Goal: Entertainment & Leisure: Browse casually

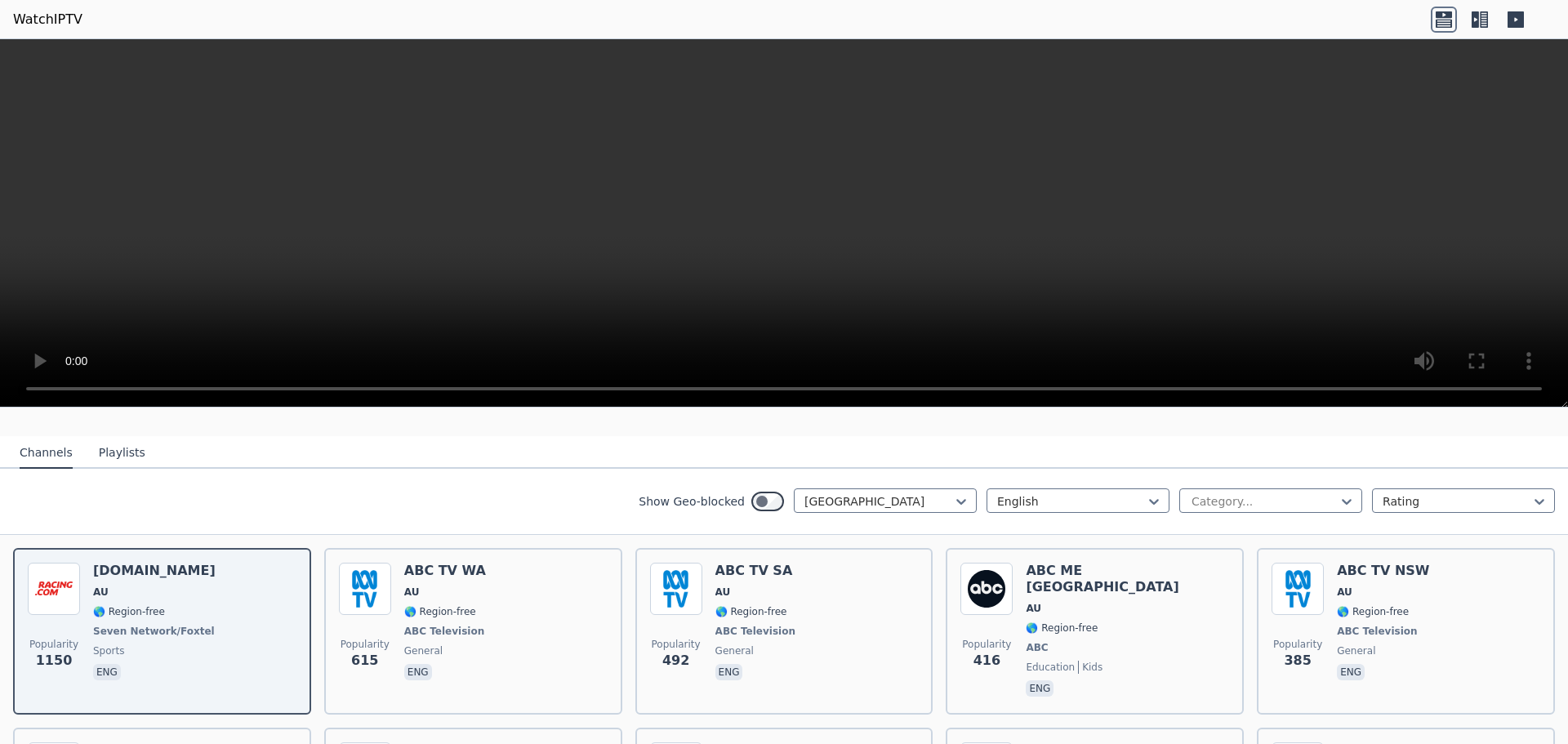
scroll to position [163, 0]
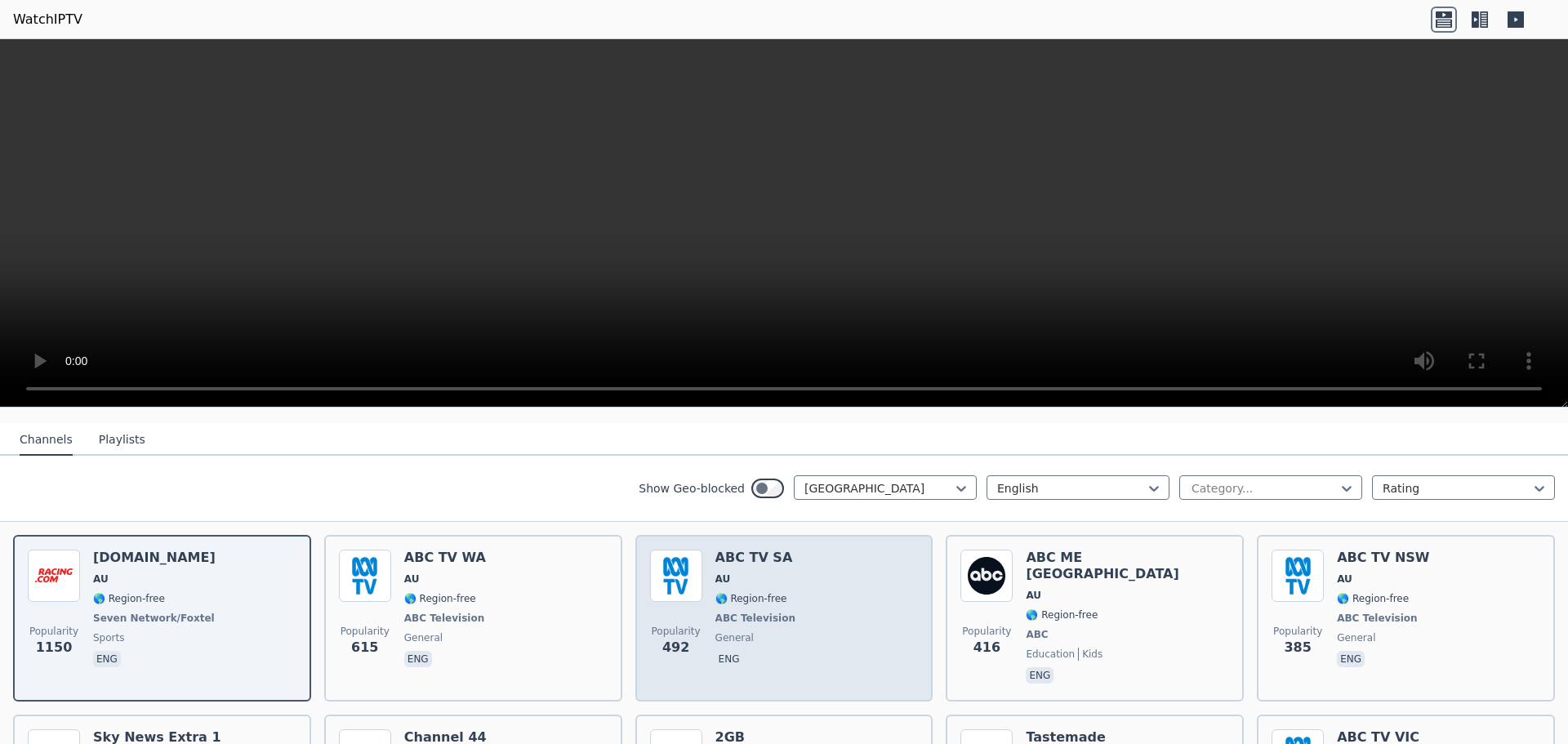
click at [802, 589] on div "Popularity 492 ABC TV SA AU 🌎 Region-free ABC Television general eng" at bounding box center [784, 619] width 268 height 137
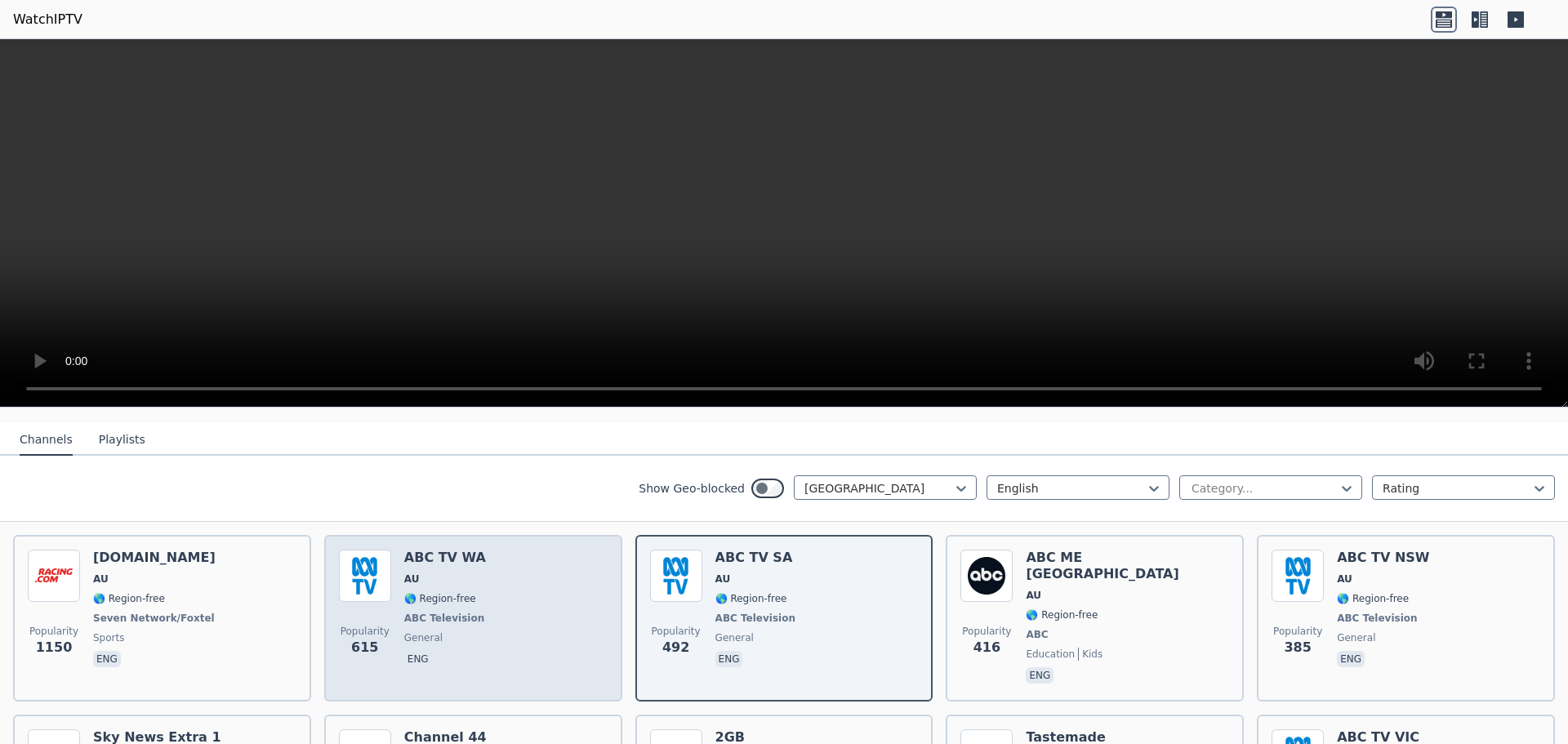
click at [562, 589] on div "Popularity 615 ABC TV WA AU 🌎 Region-free ABC Television general eng" at bounding box center [473, 619] width 268 height 137
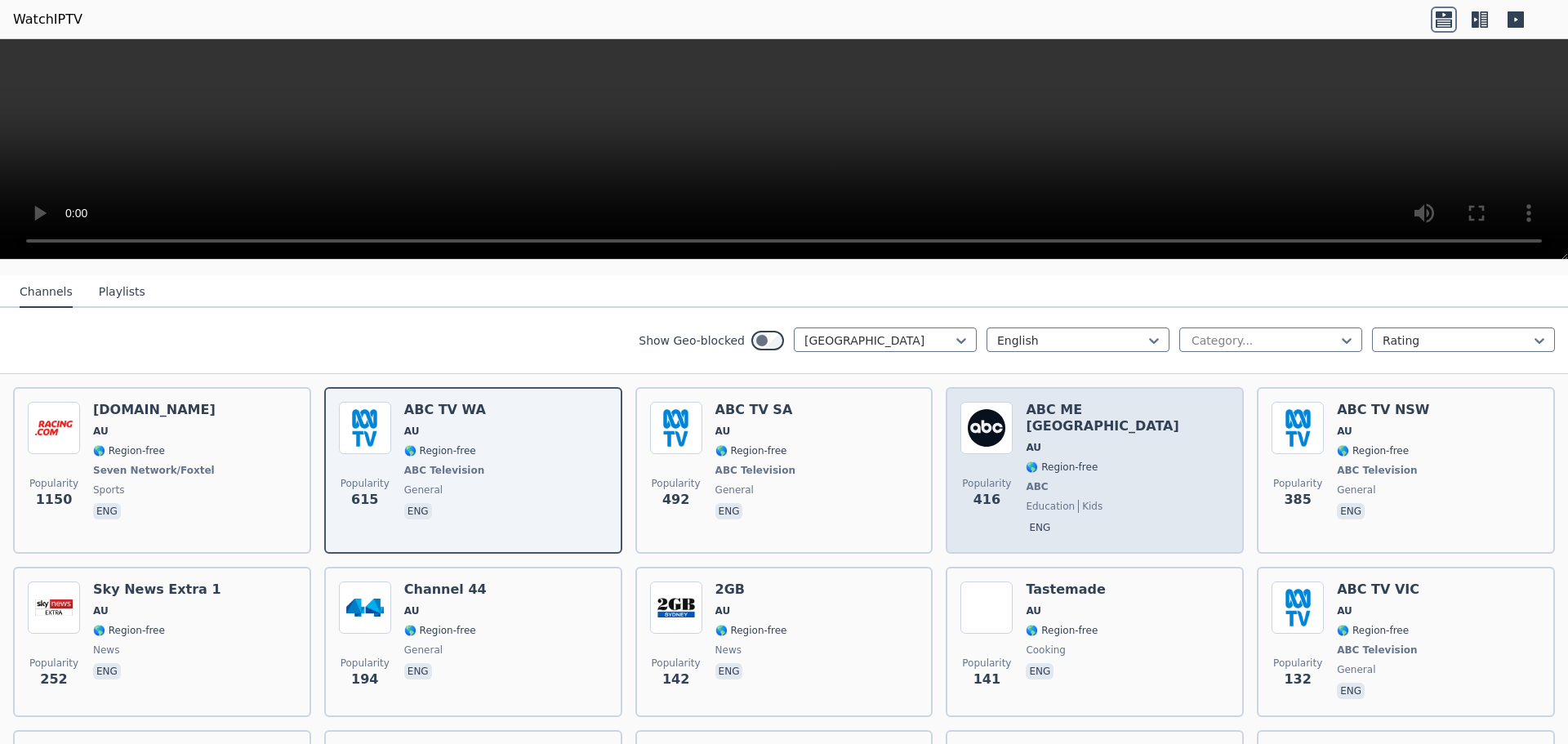
click at [1113, 461] on span "🌎 Region-free" at bounding box center [1128, 467] width 203 height 13
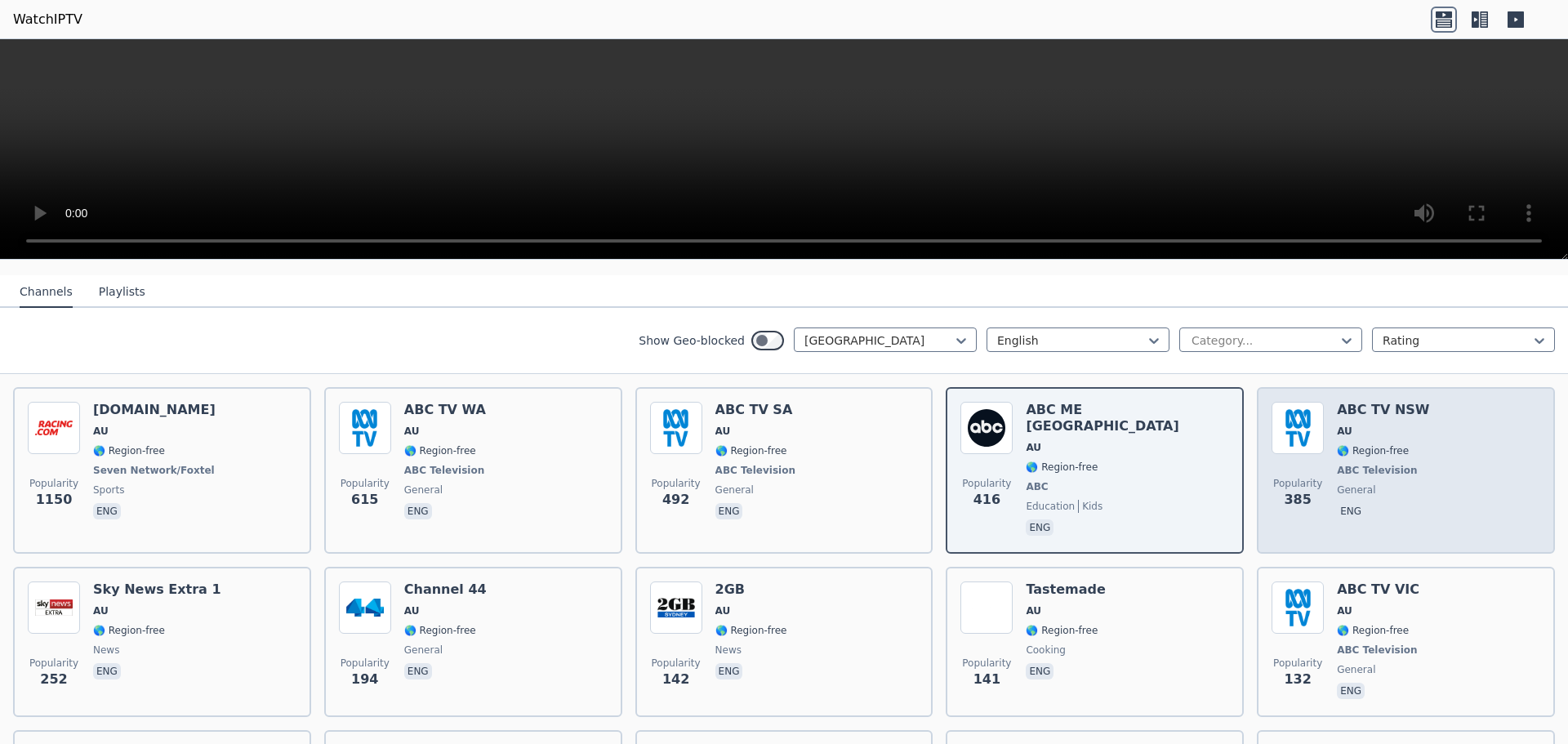
click at [1349, 480] on div "ABC TV NSW AU 🌎 Region-free ABC Television general eng" at bounding box center [1383, 470] width 92 height 137
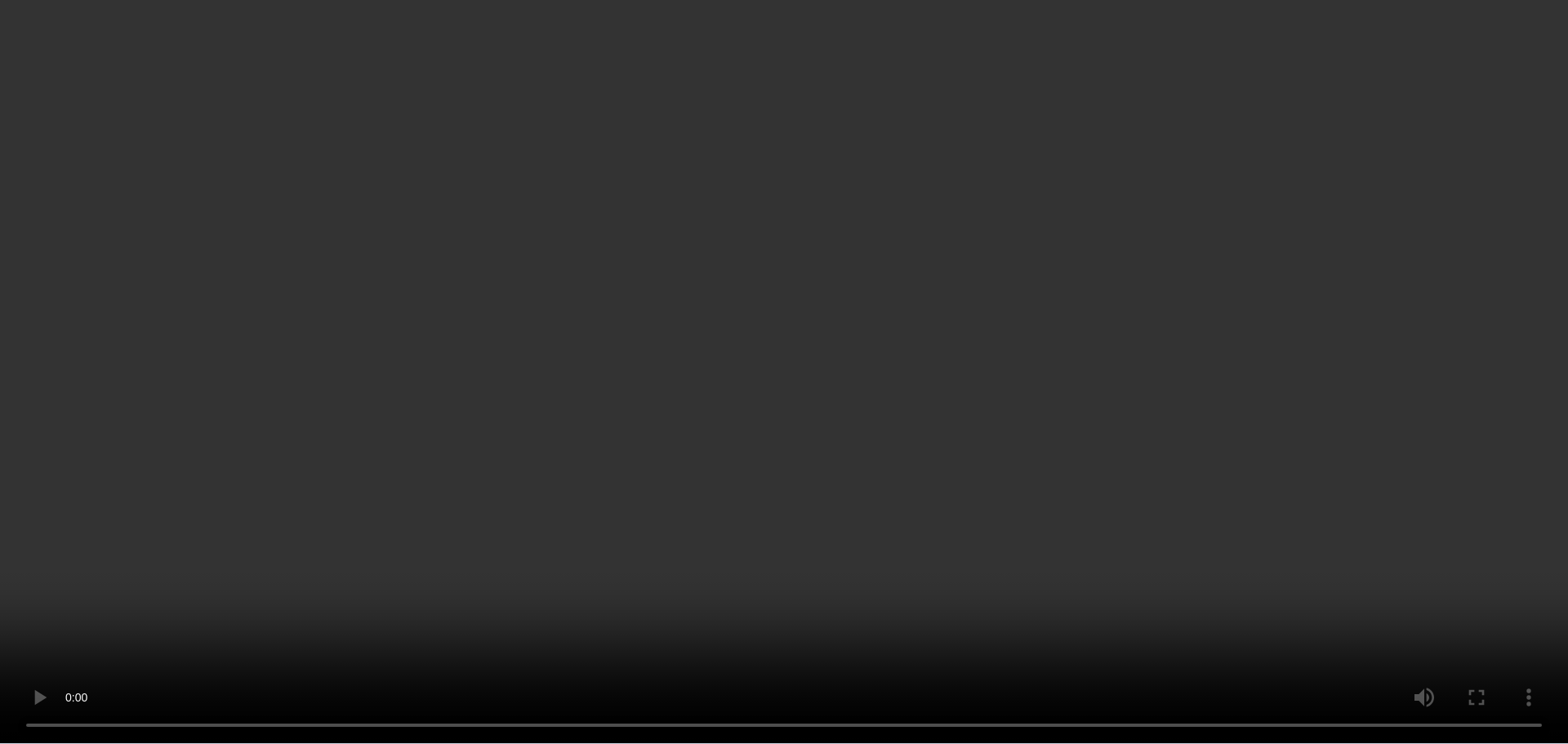
scroll to position [245, 0]
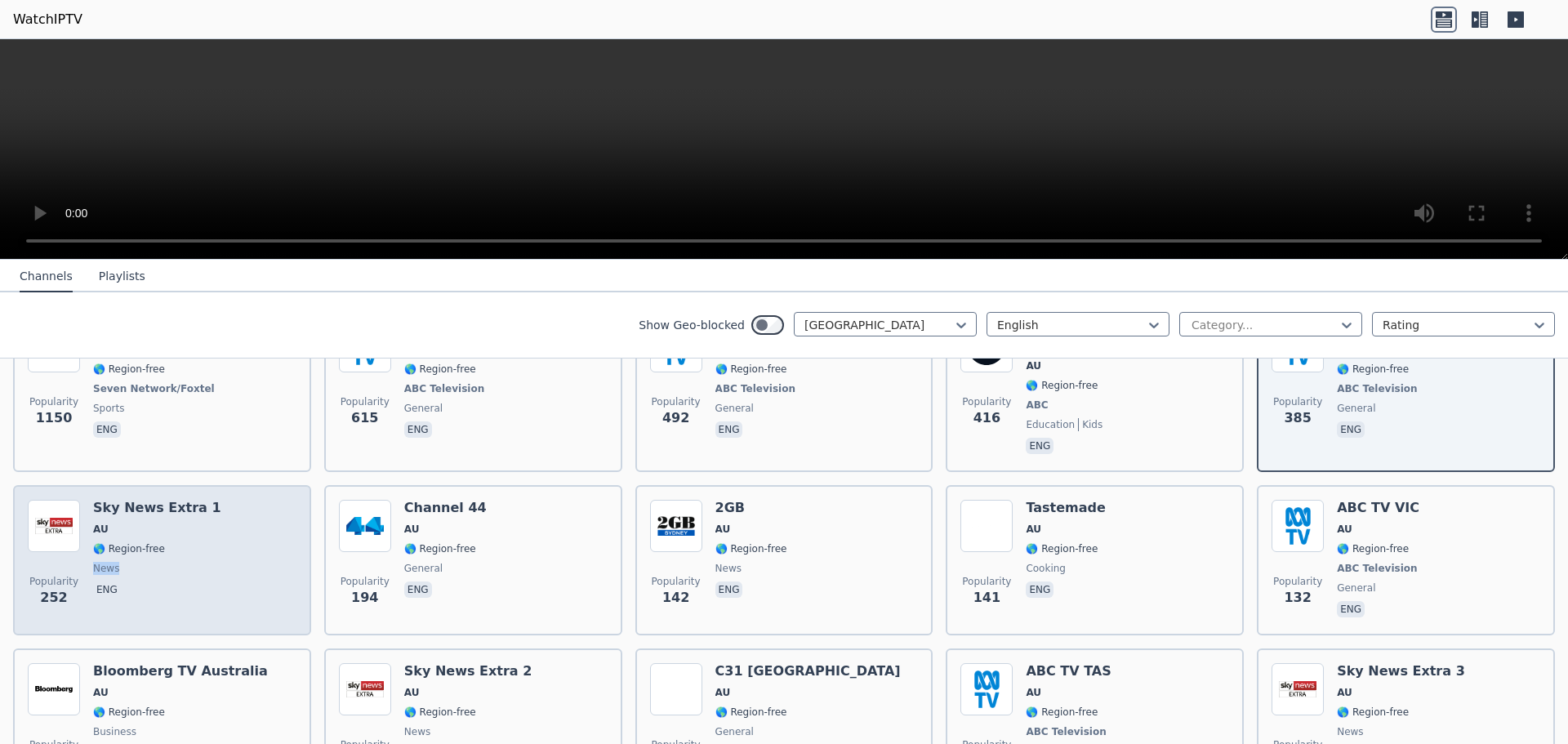
click at [214, 542] on div "Popularity 252 Sky News Extra 1 AU 🌎 Region-free news eng" at bounding box center [162, 561] width 268 height 121
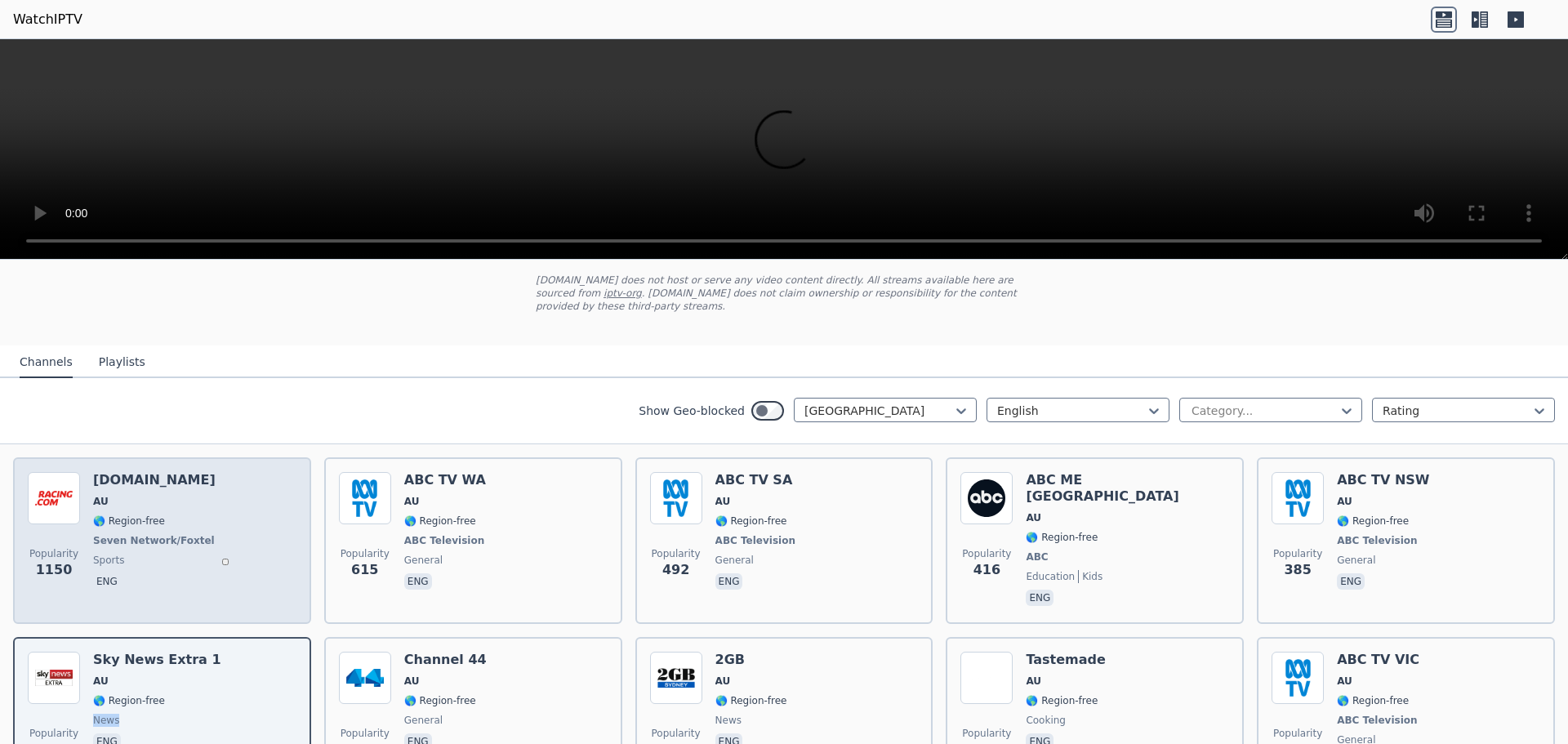
scroll to position [82, 0]
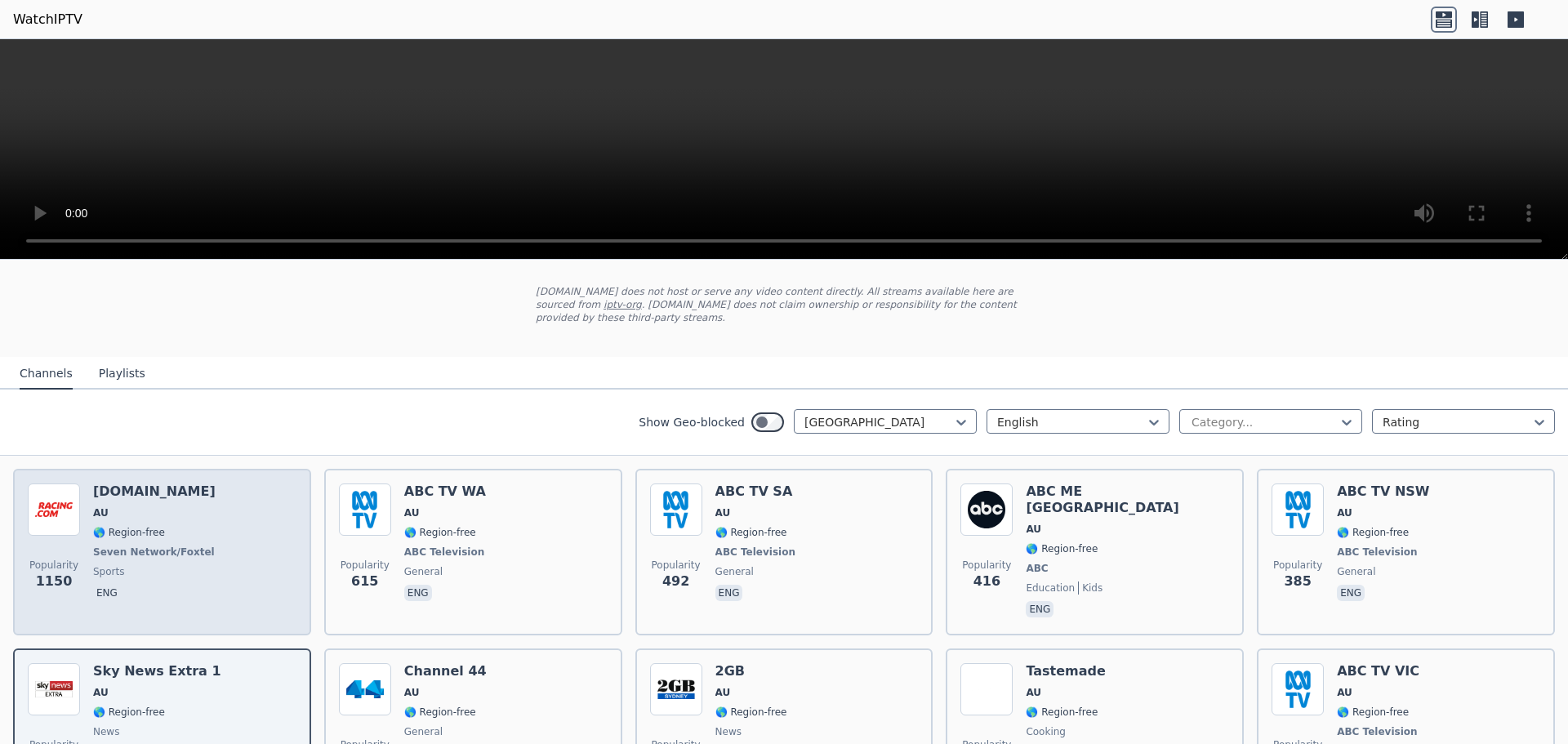
click at [237, 539] on div "Popularity 1150 [DOMAIN_NAME] AU 🌎 Region-free Seven Network/Foxtel sports eng" at bounding box center [162, 552] width 268 height 137
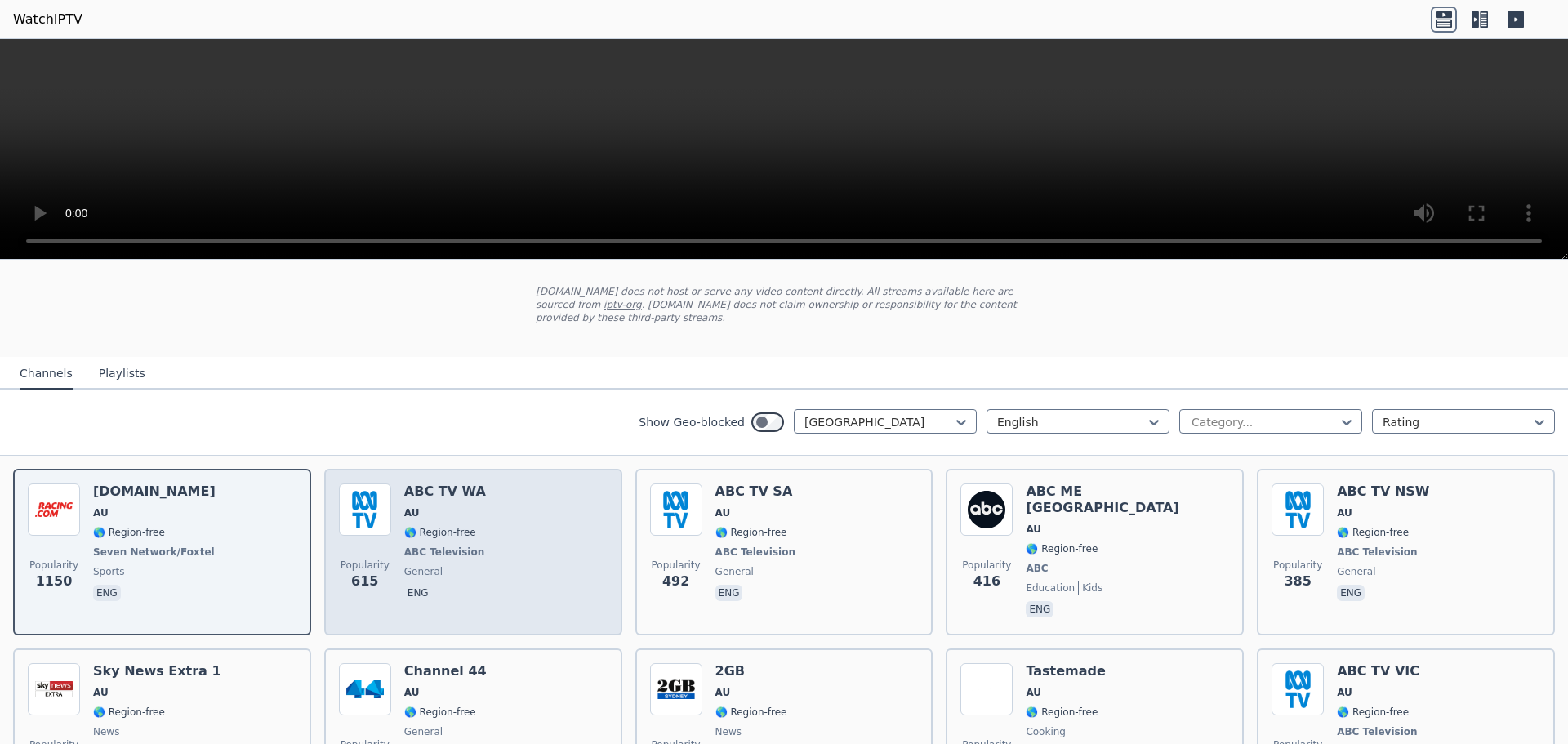
click at [440, 555] on span "ABC Television" at bounding box center [444, 552] width 80 height 13
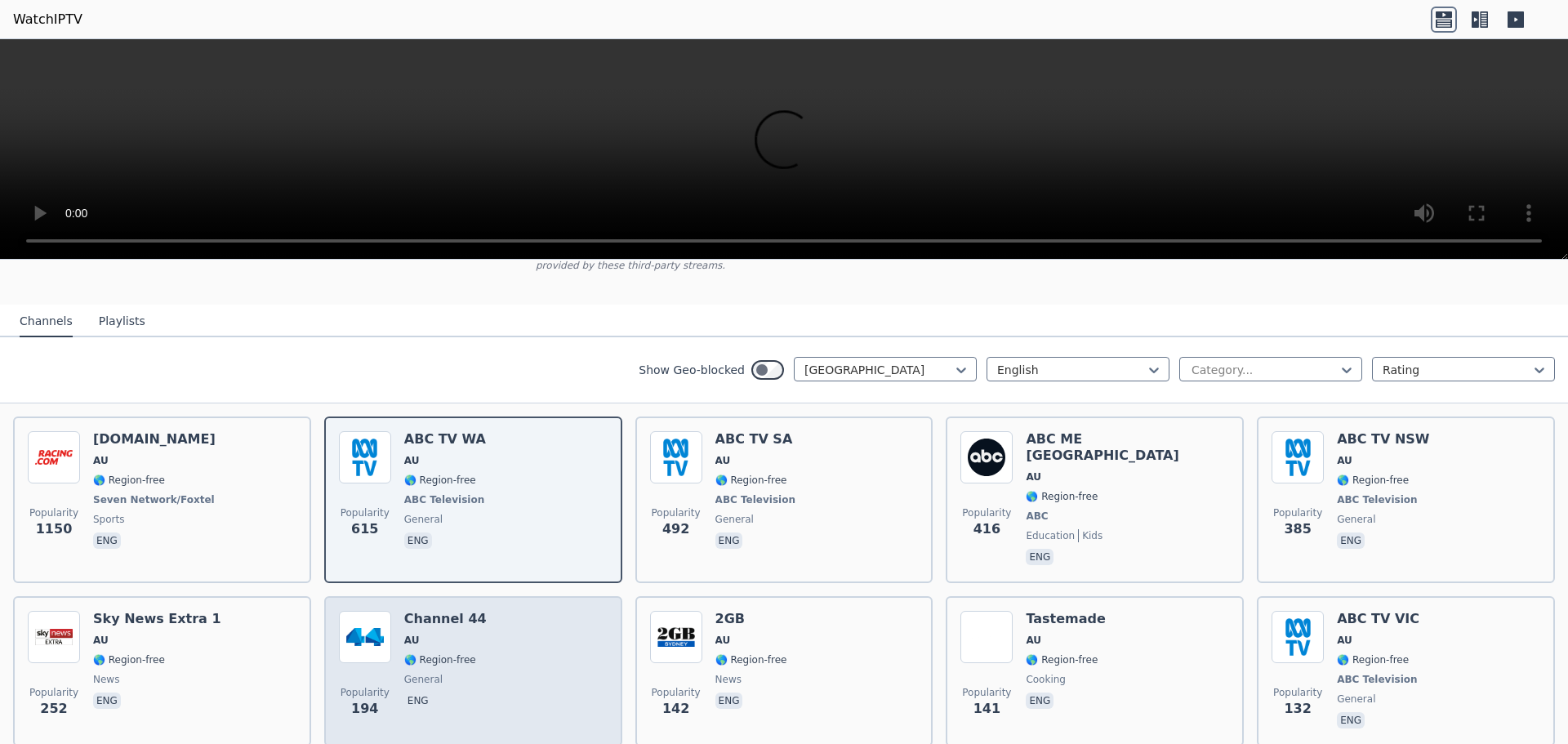
scroll to position [163, 0]
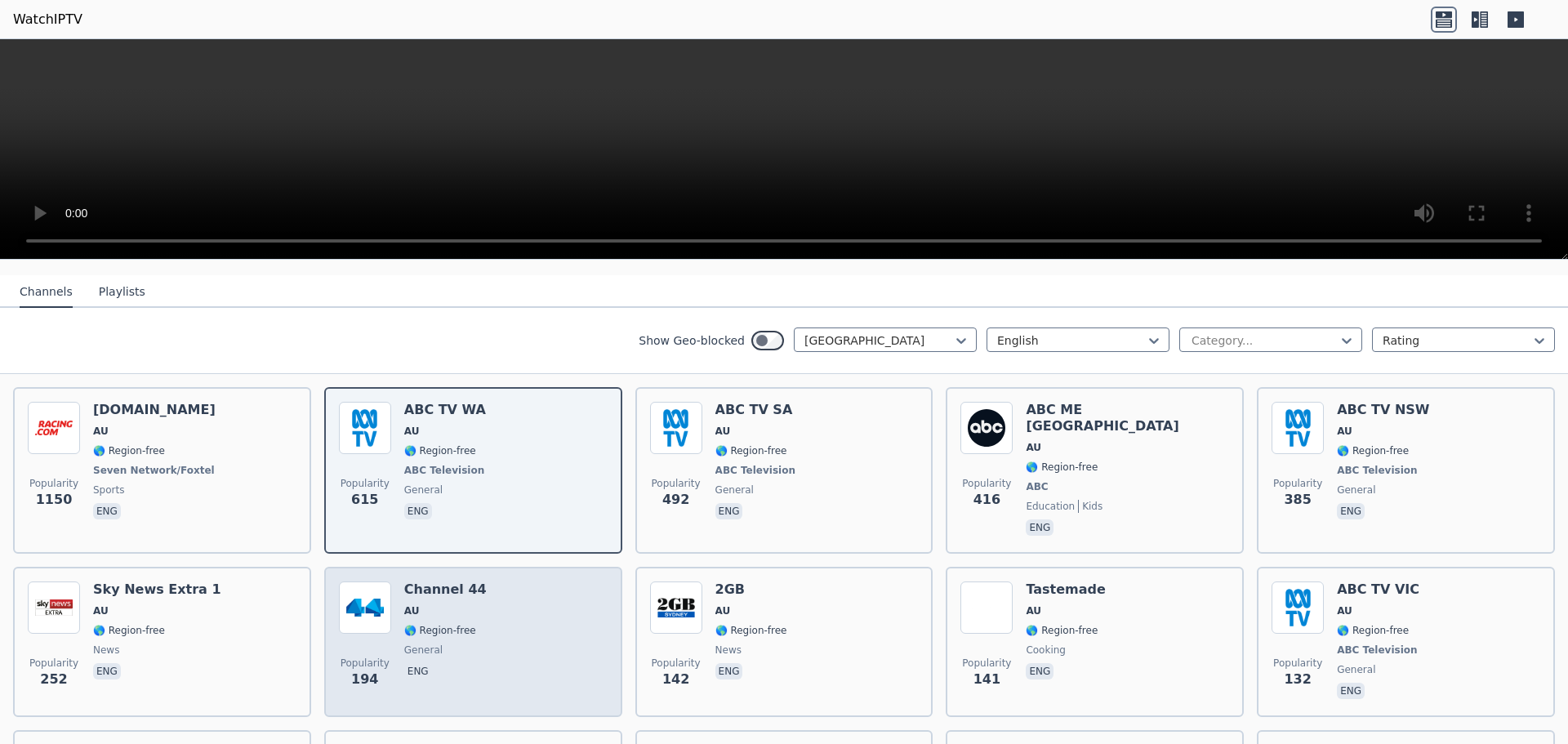
click at [476, 616] on div "Popularity 194 Channel 44 AU 🌎 Region-free general eng" at bounding box center [473, 642] width 268 height 121
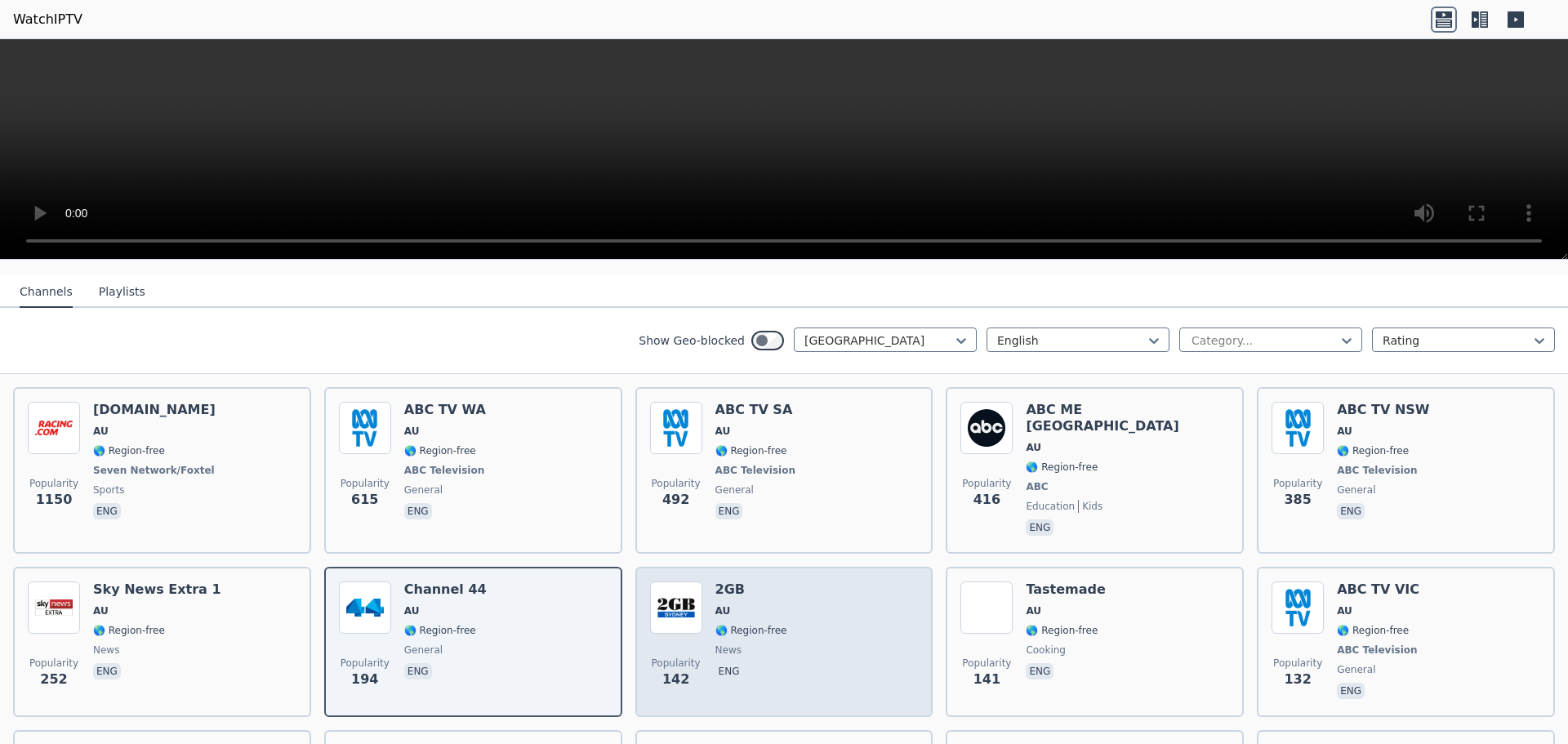
click at [768, 644] on span "news" at bounding box center [752, 650] width 72 height 13
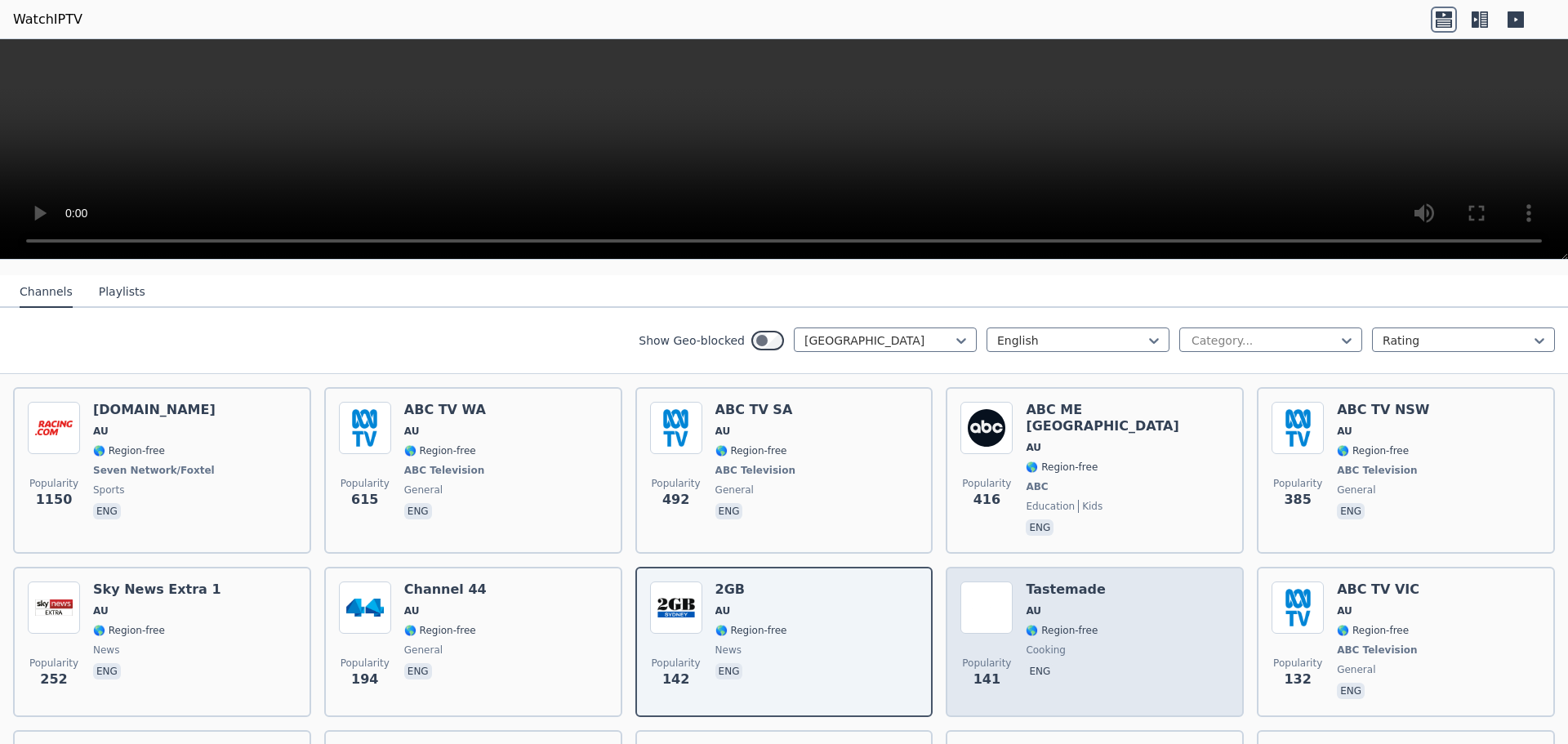
click at [1041, 644] on span "cooking" at bounding box center [1046, 650] width 40 height 13
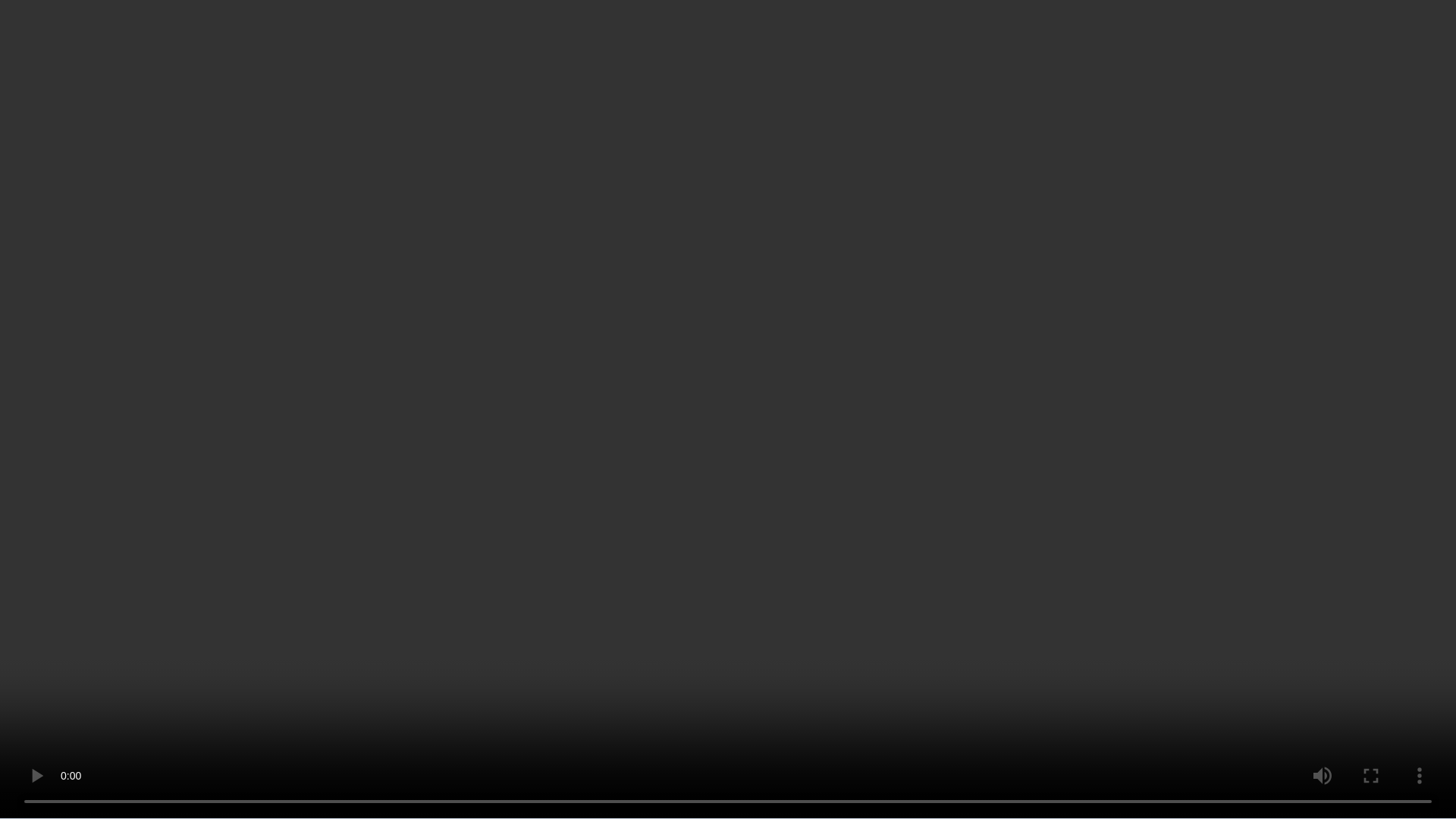
click at [1186, 547] on video at bounding box center [728, 410] width 1456 height 819
click at [1237, 627] on video at bounding box center [728, 410] width 1456 height 819
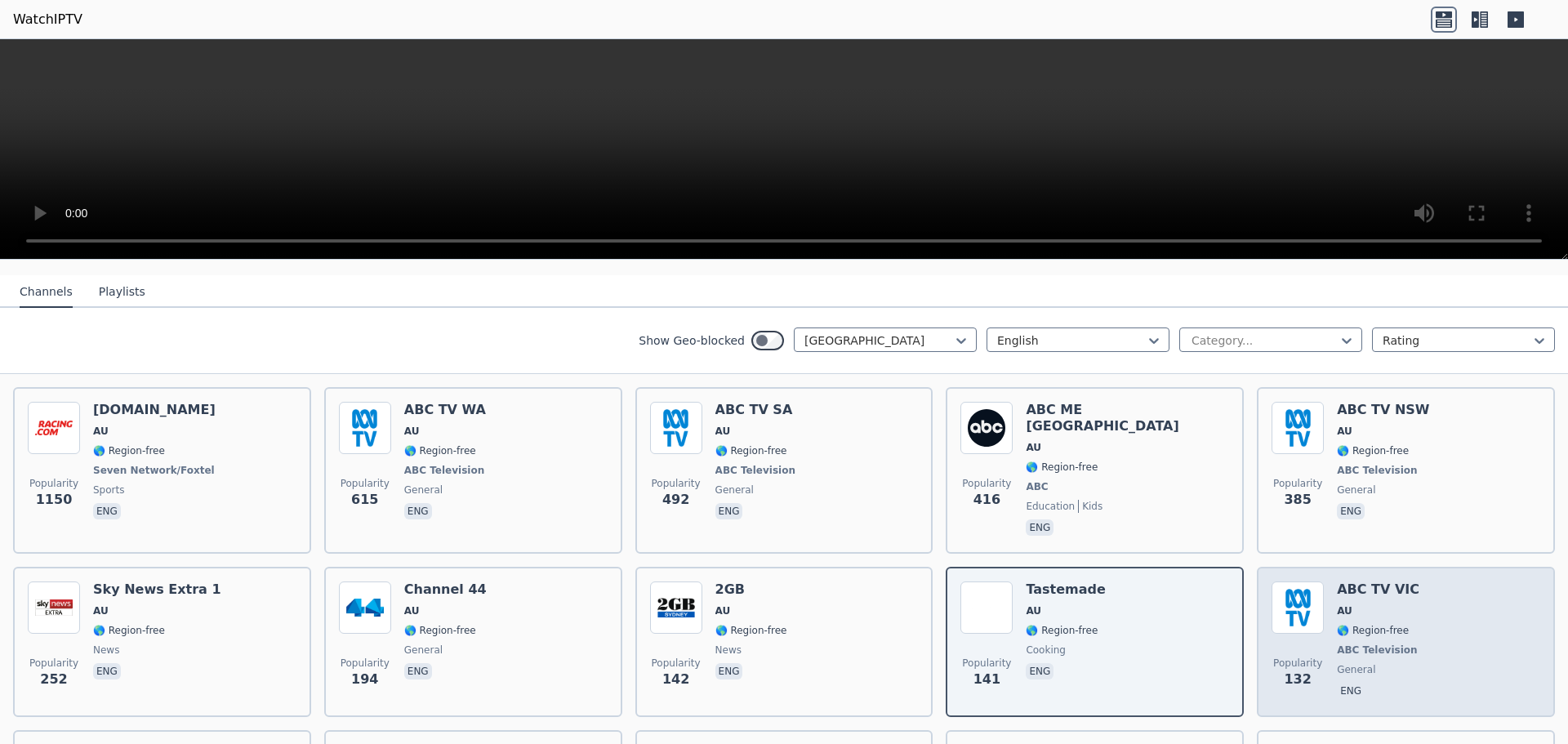
click at [1364, 644] on span "ABC Television" at bounding box center [1377, 650] width 80 height 13
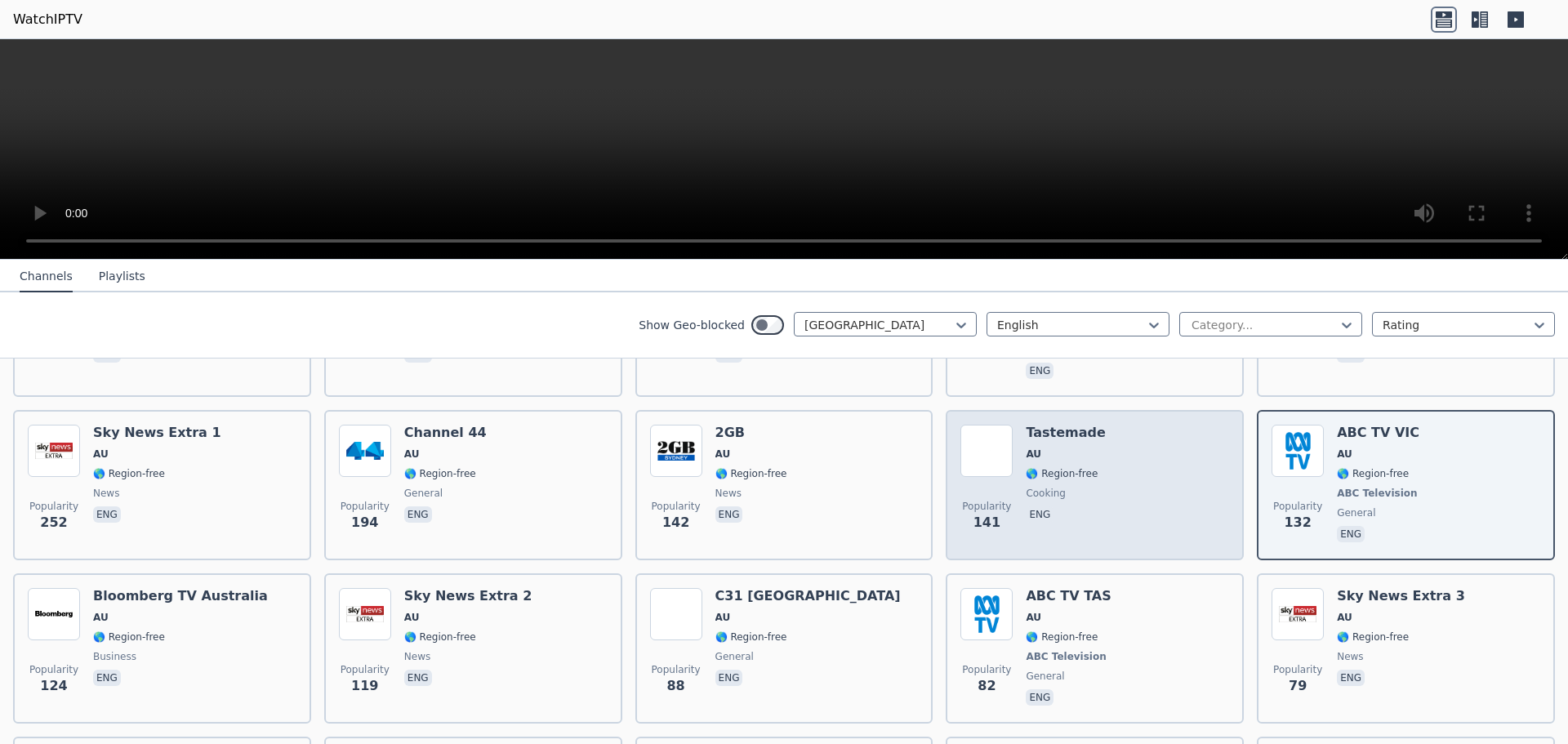
scroll to position [327, 0]
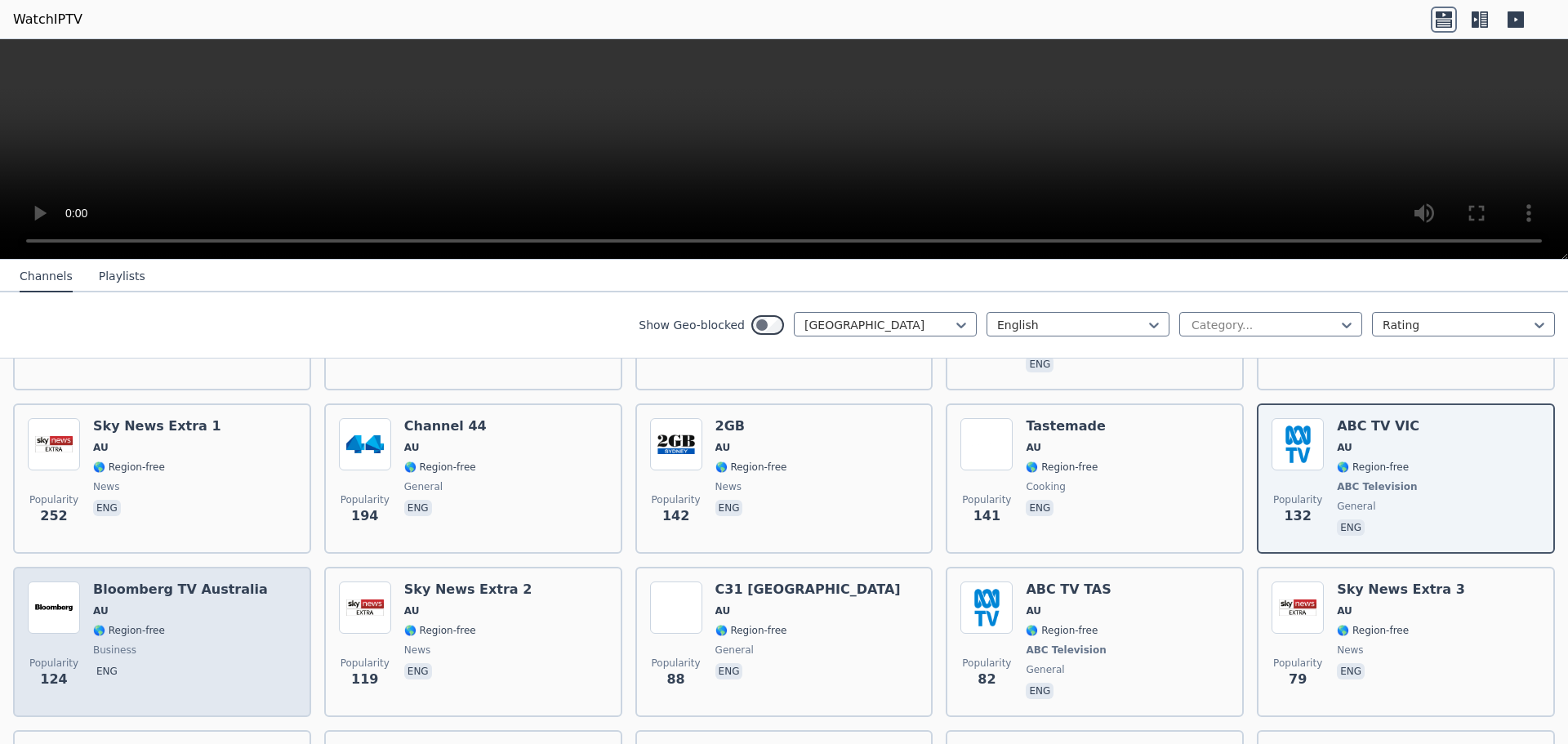
click at [157, 626] on div "Bloomberg TV Australia AU 🌎 Region-free business eng" at bounding box center [180, 642] width 175 height 121
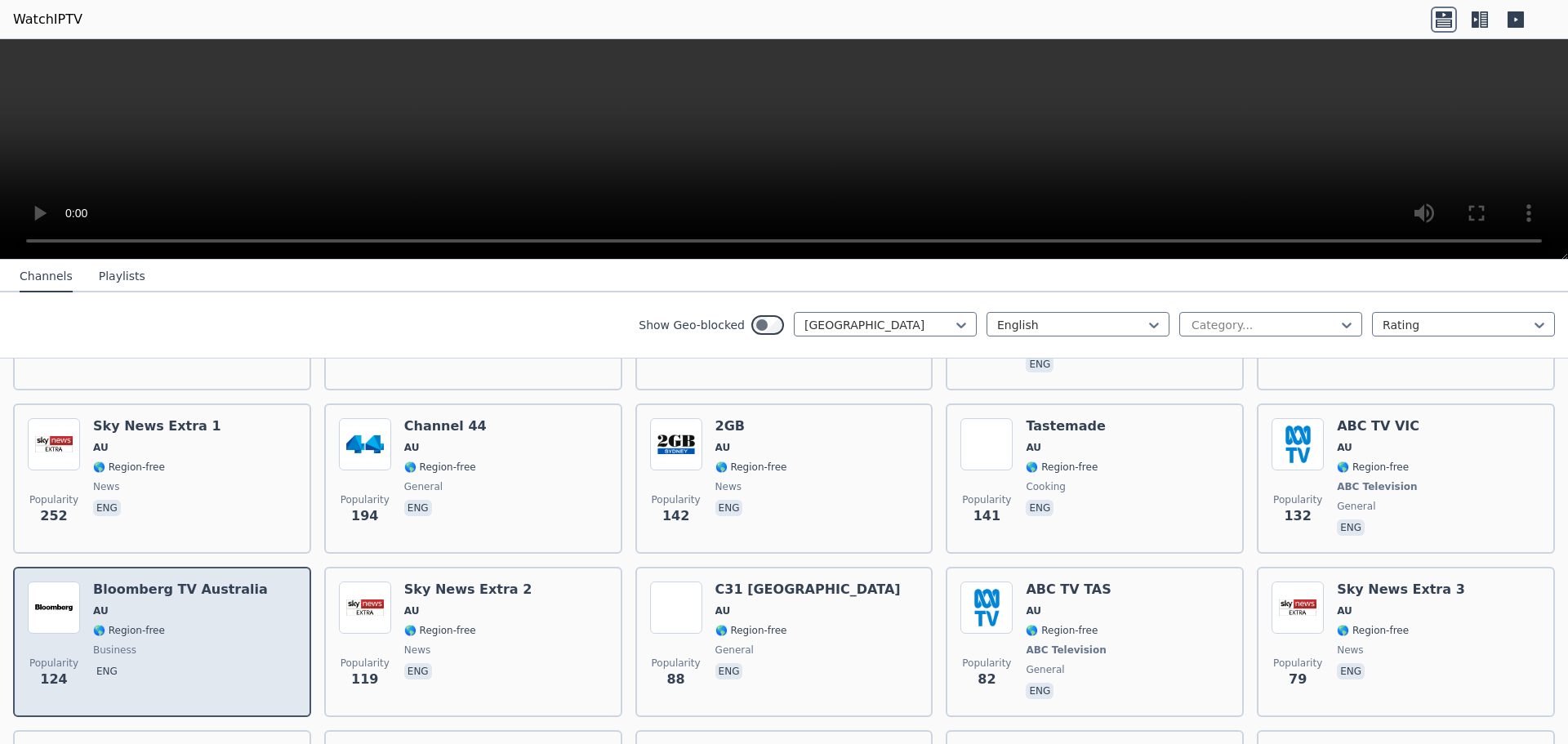
click at [189, 625] on span "🌎 Region-free" at bounding box center [180, 631] width 175 height 13
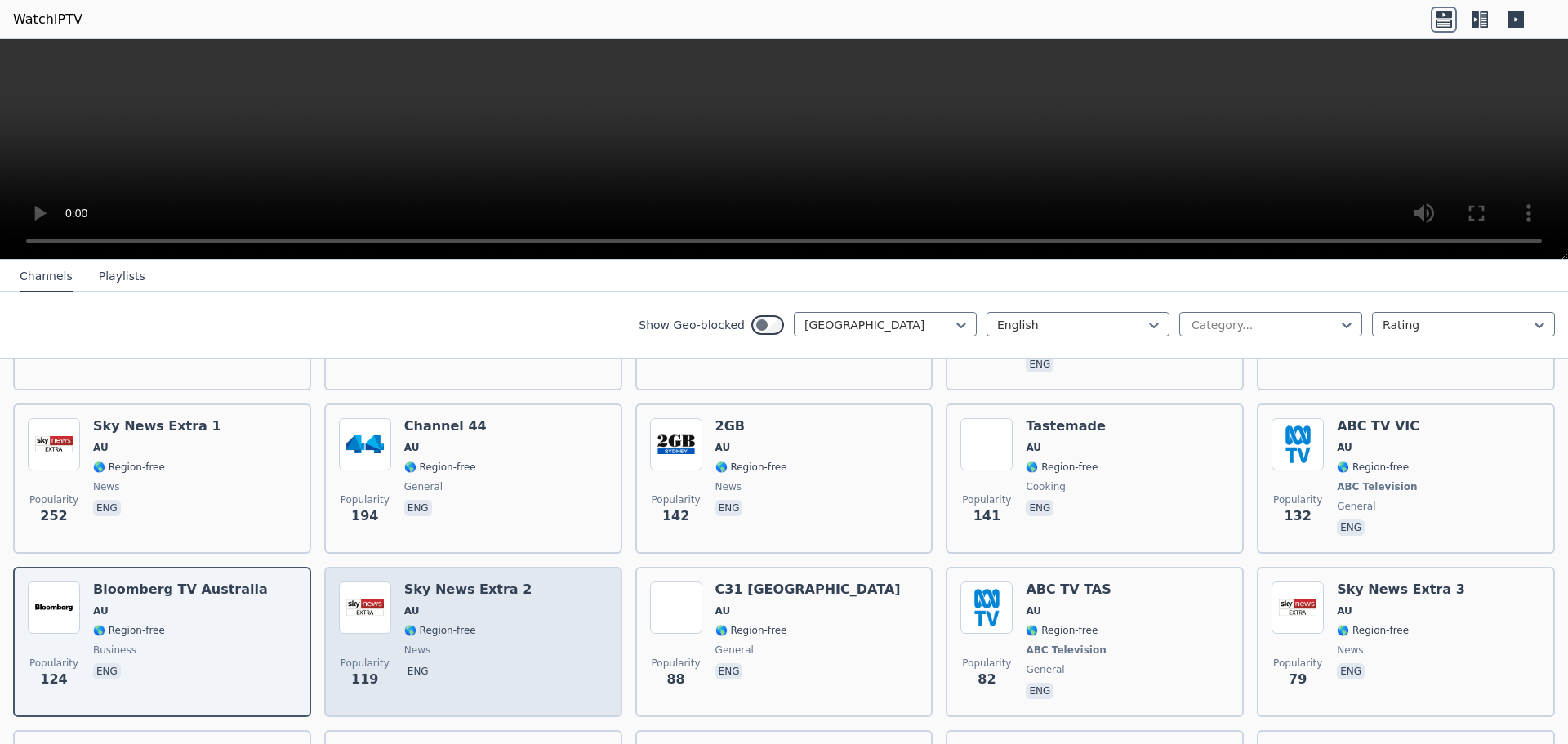
click at [439, 625] on div "Sky News Extra 2 AU 🌎 Region-free news eng" at bounding box center [468, 642] width 128 height 121
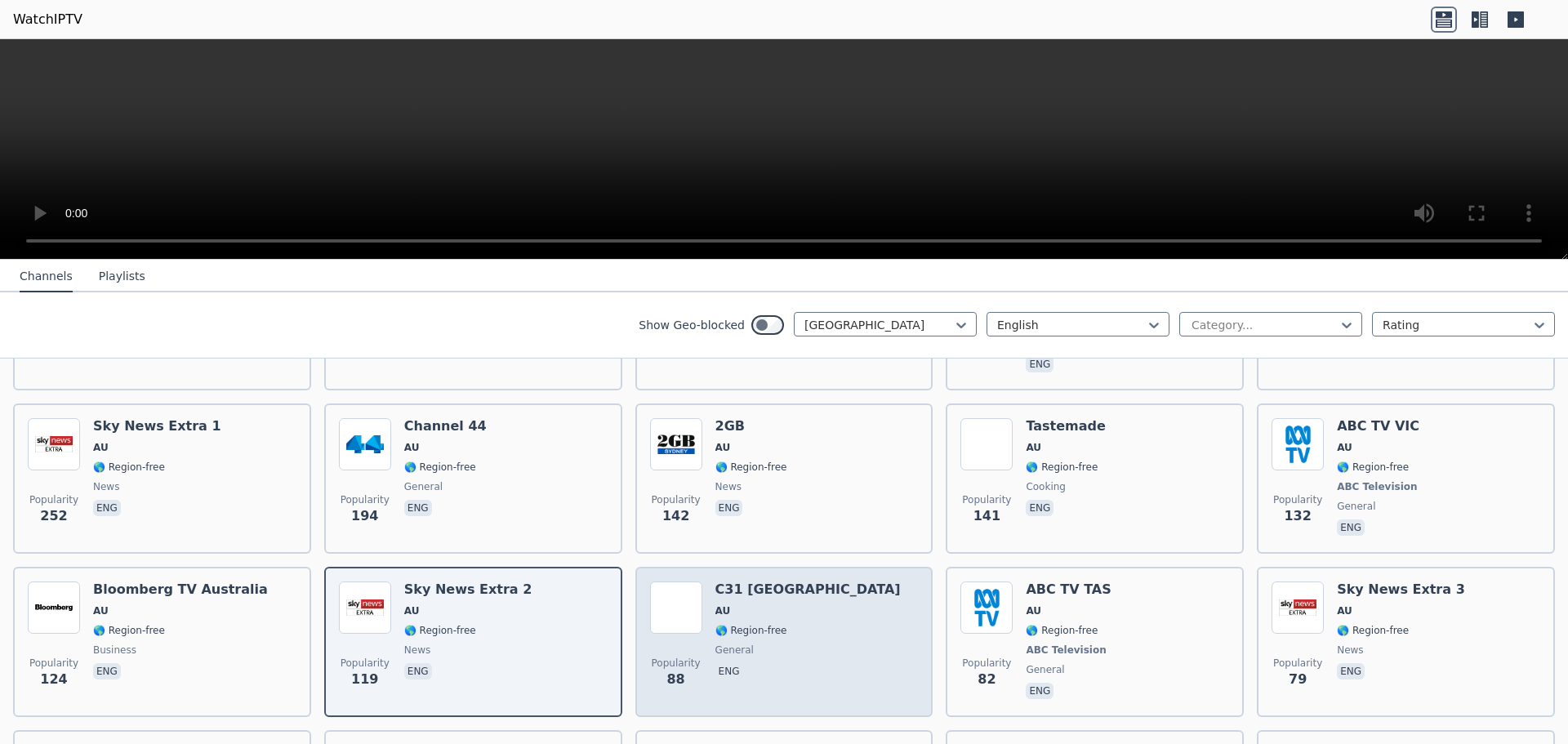
click at [773, 644] on span "general" at bounding box center [808, 650] width 185 height 13
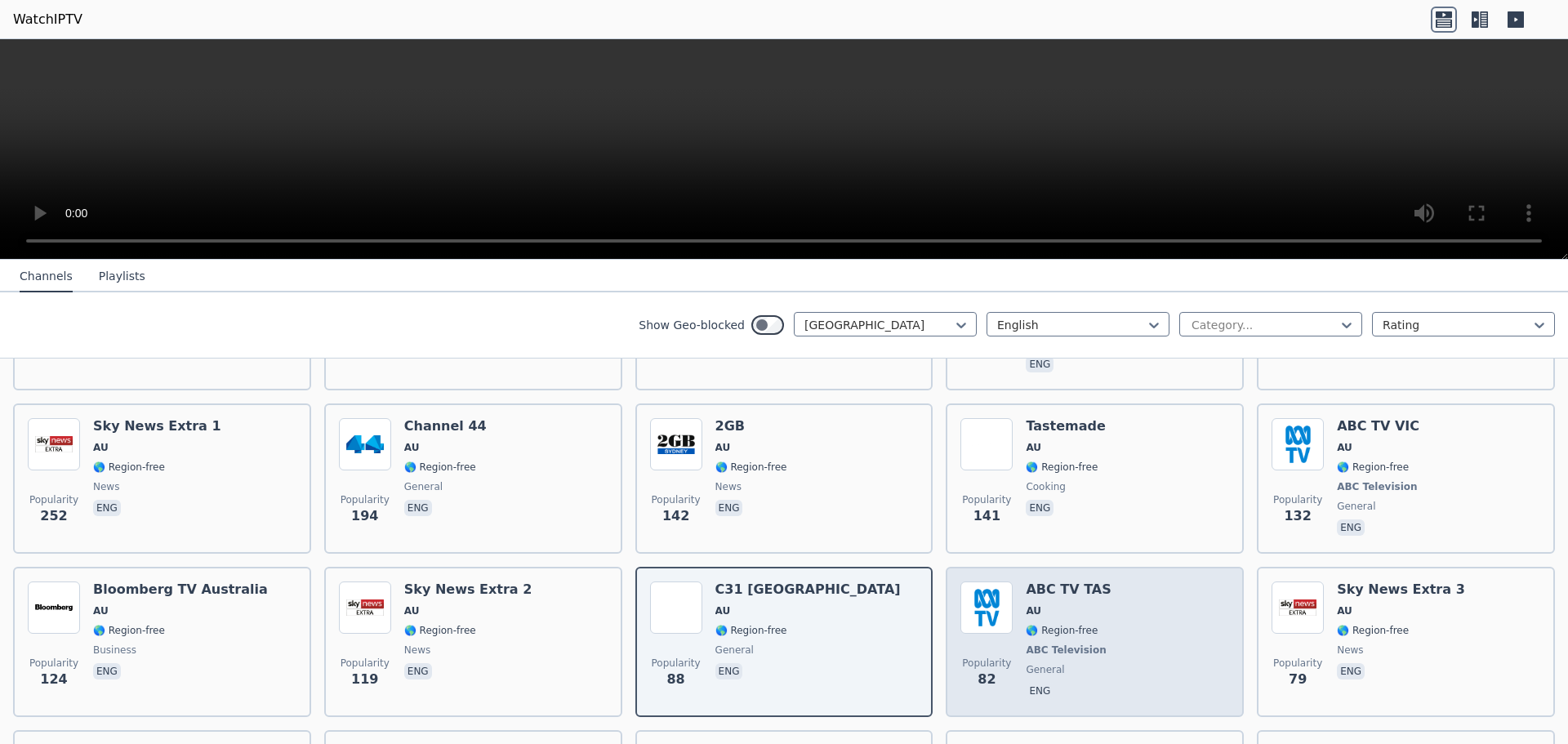
click at [1113, 628] on div "Popularity 82 ABC TV TAS AU 🌎 Region-free ABC Television general eng" at bounding box center [1094, 642] width 268 height 121
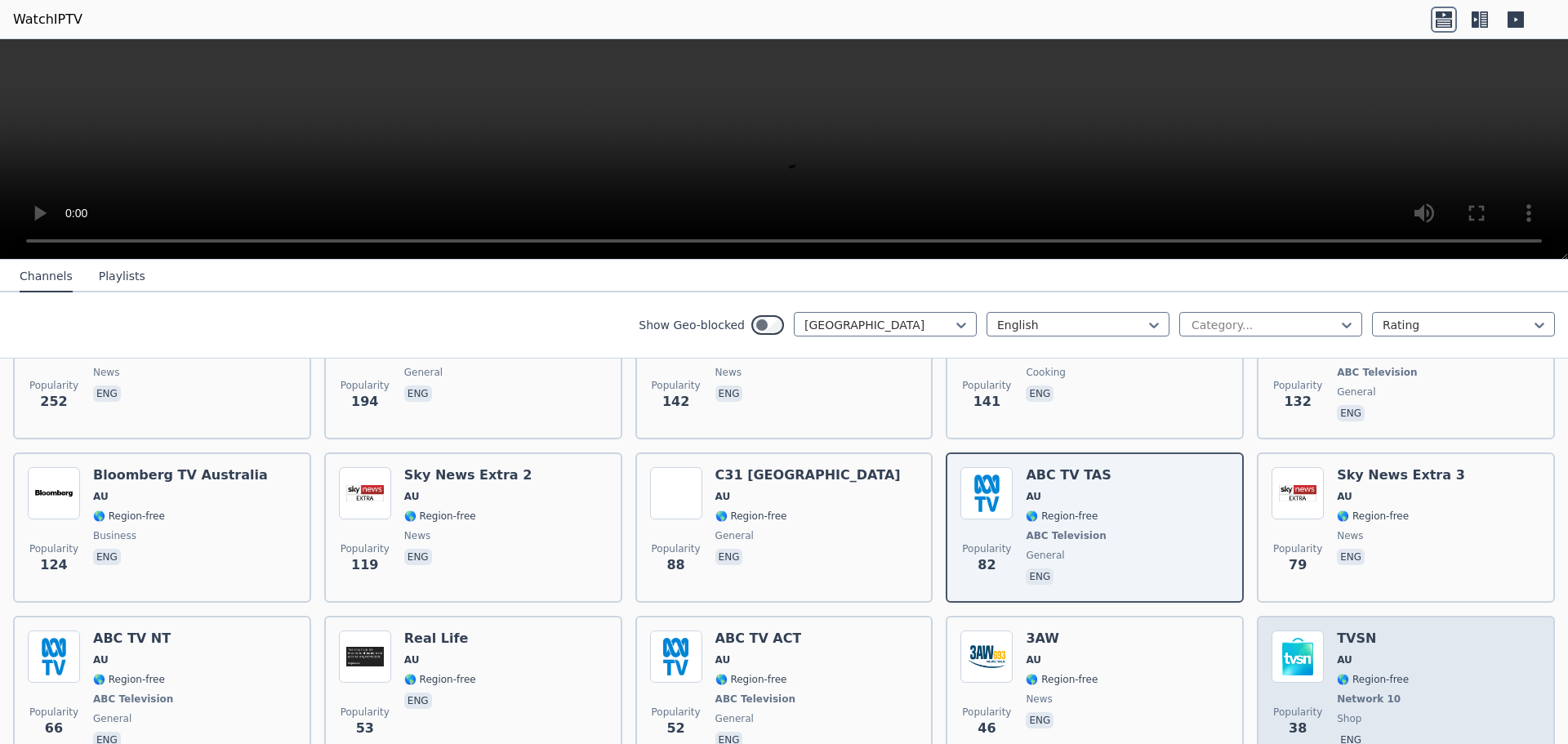
scroll to position [490, 0]
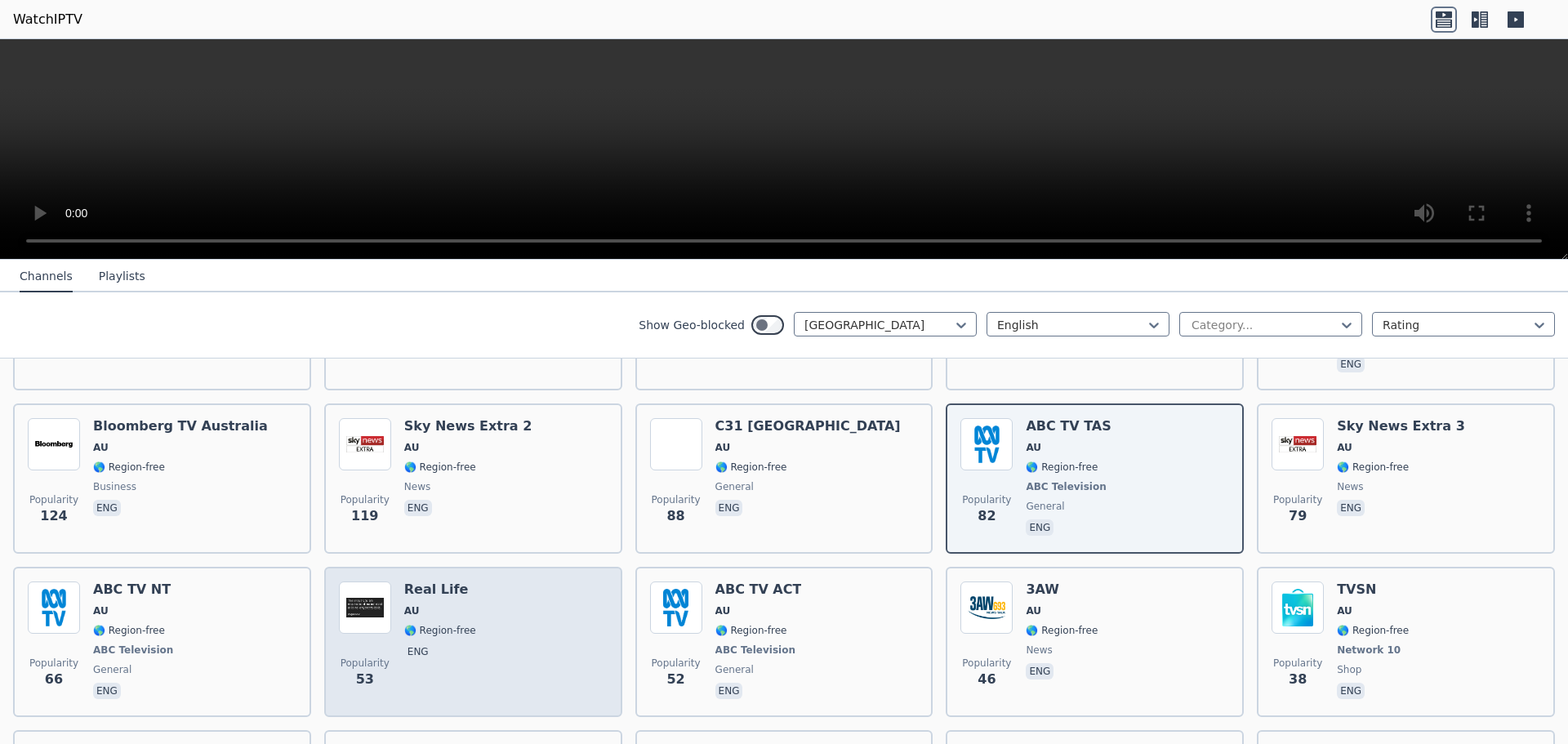
click at [399, 615] on div "Popularity 53 Real Life AU 🌎 Region-free eng" at bounding box center [473, 642] width 268 height 121
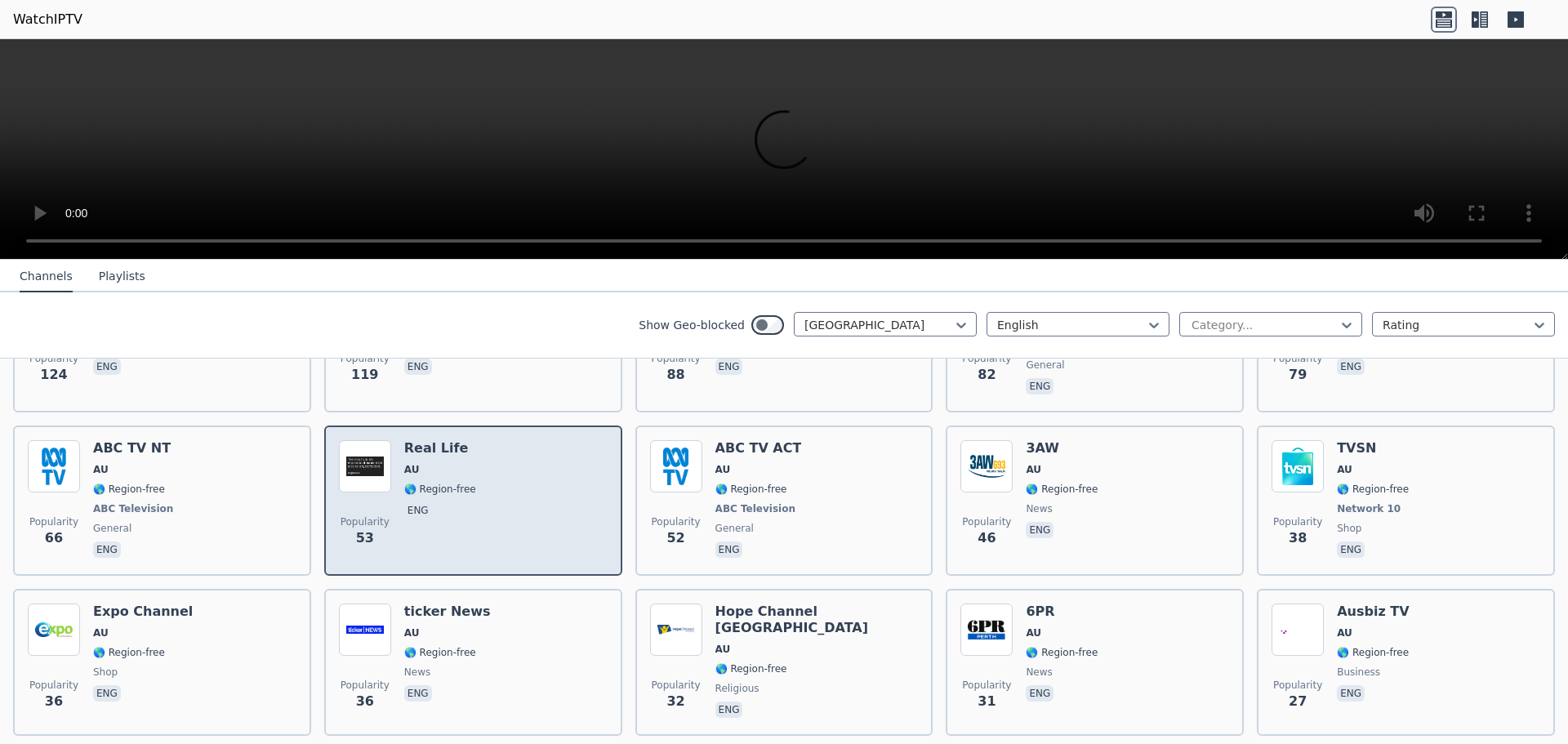
scroll to position [654, 0]
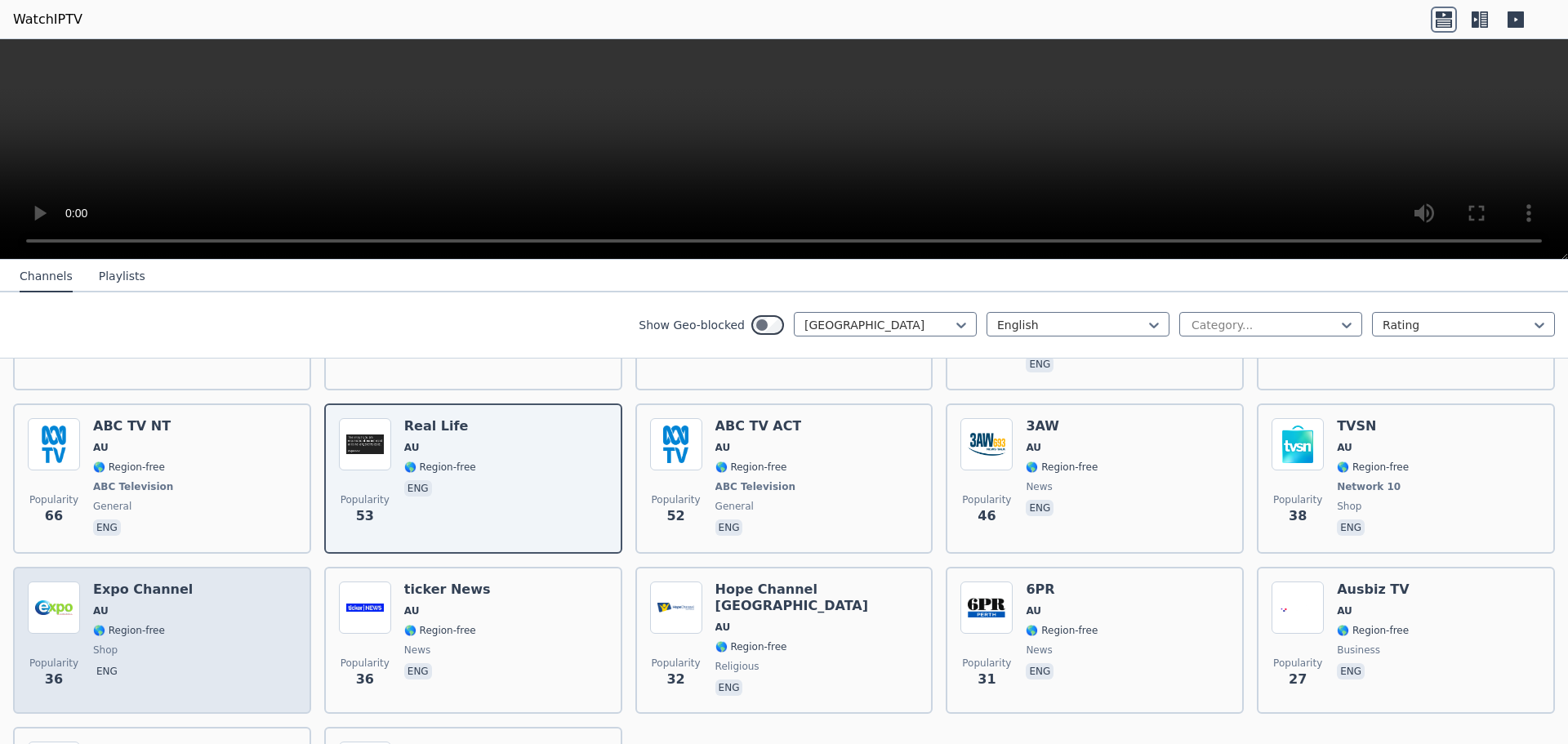
click at [140, 625] on span "🌎 Region-free" at bounding box center [129, 631] width 72 height 13
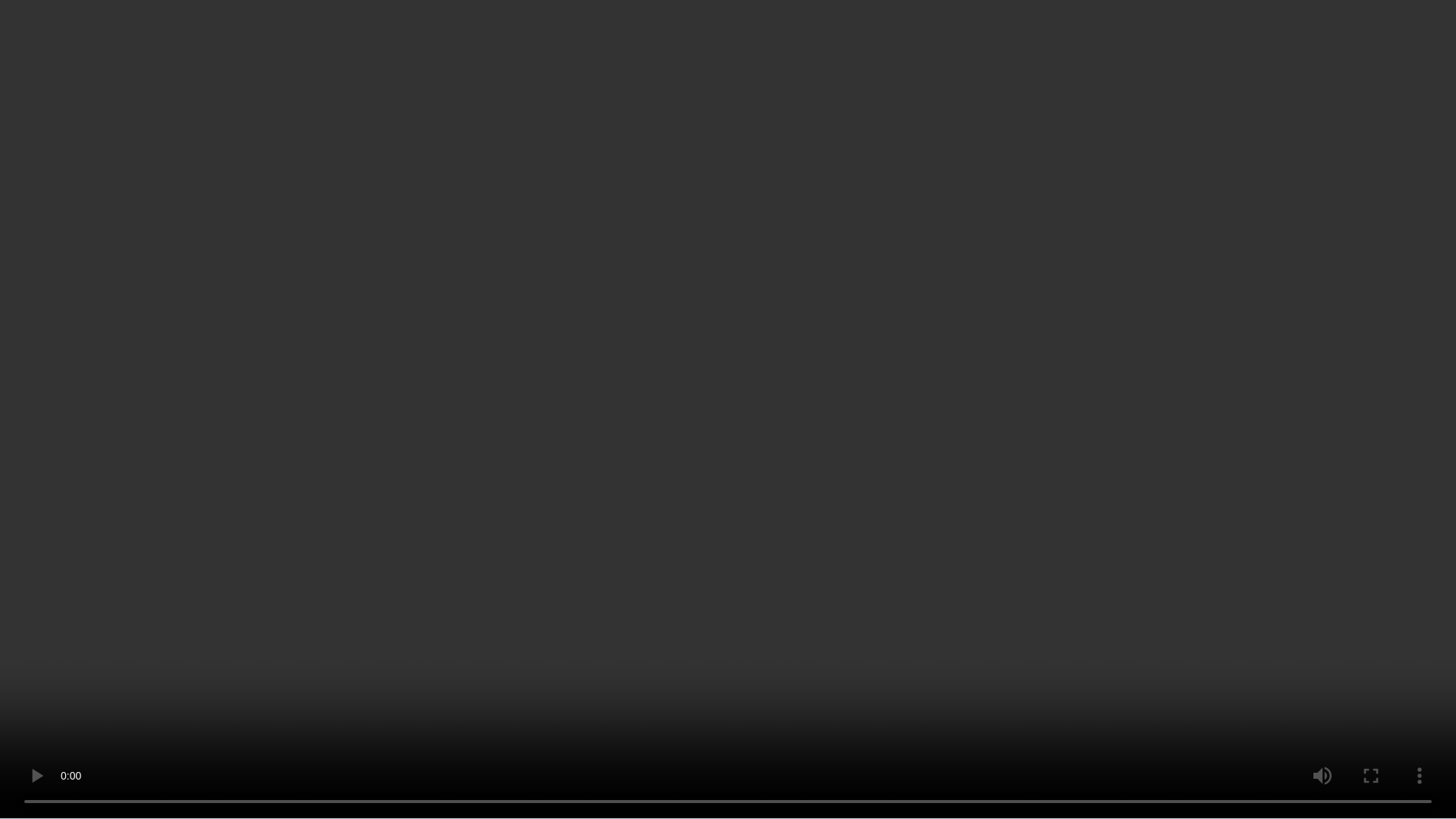
click at [844, 416] on video at bounding box center [728, 410] width 1456 height 819
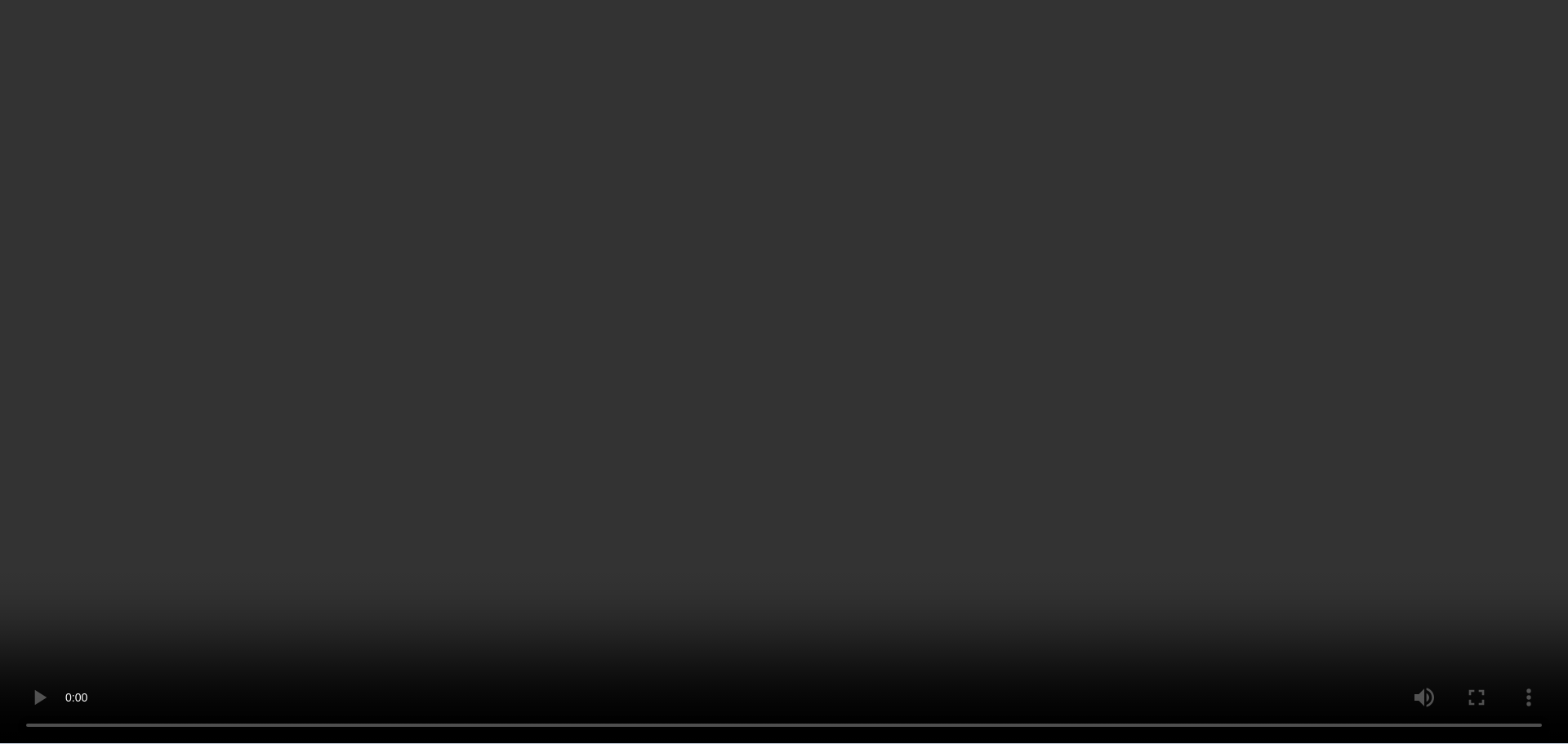
scroll to position [837, 0]
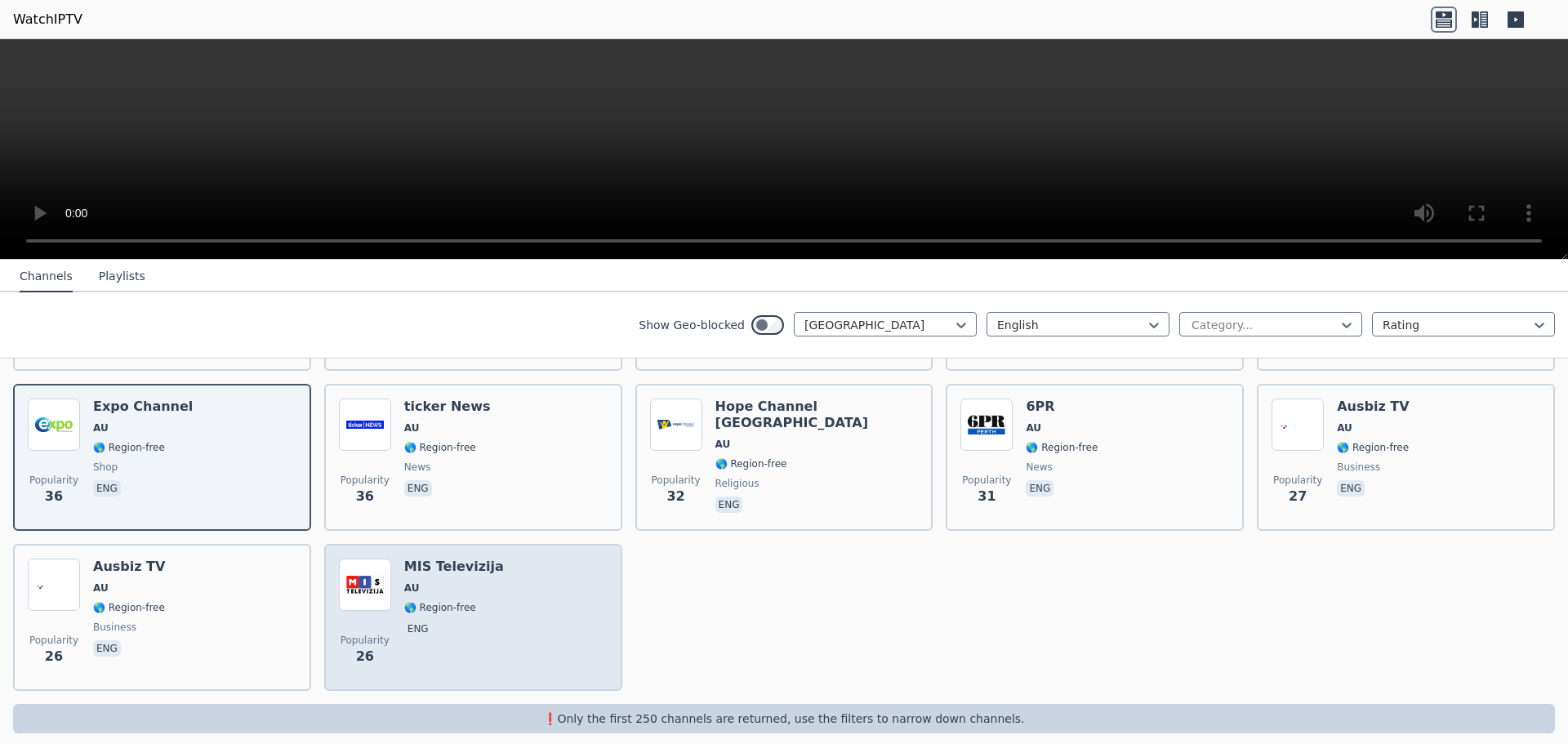
click at [530, 628] on div "Popularity 26 MIS Televizija AU 🌎 Region-free eng" at bounding box center [473, 618] width 268 height 118
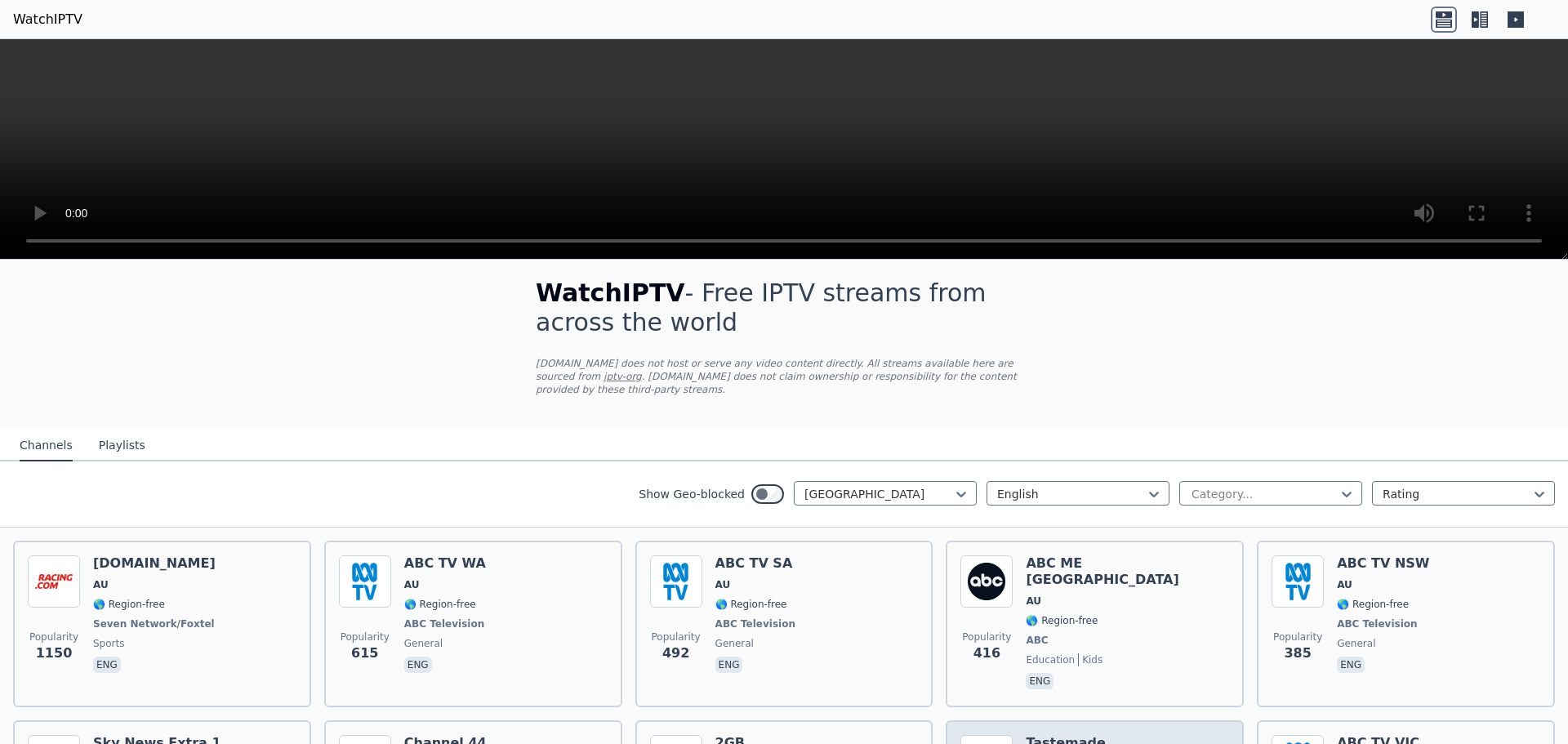
scroll to position [0, 0]
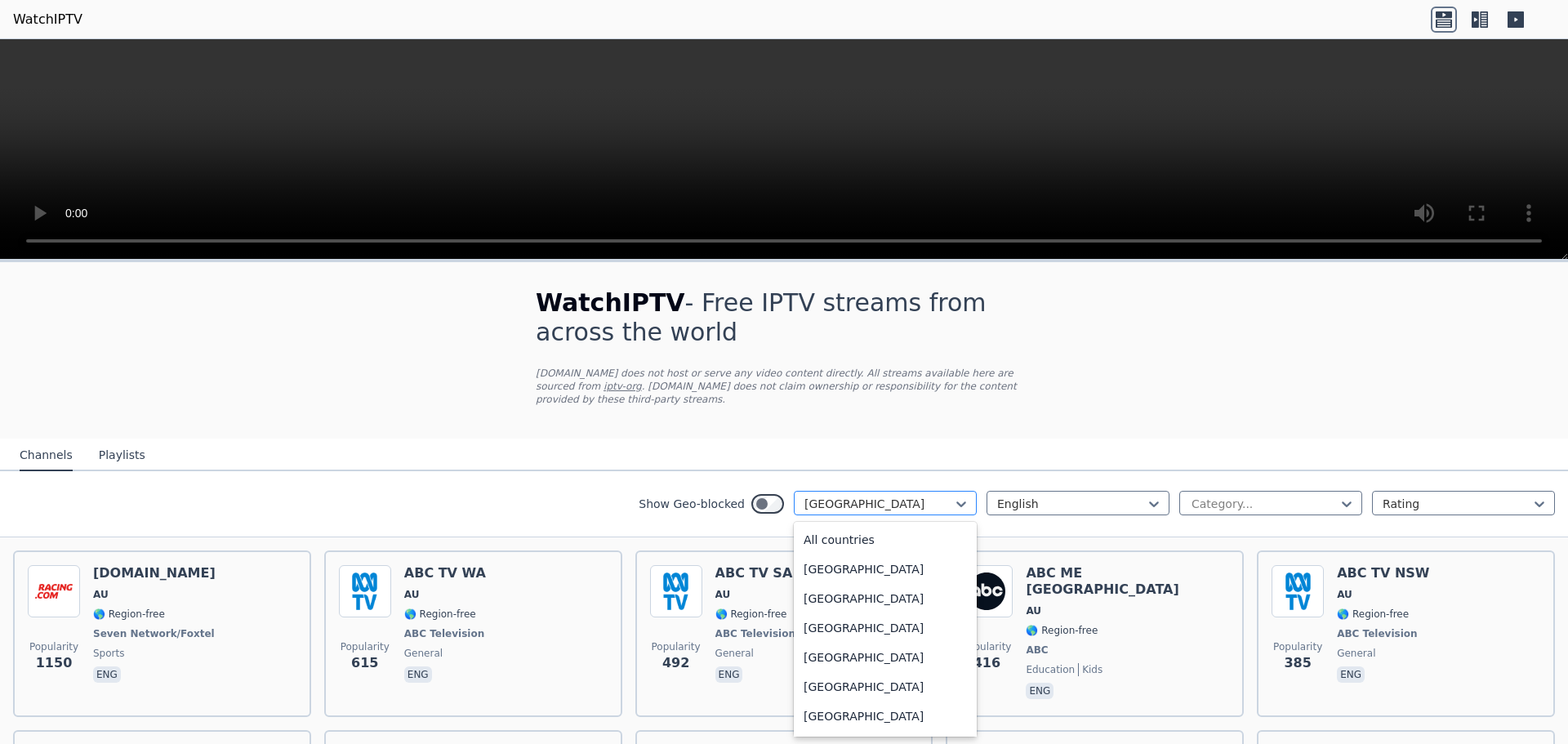
click at [898, 505] on div at bounding box center [879, 504] width 149 height 17
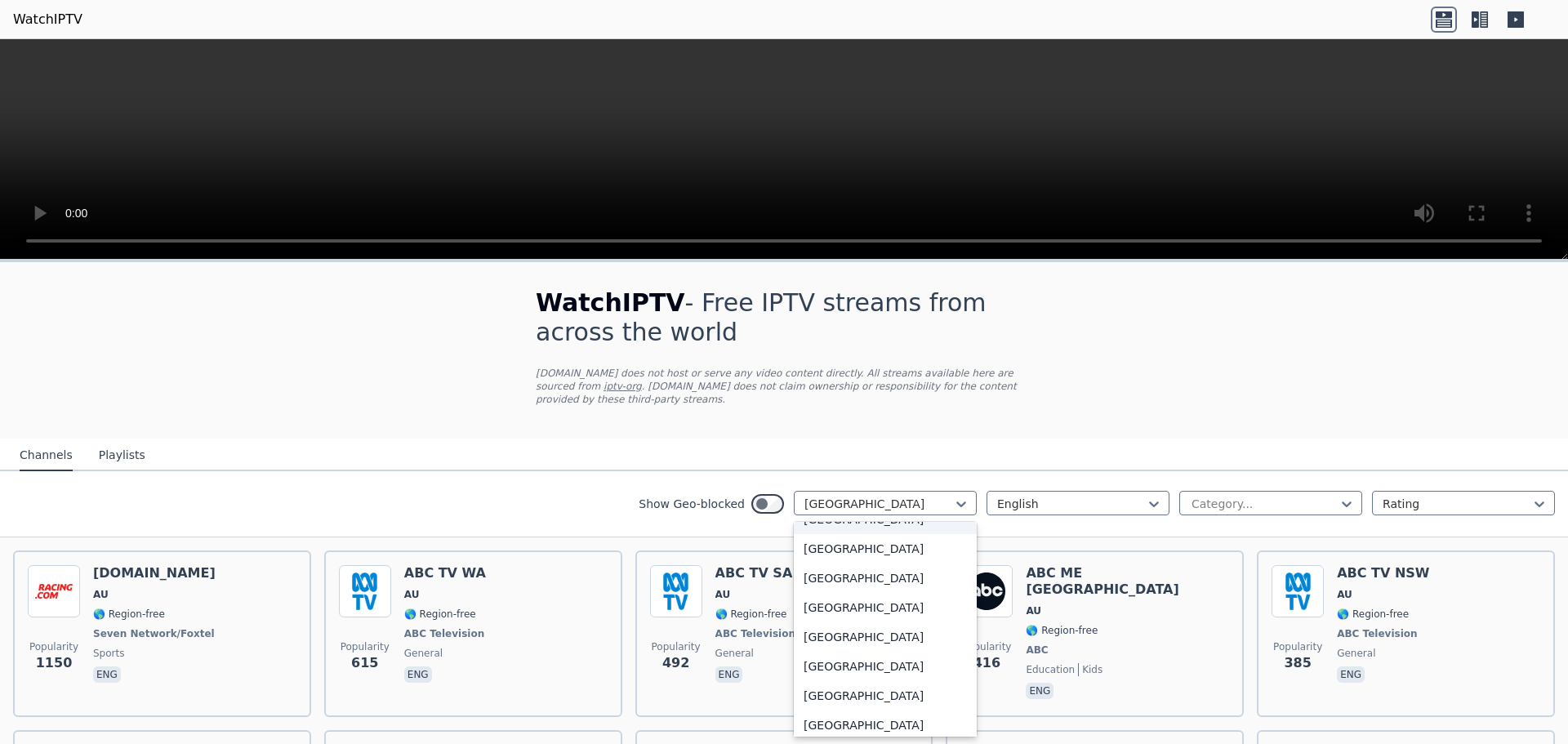
scroll to position [879, 0]
click at [866, 636] on div "[GEOGRAPHIC_DATA]" at bounding box center [885, 632] width 183 height 30
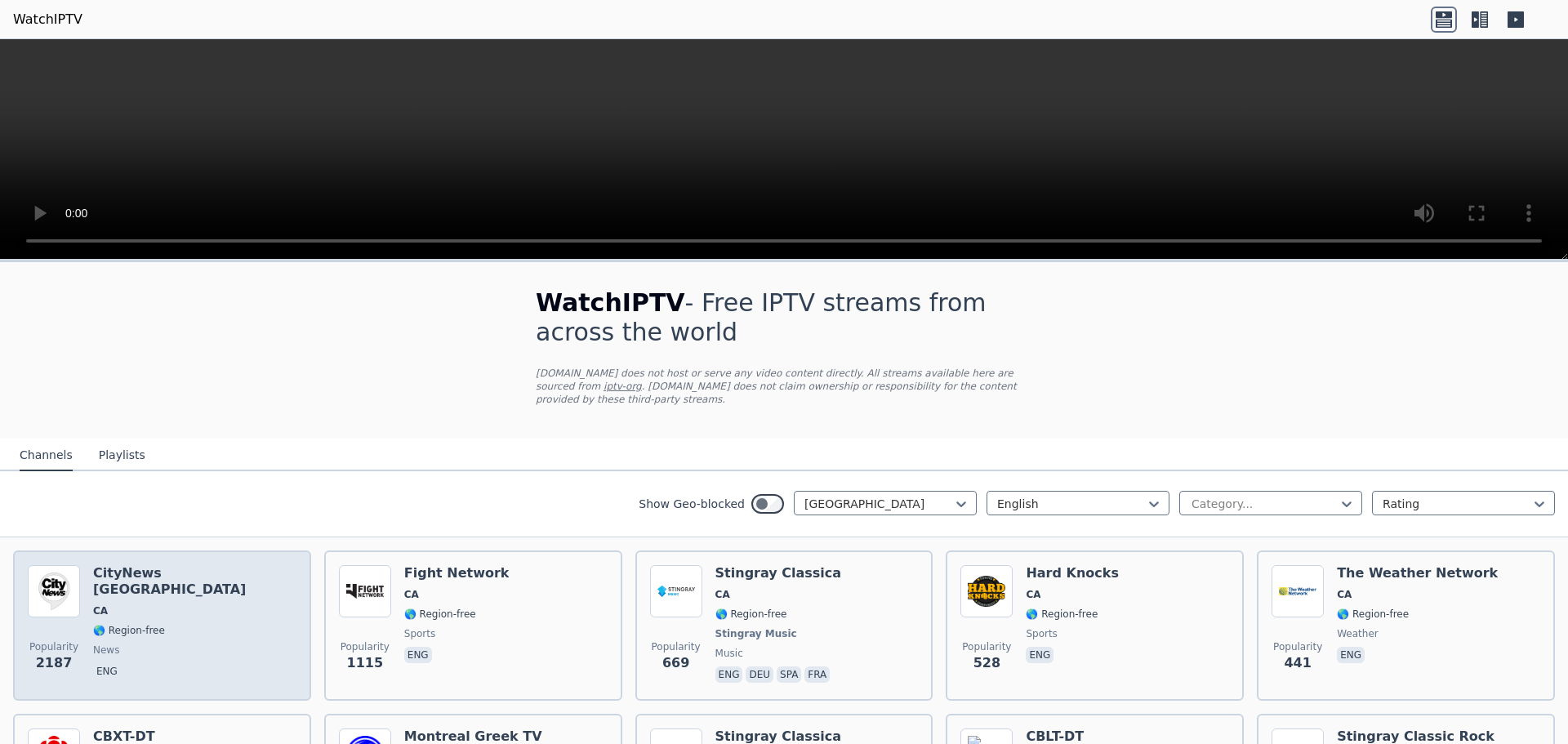
click at [139, 644] on span "news" at bounding box center [195, 650] width 203 height 13
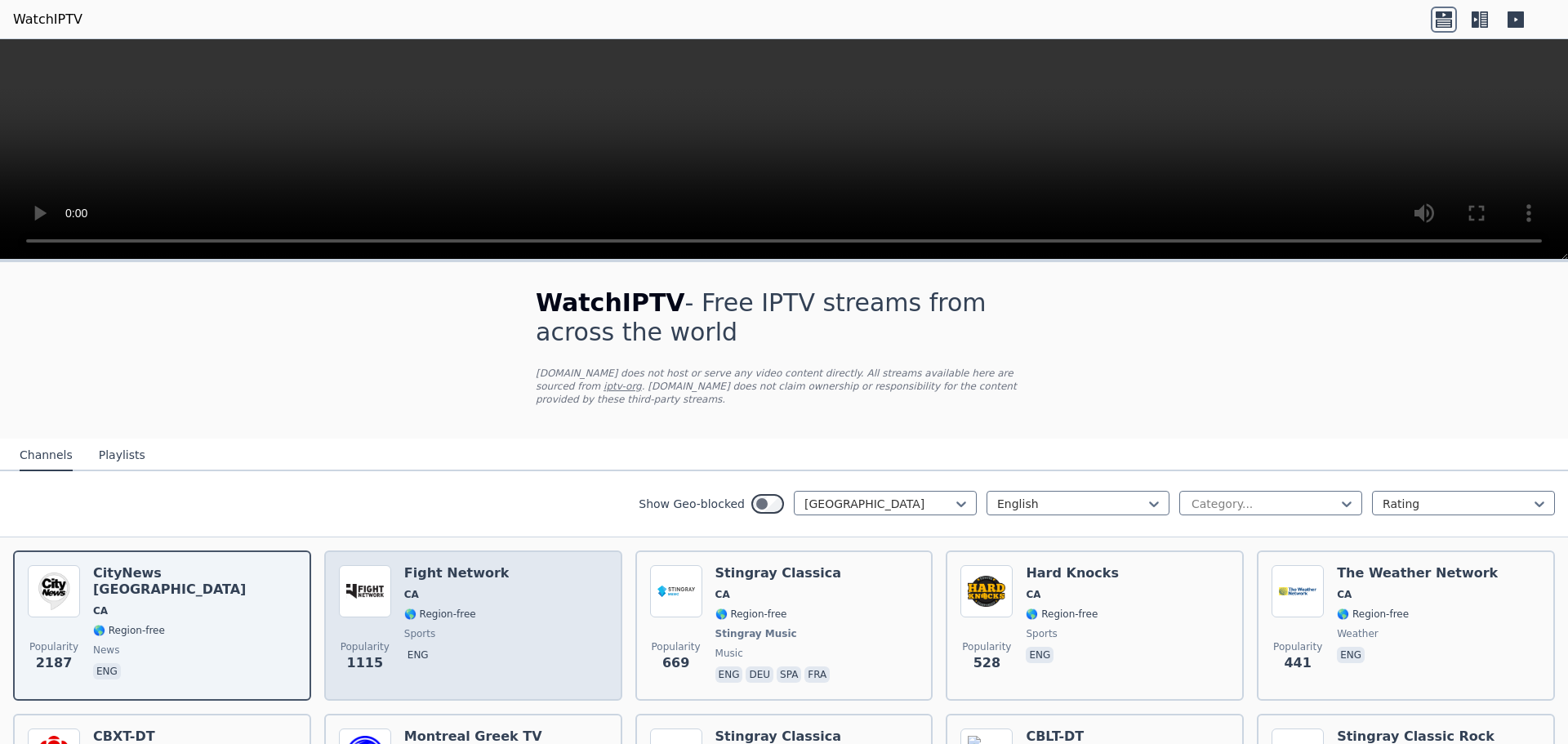
click at [439, 632] on span "sports" at bounding box center [457, 633] width 105 height 13
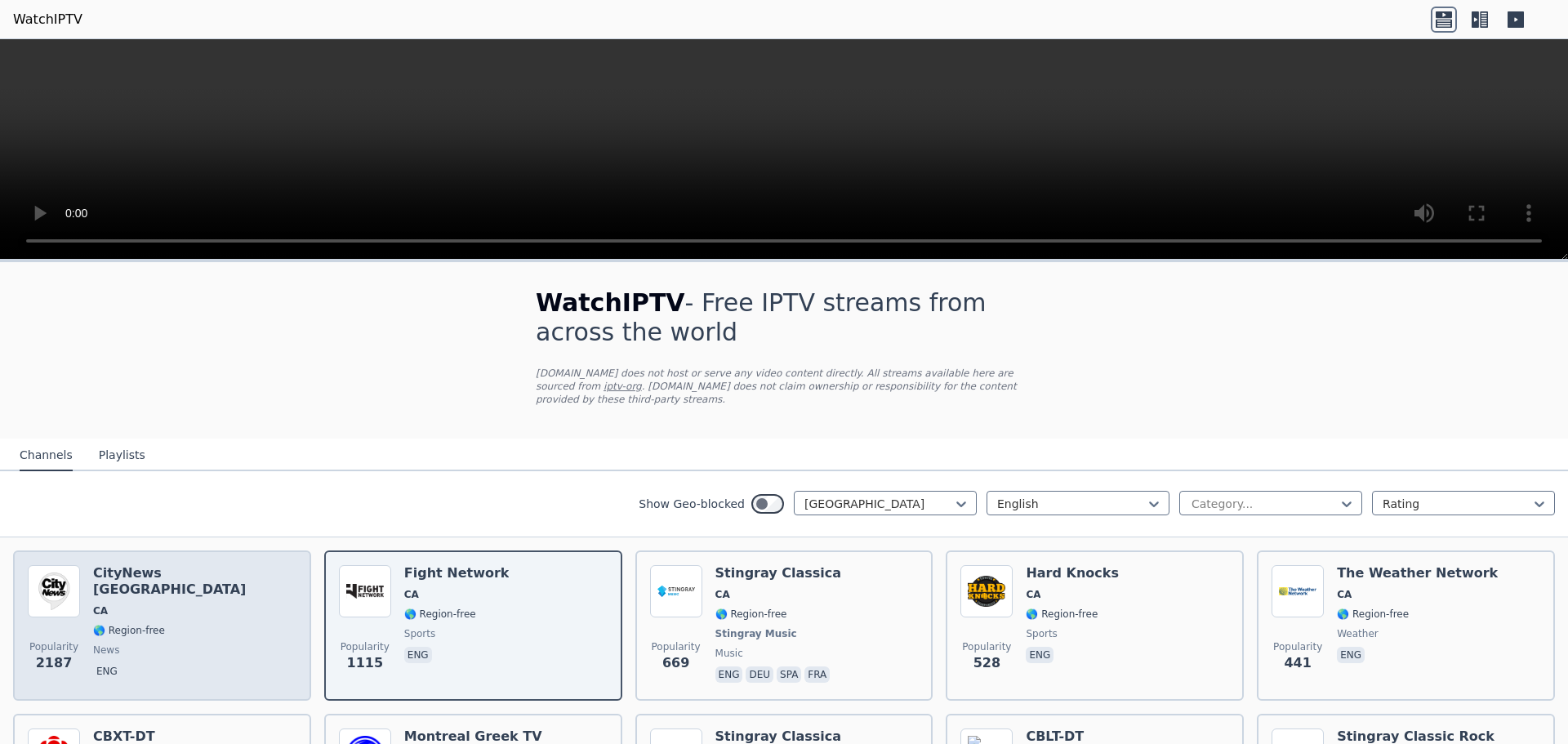
click at [214, 612] on div "Popularity [STREET_ADDRESS] 🌎 Region-free news eng" at bounding box center [162, 626] width 268 height 121
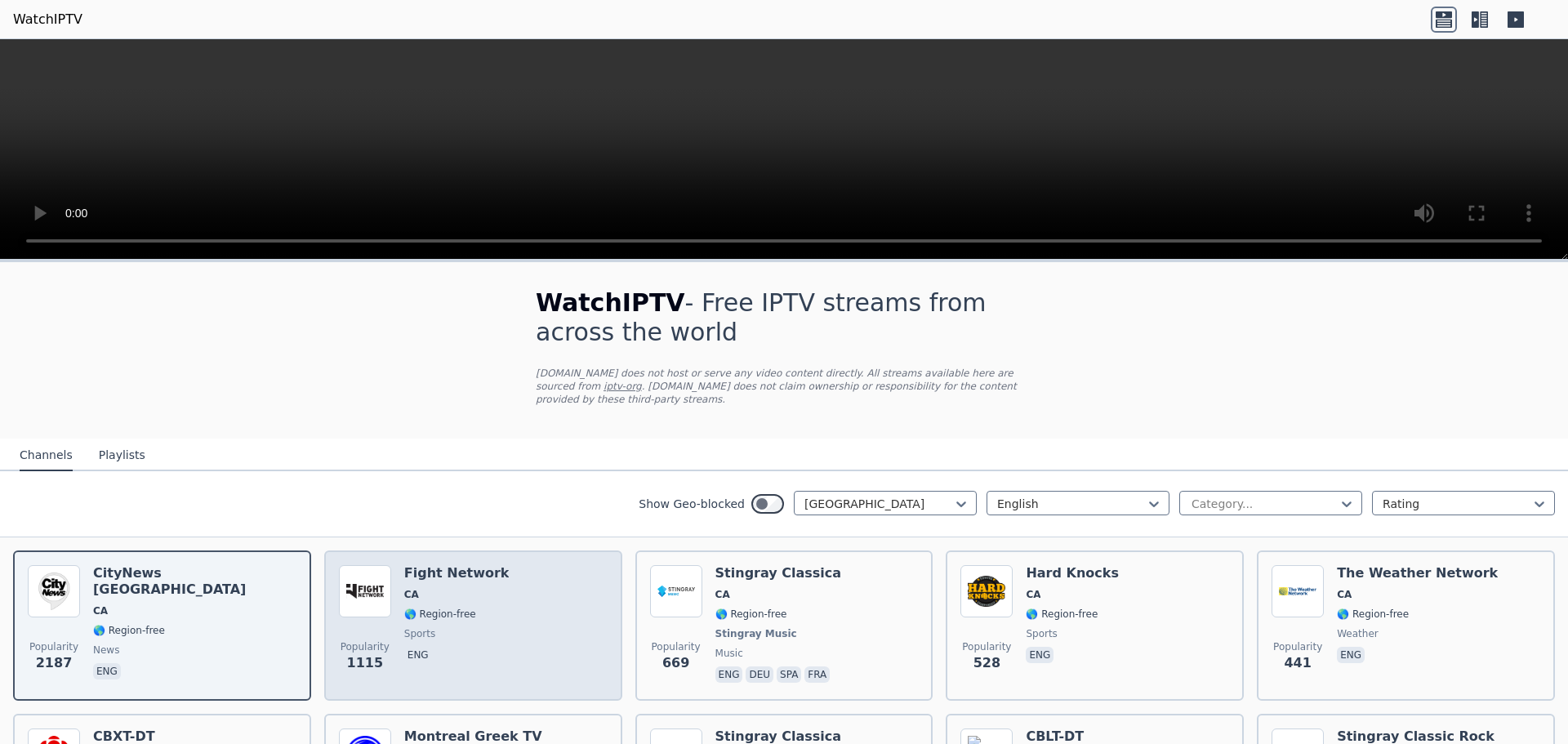
click at [547, 631] on div "Popularity 1115 Fight Network CA 🌎 Region-free sports eng" at bounding box center [473, 626] width 268 height 121
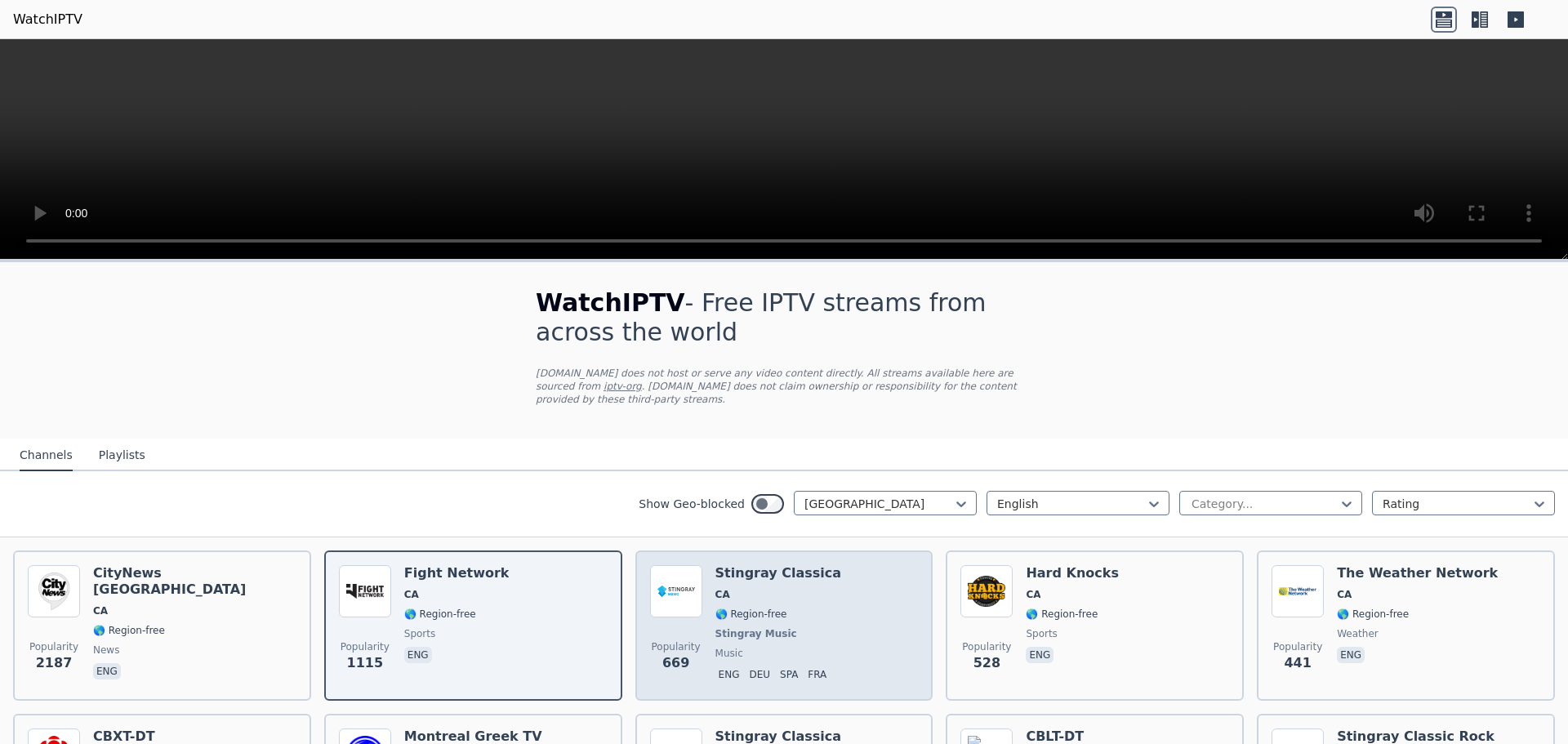
click at [763, 598] on span "CA" at bounding box center [779, 595] width 126 height 13
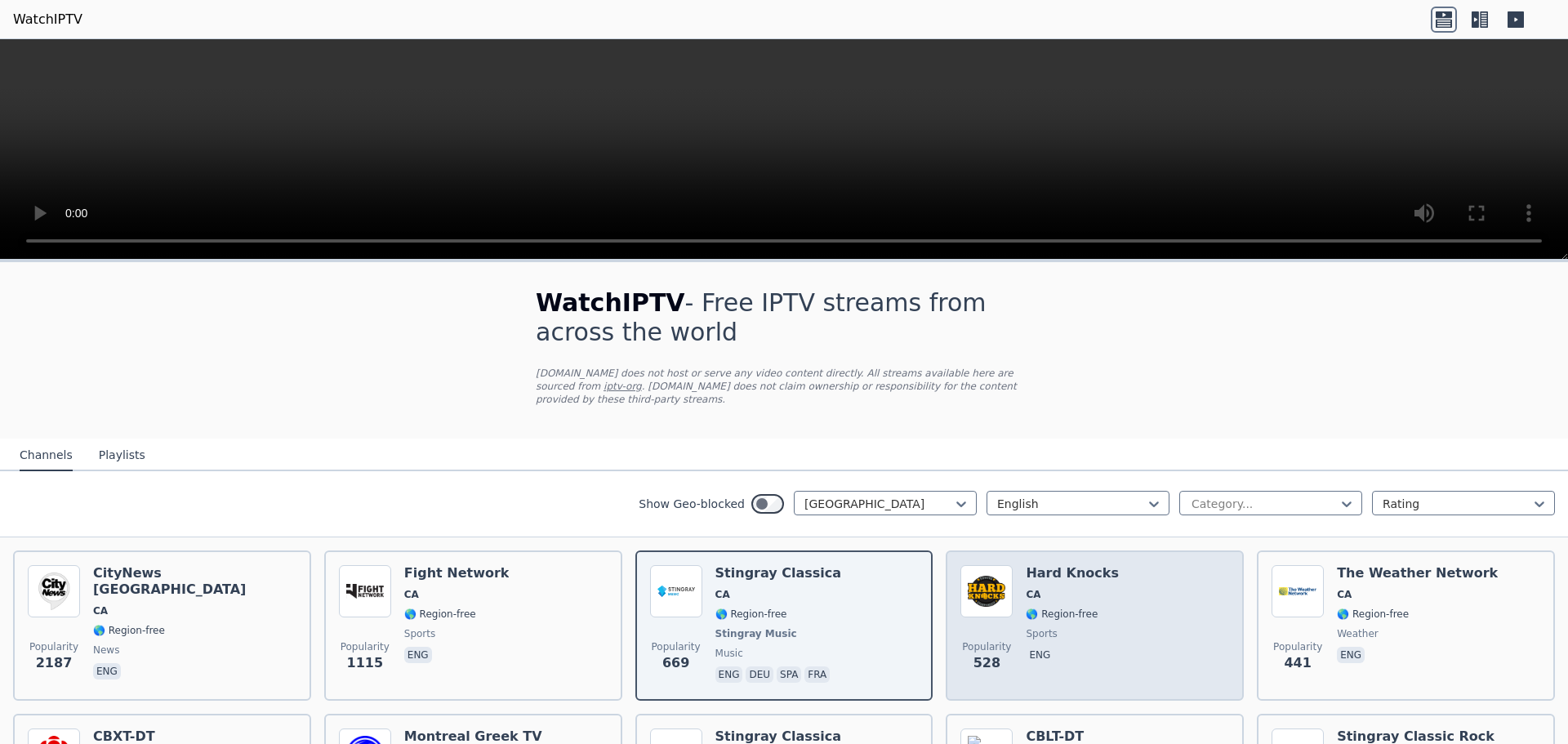
click at [1006, 612] on div "Popularity 528 Hard Knocks CA 🌎 Region-free sports eng" at bounding box center [1094, 626] width 268 height 121
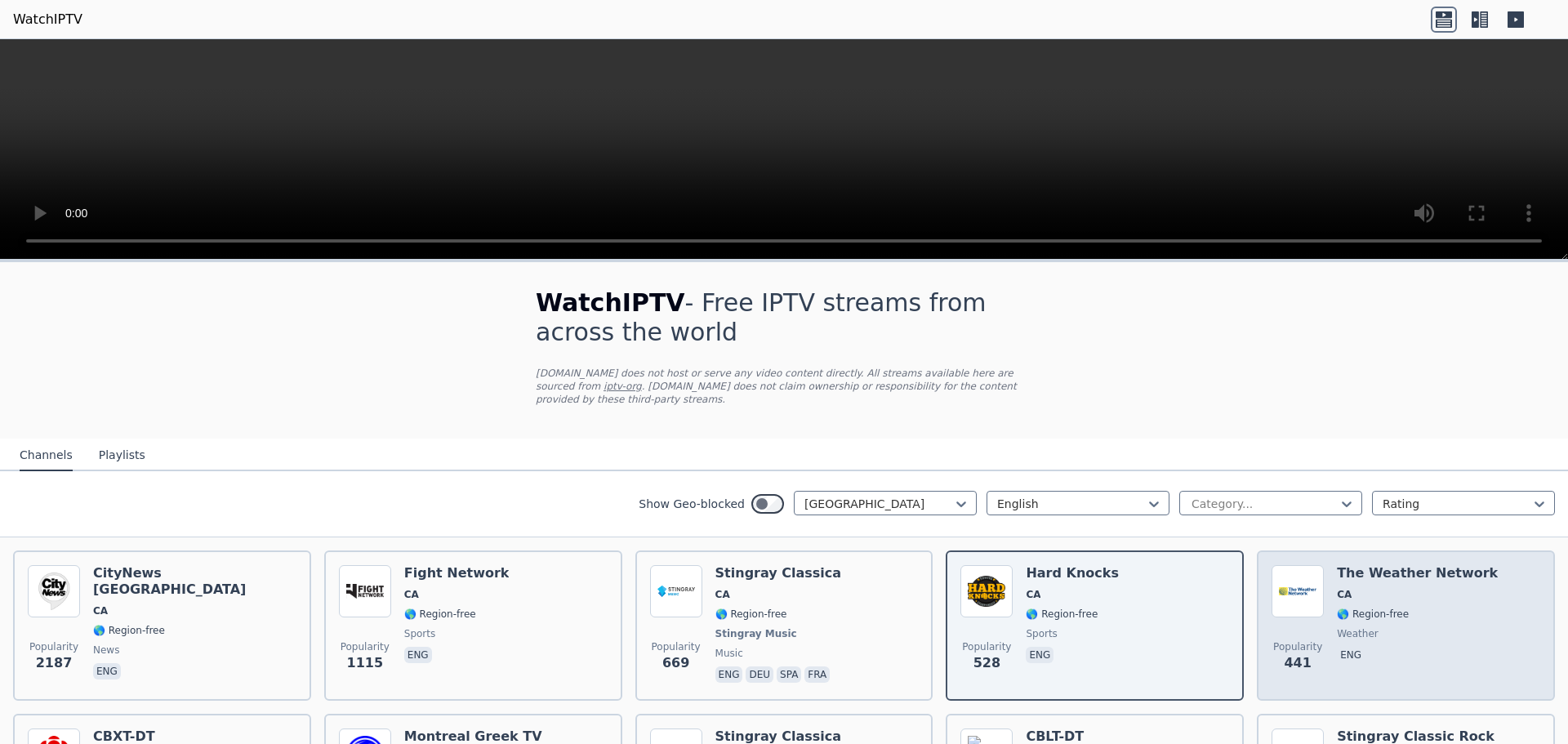
click at [1378, 633] on span "weather" at bounding box center [1417, 633] width 160 height 13
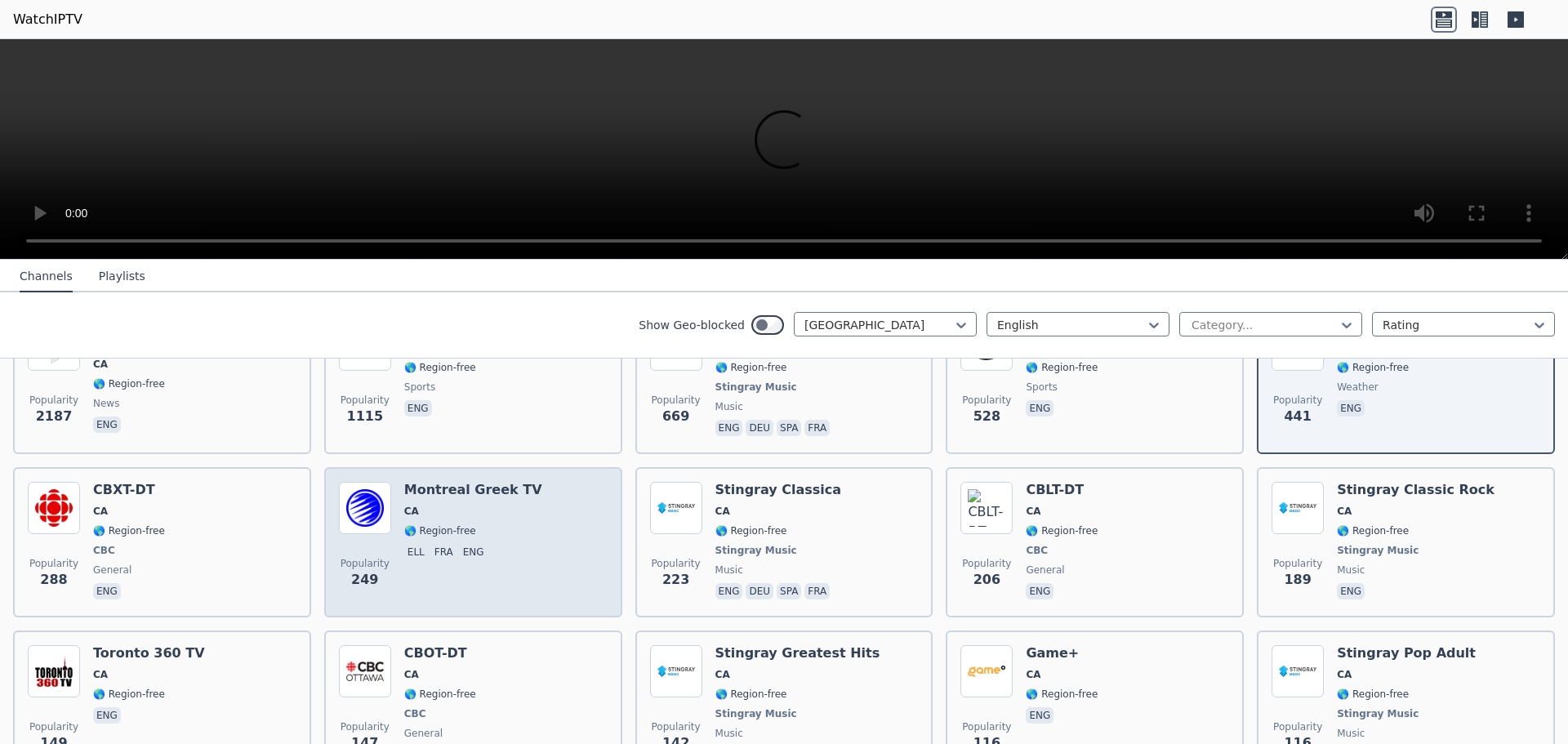
scroll to position [327, 0]
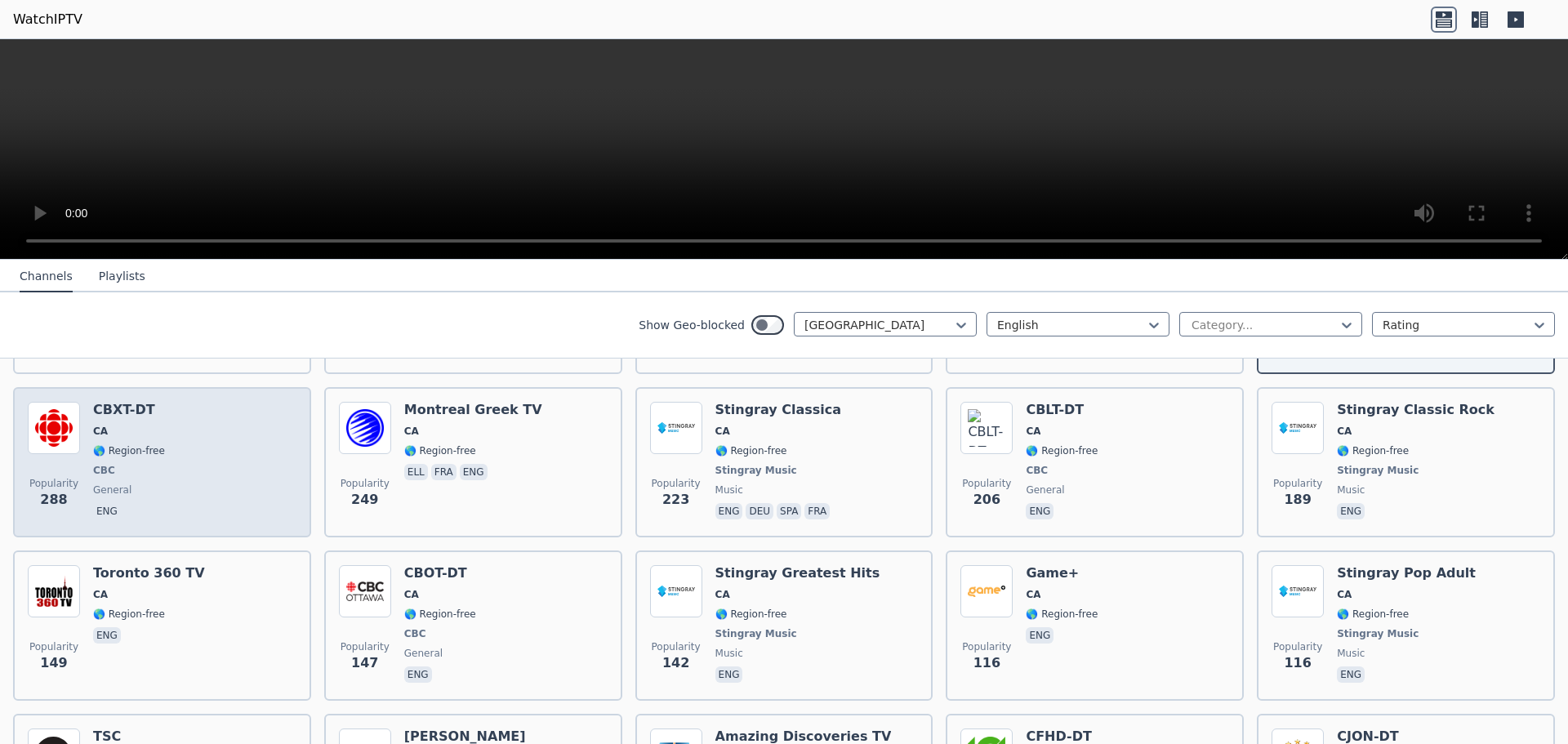
click at [152, 475] on span "CBC" at bounding box center [129, 470] width 72 height 13
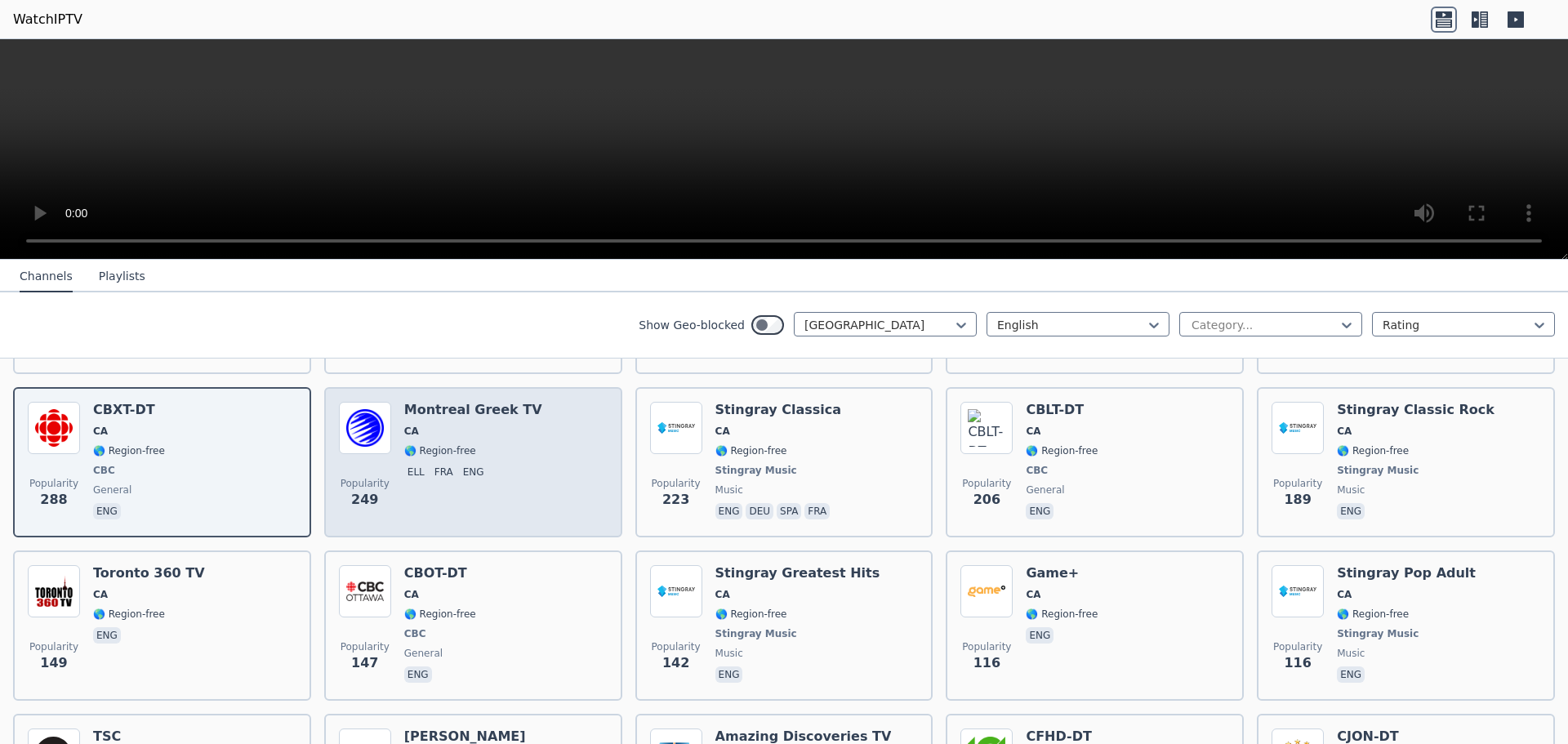
click at [472, 479] on p "eng" at bounding box center [474, 472] width 28 height 17
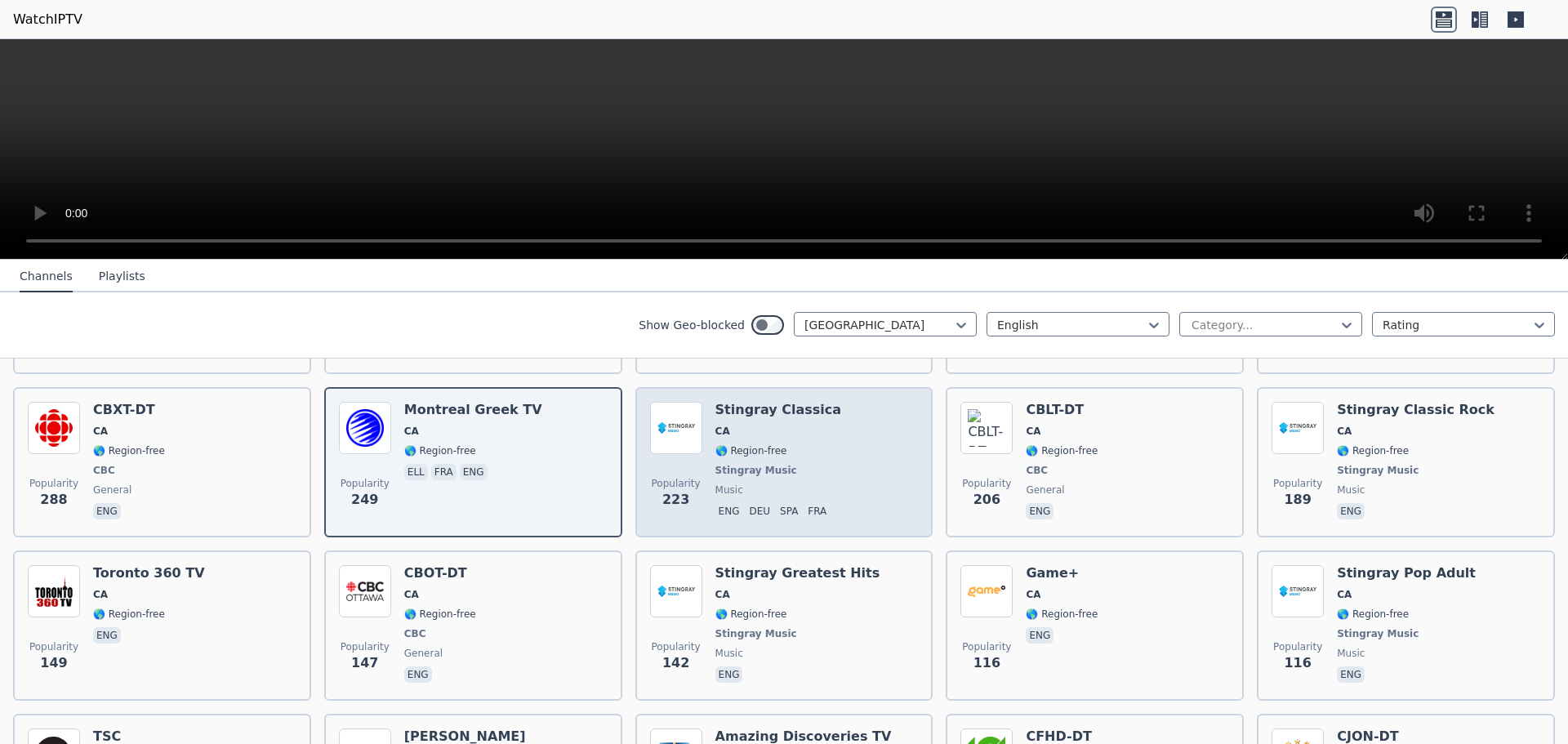
click at [806, 482] on div "Stingray Classica CA 🌎 Region-free Stingray Music music eng deu spa fra" at bounding box center [779, 462] width 126 height 121
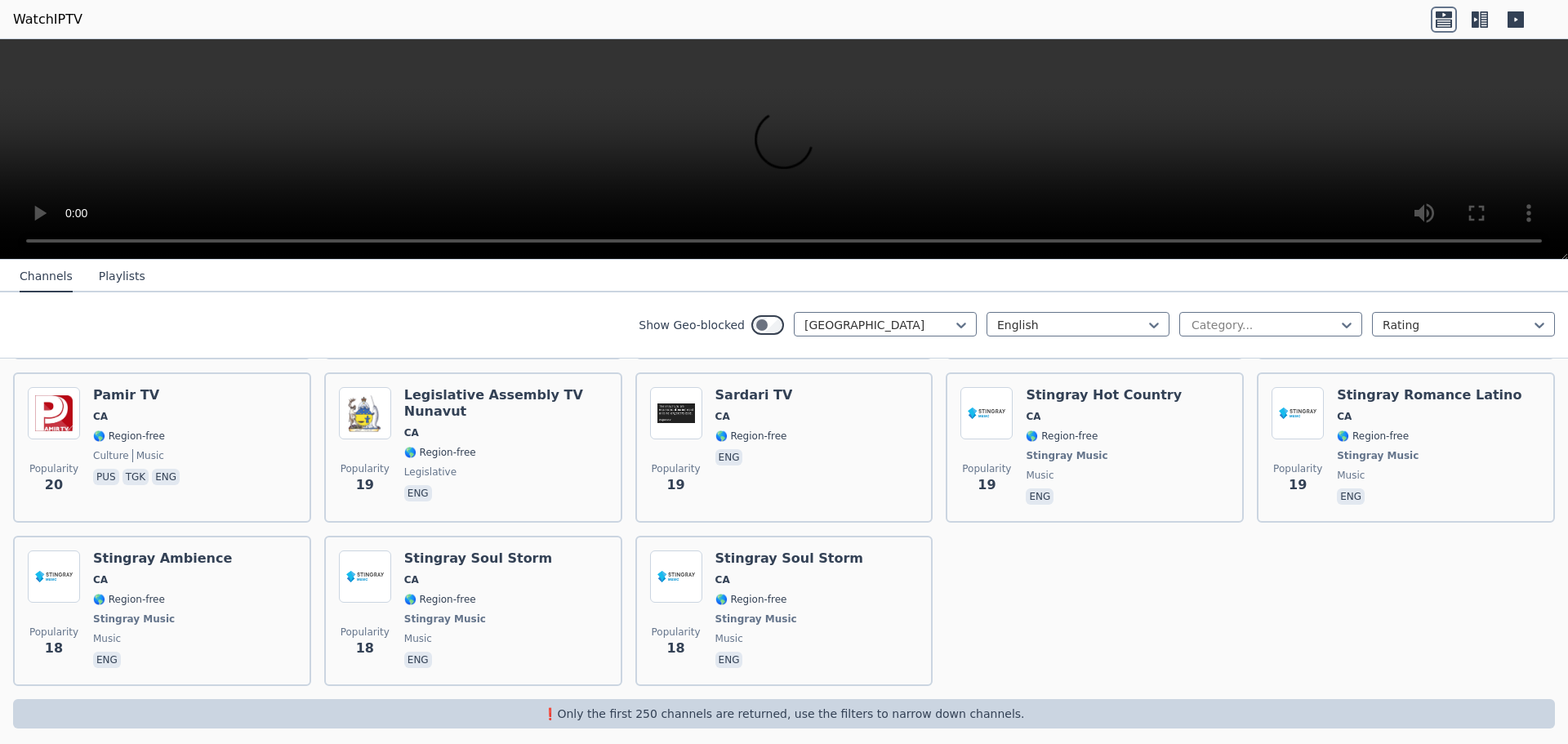
scroll to position [2641, 0]
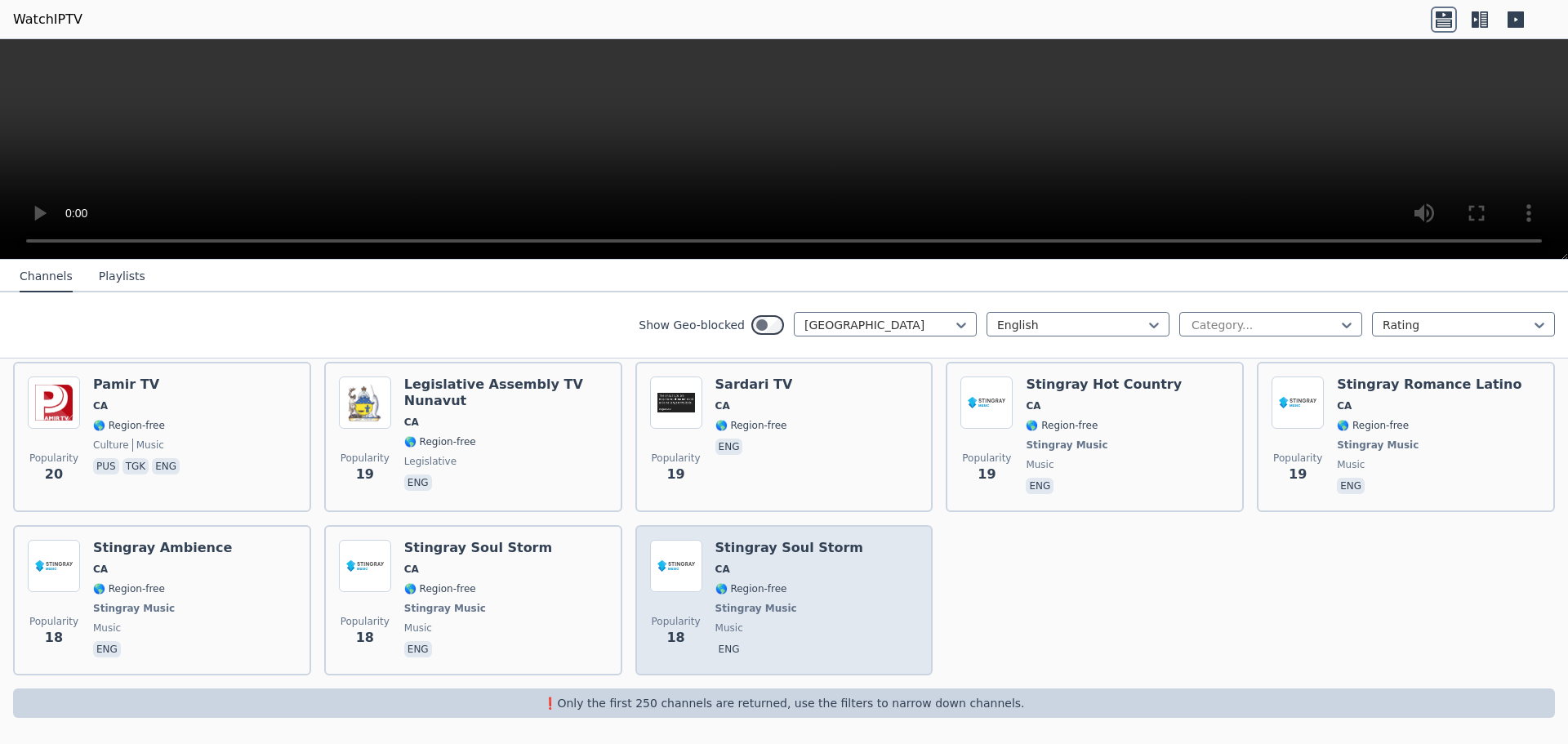
click at [763, 584] on span "🌎 Region-free" at bounding box center [752, 589] width 72 height 13
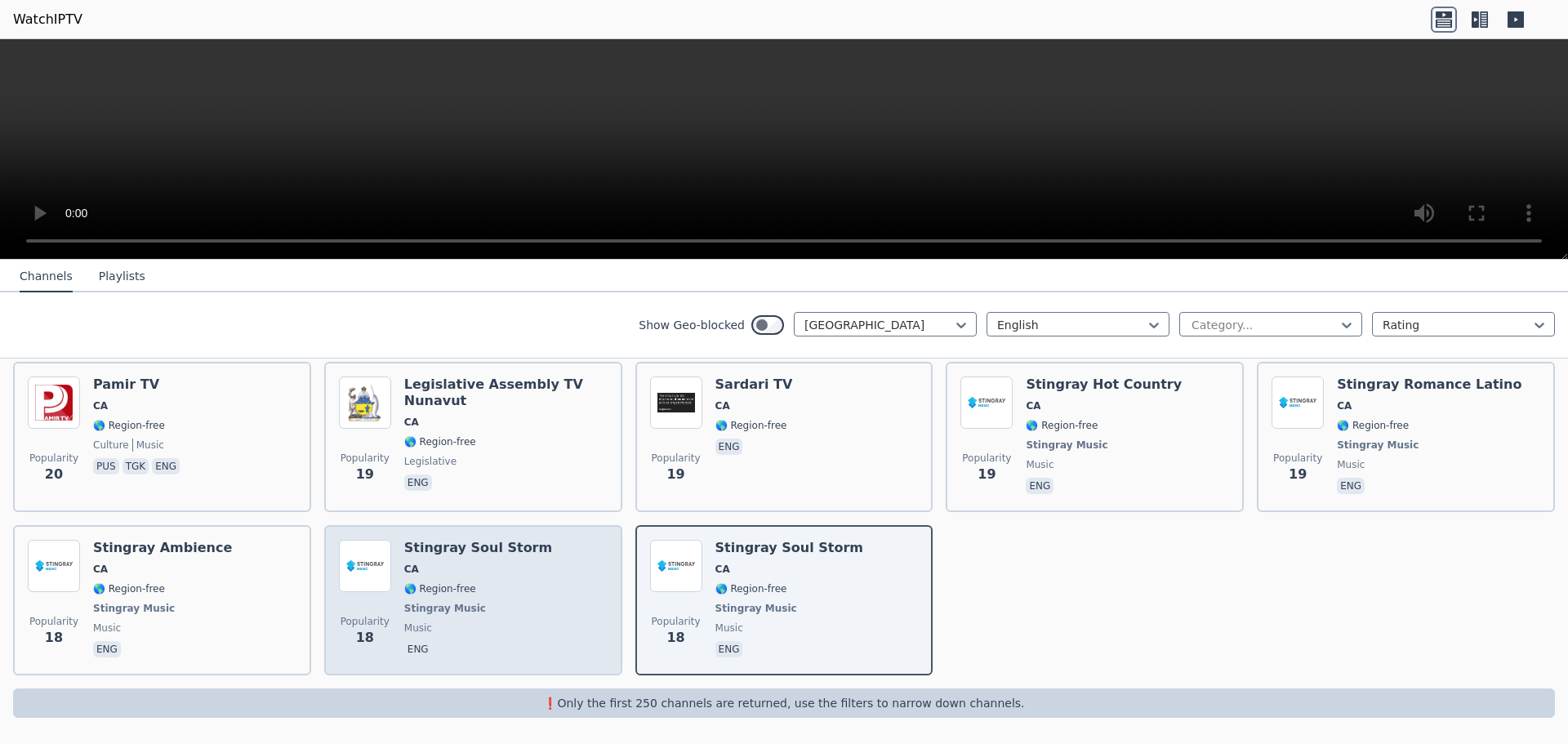
click at [484, 577] on div "Stingray Soul Storm CA 🌎 Region-free Stingray Music music eng" at bounding box center [478, 601] width 148 height 121
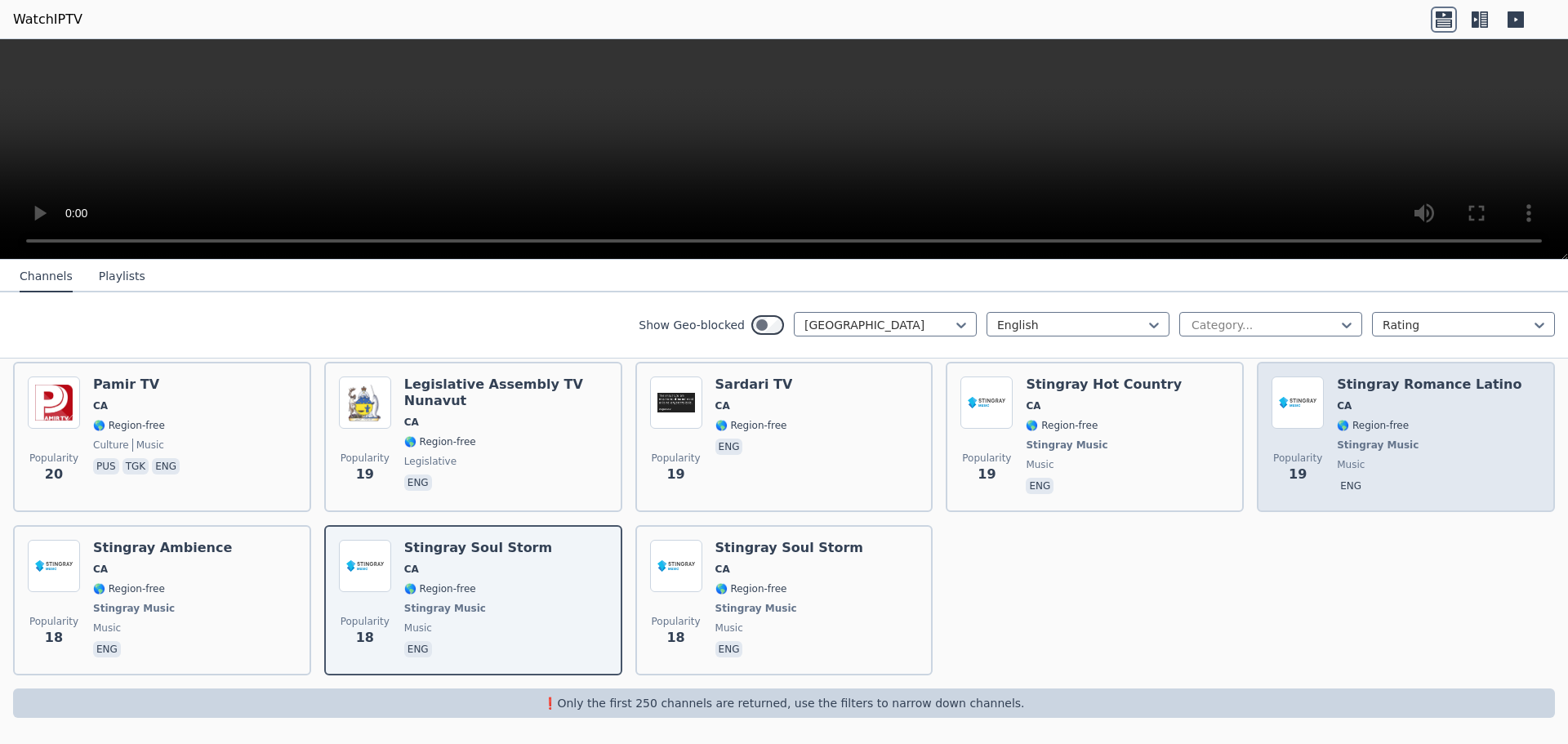
click at [1436, 452] on div "Stingray Romance Latino CA 🌎 Region-free Stingray Music music eng" at bounding box center [1429, 437] width 184 height 121
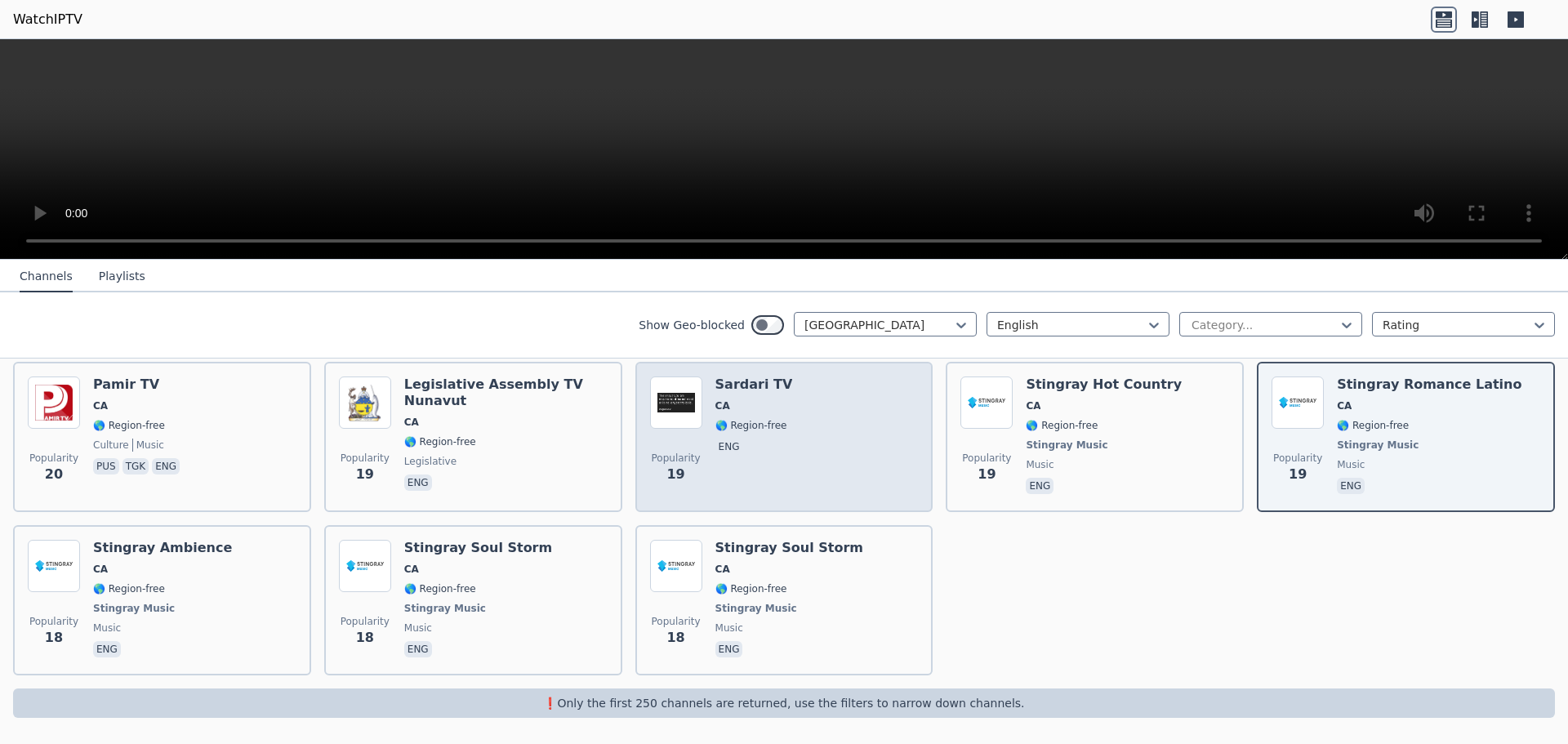
click at [822, 435] on div "Popularity 19 Sardari TV CA 🌎 Region-free eng" at bounding box center [784, 437] width 268 height 121
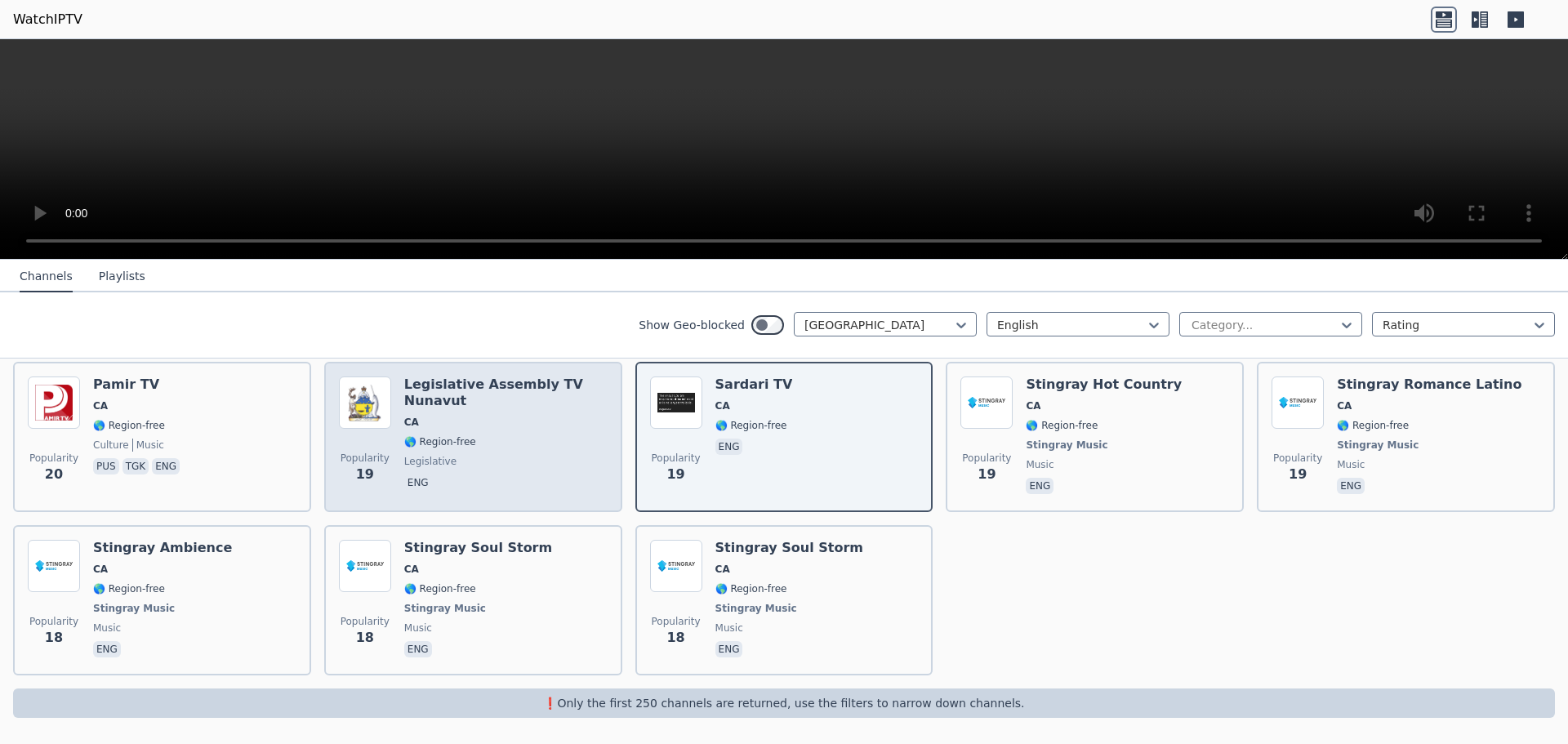
click at [455, 449] on div "Legislative Assembly TV [GEOGRAPHIC_DATA] [GEOGRAPHIC_DATA] 🌎 Region-free legis…" at bounding box center [506, 437] width 203 height 121
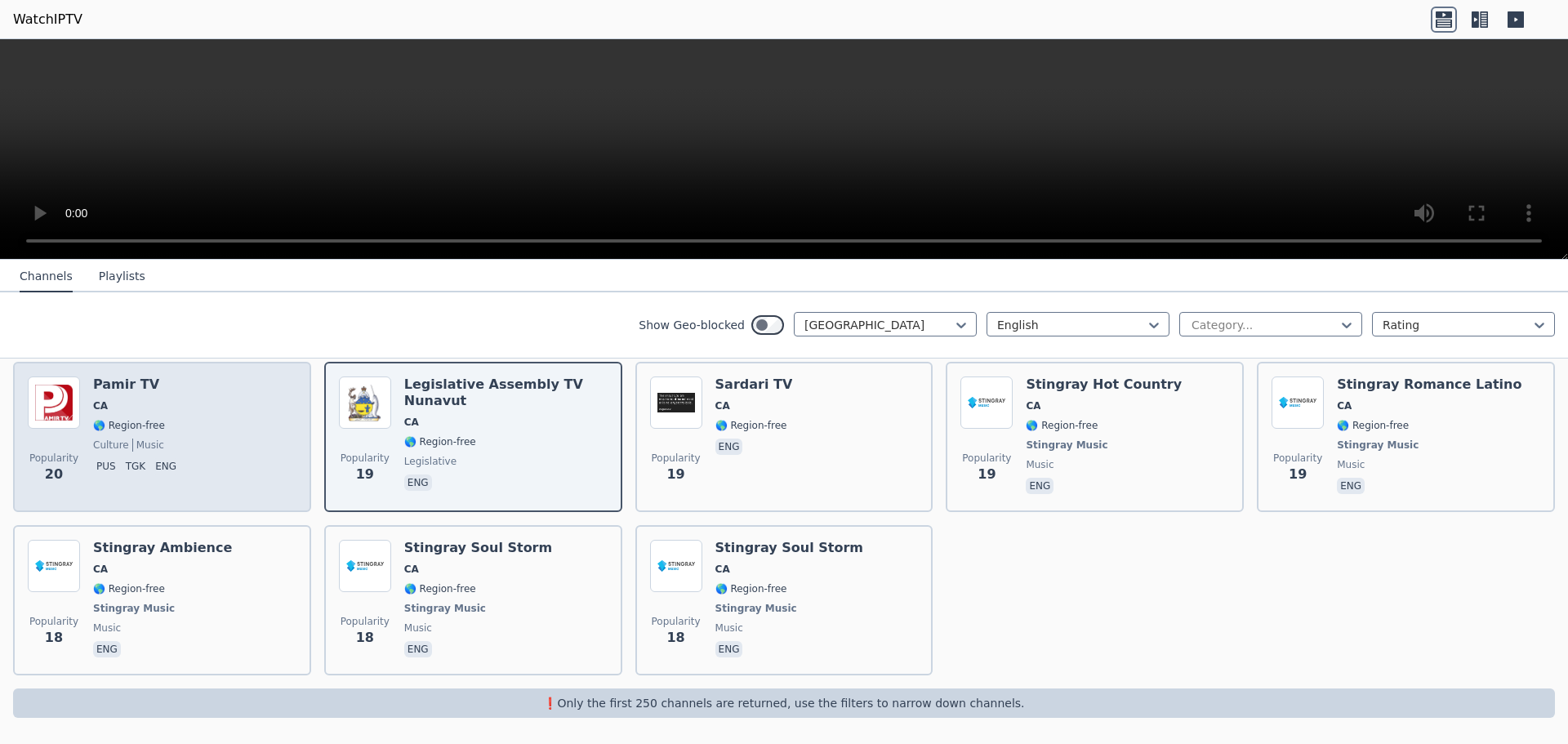
click at [203, 437] on div "Popularity 20 Pamir TV CA 🌎 Region-free culture music pus tgk eng" at bounding box center [162, 437] width 268 height 121
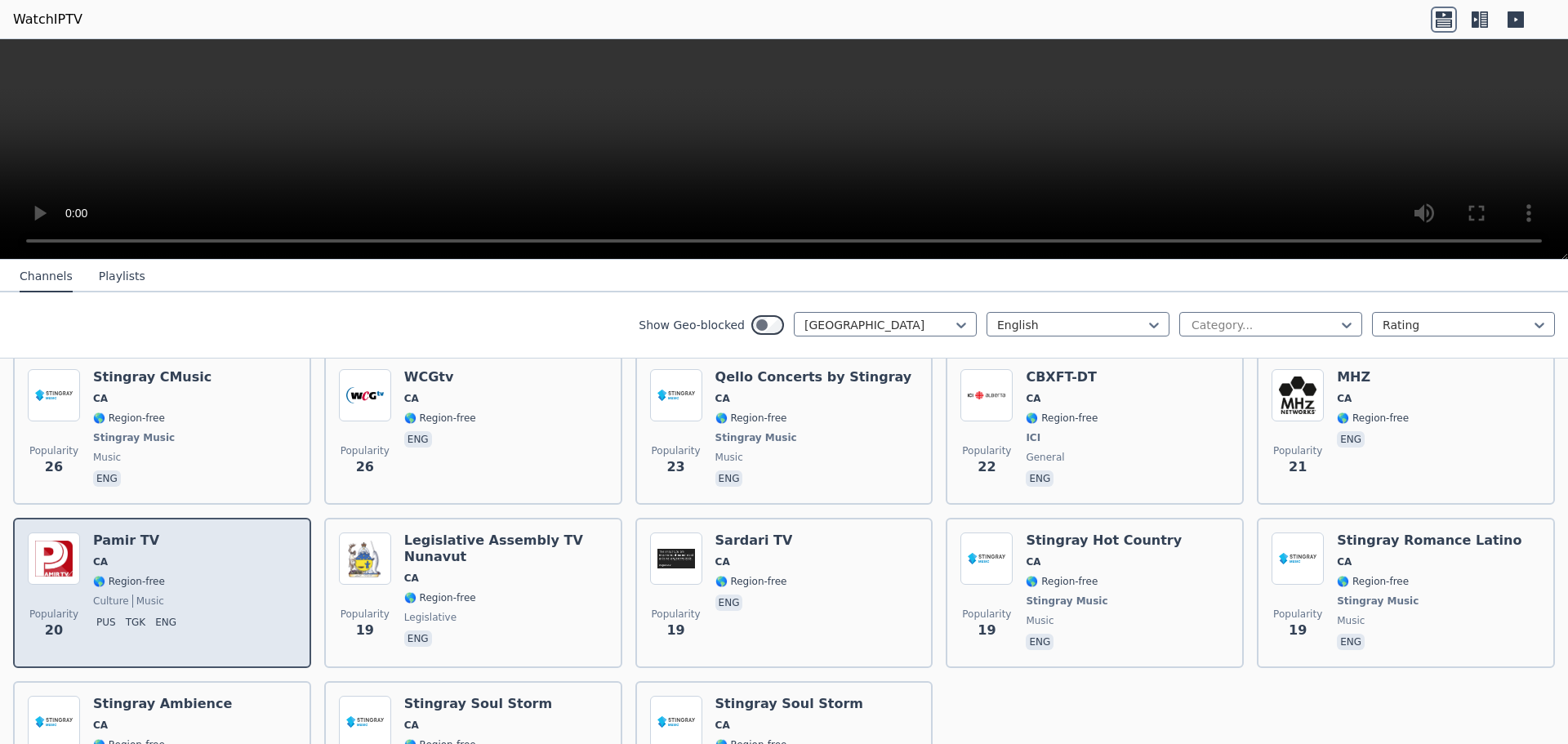
scroll to position [2478, 0]
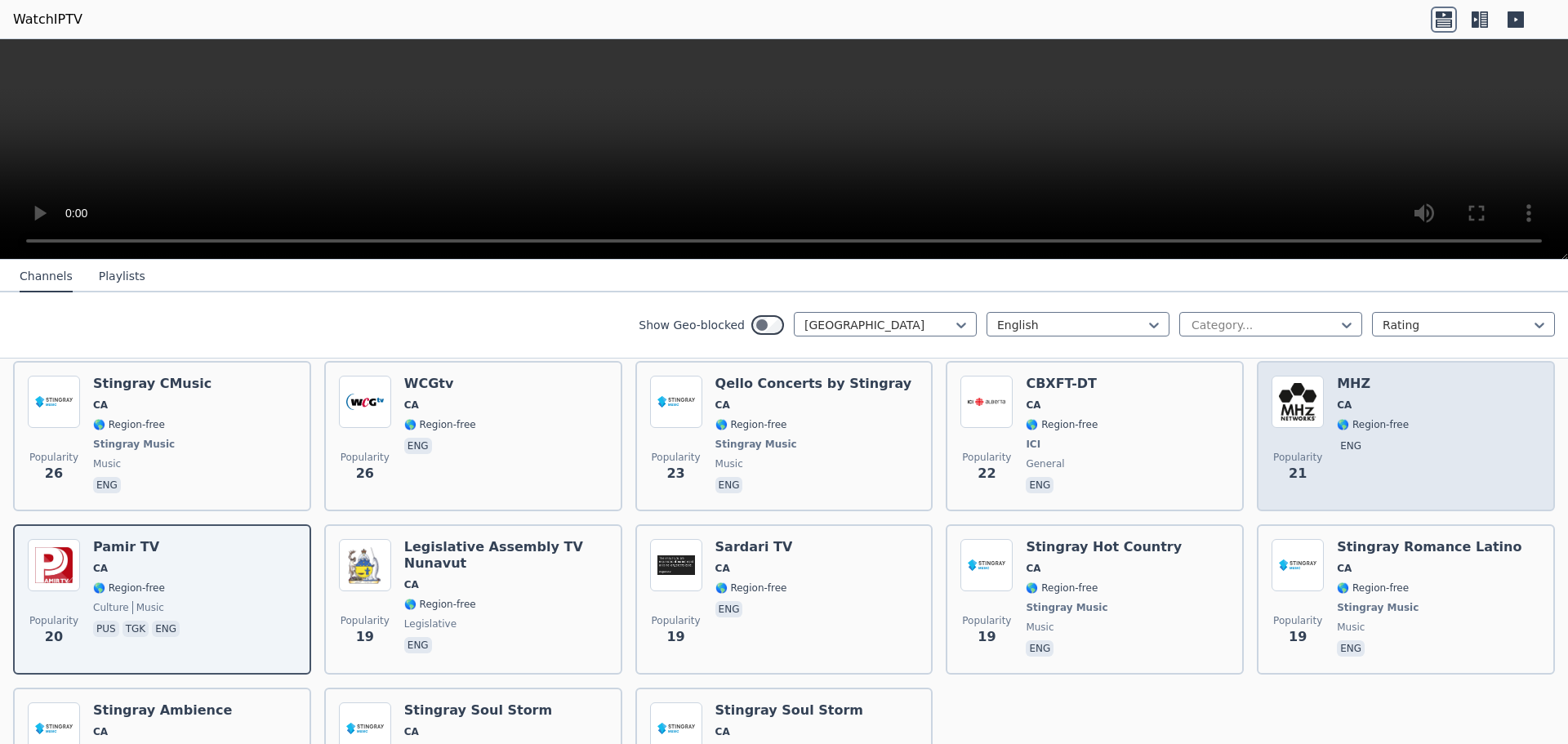
click at [1337, 458] on span "eng" at bounding box center [1373, 447] width 72 height 19
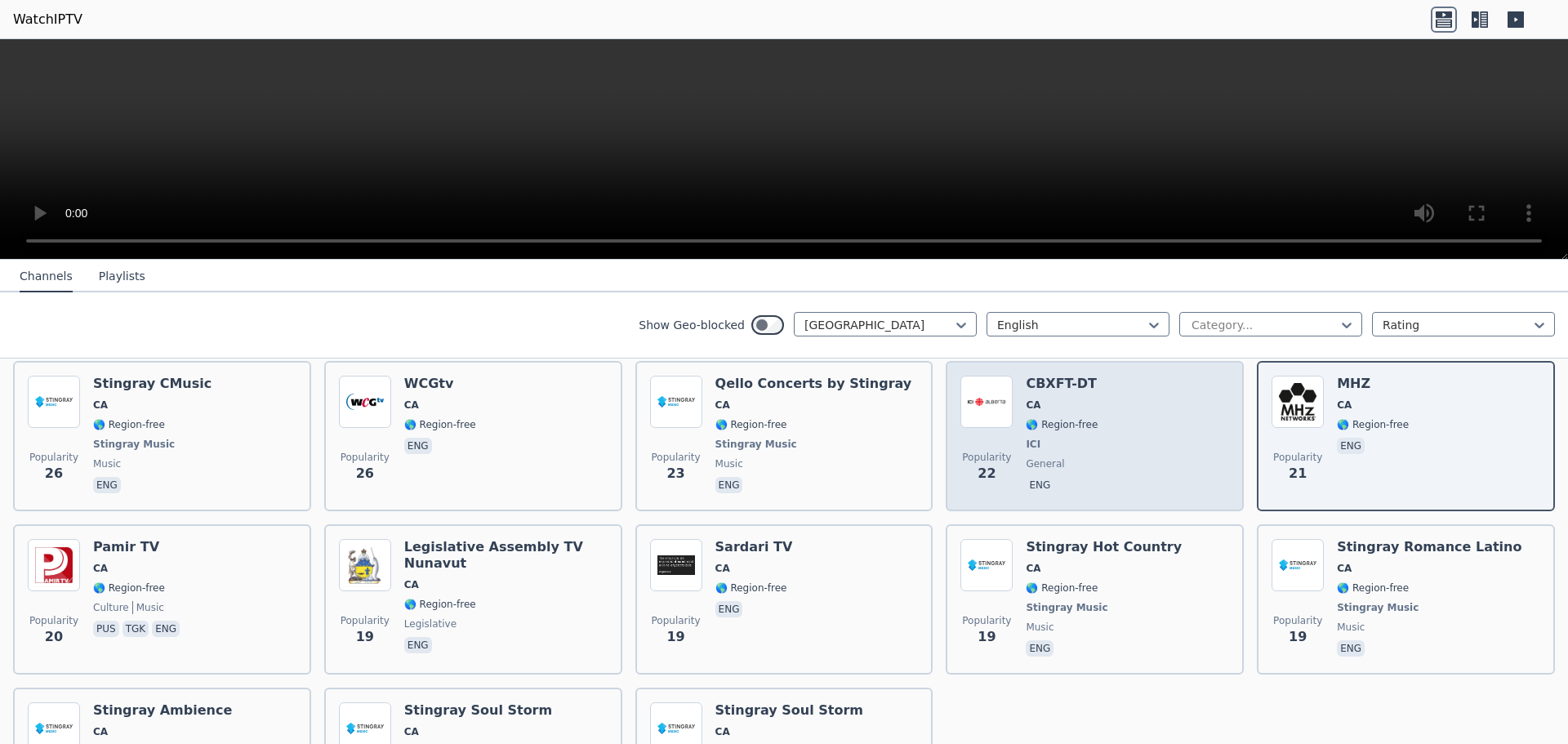
click at [1094, 449] on div "Popularity 22 CBXFT-DT CA 🌎 Region-free ICI general eng" at bounding box center [1094, 436] width 268 height 121
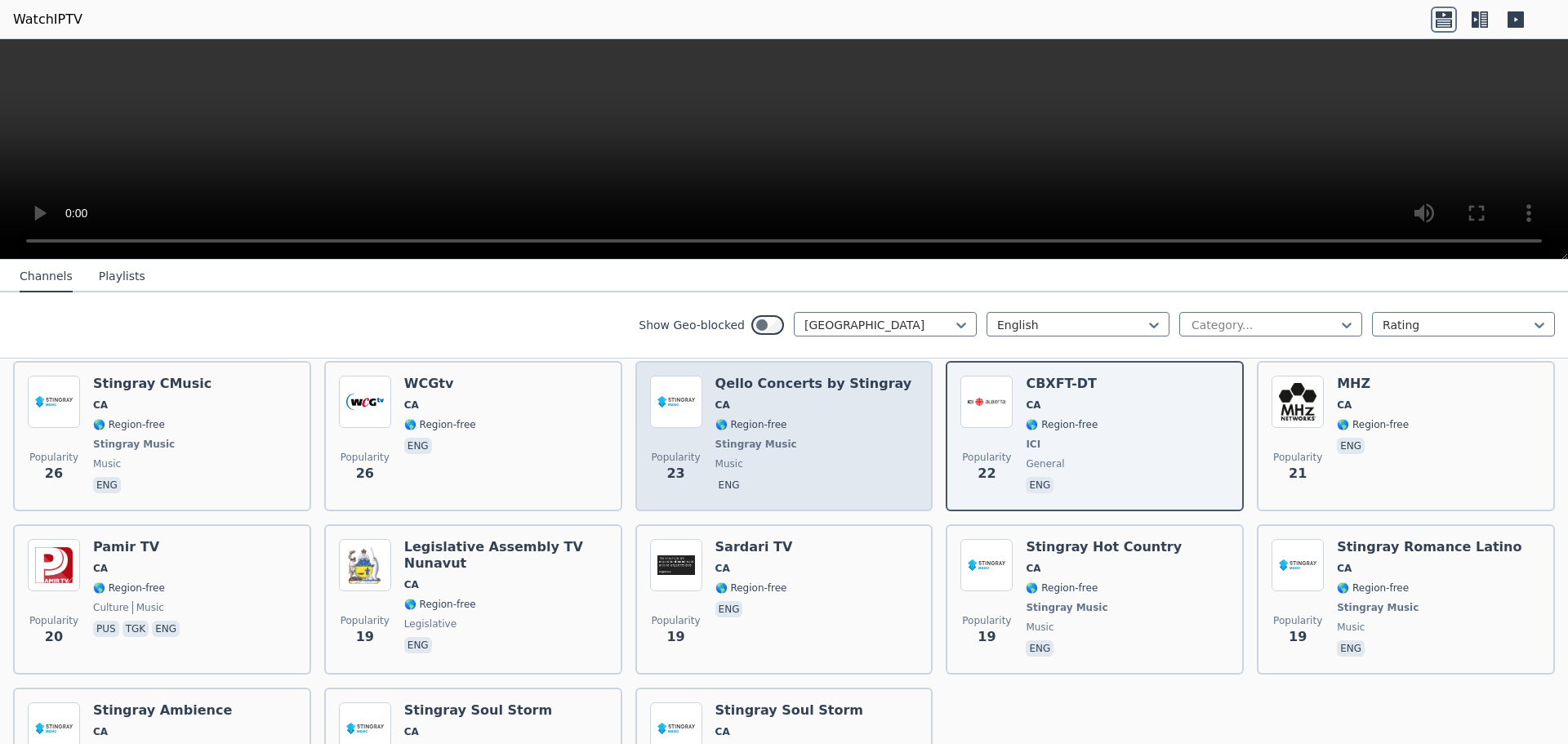
click at [845, 440] on span "Stingray Music" at bounding box center [814, 444] width 196 height 13
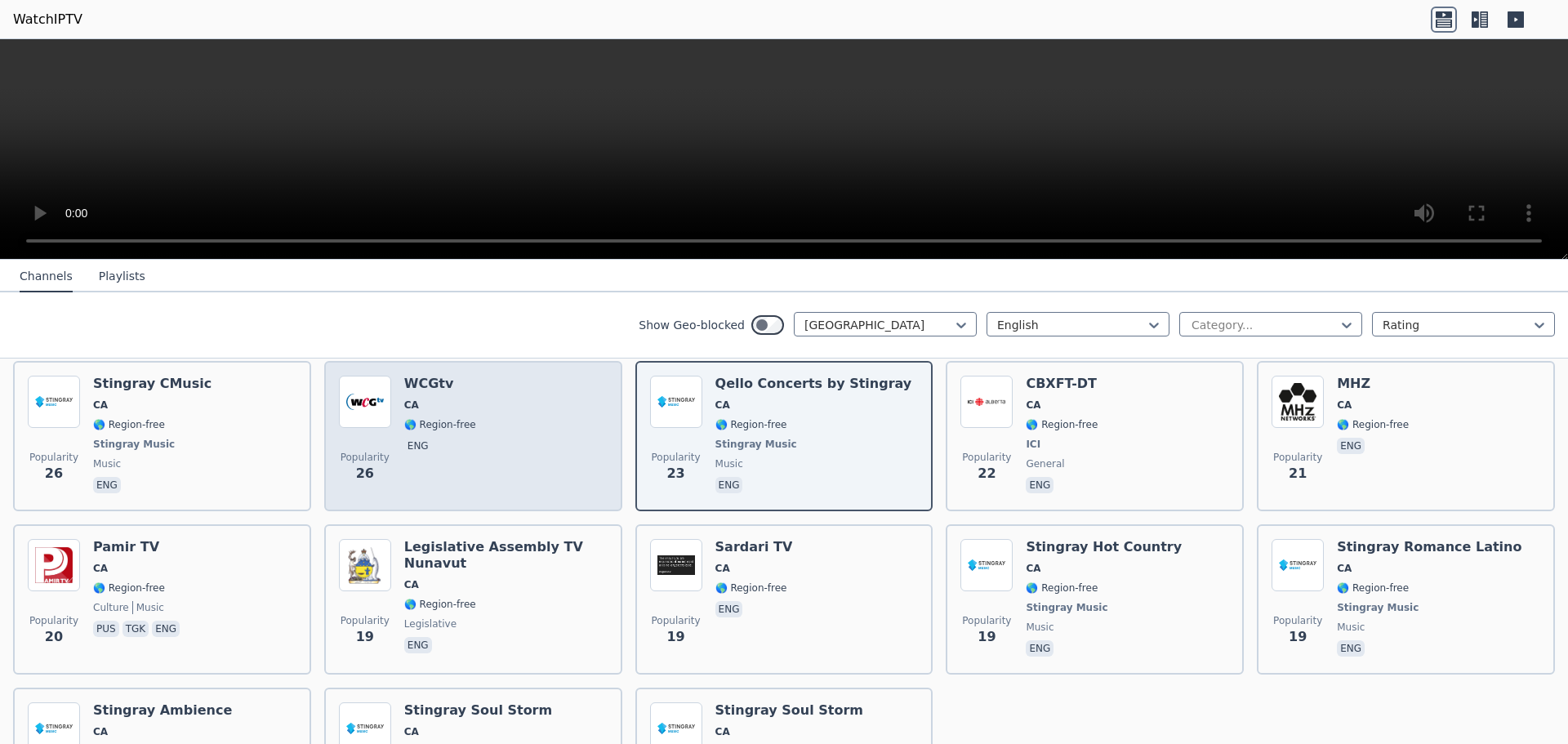
click at [472, 431] on div "Popularity 26 WCGtv [GEOGRAPHIC_DATA] 🌎 Region-free eng" at bounding box center [473, 436] width 268 height 121
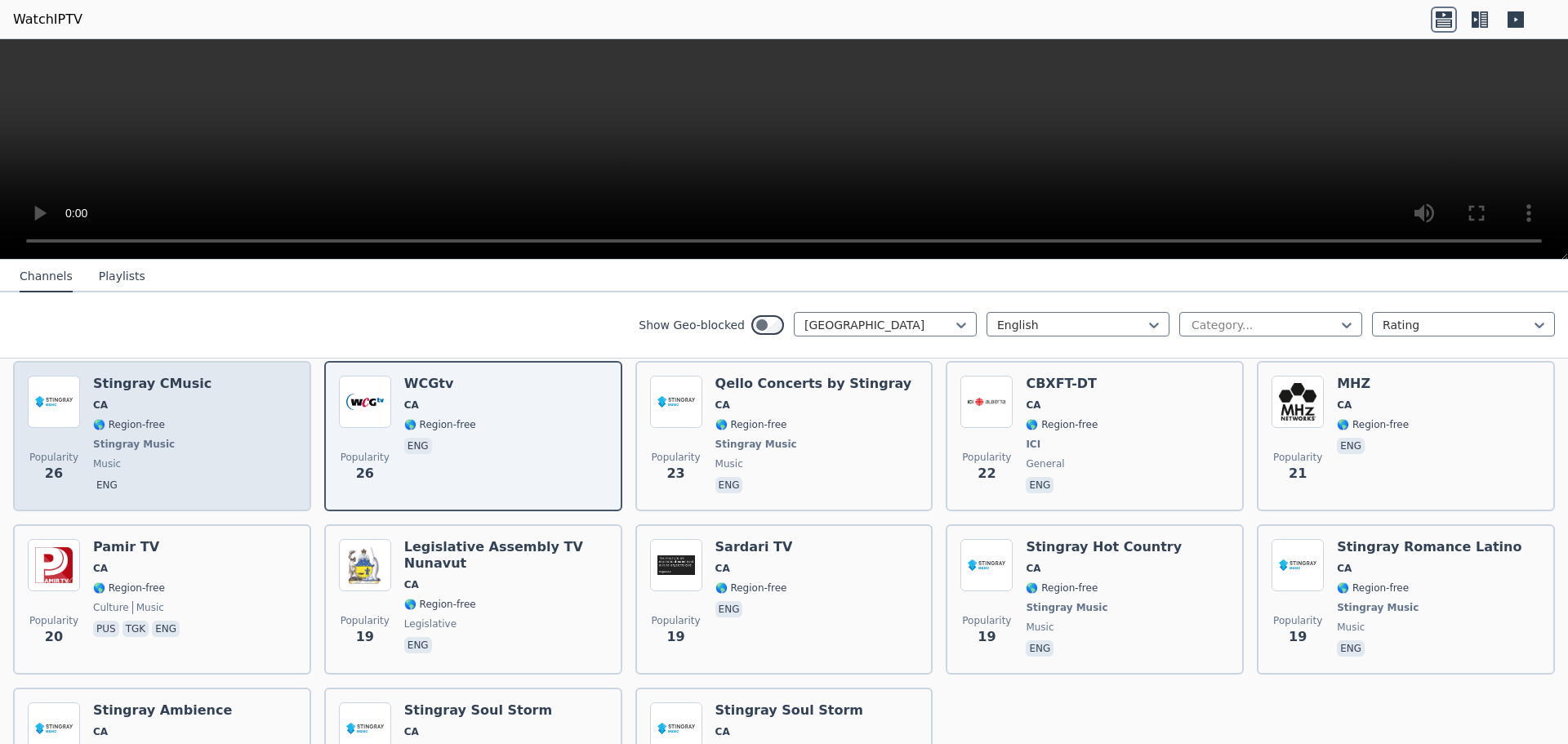
click at [236, 436] on div "Popularity 26 Stingray CMusic CA 🌎 Region-free Stingray Music music eng" at bounding box center [162, 436] width 268 height 121
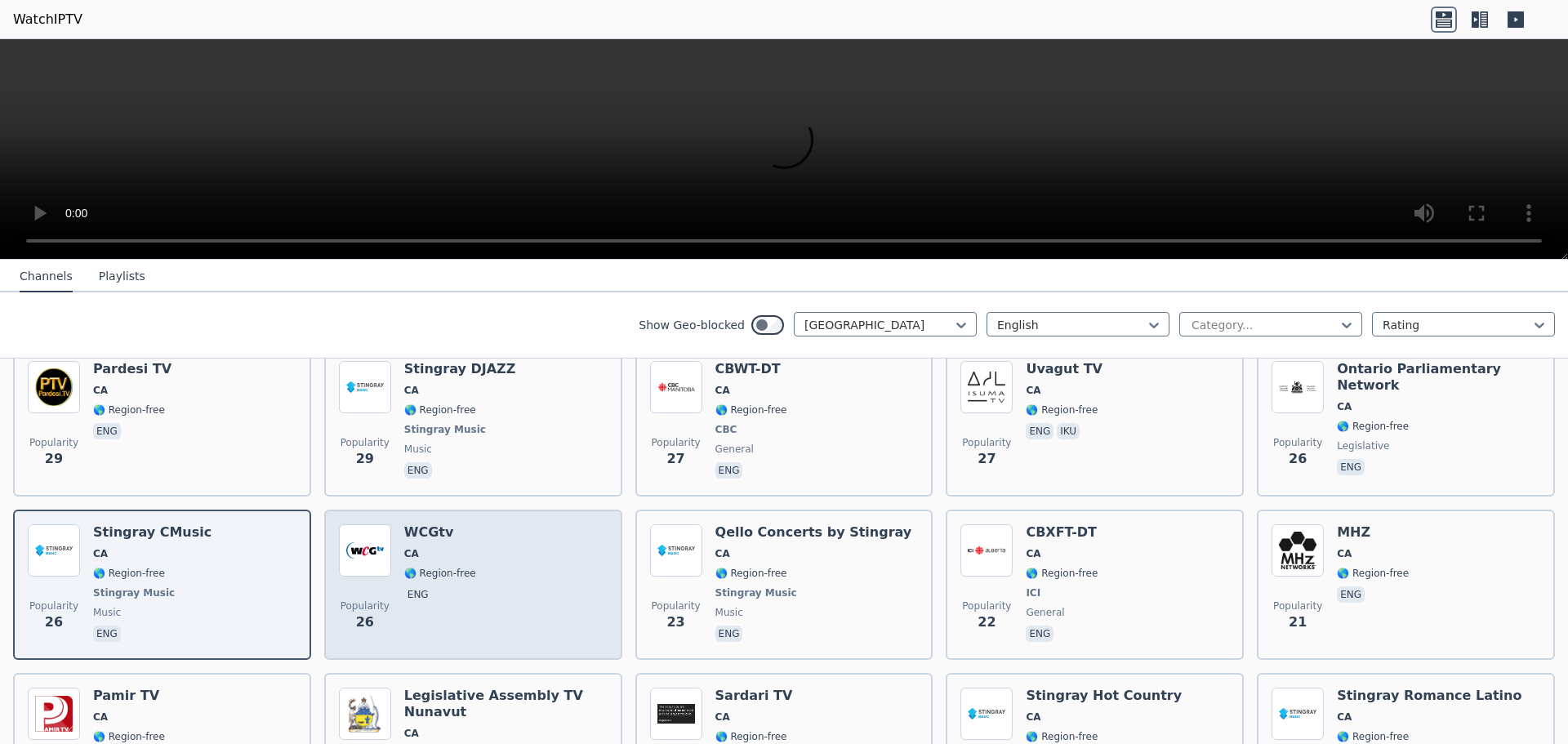
scroll to position [2314, 0]
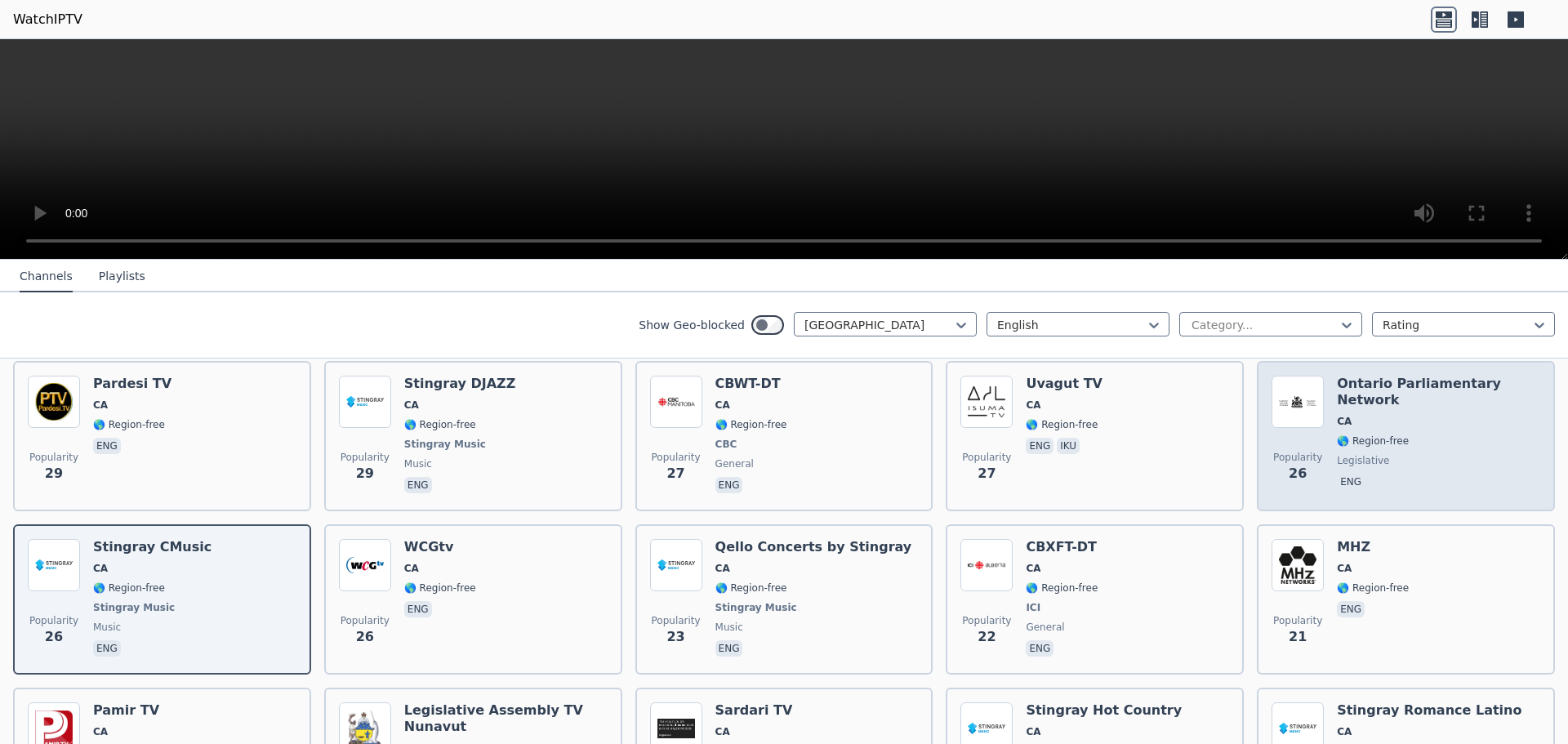
click at [1362, 444] on span "🌎 Region-free" at bounding box center [1373, 440] width 72 height 13
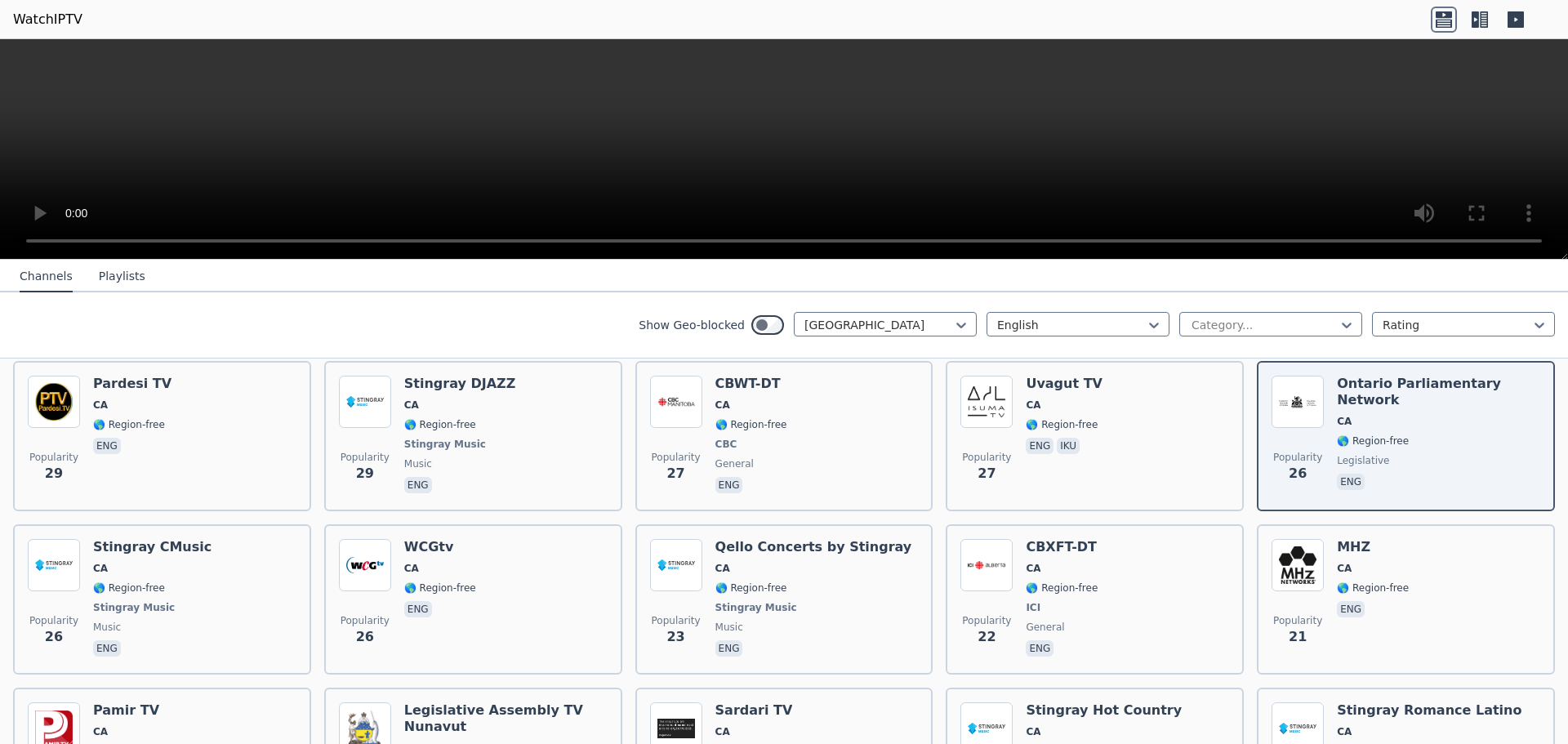
click at [1011, 187] on video at bounding box center [784, 149] width 1568 height 220
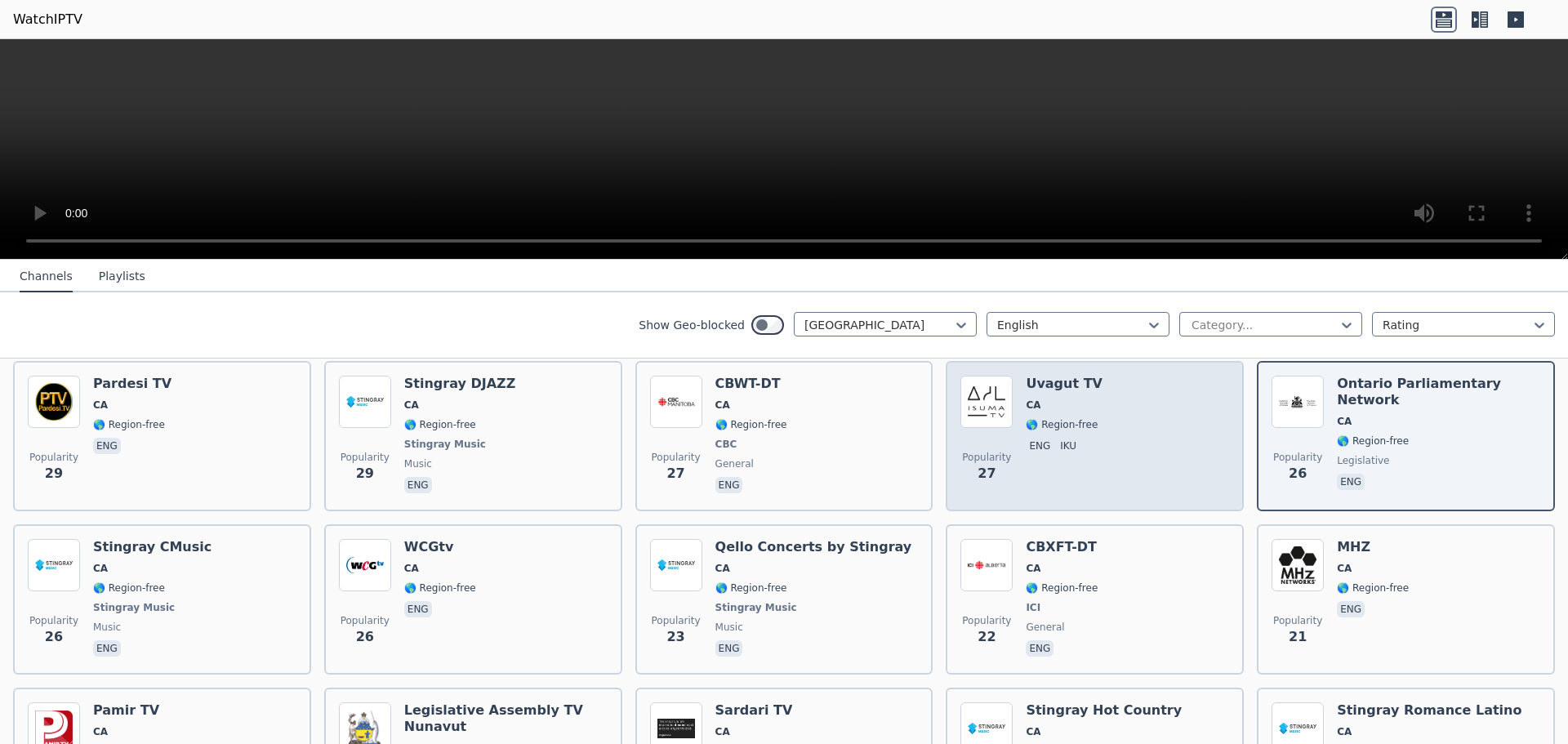
click at [1091, 466] on div "Popularity 27 Uvagut TV CA 🌎 Region-free eng iku" at bounding box center [1094, 436] width 268 height 121
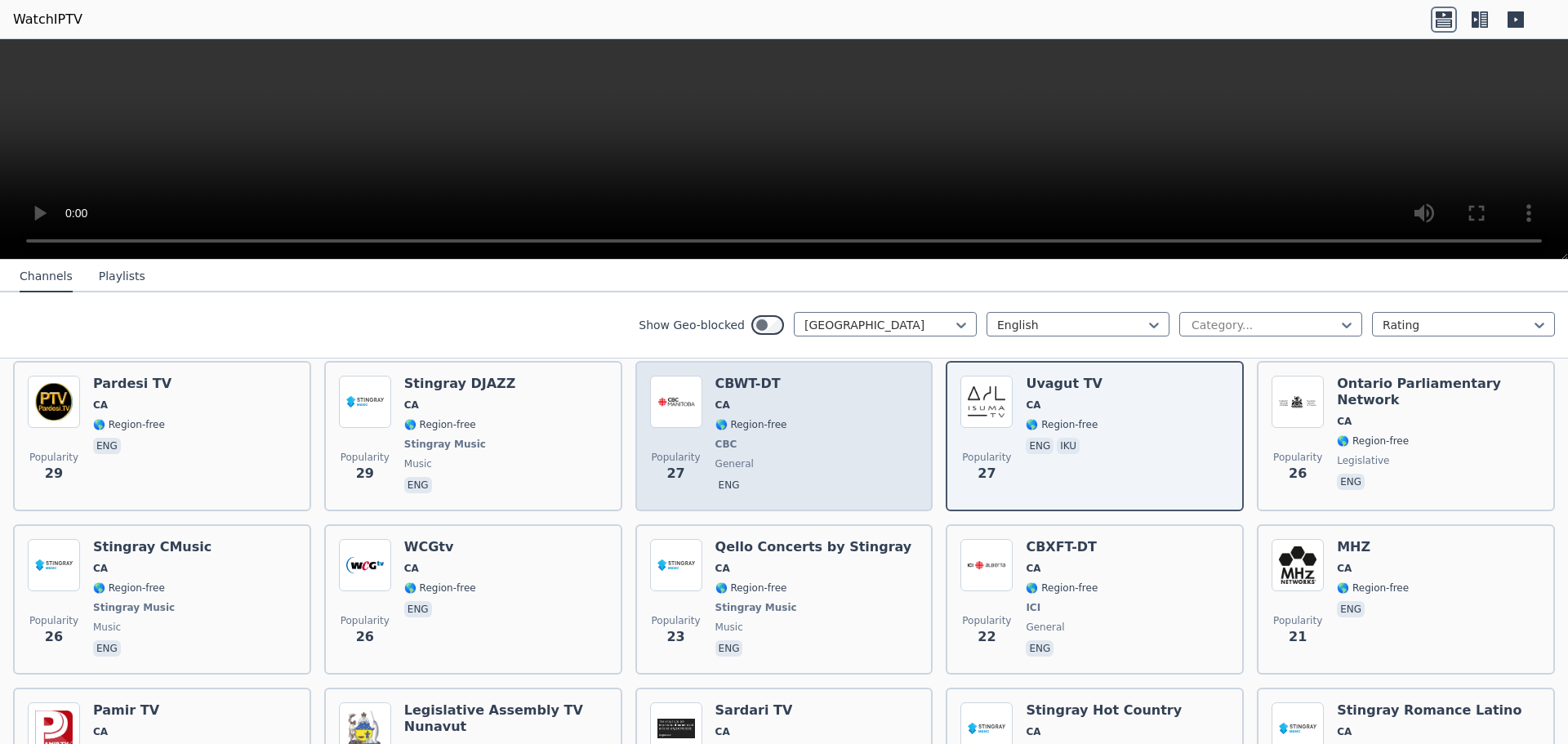
click at [788, 451] on div "Popularity 27 CBWT-DT CA 🌎 Region-free CBC general eng" at bounding box center [784, 436] width 268 height 121
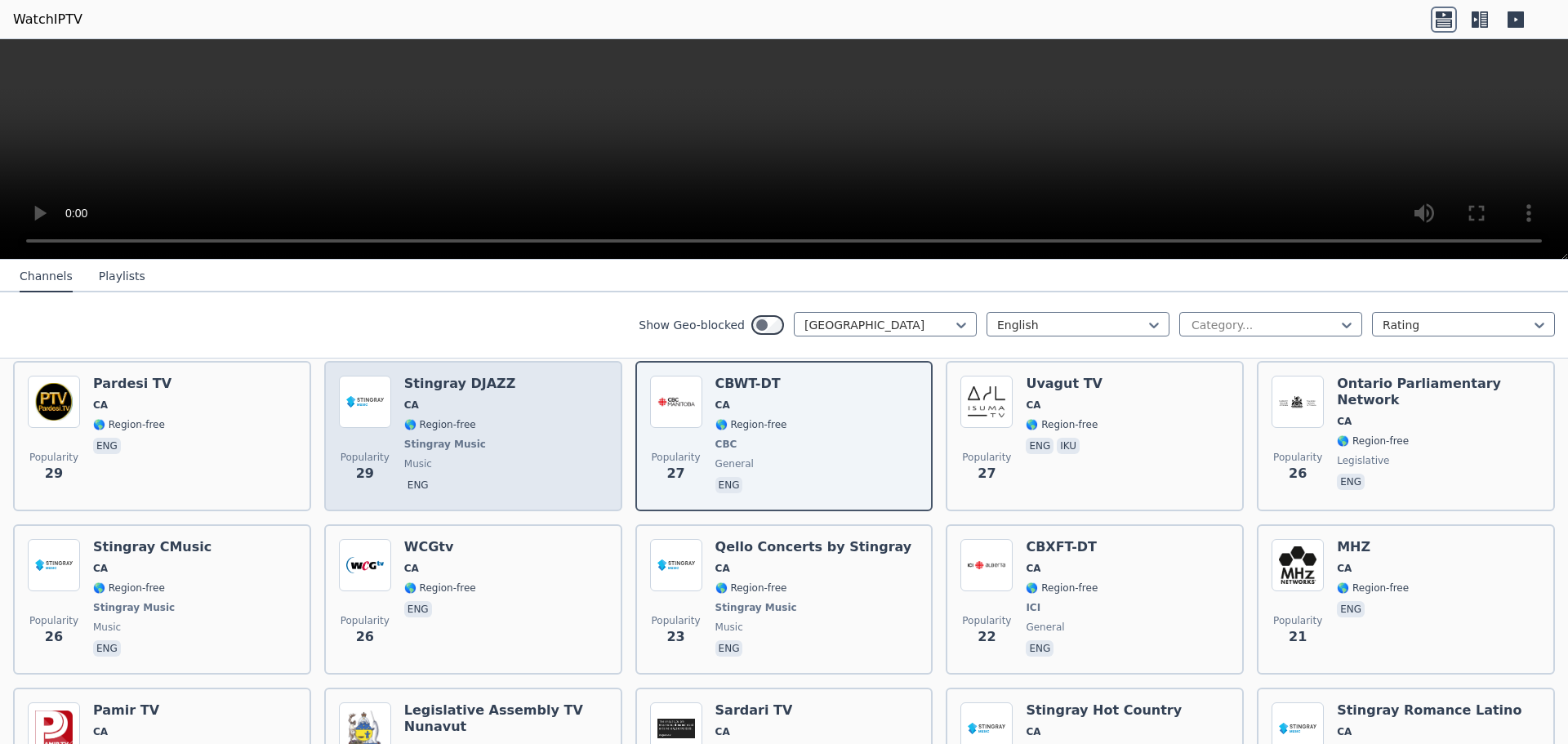
click at [487, 427] on span "🌎 Region-free" at bounding box center [460, 425] width 112 height 13
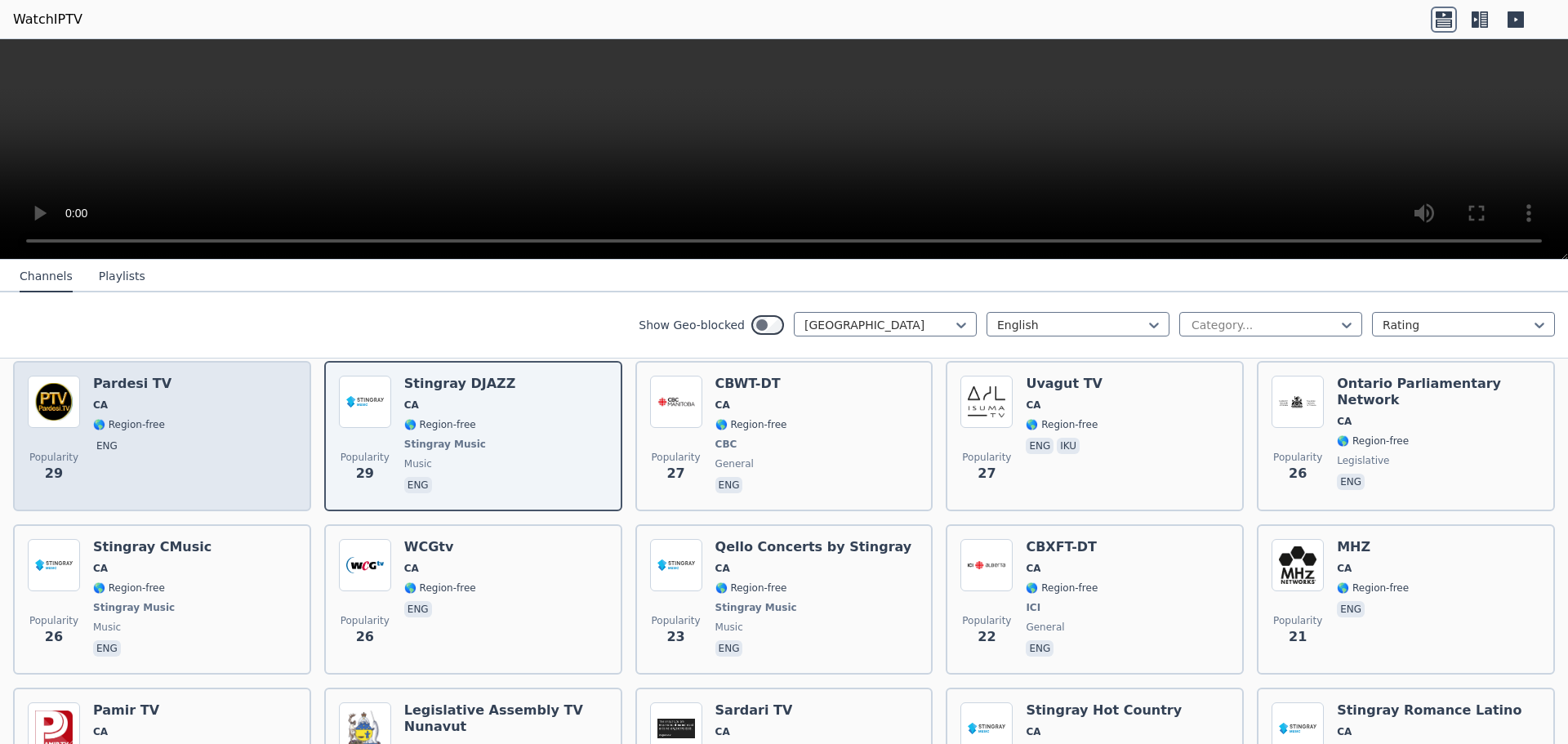
click at [212, 422] on div "Popularity 29 Pardesi TV CA 🌎 Region-free eng" at bounding box center [162, 436] width 268 height 121
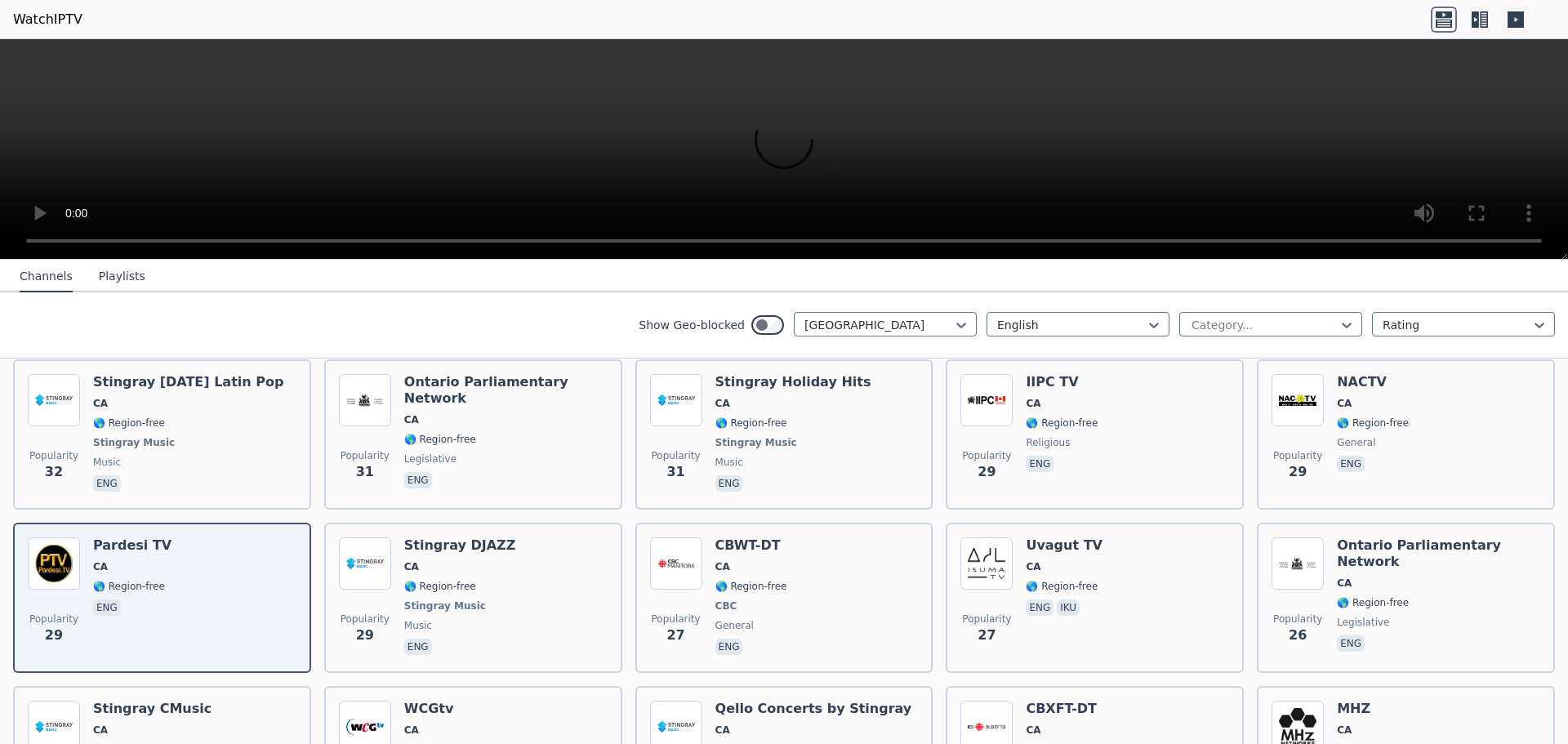
scroll to position [2150, 0]
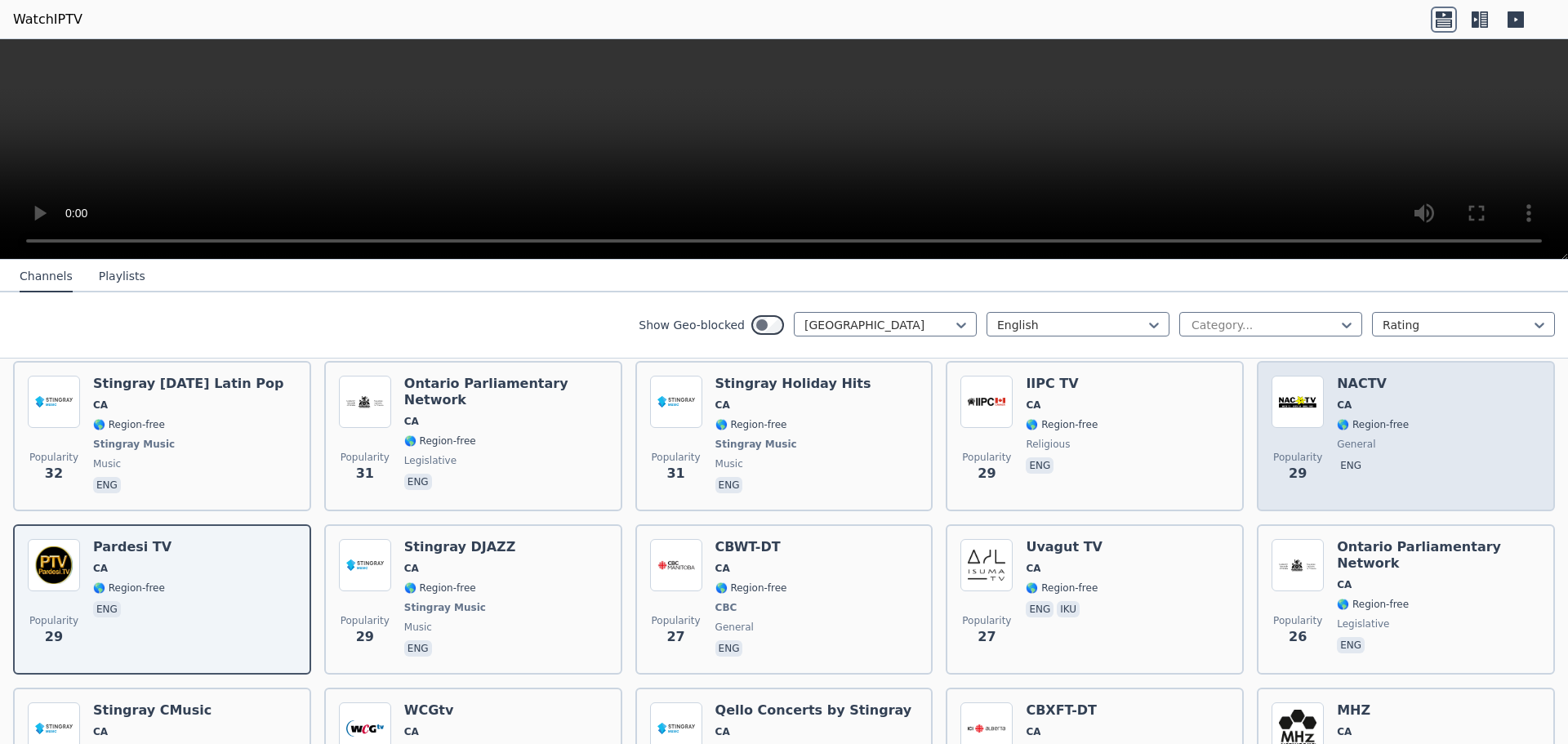
click at [1425, 434] on div "Popularity 29 NACTV CA 🌎 Region-free general eng" at bounding box center [1406, 436] width 268 height 121
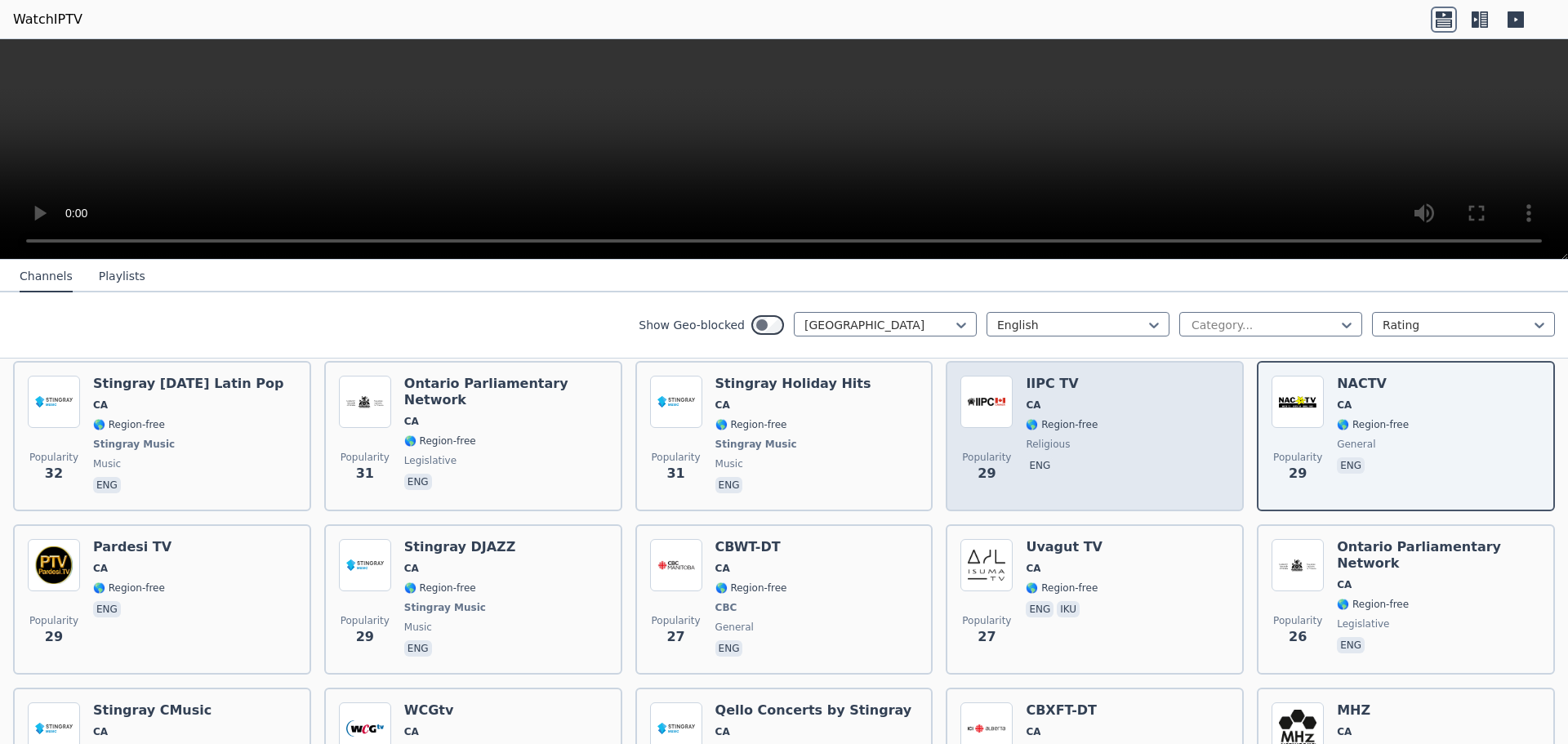
click at [1080, 454] on div "IIPC TV CA 🌎 Region-free religious eng" at bounding box center [1062, 436] width 72 height 121
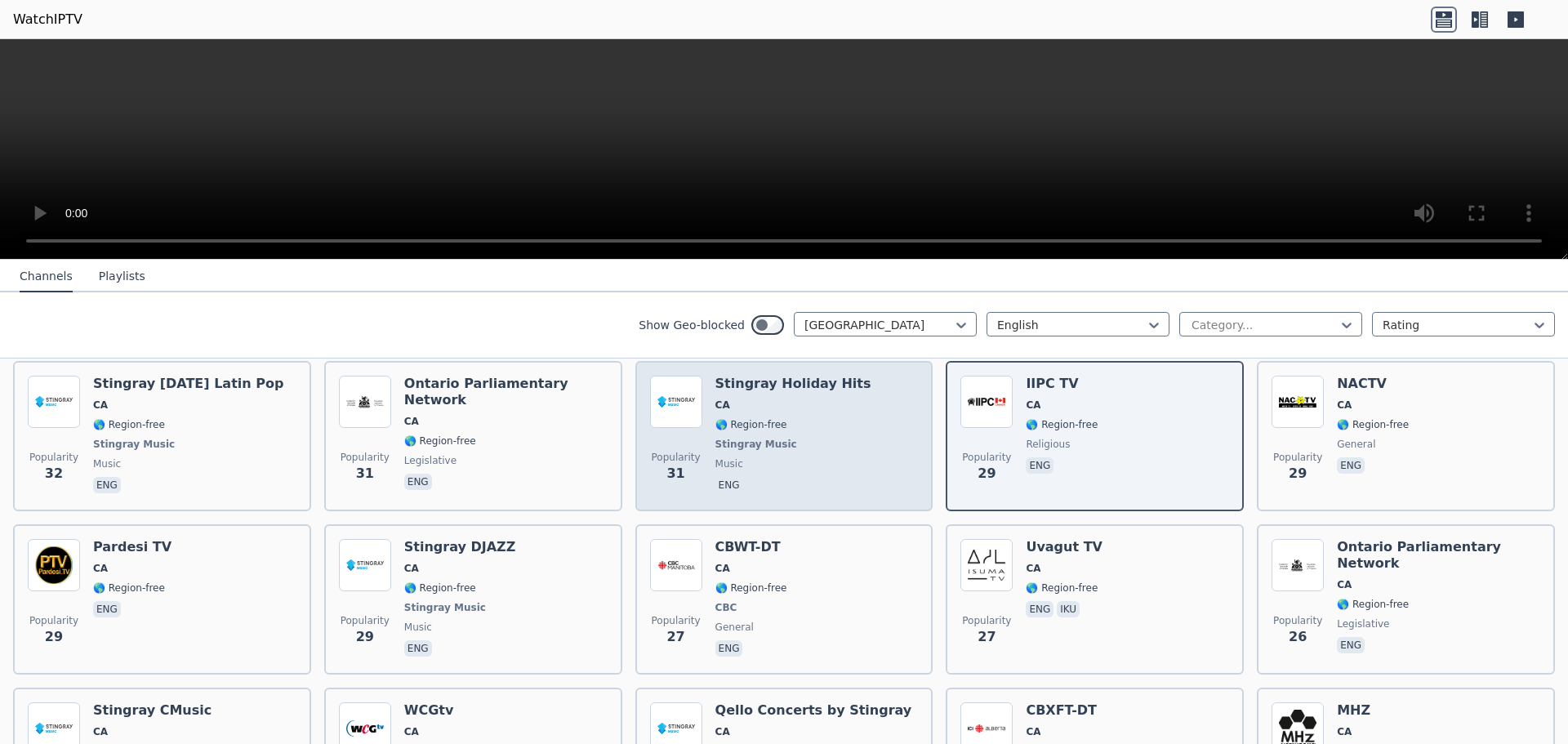
click at [776, 441] on span "Stingray Music" at bounding box center [756, 444] width 82 height 13
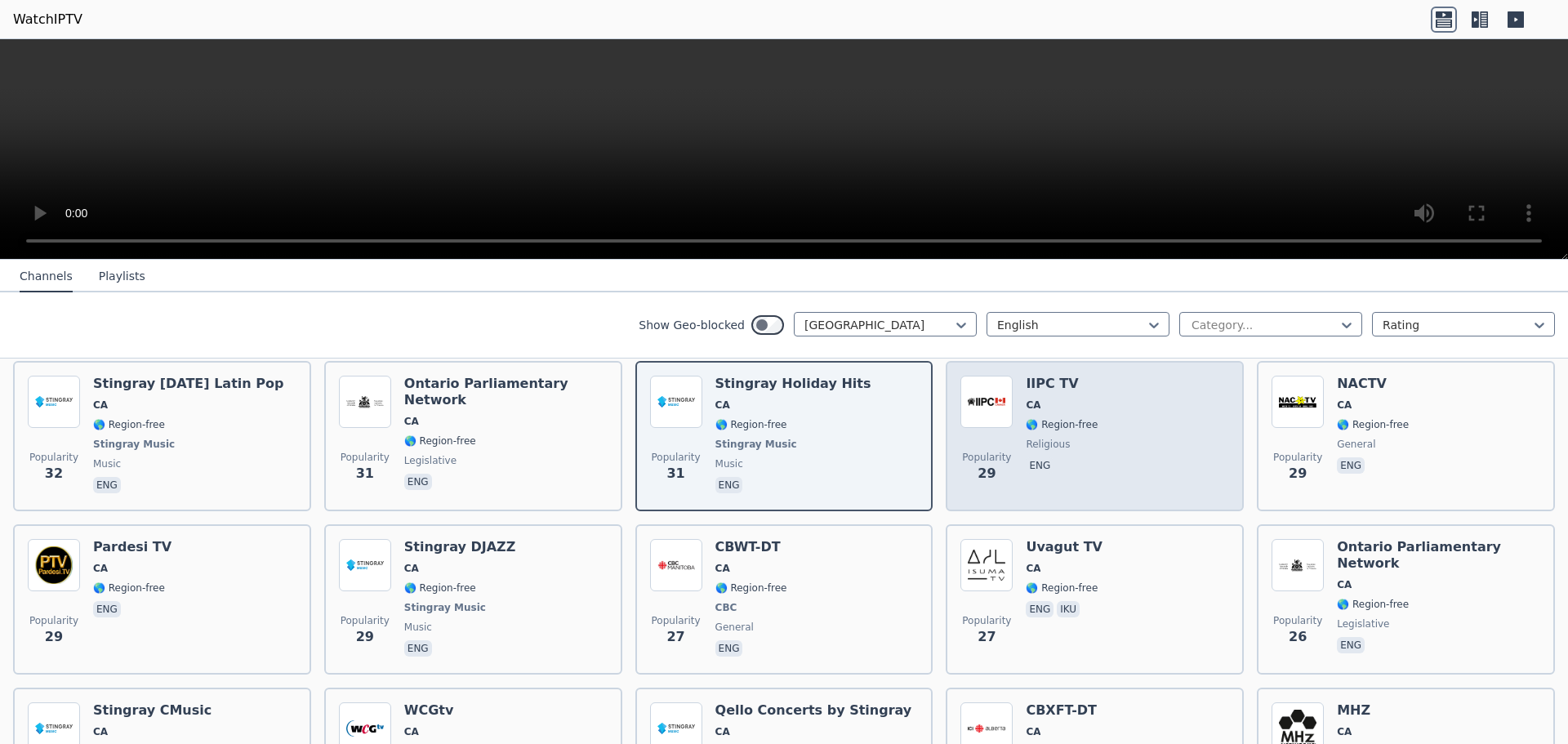
click at [1001, 434] on div "Popularity 29" at bounding box center [987, 436] width 53 height 121
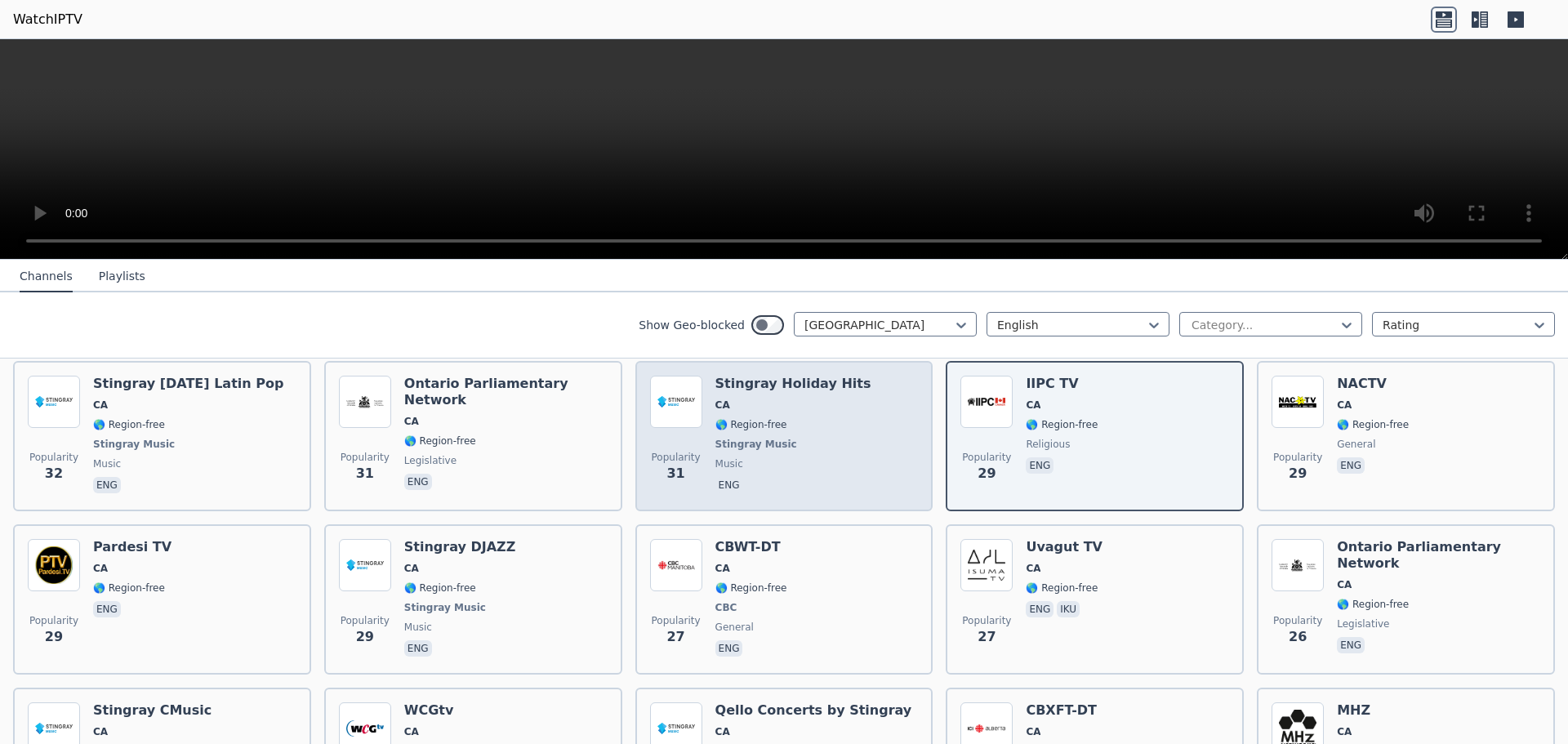
click at [826, 430] on span "🌎 Region-free" at bounding box center [794, 425] width 156 height 13
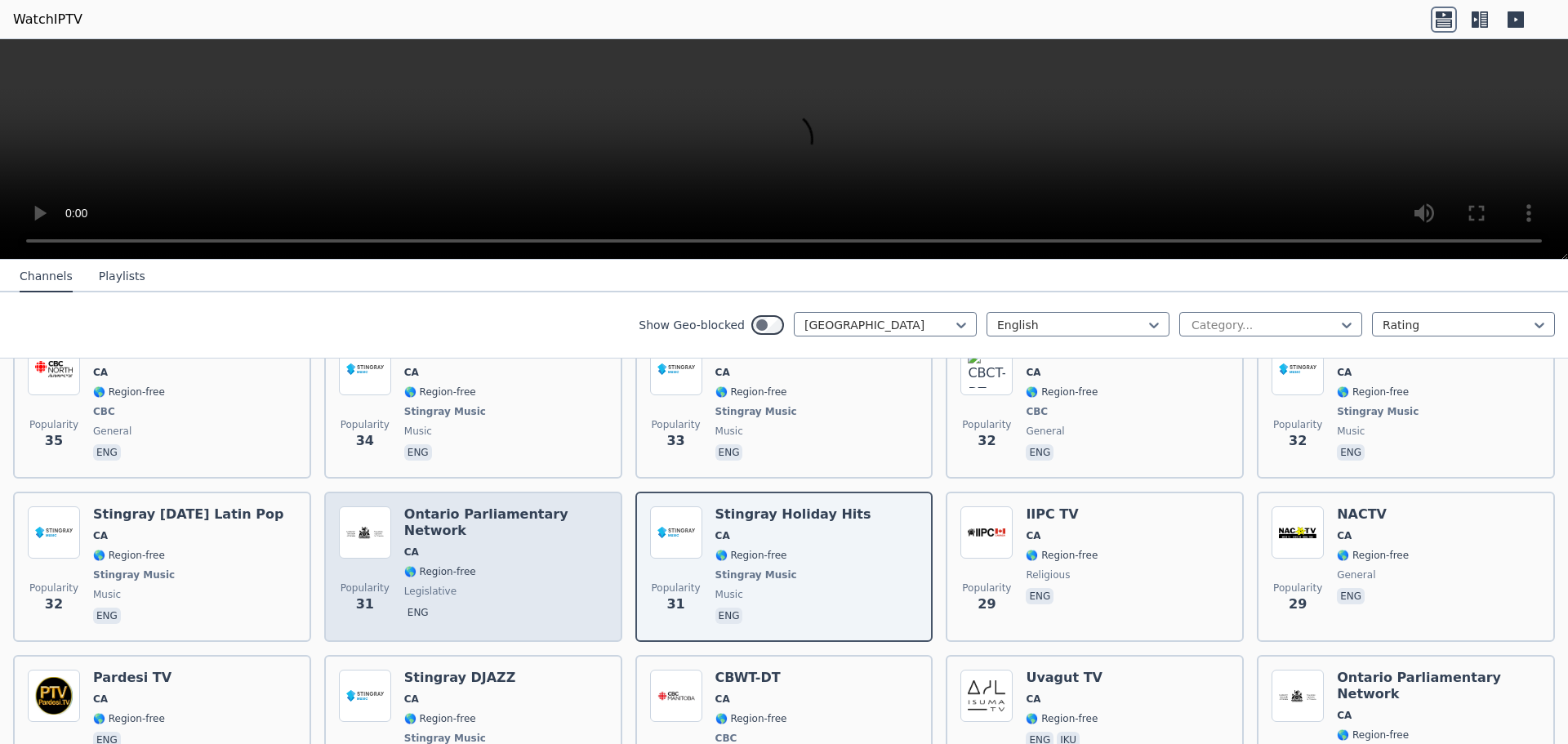
scroll to position [1987, 0]
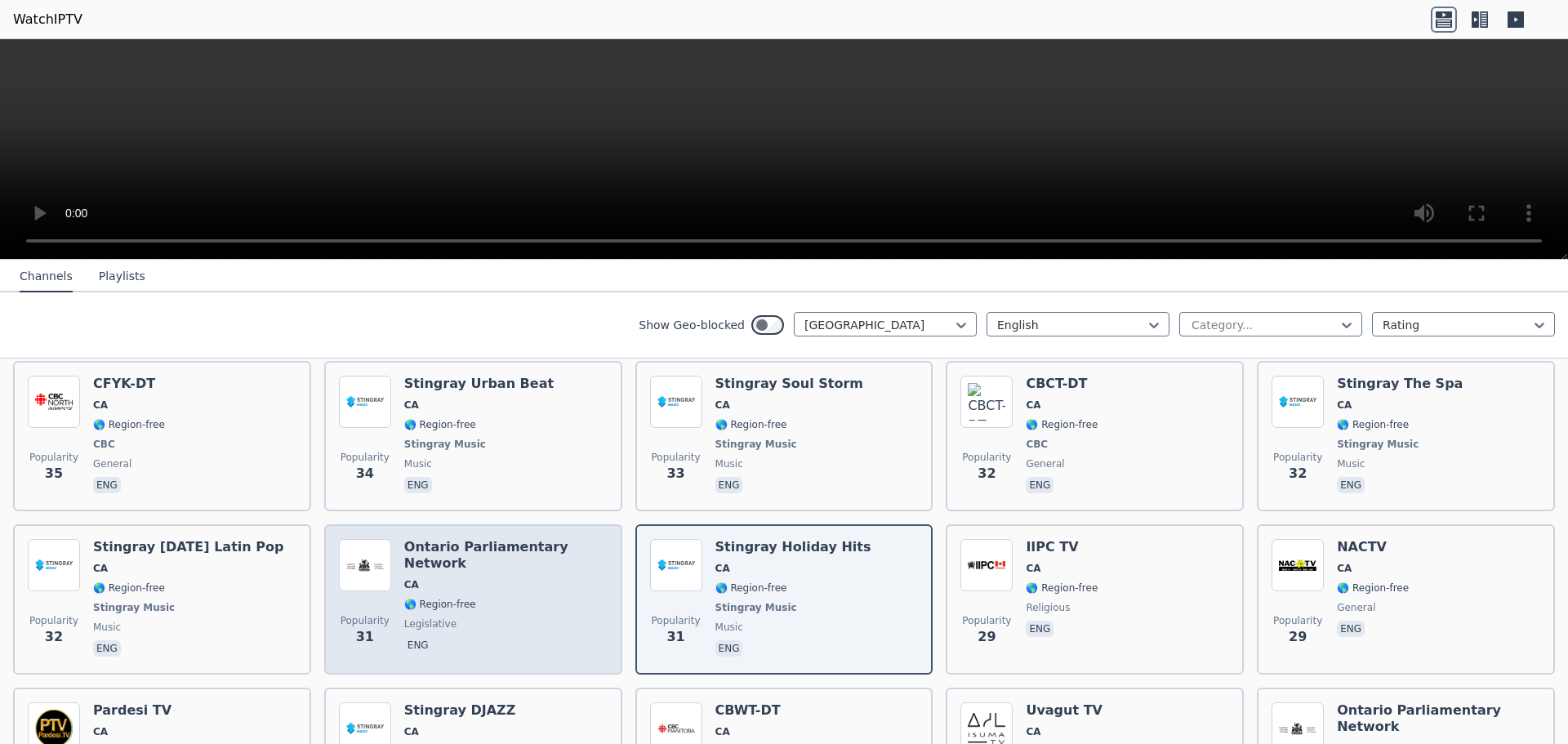
click at [503, 574] on div "Ontario Parliamentary Network CA 🌎 Region-free legislative eng" at bounding box center [506, 600] width 203 height 121
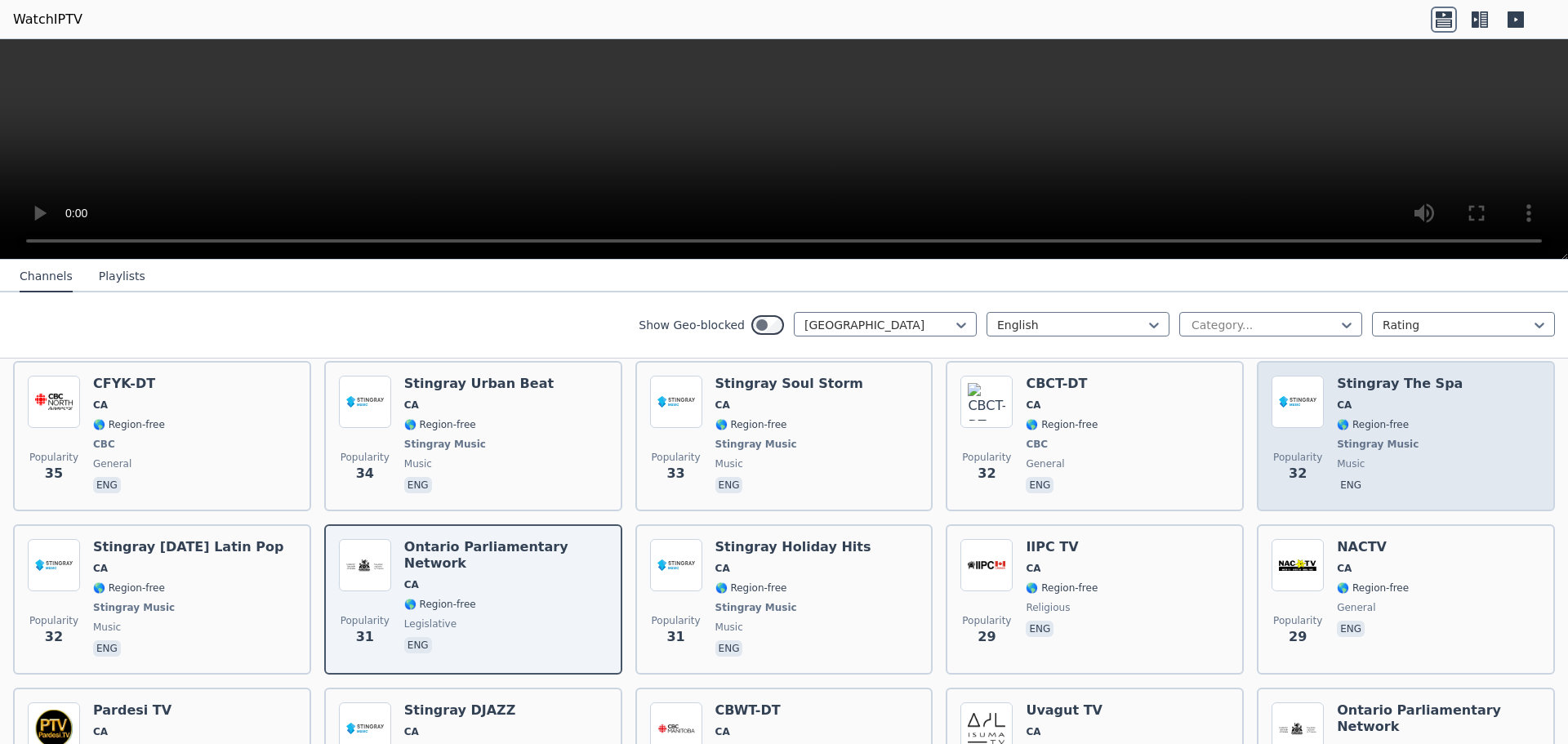
click at [1410, 451] on span "Stingray Music" at bounding box center [1400, 444] width 125 height 13
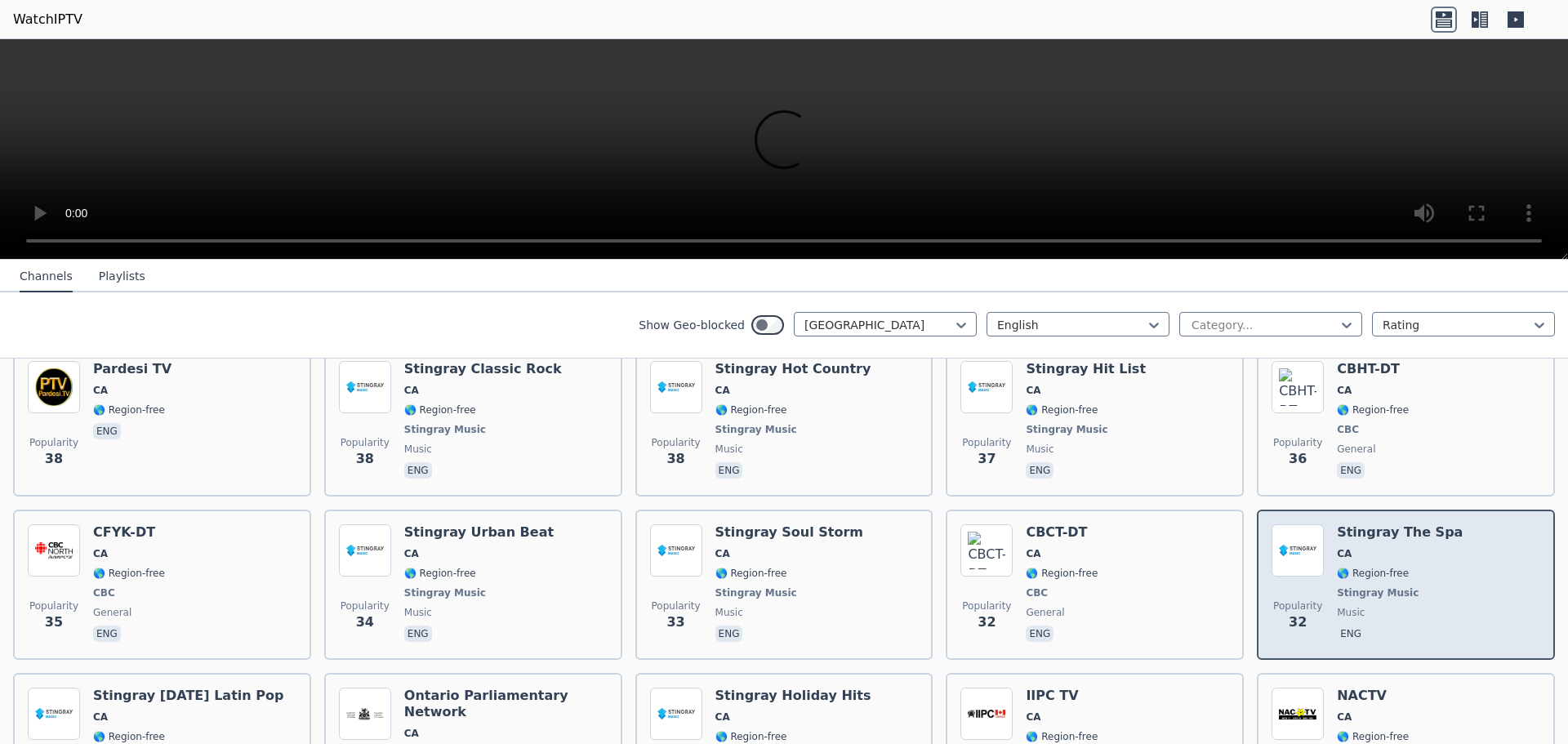
scroll to position [1824, 0]
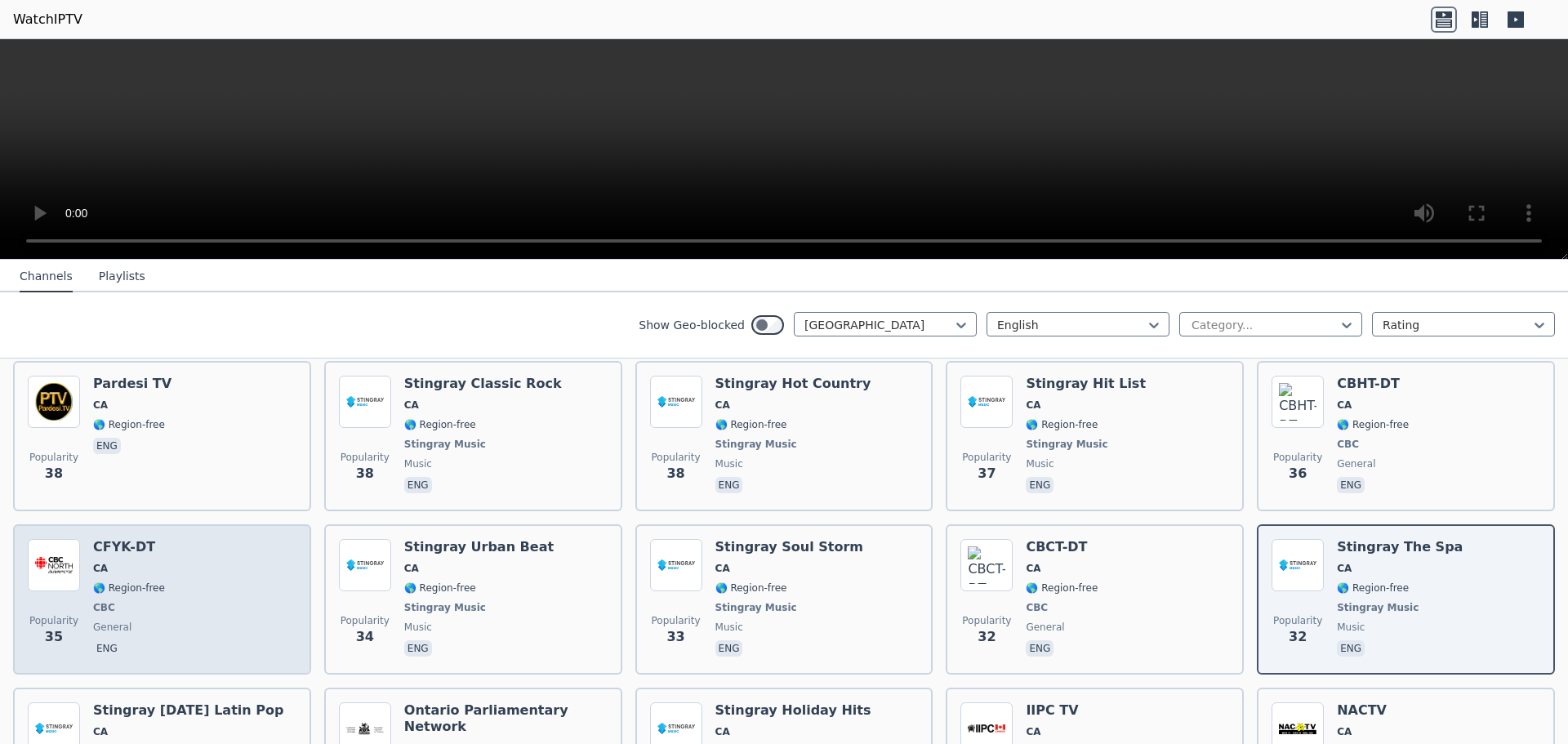
click at [155, 603] on span "CBC" at bounding box center [129, 607] width 72 height 13
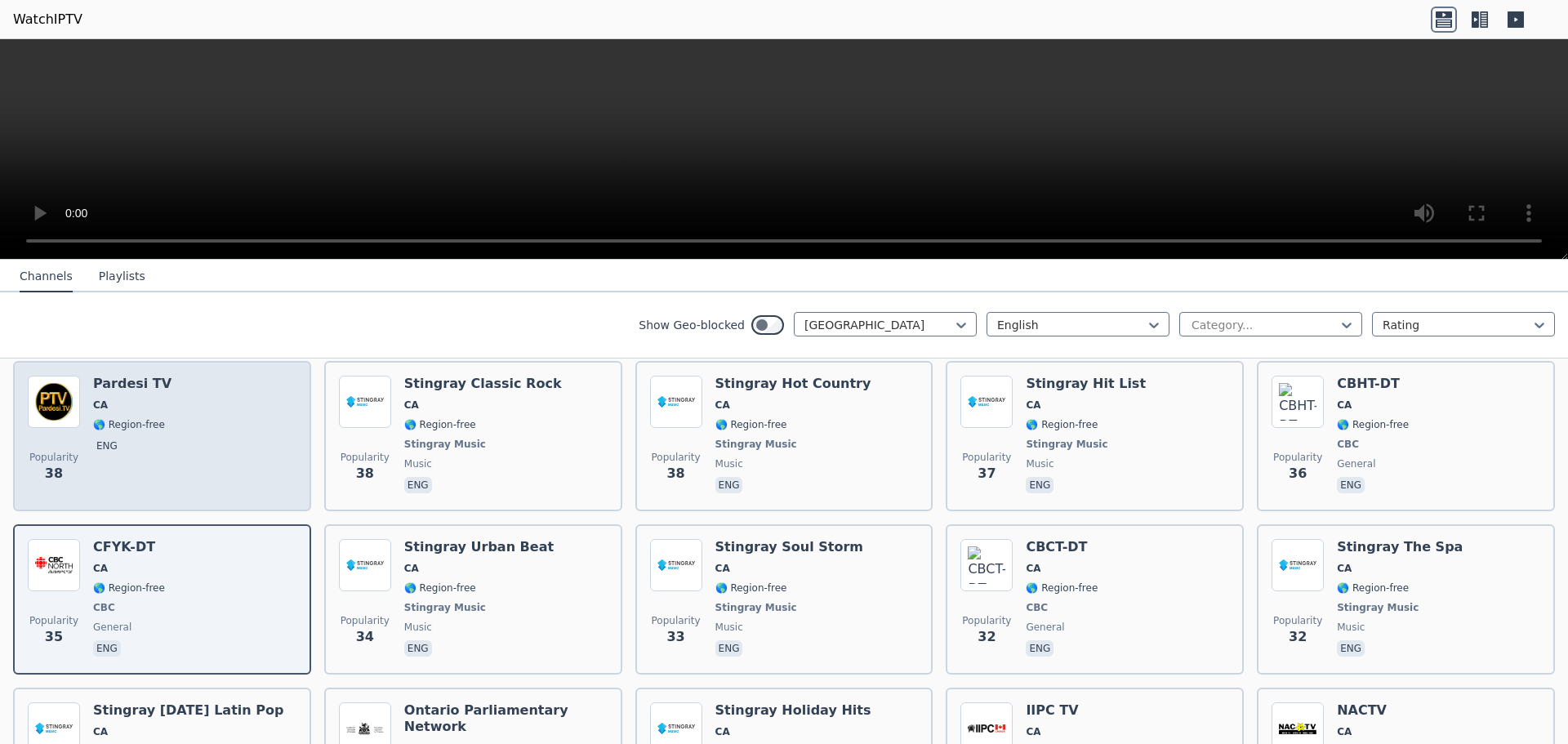
click at [160, 424] on span "🌎 Region-free" at bounding box center [129, 425] width 72 height 13
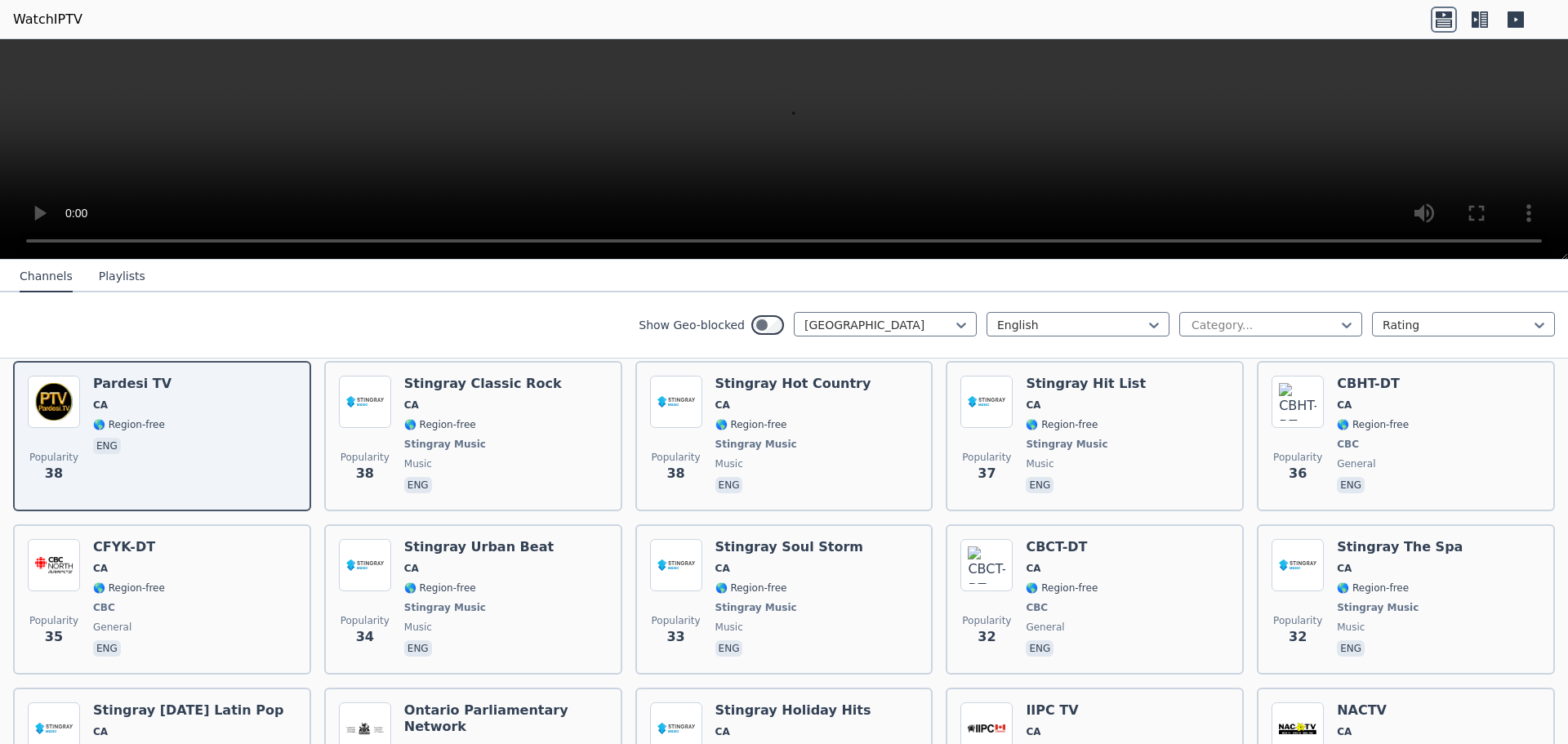
scroll to position [1742, 0]
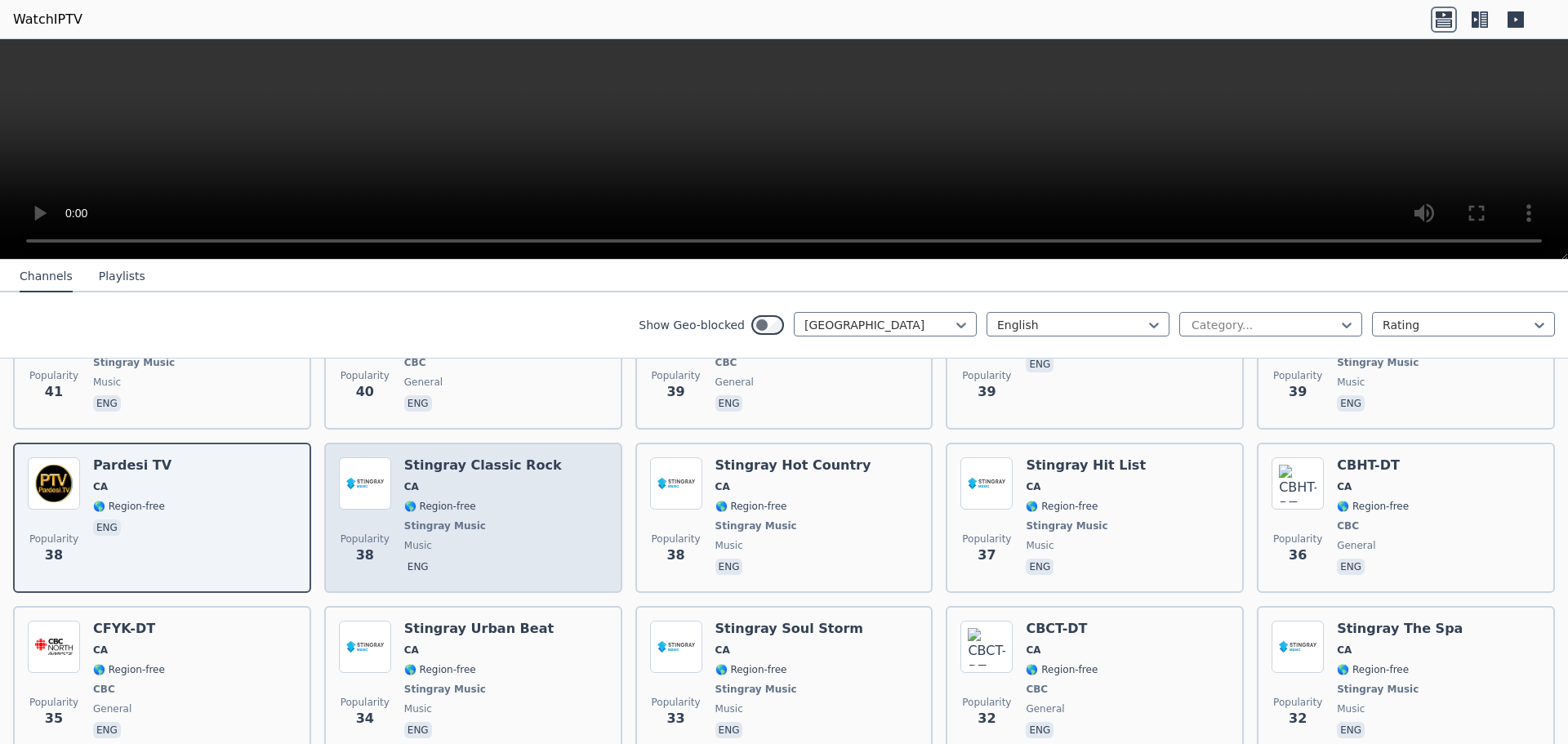
click at [479, 511] on span "🌎 Region-free" at bounding box center [483, 506] width 158 height 13
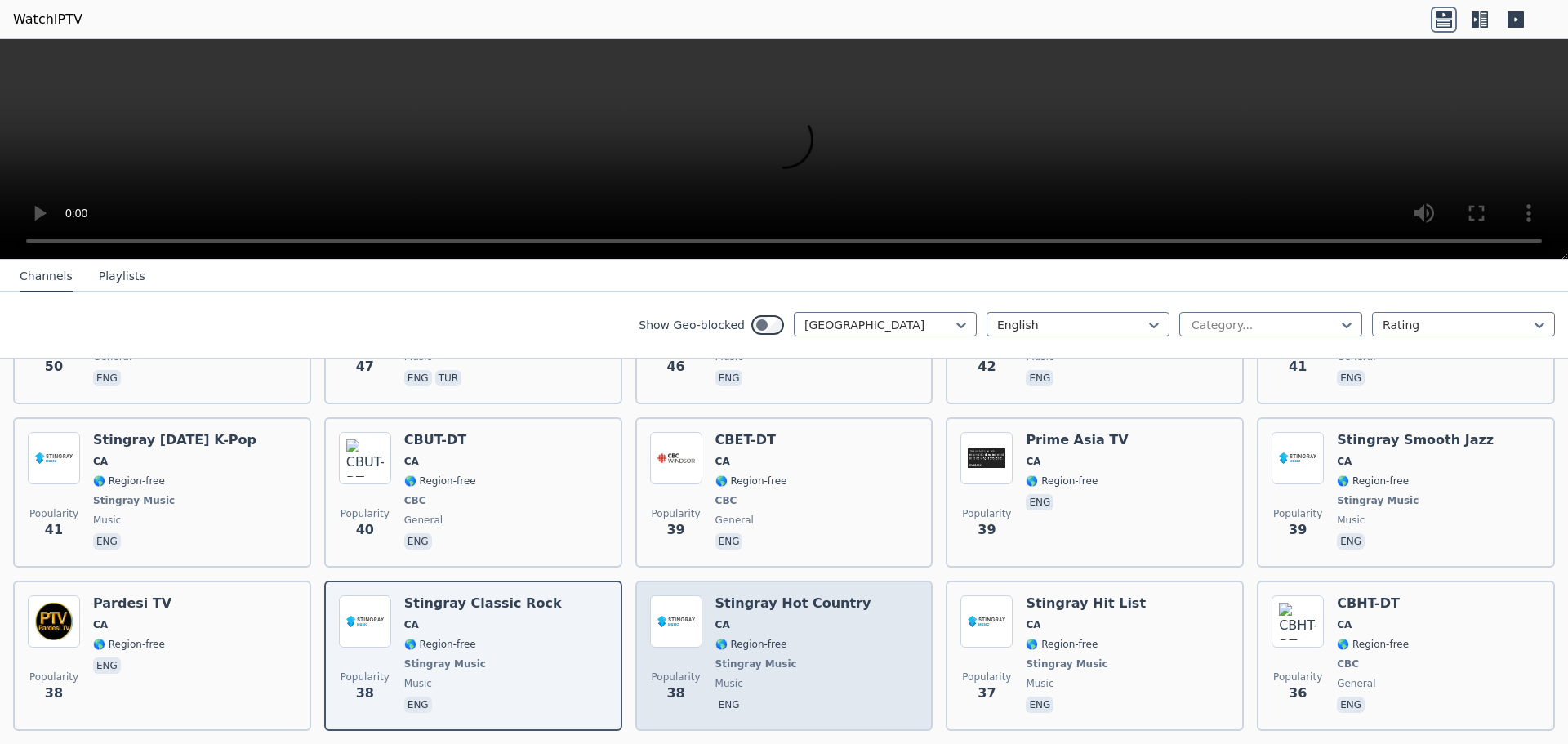
scroll to position [1497, 0]
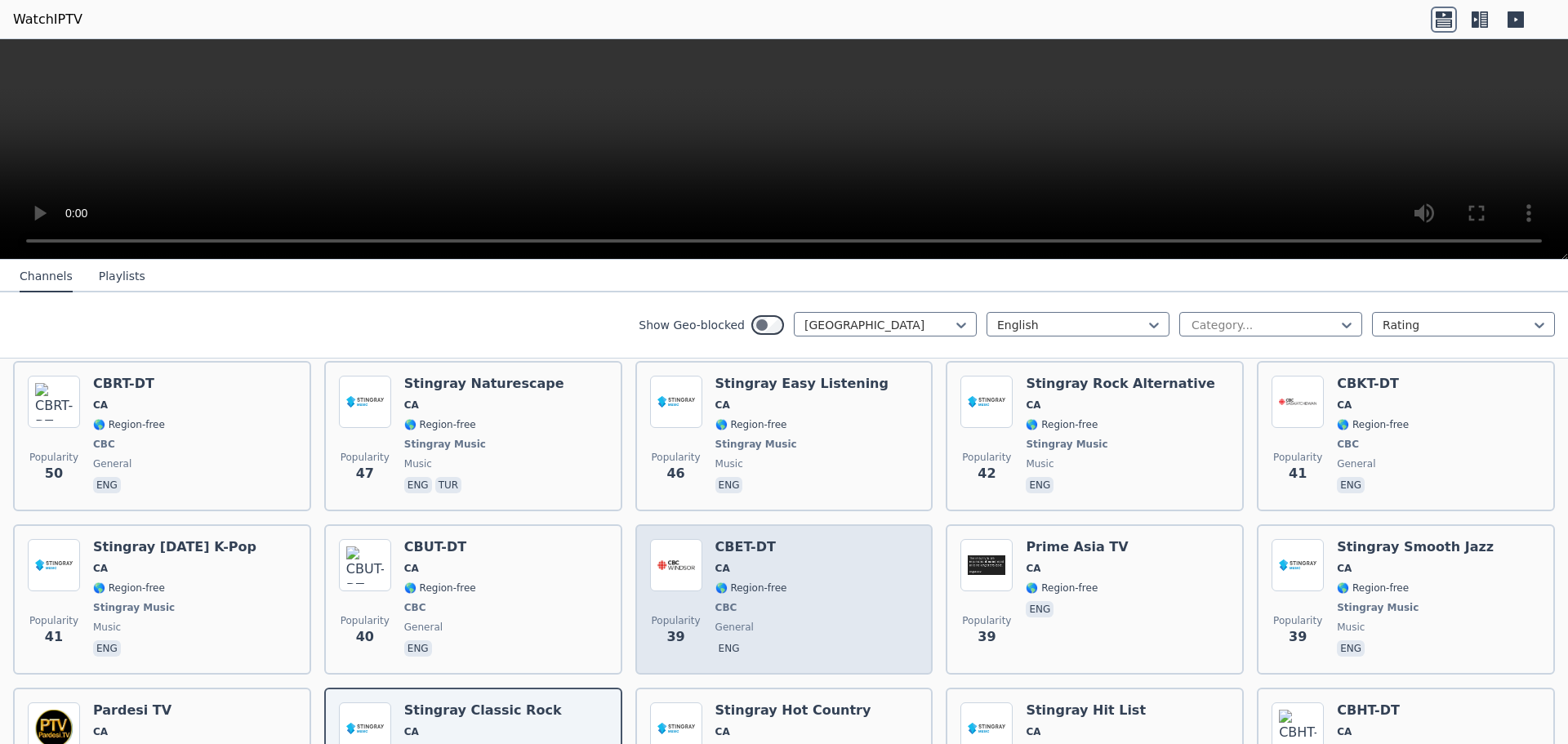
click at [777, 607] on span "CBC" at bounding box center [752, 607] width 72 height 13
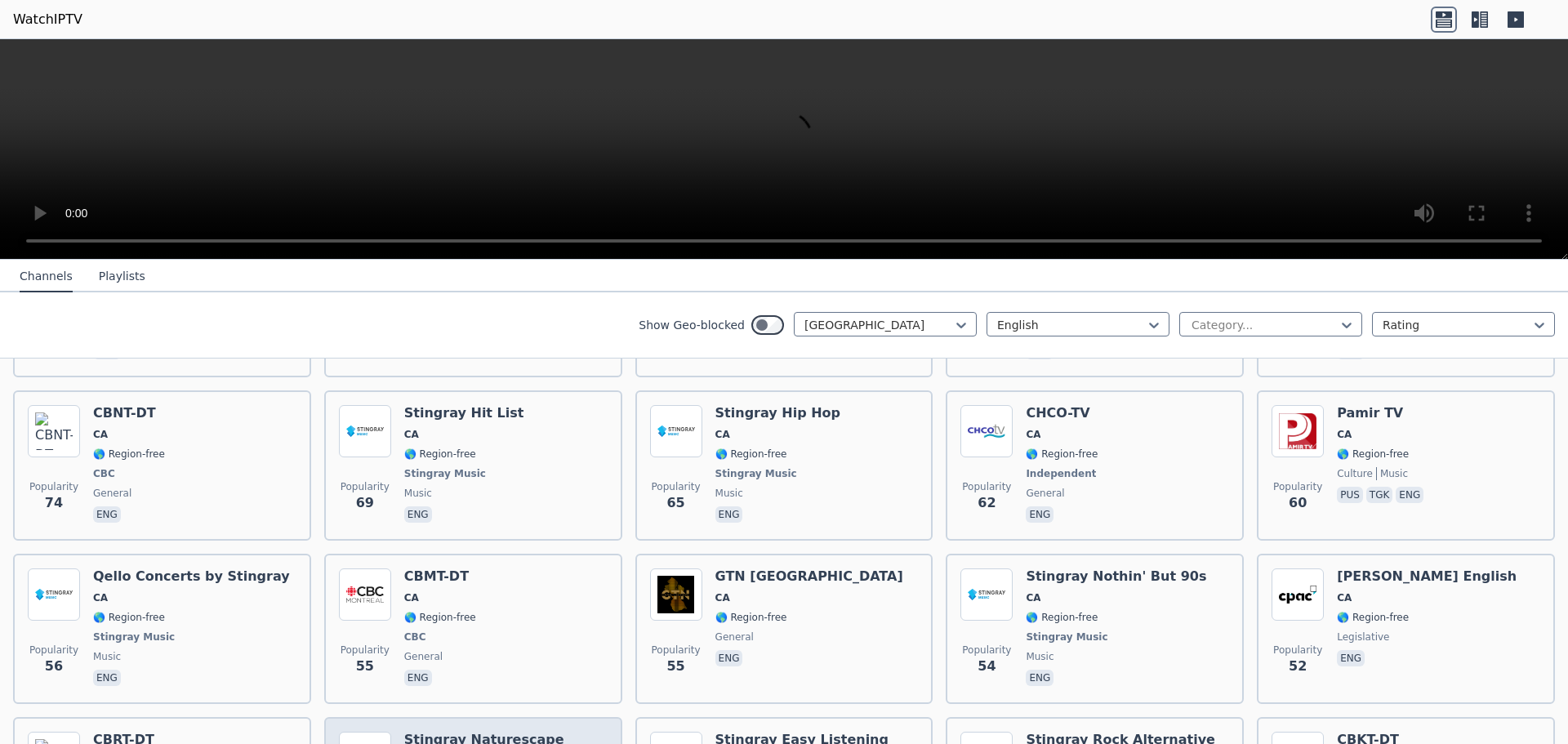
scroll to position [1170, 0]
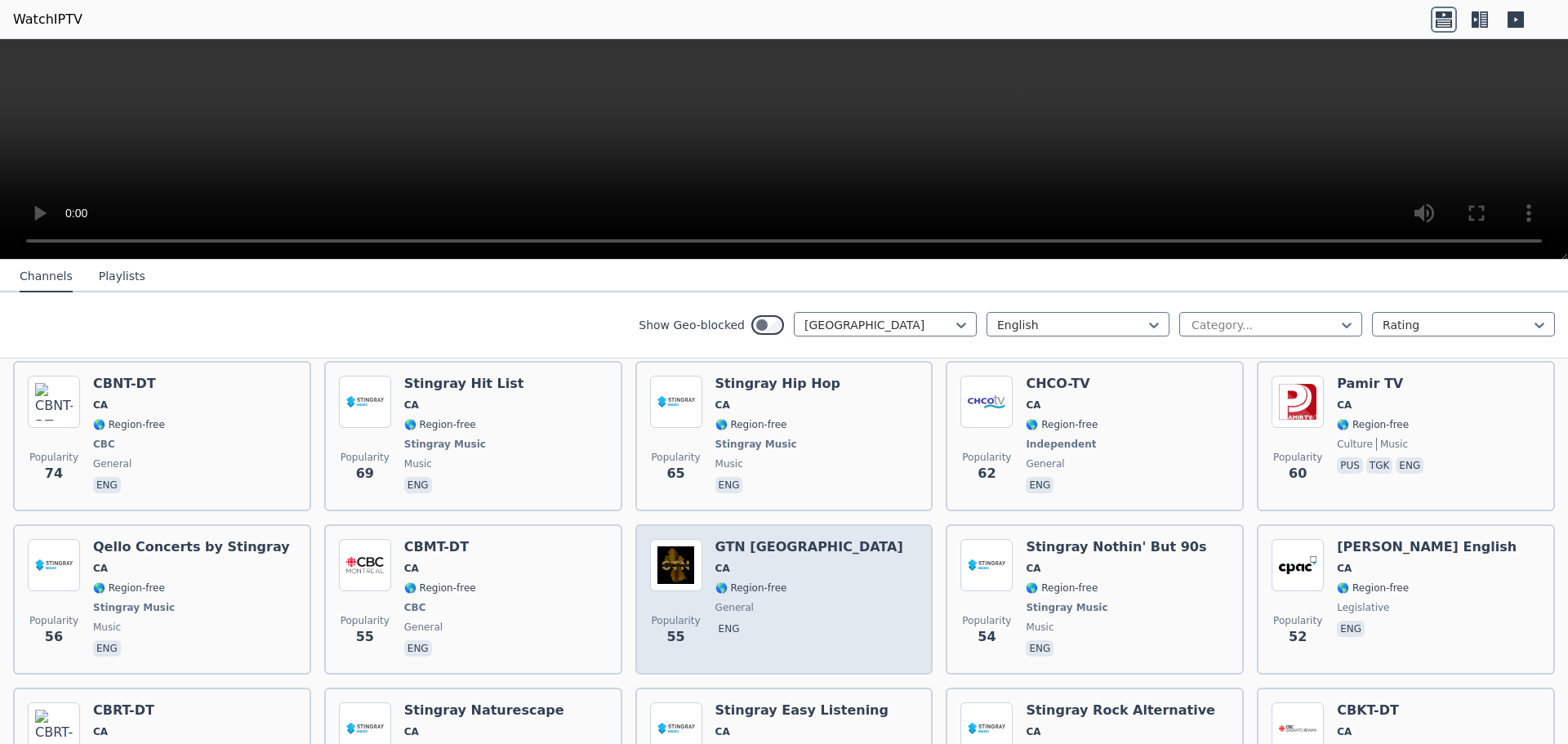
click at [767, 571] on span "CA" at bounding box center [809, 569] width 188 height 13
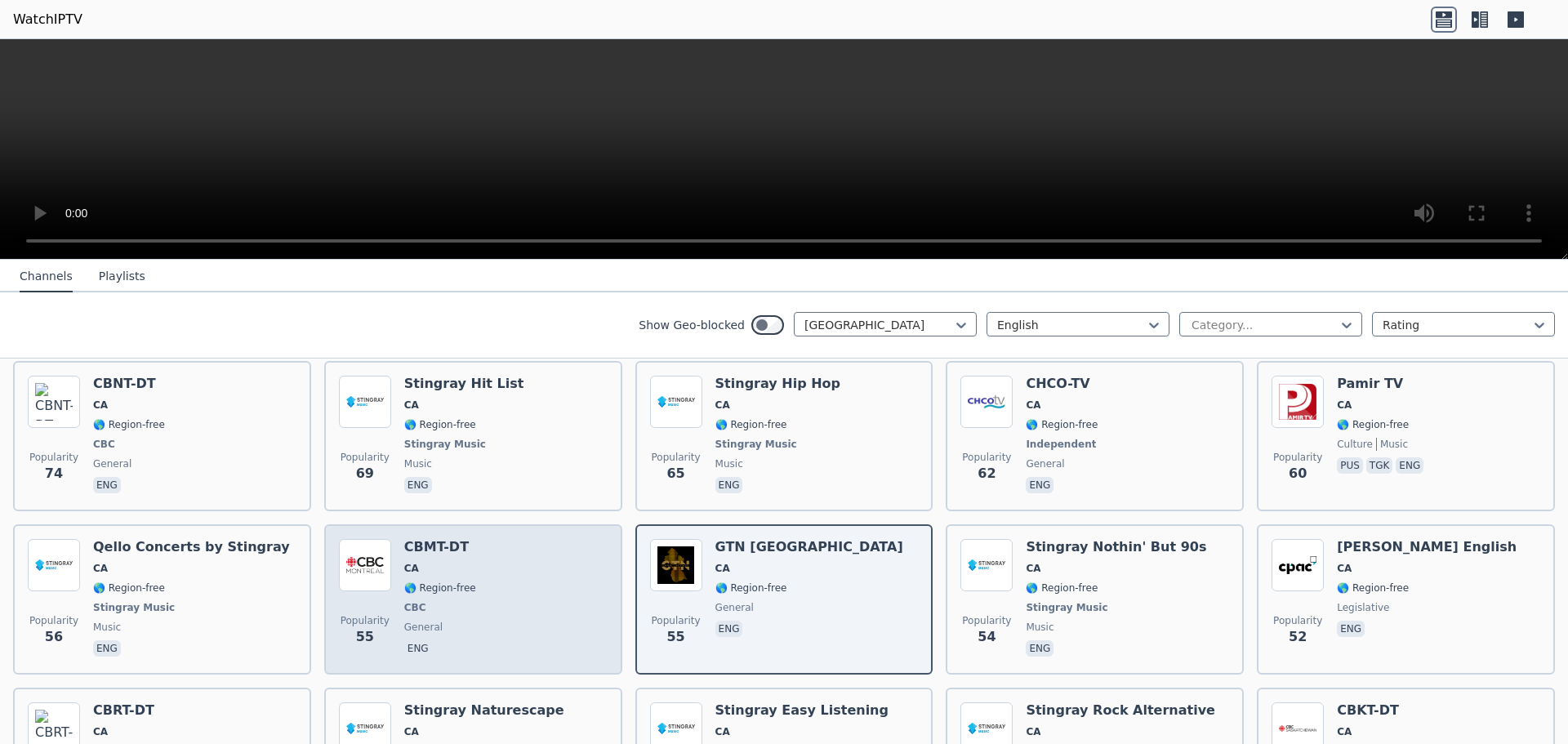
click at [492, 566] on div "Popularity 55 CBMT-DT CA 🌎 Region-free CBC general eng" at bounding box center [473, 600] width 268 height 121
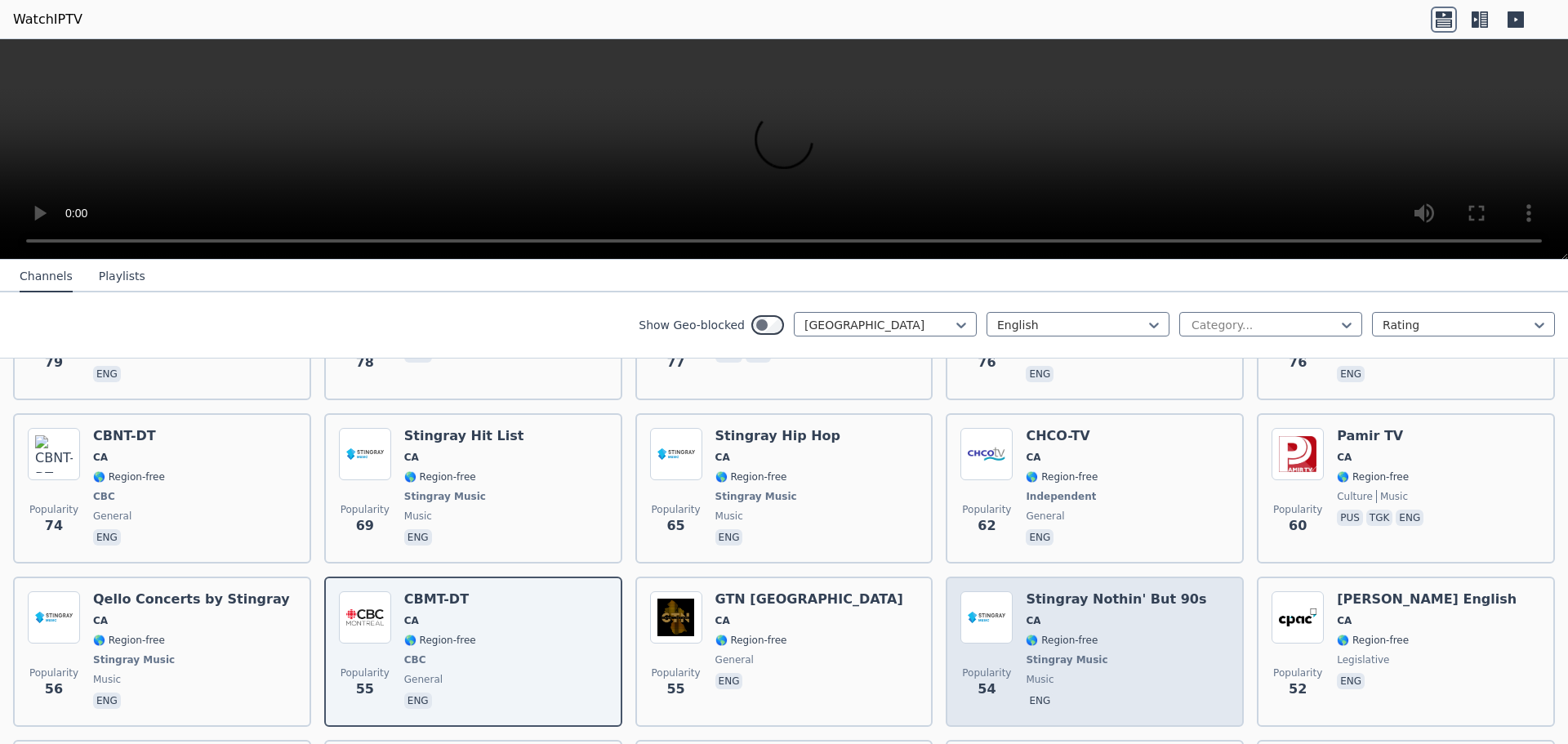
scroll to position [1089, 0]
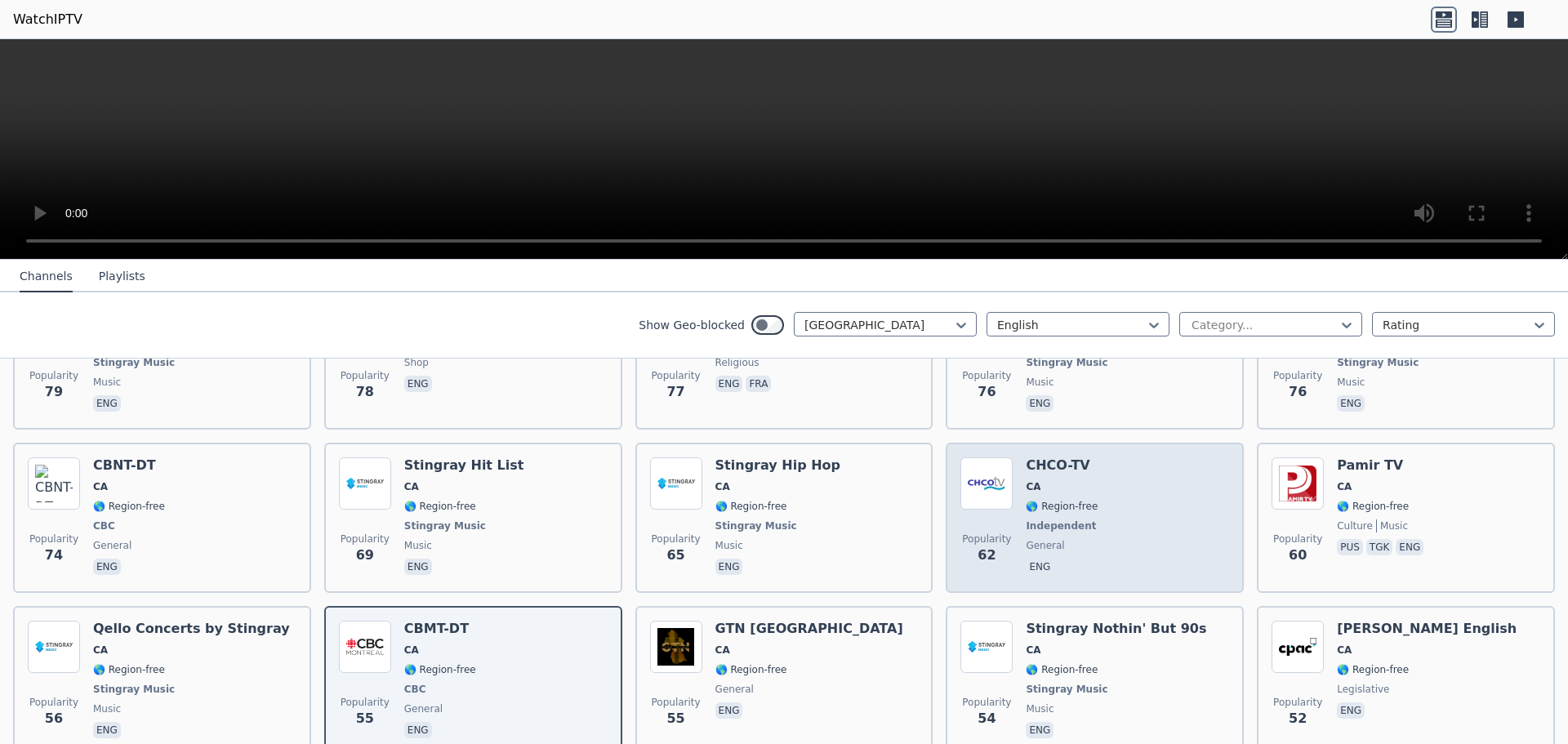
click at [1063, 541] on span "general" at bounding box center [1063, 546] width 74 height 13
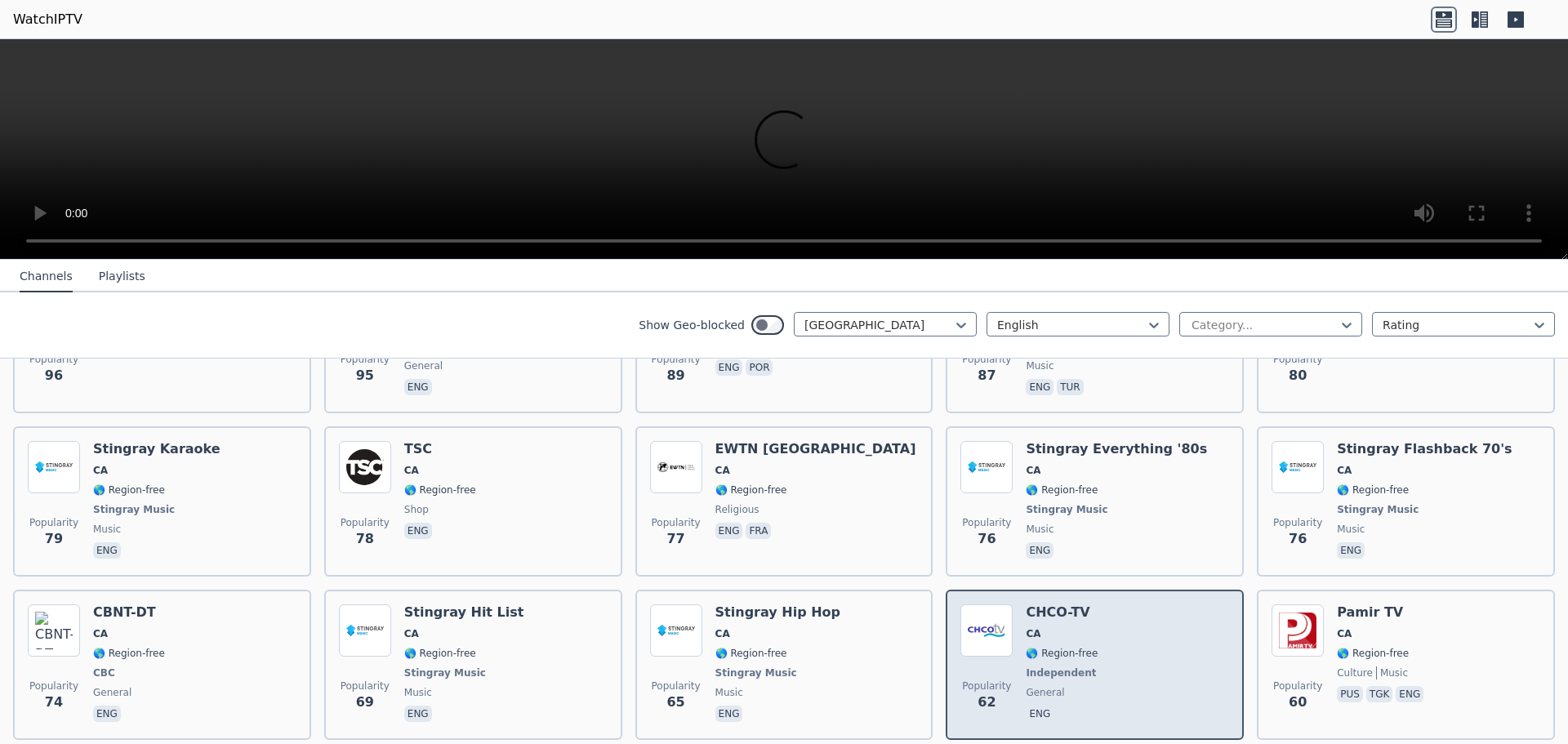
scroll to position [925, 0]
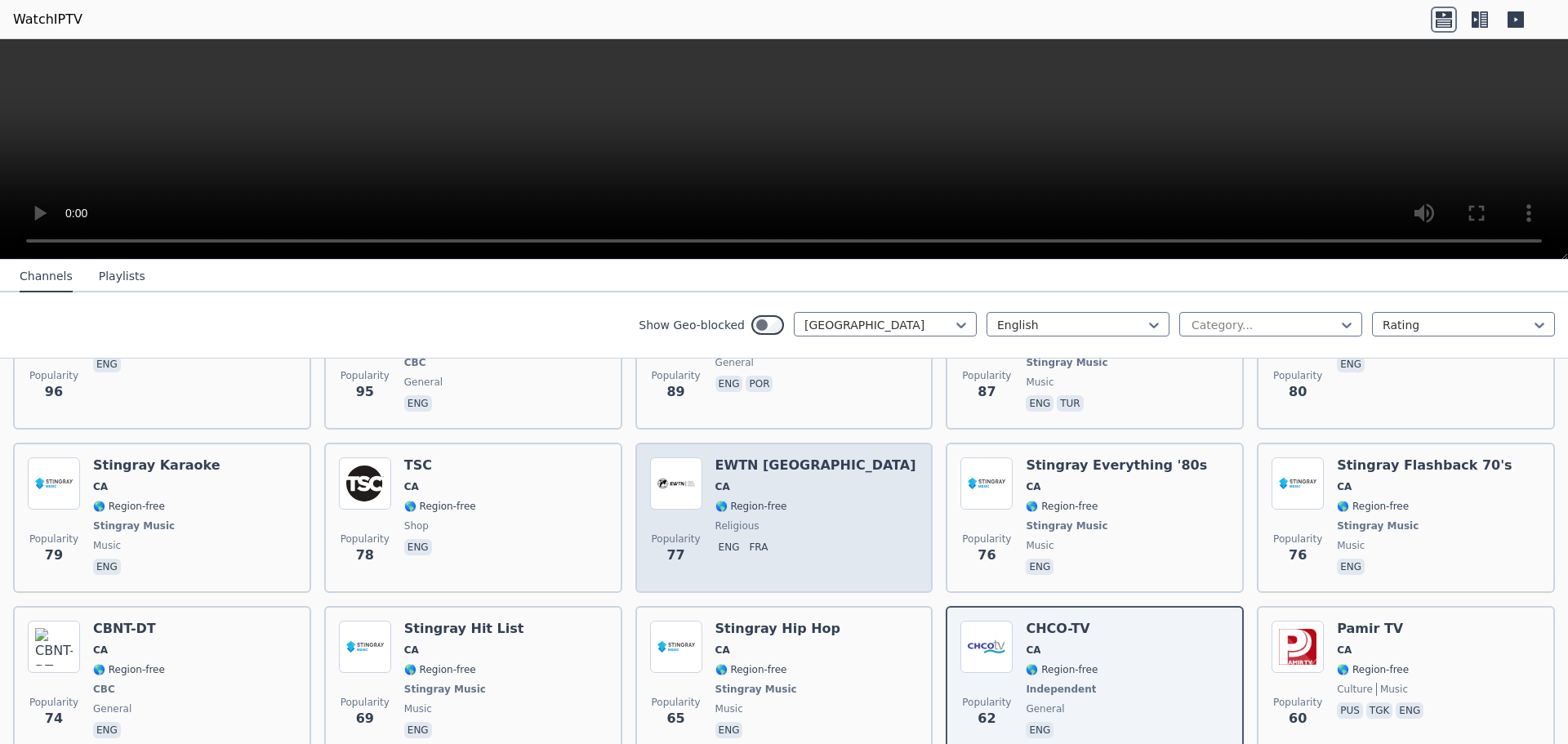
click at [778, 521] on span "religious" at bounding box center [816, 526] width 201 height 13
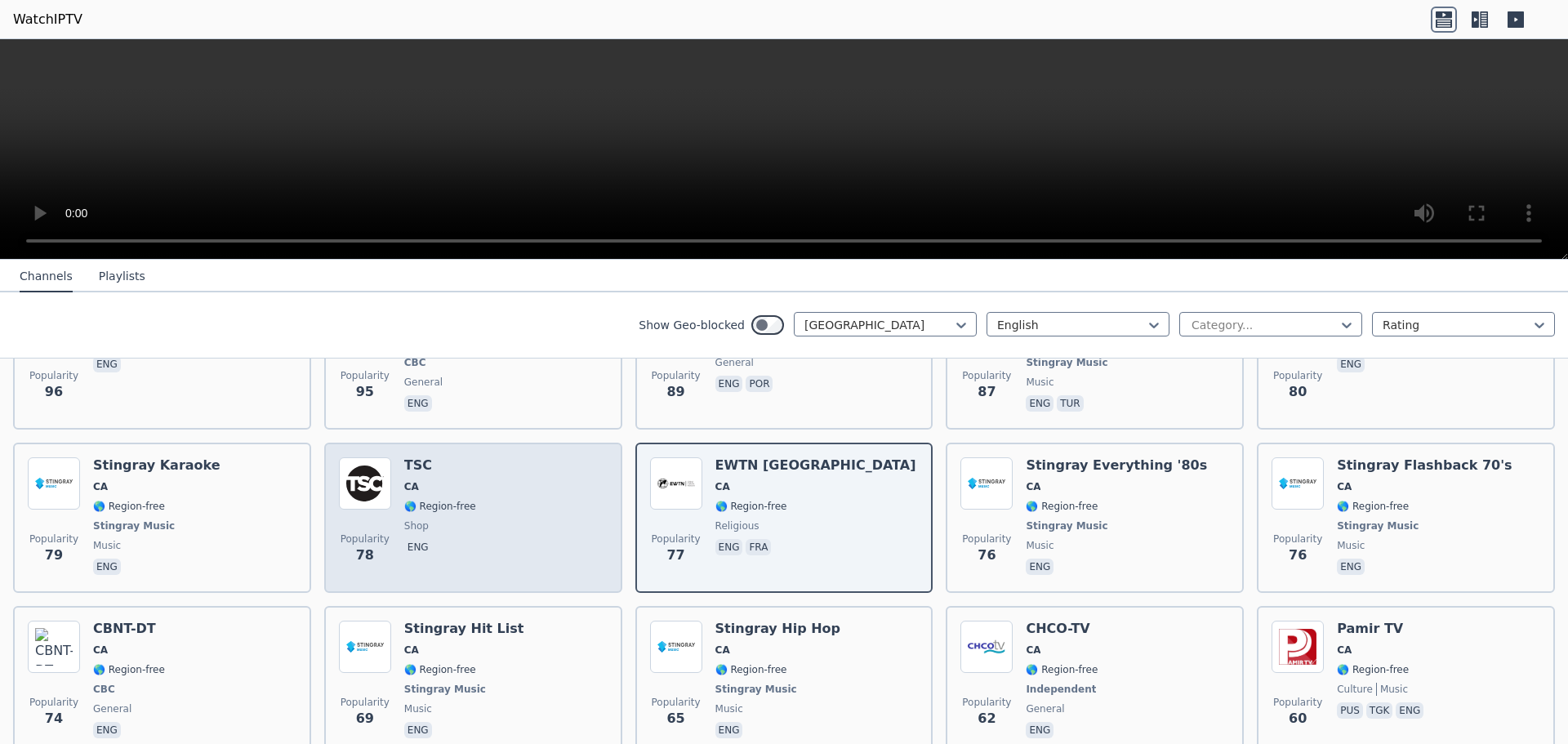
click at [422, 519] on div "TSC CA 🌎 Region-free shop eng" at bounding box center [440, 519] width 72 height 121
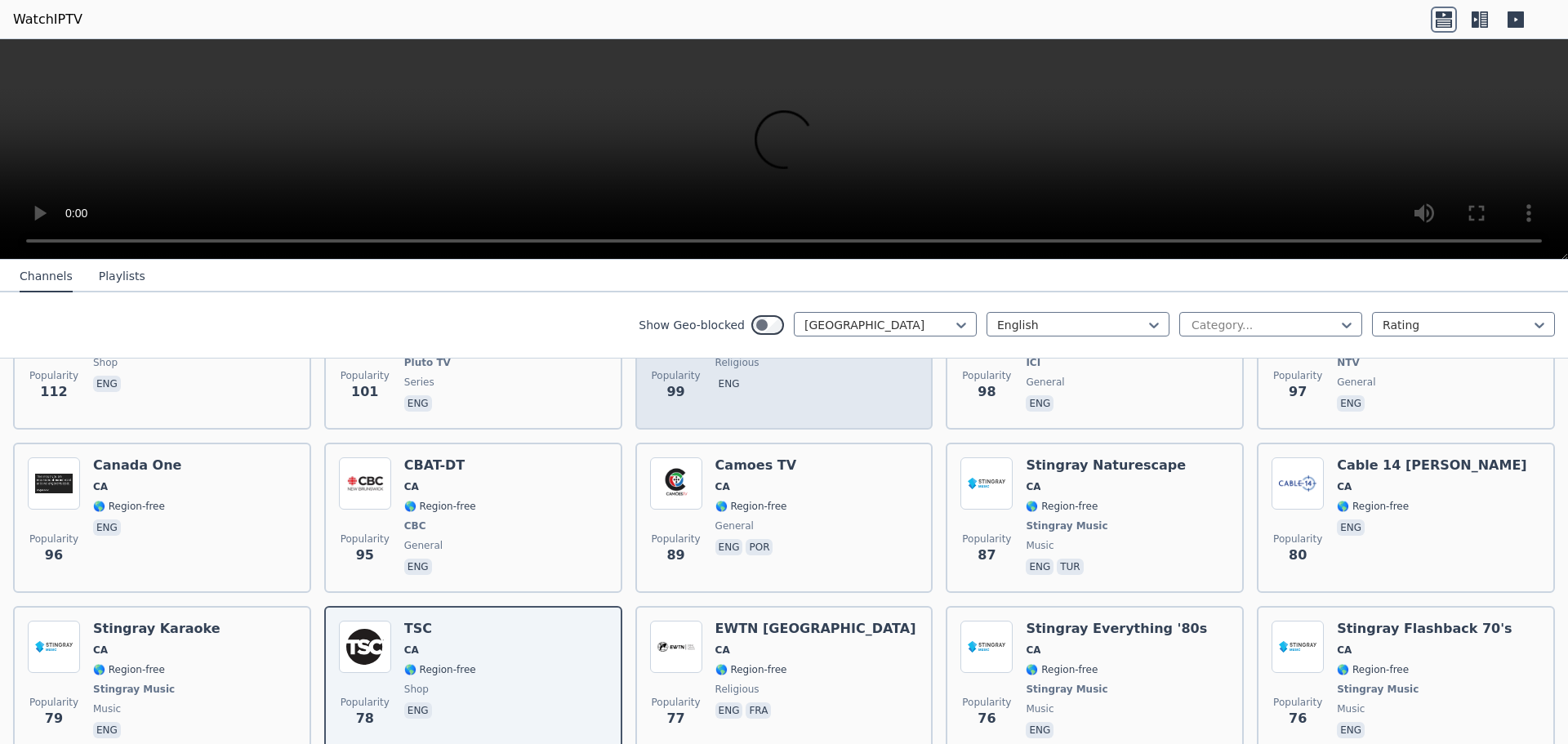
scroll to position [680, 0]
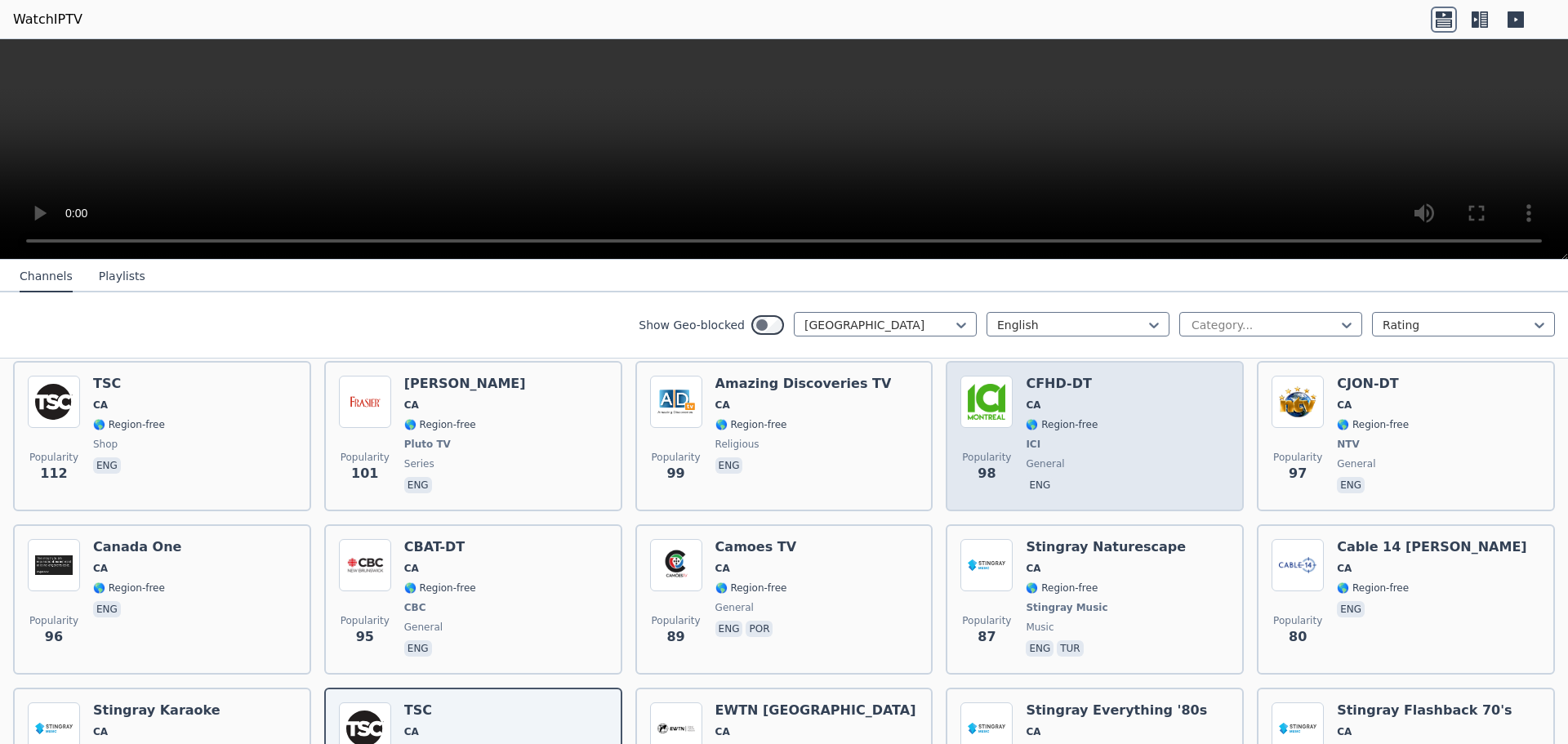
click at [1049, 445] on span "ICI" at bounding box center [1062, 444] width 72 height 13
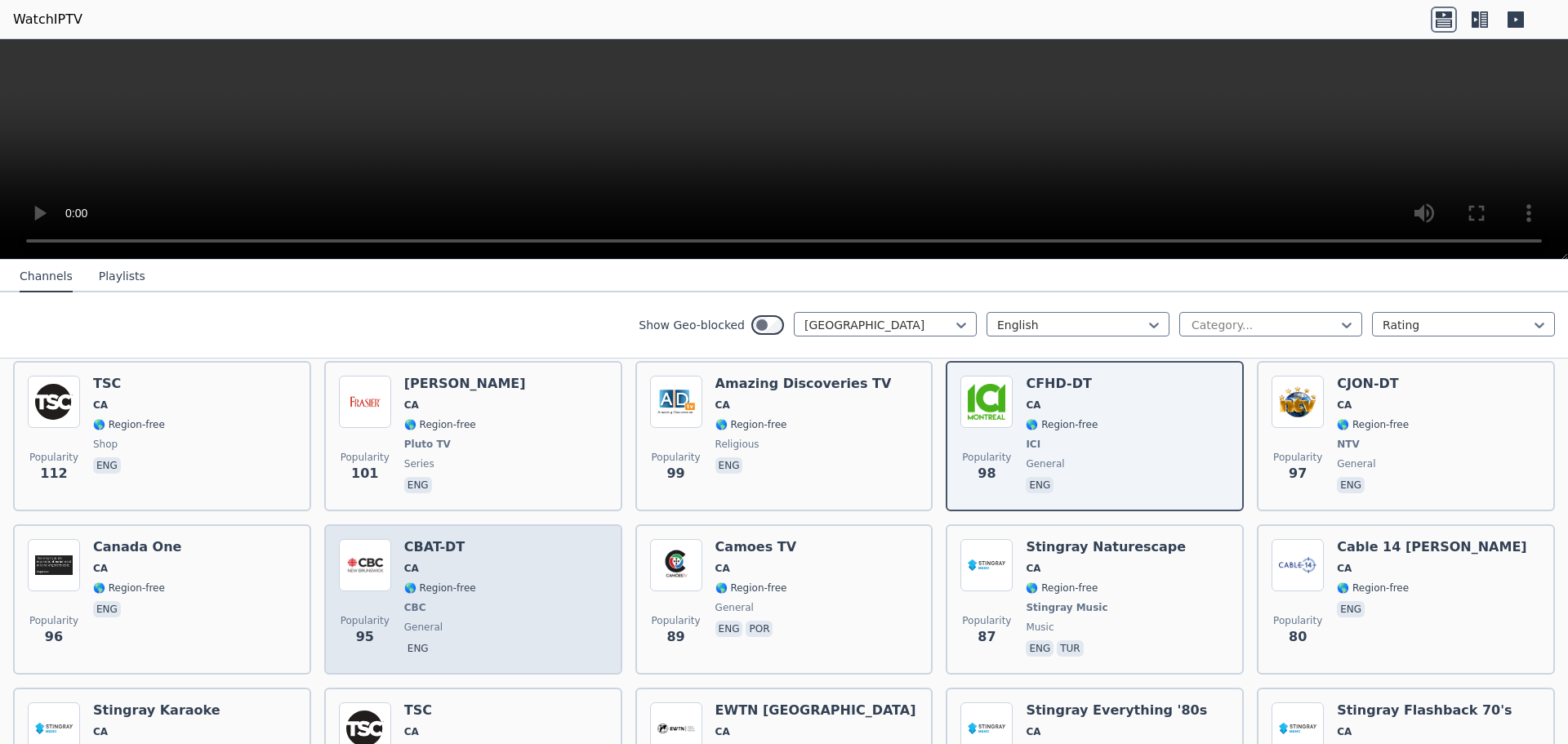
click at [487, 574] on div "Popularity 95 CBAT-DT CA 🌎 Region-free CBC general eng" at bounding box center [473, 600] width 268 height 121
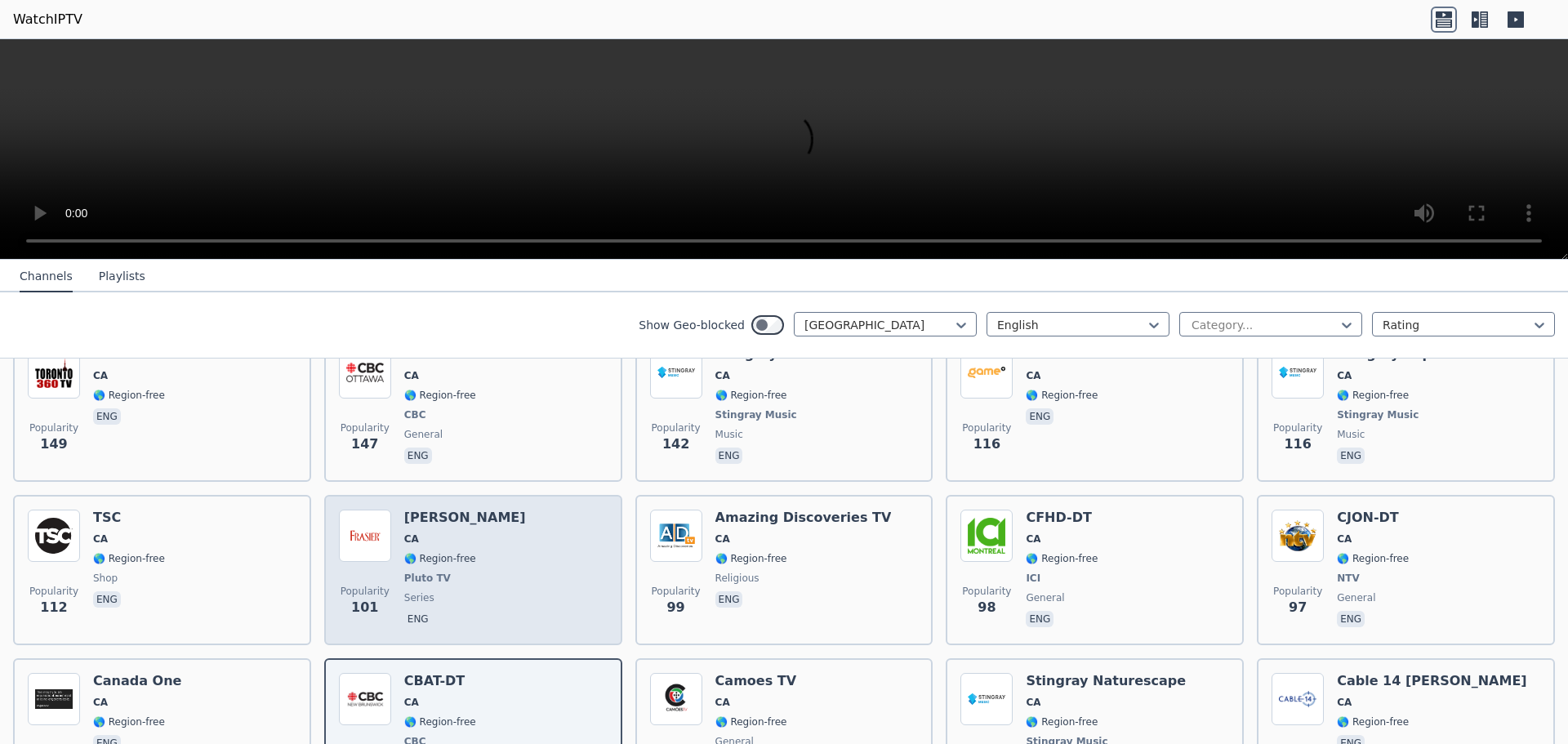
scroll to position [517, 0]
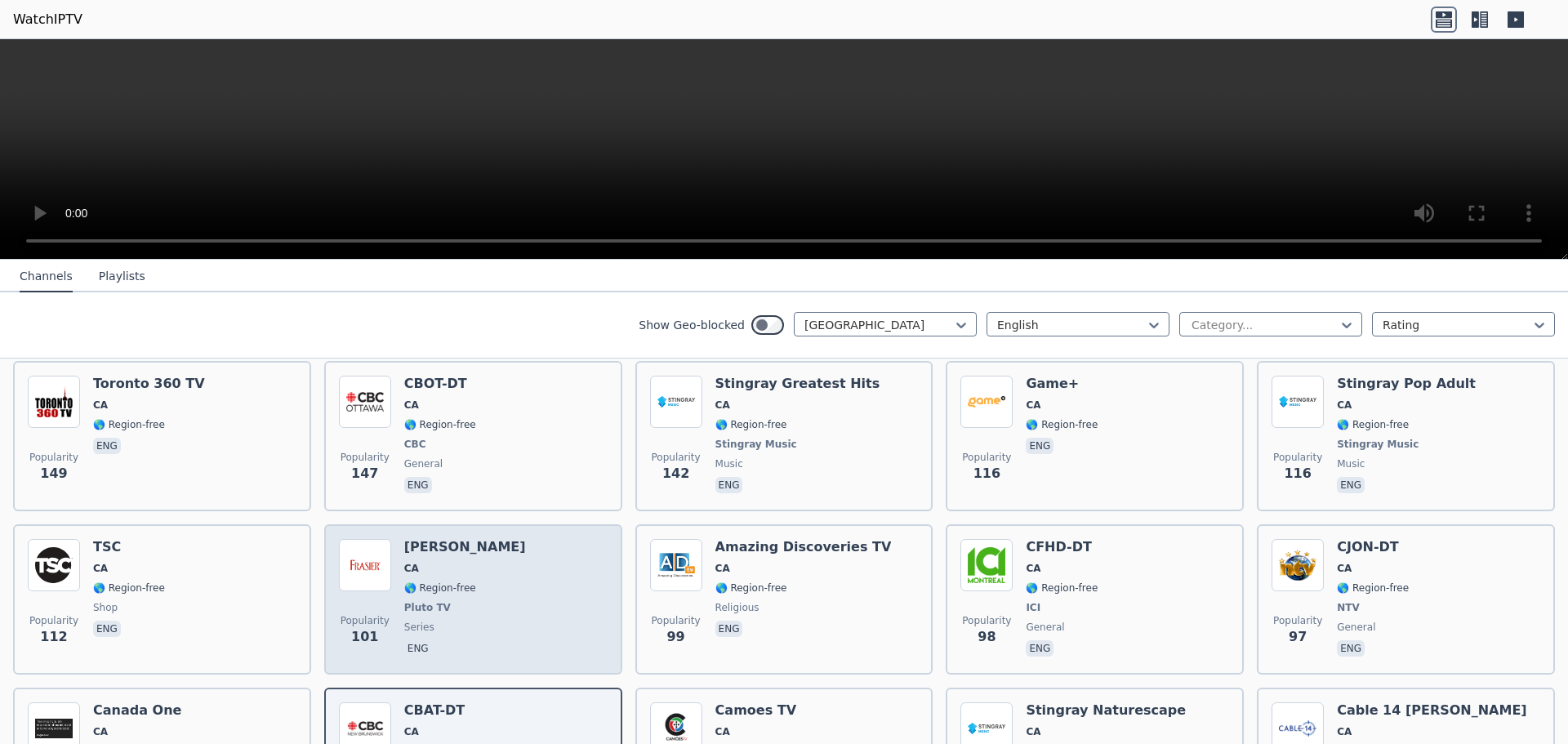
click at [505, 569] on div "Popularity 101 [PERSON_NAME] CA 🌎 Region-free Pluto TV series eng" at bounding box center [473, 600] width 268 height 121
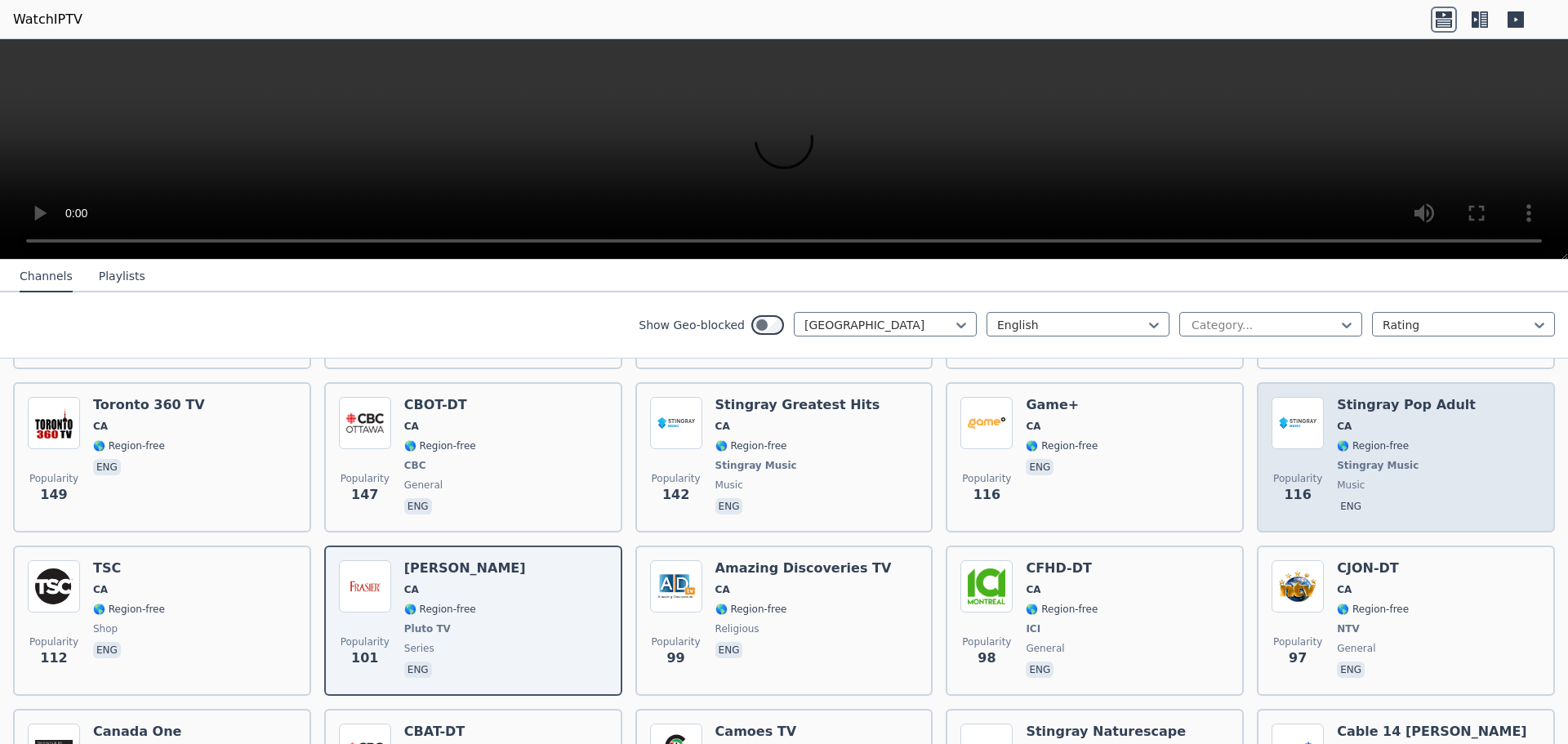
scroll to position [434, 0]
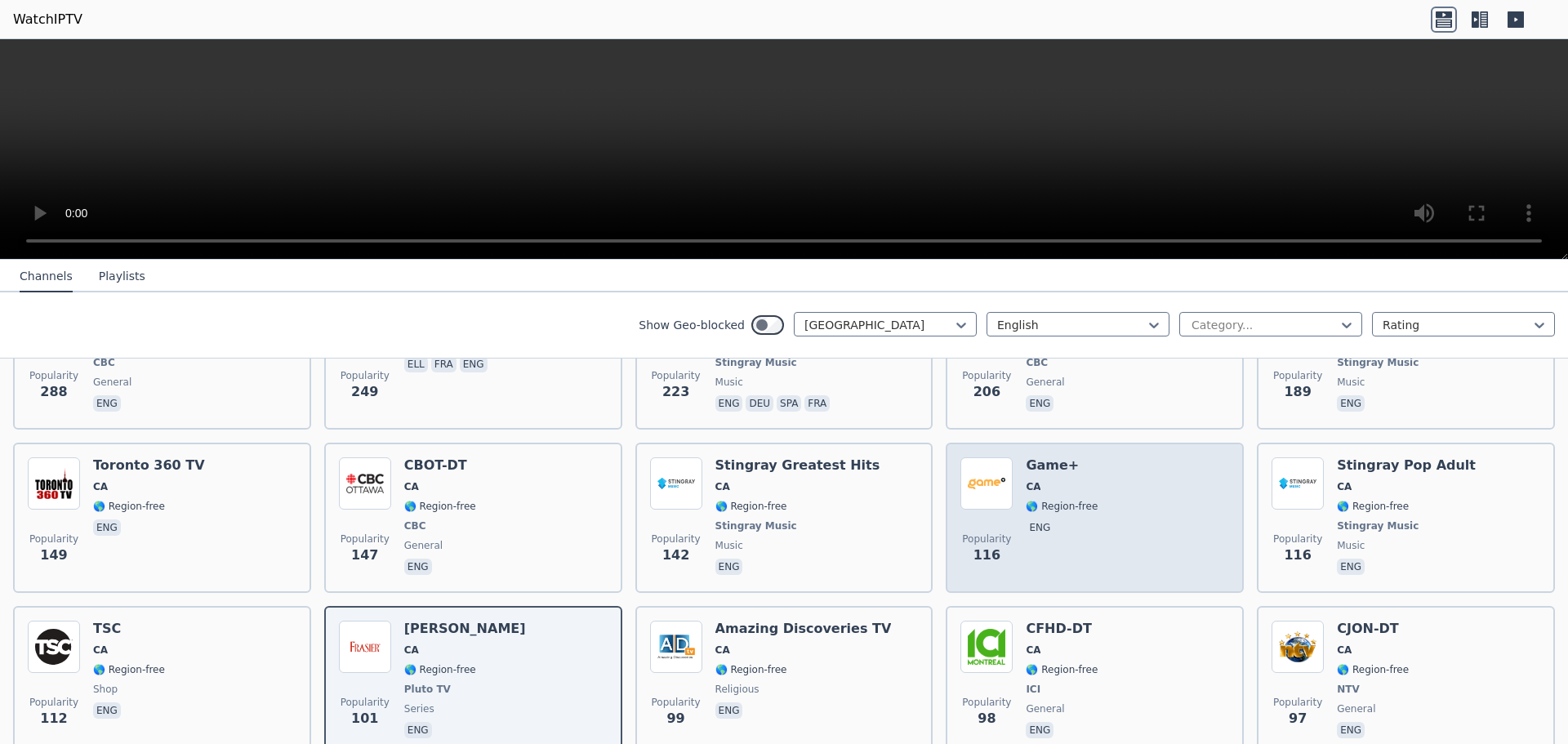
click at [1076, 528] on span "eng" at bounding box center [1062, 529] width 72 height 19
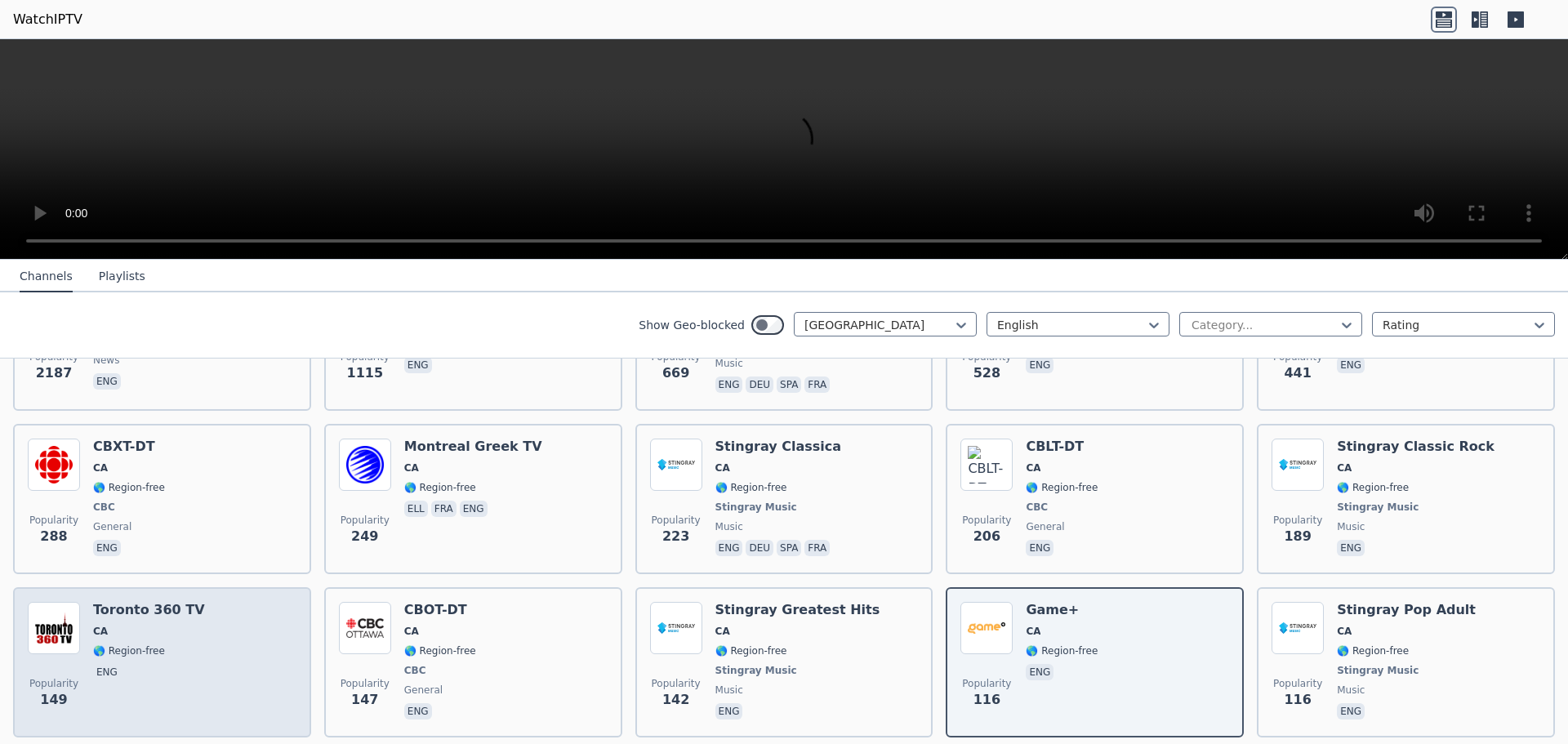
scroll to position [271, 0]
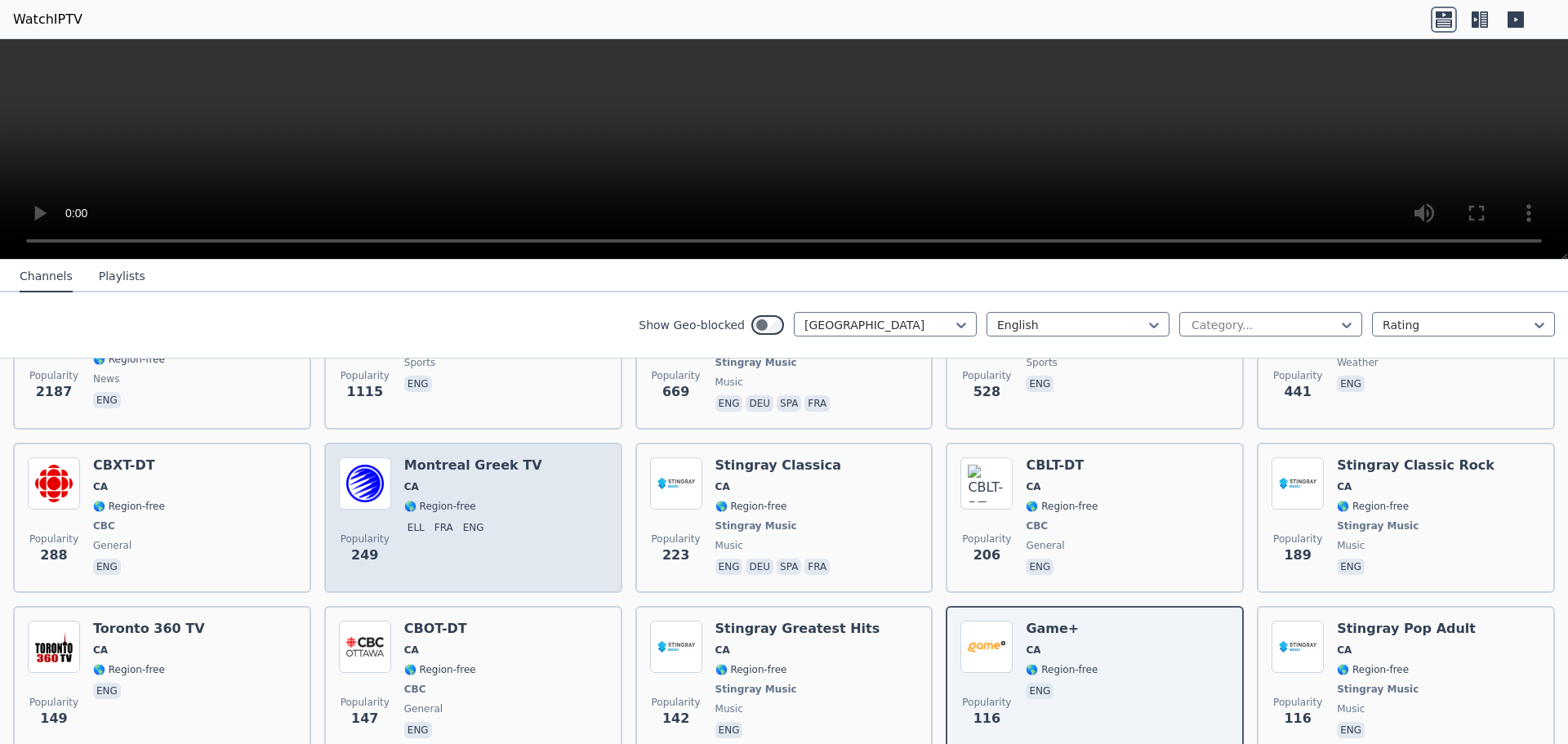
click at [470, 505] on span "🌎 Region-free" at bounding box center [440, 506] width 72 height 13
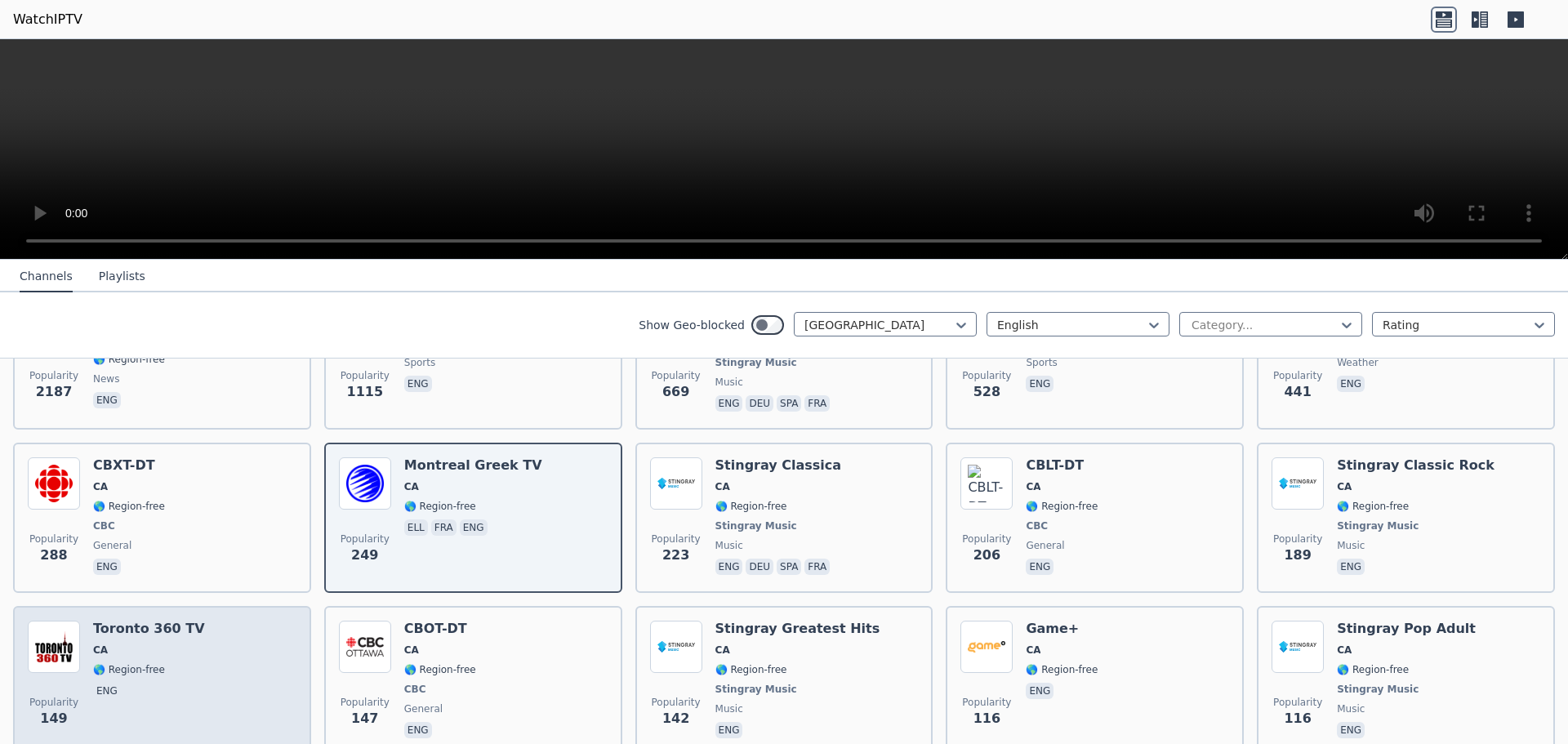
click at [230, 644] on div "Popularity 149 Toronto 360 TV CA 🌎 Region-free eng" at bounding box center [162, 682] width 268 height 121
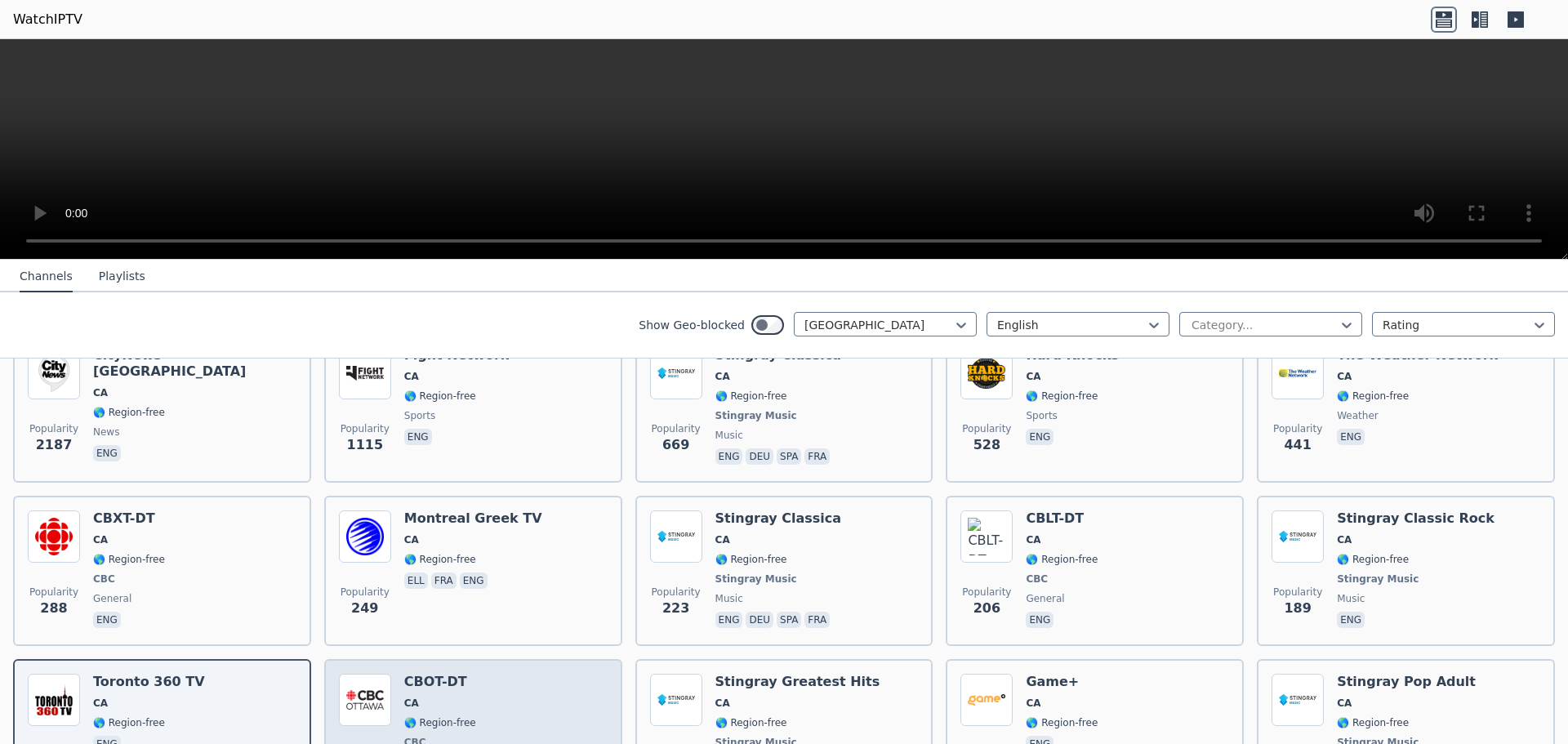
scroll to position [190, 0]
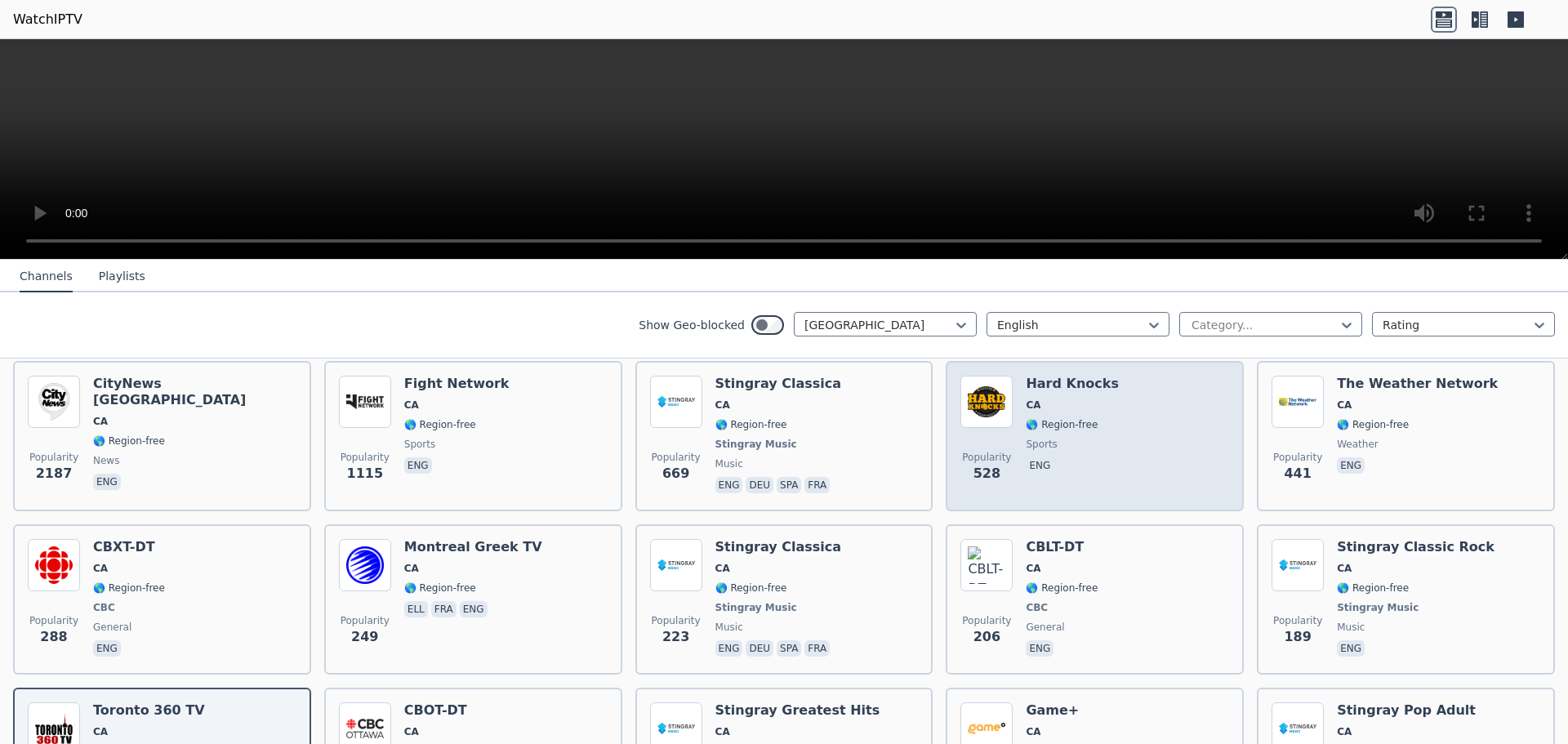
click at [1026, 447] on span "sports" at bounding box center [1041, 444] width 31 height 13
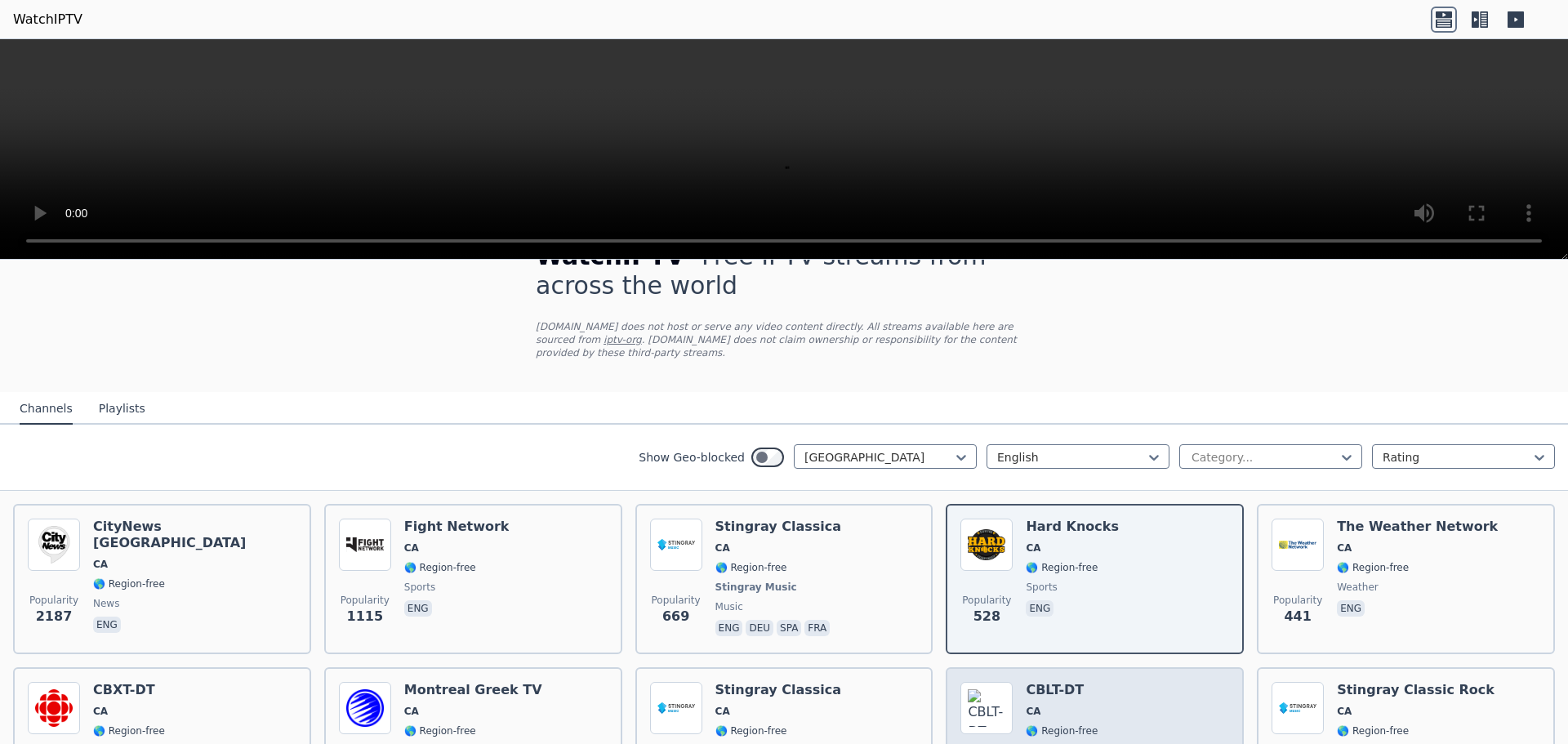
scroll to position [26, 0]
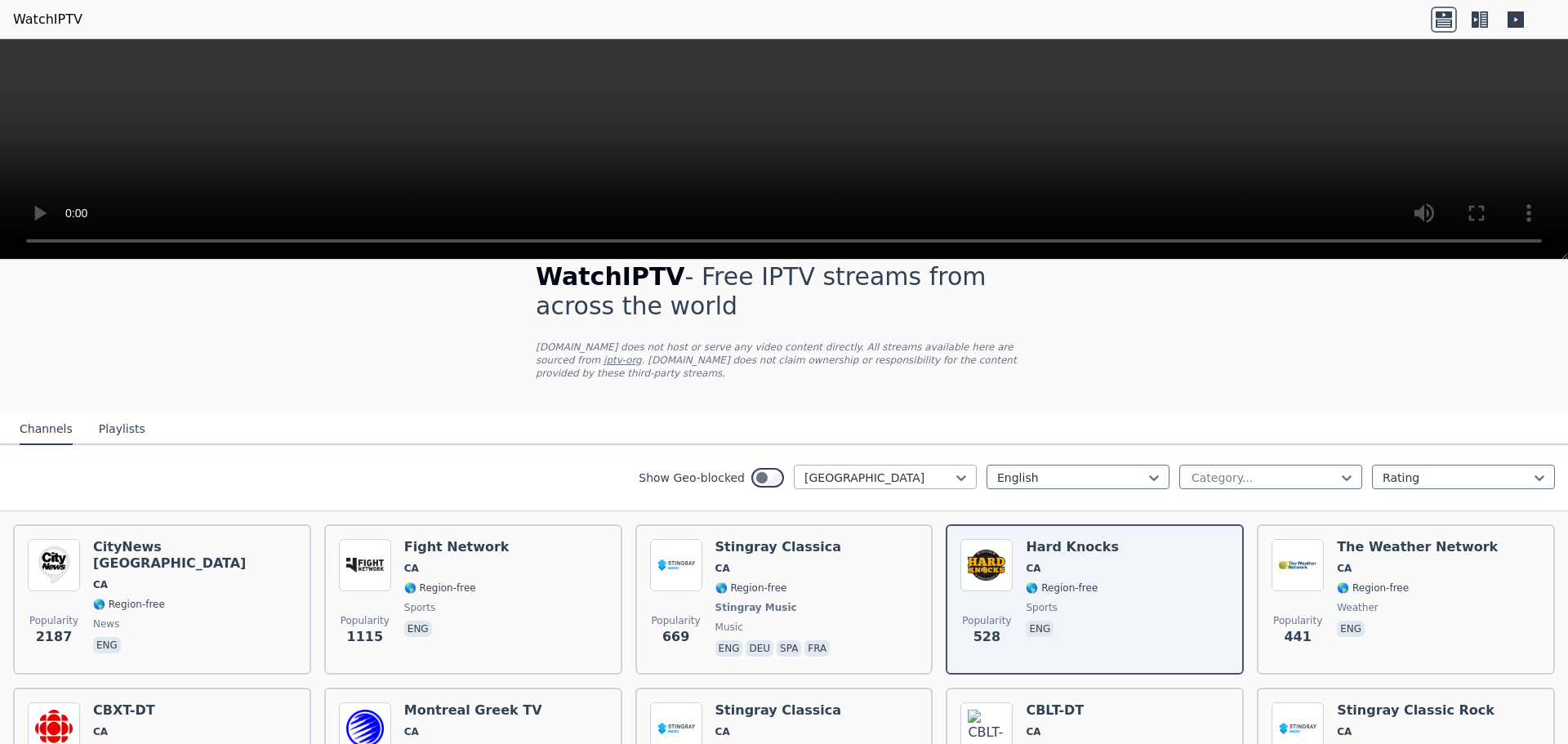
click at [883, 478] on div at bounding box center [879, 478] width 149 height 17
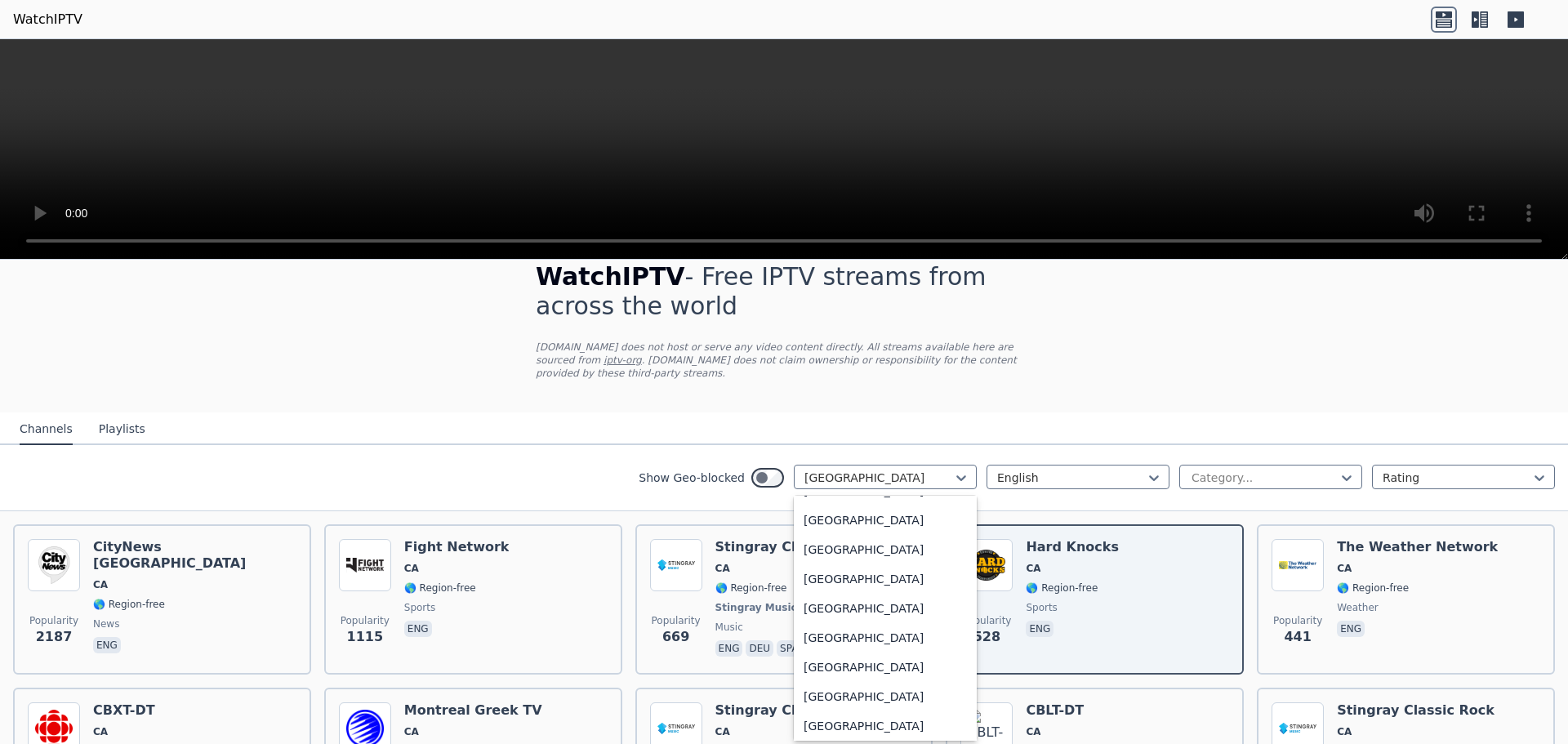
scroll to position [3876, 0]
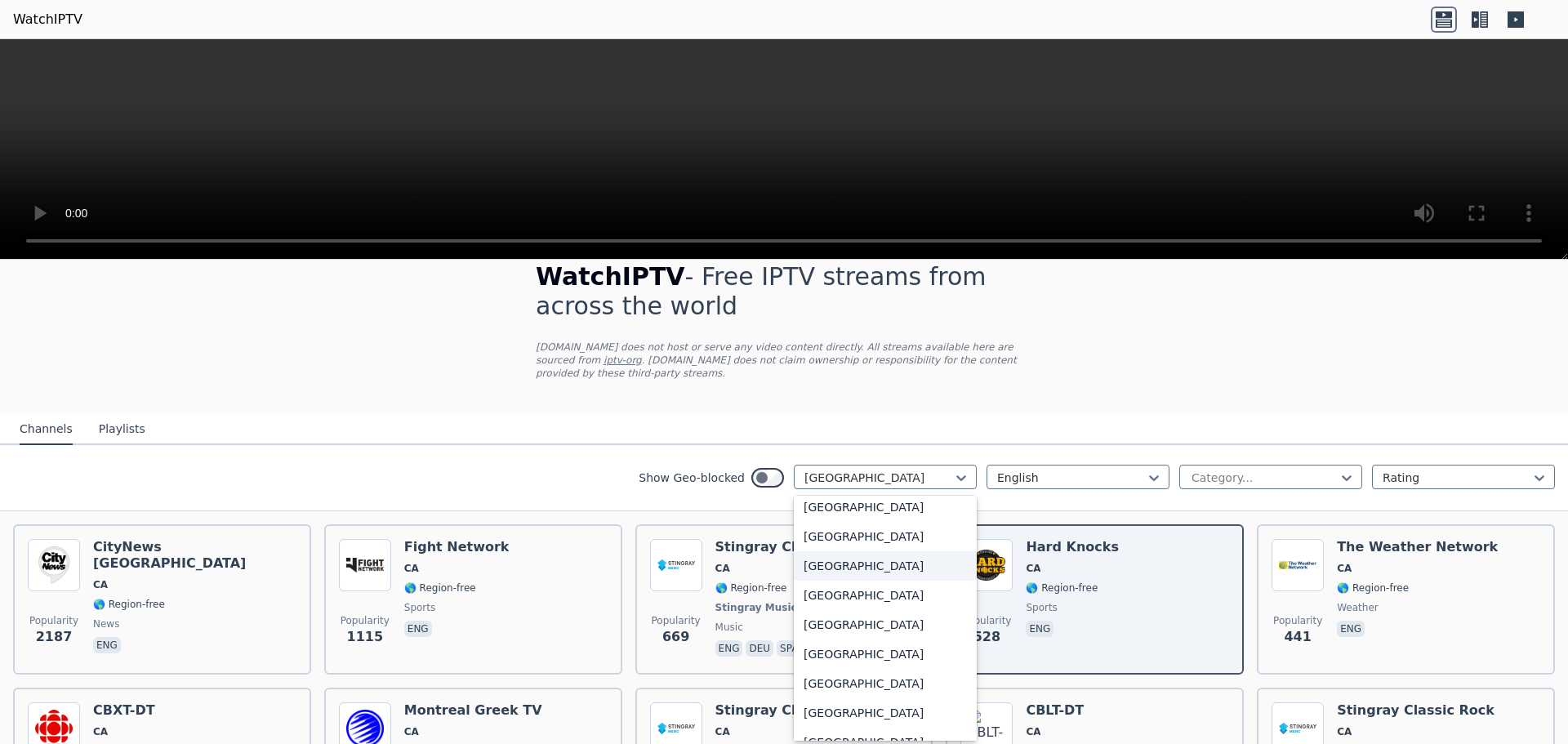
click at [863, 569] on div "[GEOGRAPHIC_DATA]" at bounding box center [885, 567] width 183 height 30
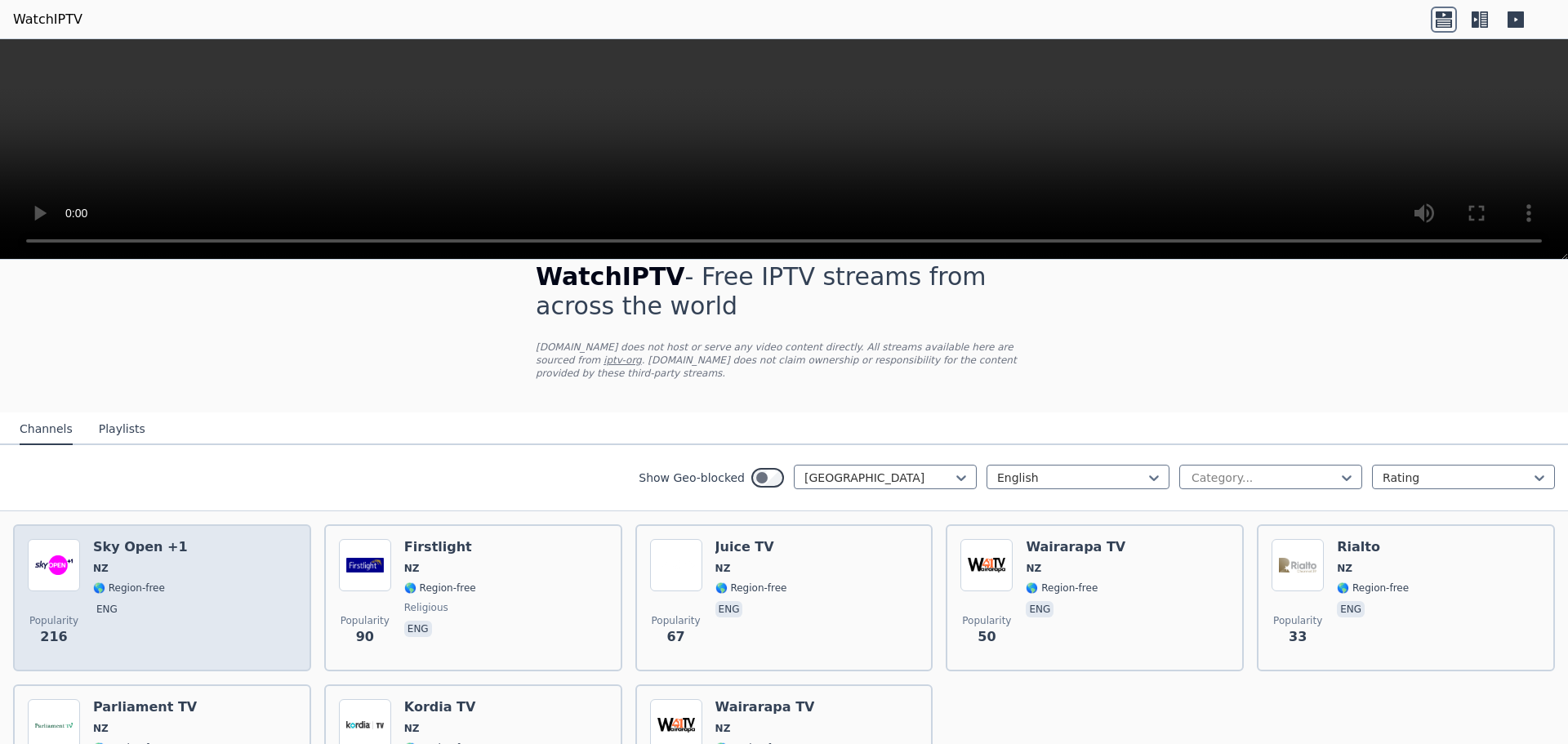
click at [163, 575] on span "NZ" at bounding box center [140, 569] width 95 height 13
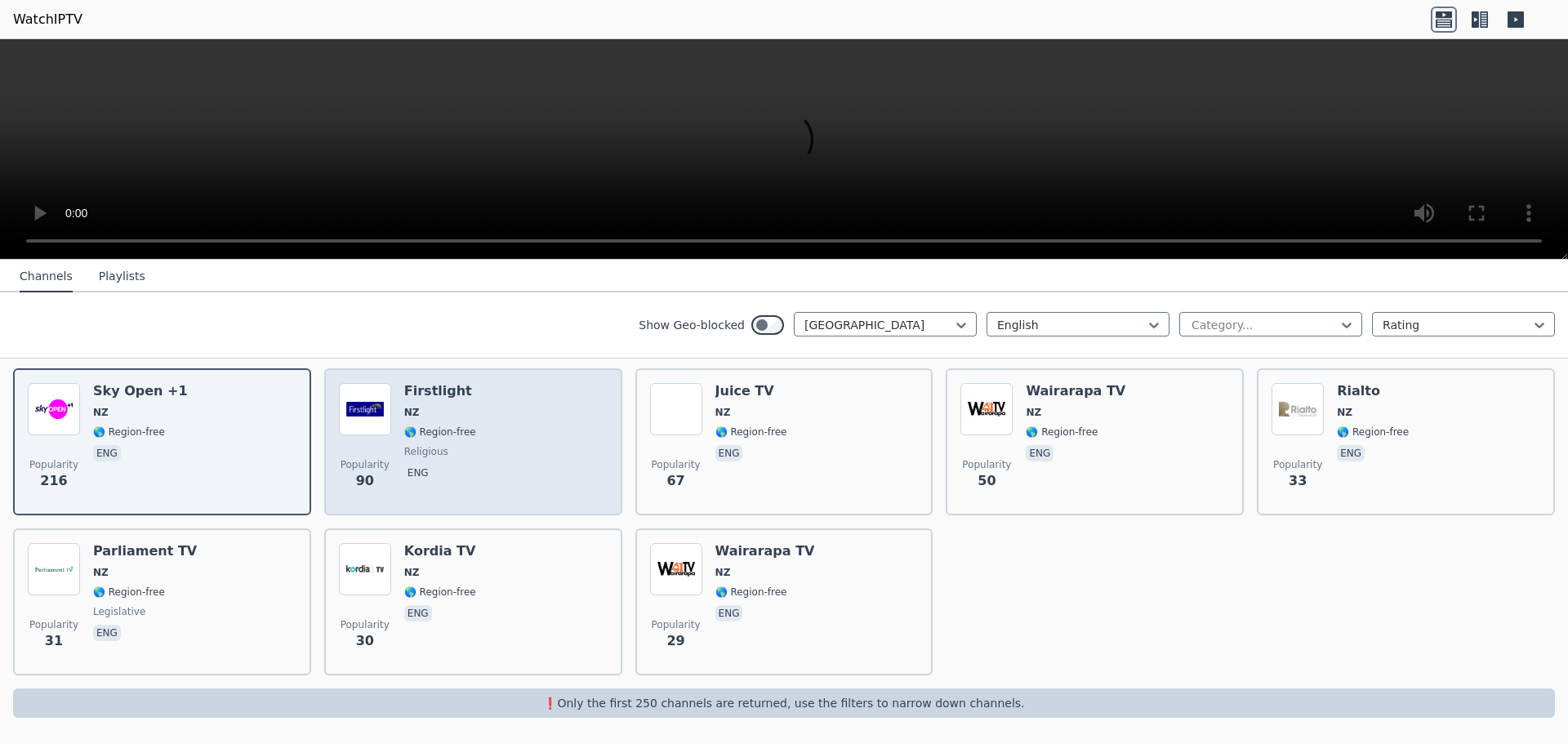
scroll to position [183, 0]
click at [454, 450] on span "religious" at bounding box center [440, 452] width 72 height 13
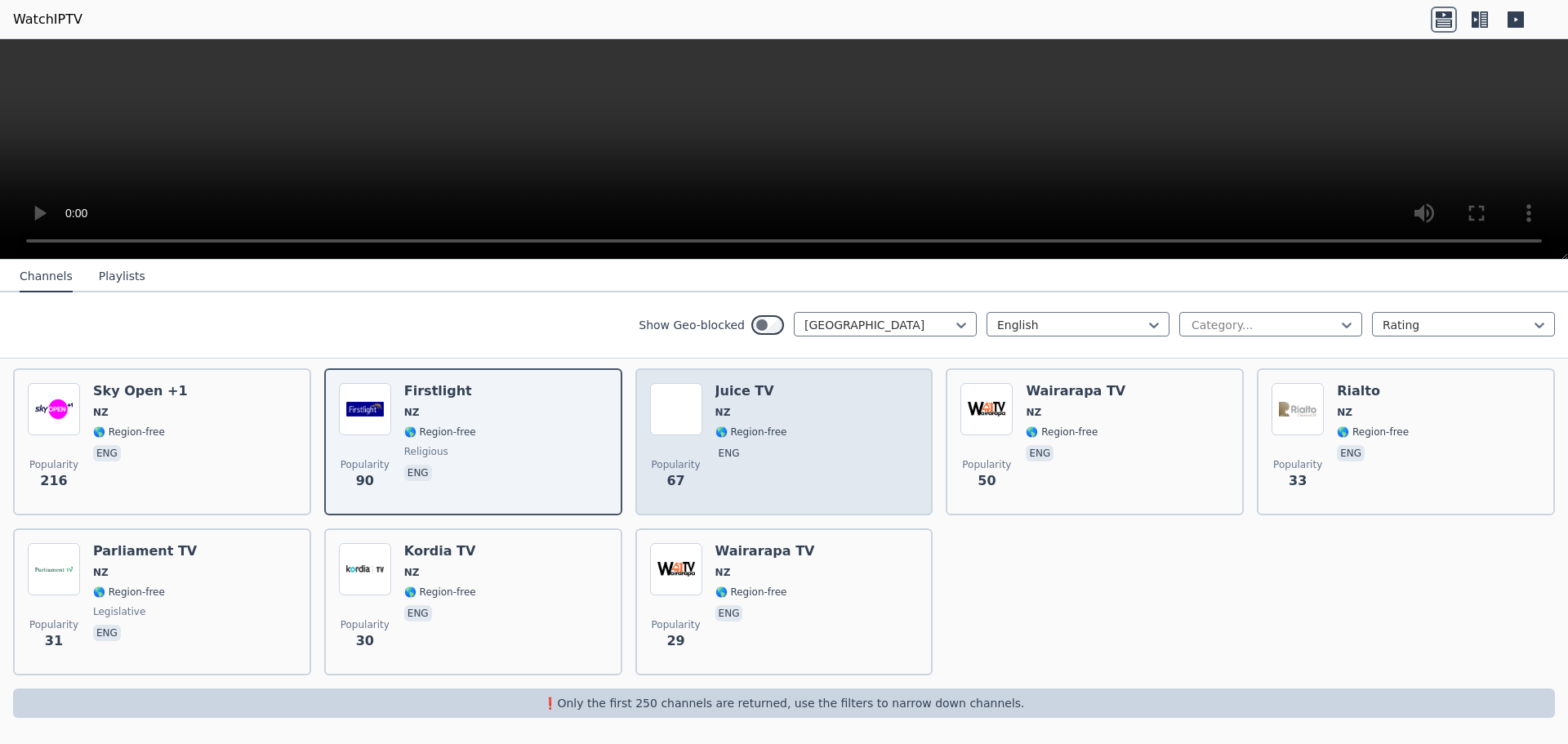
click at [826, 461] on div "Popularity 67 Juice TV NZ 🌎 Region-free eng" at bounding box center [784, 442] width 268 height 118
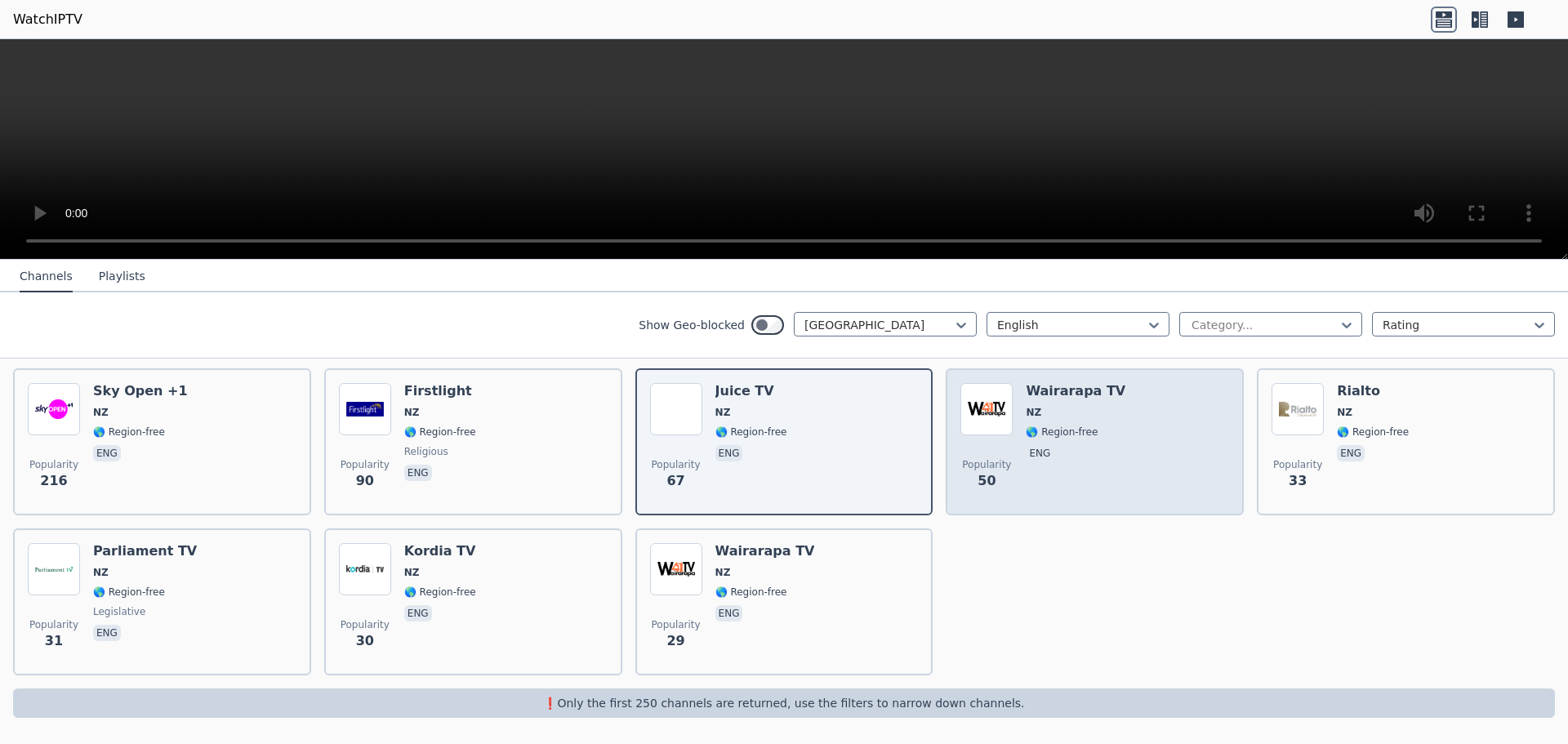
click at [1097, 469] on div "Wairarapa TV NZ 🌎 Region-free eng" at bounding box center [1076, 442] width 100 height 118
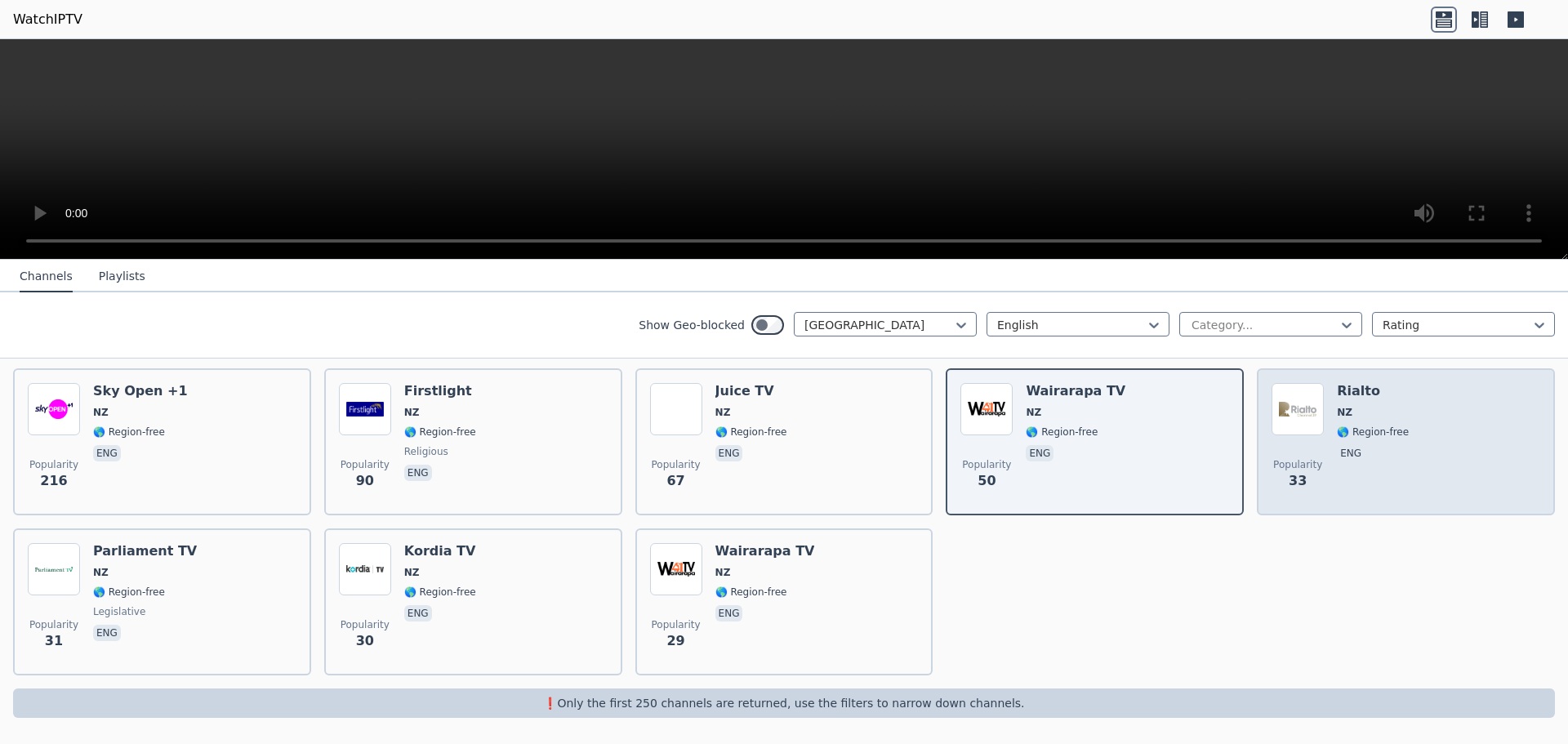
click at [1397, 451] on div "Popularity 33 Rialto [GEOGRAPHIC_DATA] 🌎 Region-free eng" at bounding box center [1406, 442] width 268 height 118
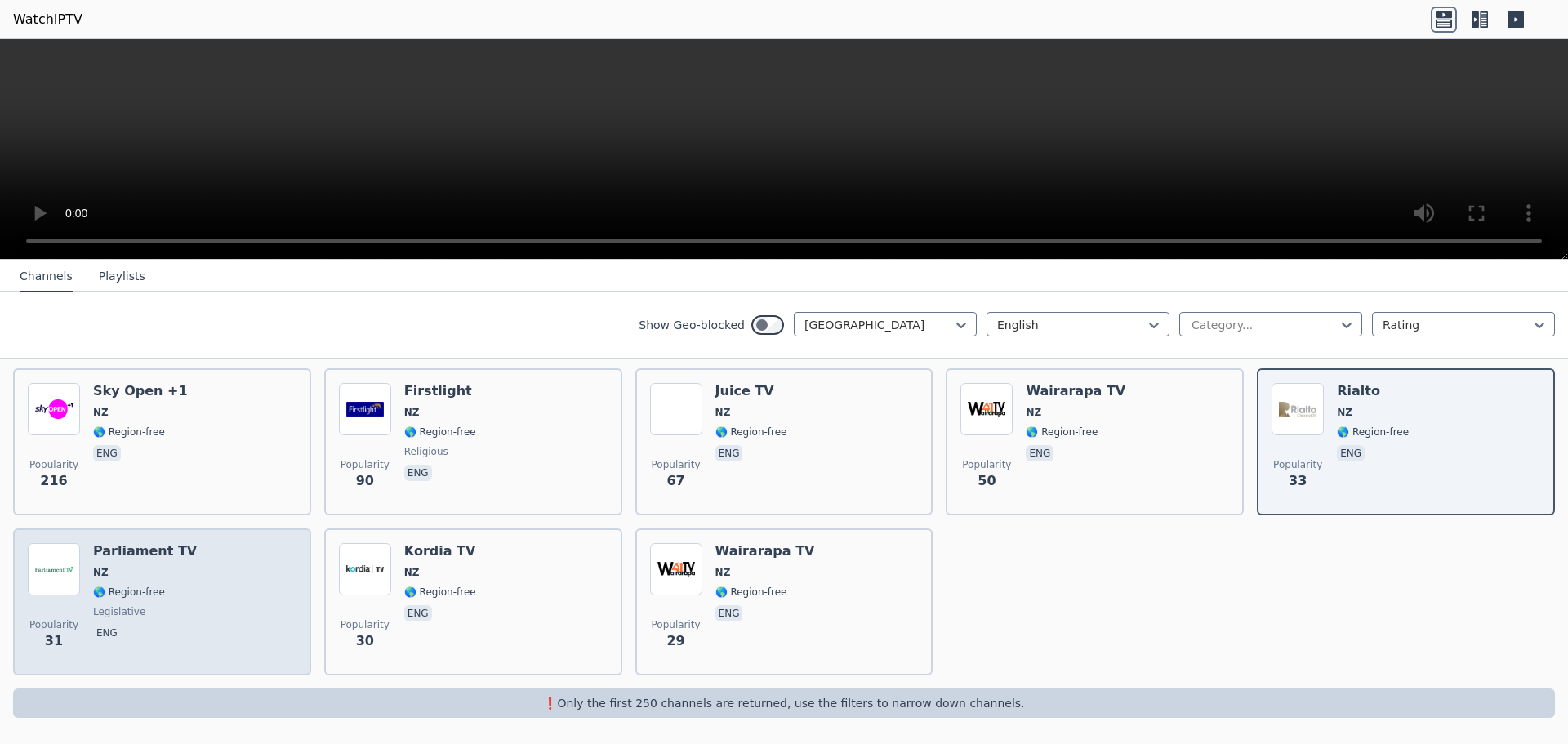
click at [186, 600] on div "Popularity 31 Parliament TV NZ 🌎 Region-free legislative eng" at bounding box center [162, 602] width 268 height 118
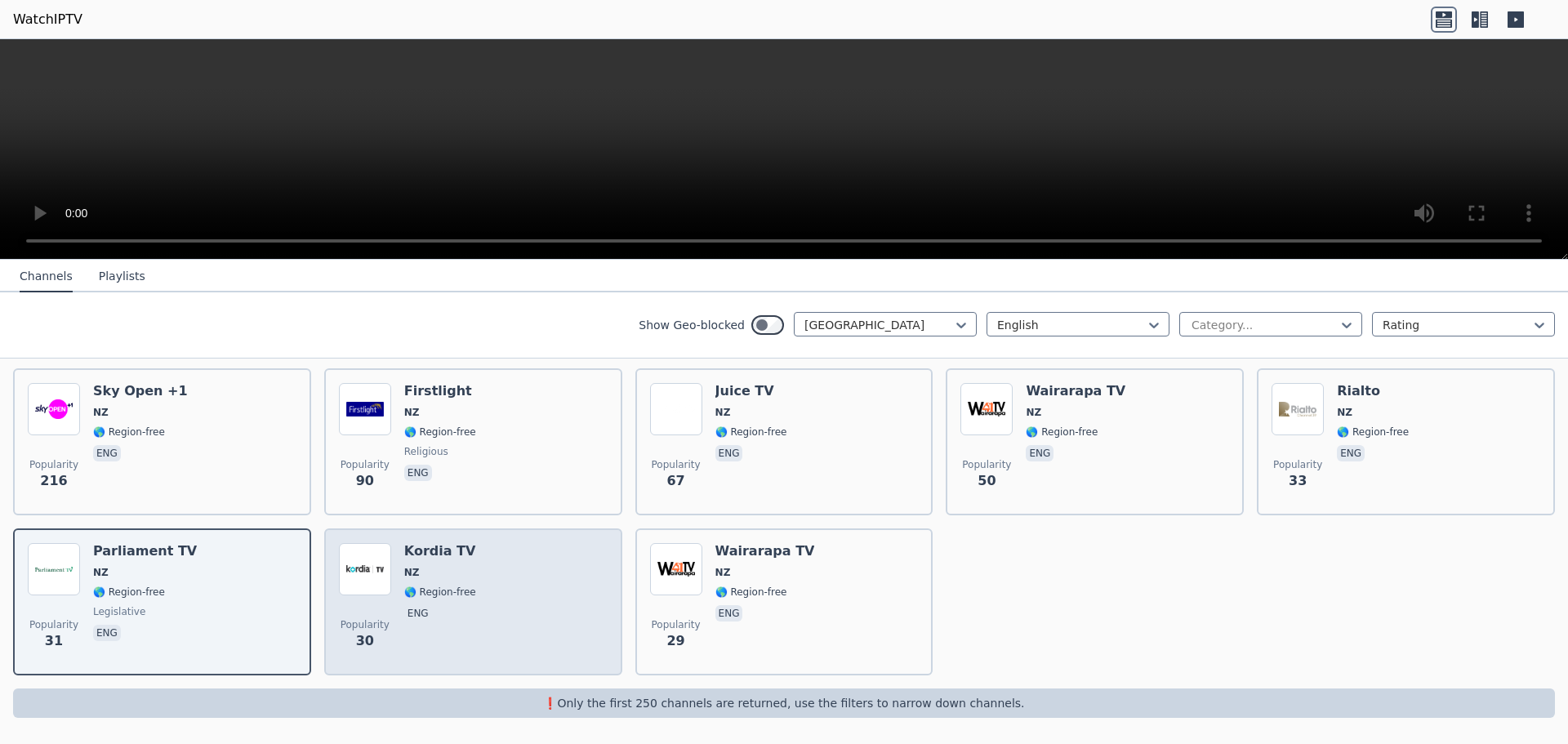
click at [540, 558] on div "Popularity 30 Kordia TV NZ 🌎 Region-free eng" at bounding box center [473, 602] width 268 height 118
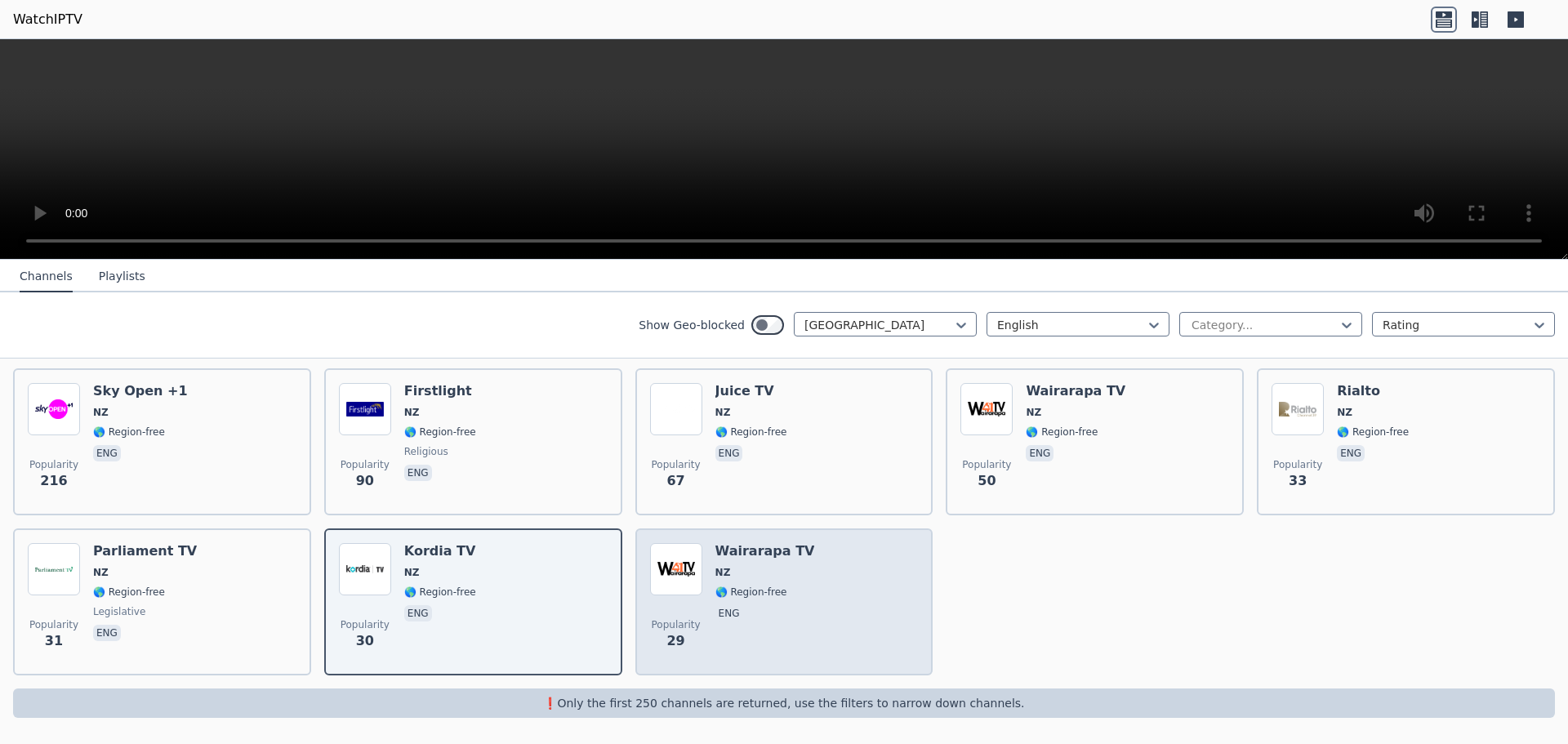
click at [771, 570] on span "NZ" at bounding box center [766, 572] width 100 height 13
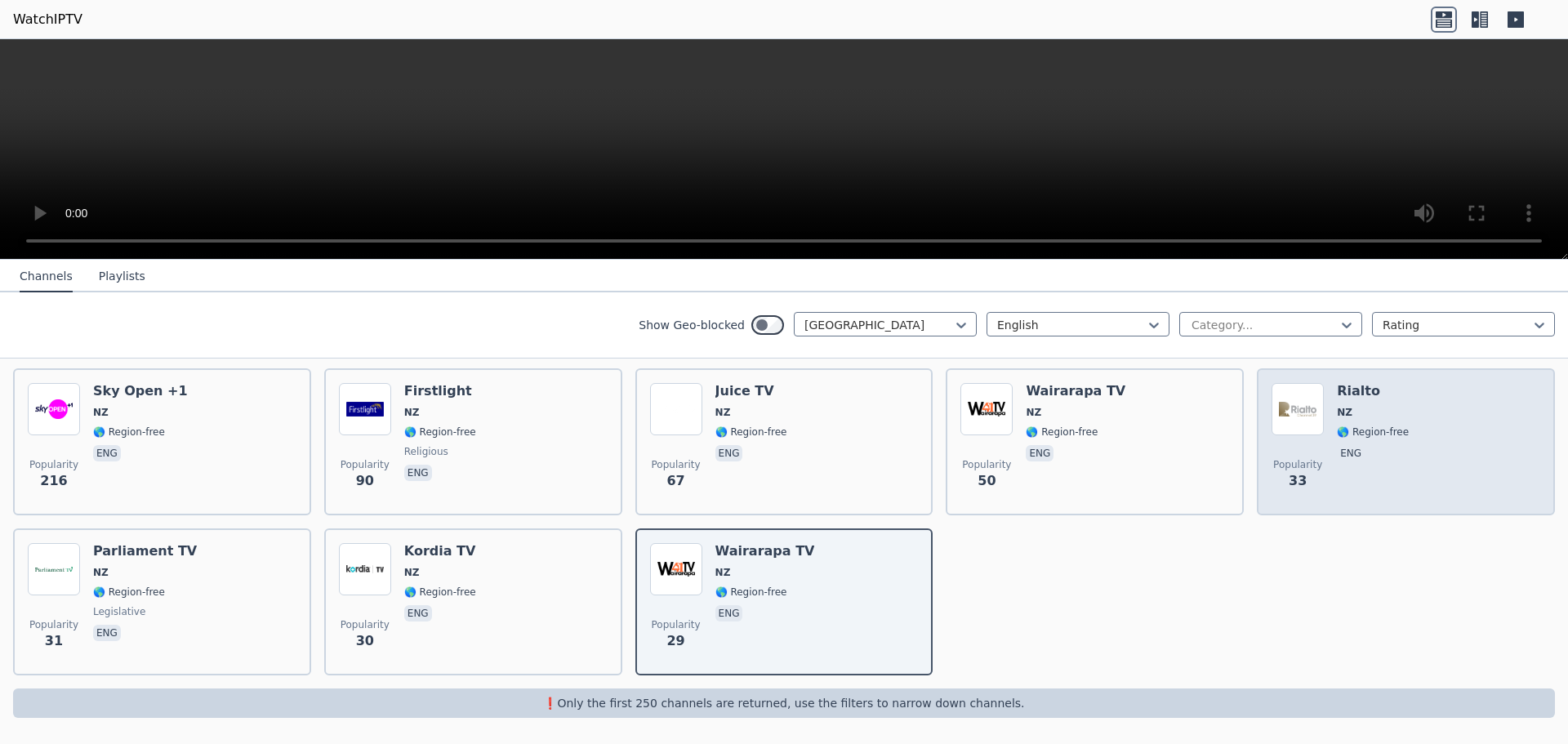
click at [1354, 462] on span "eng" at bounding box center [1373, 455] width 72 height 19
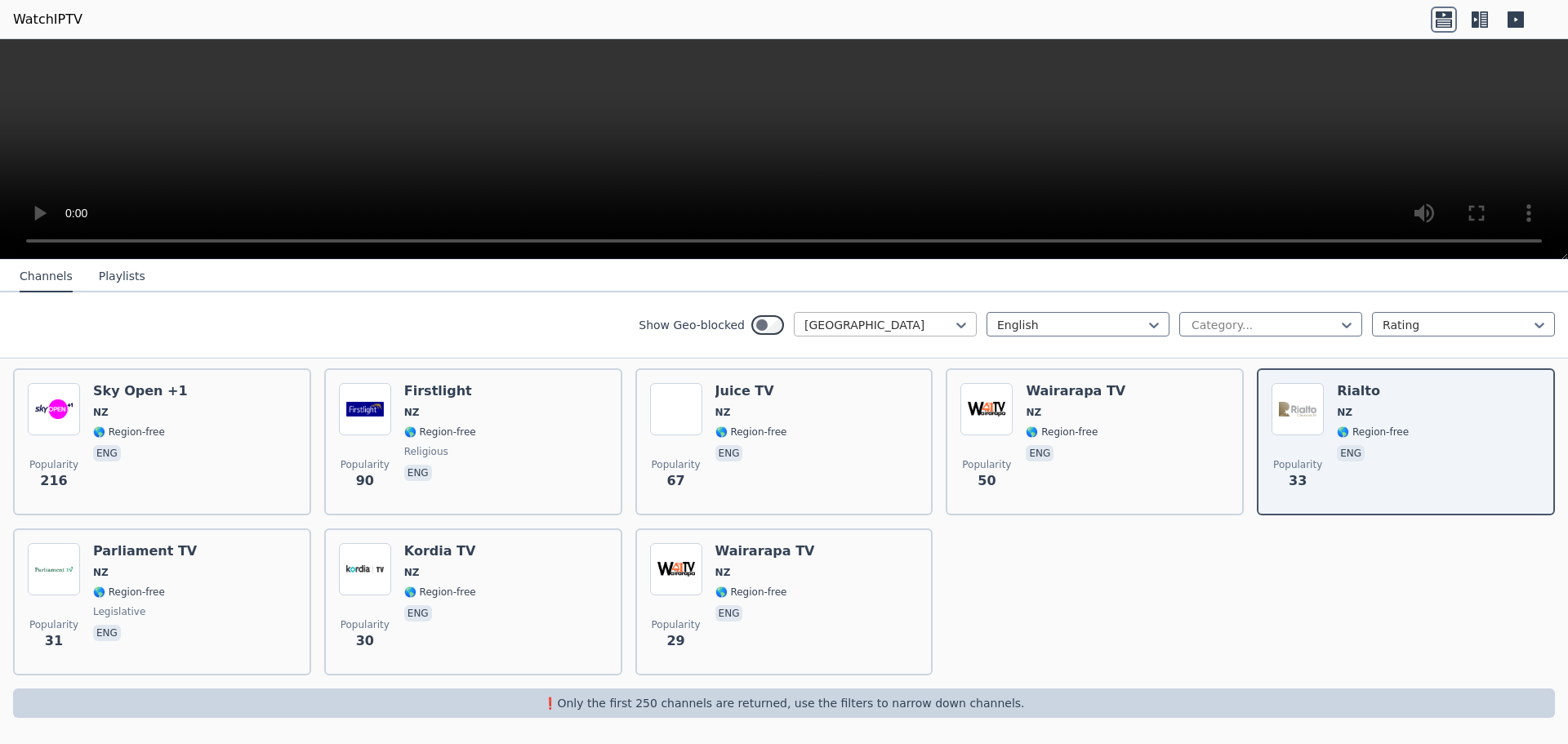
click at [840, 317] on div at bounding box center [879, 325] width 149 height 17
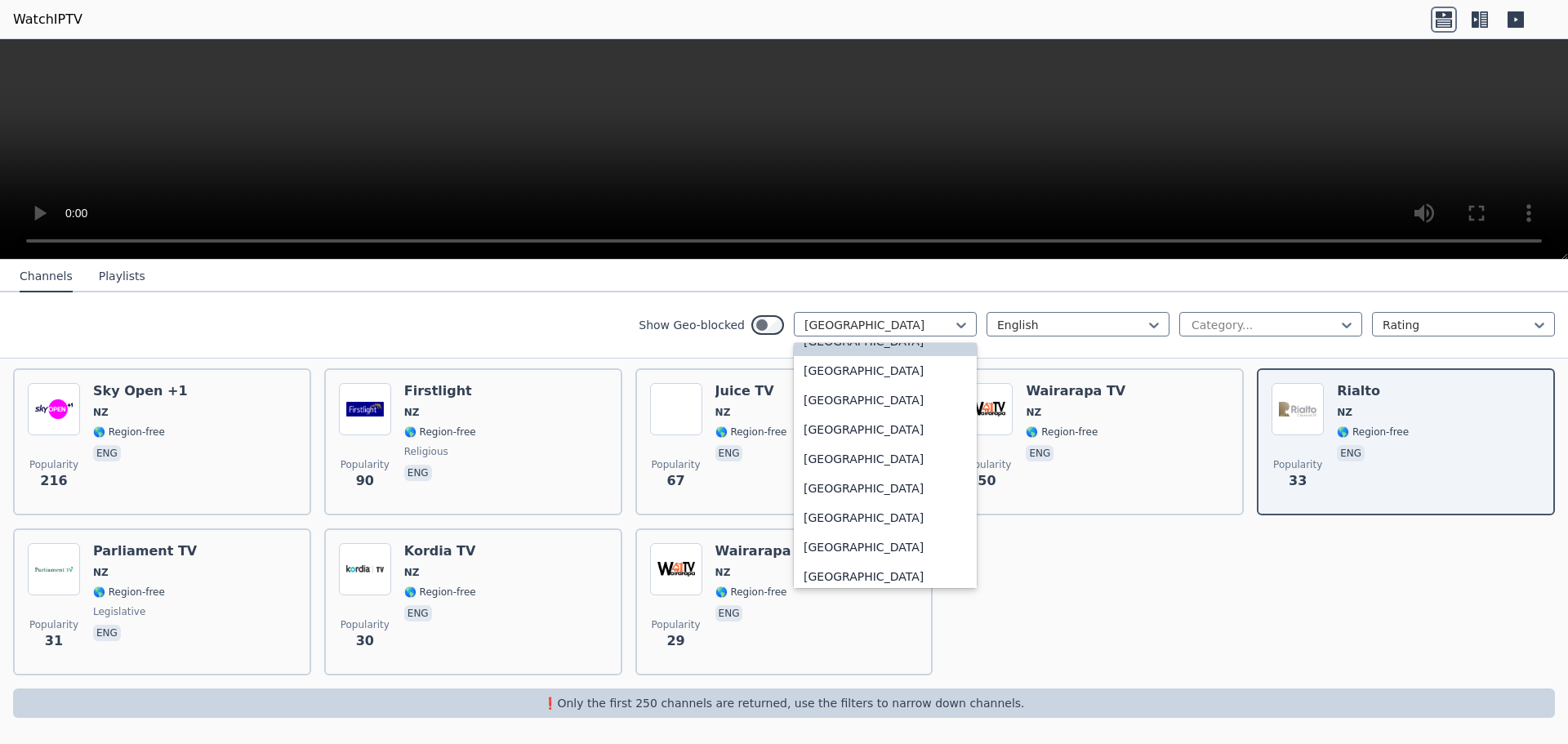
scroll to position [3971, 0]
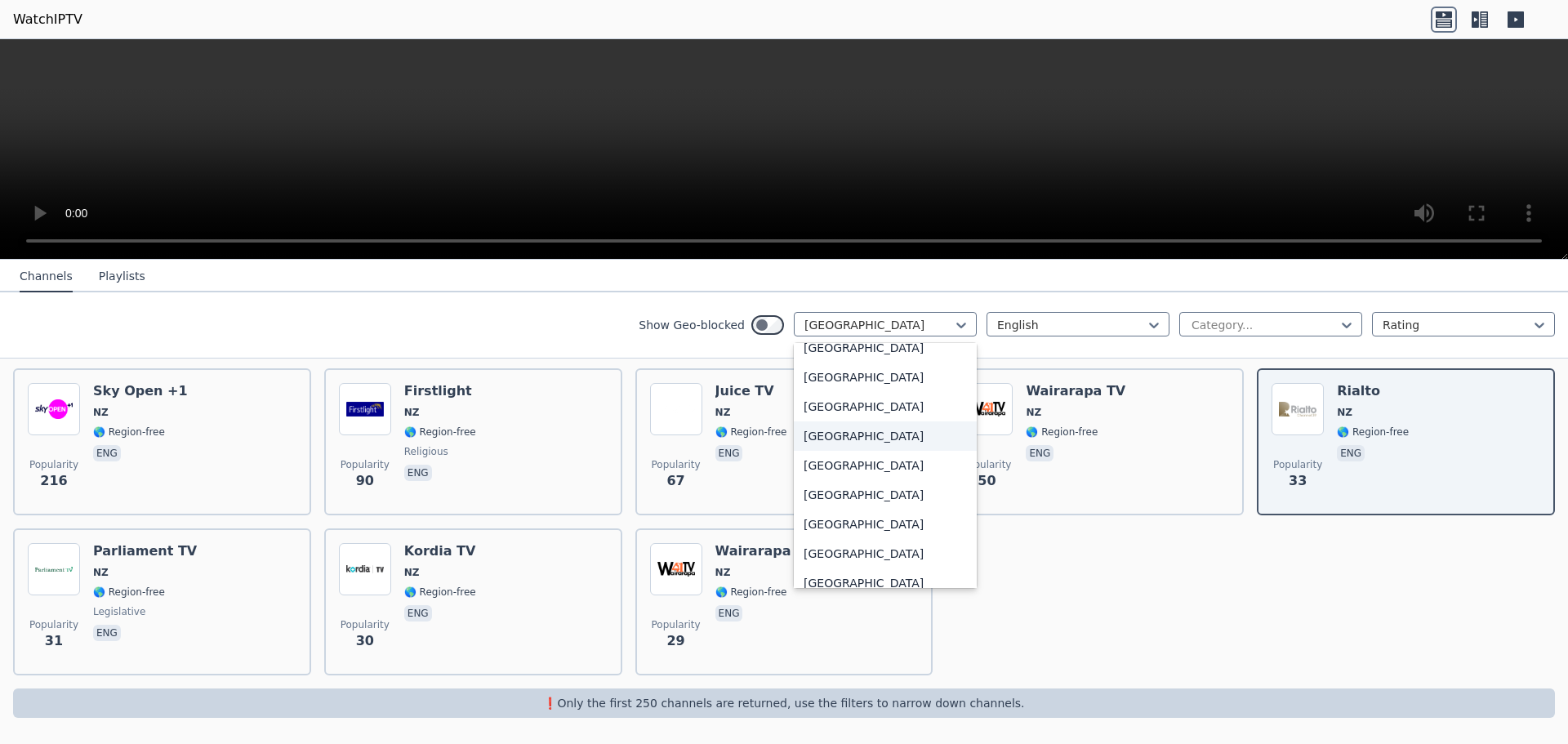
click at [893, 441] on div "[GEOGRAPHIC_DATA]" at bounding box center [885, 437] width 183 height 30
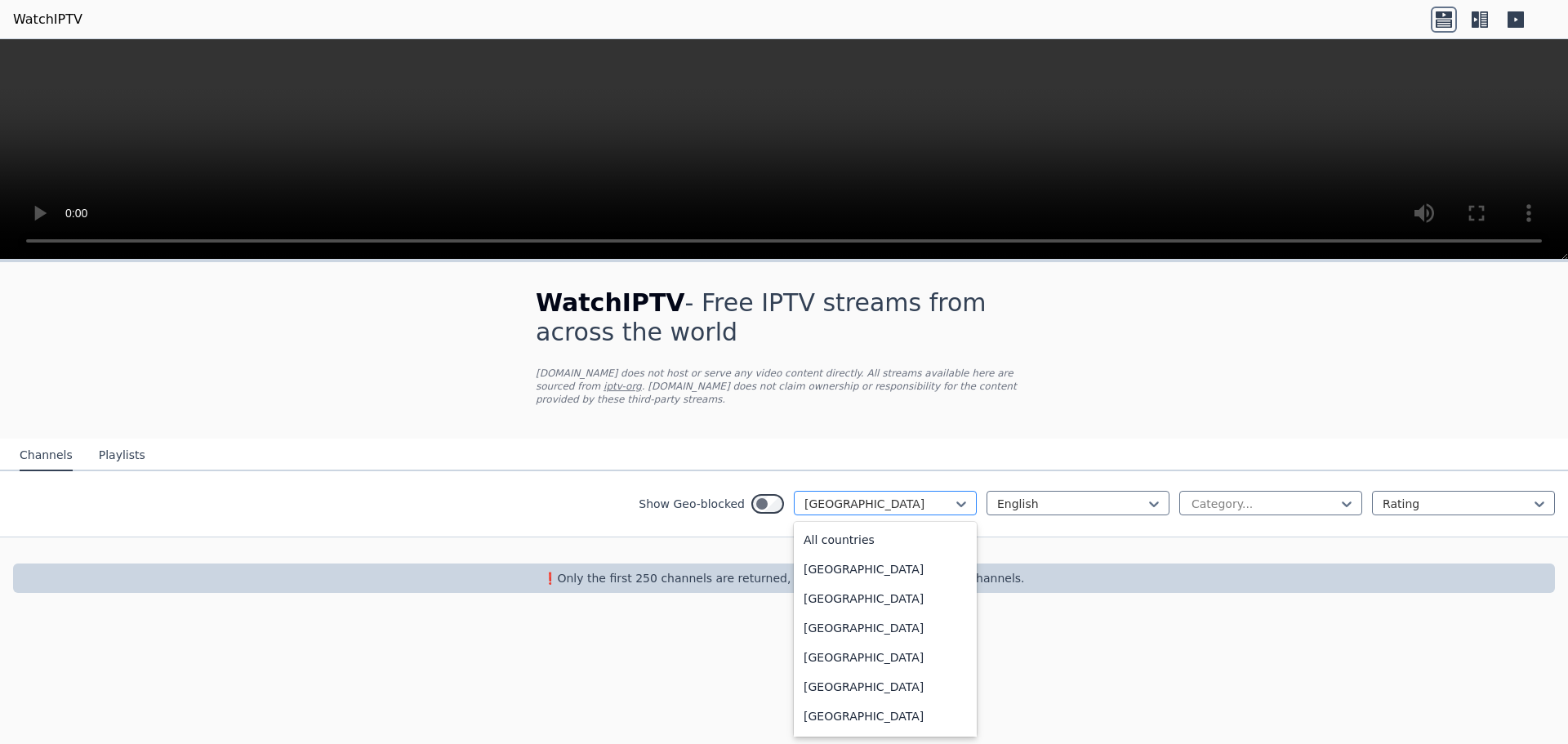
click at [906, 496] on div "[GEOGRAPHIC_DATA]" at bounding box center [885, 504] width 183 height 25
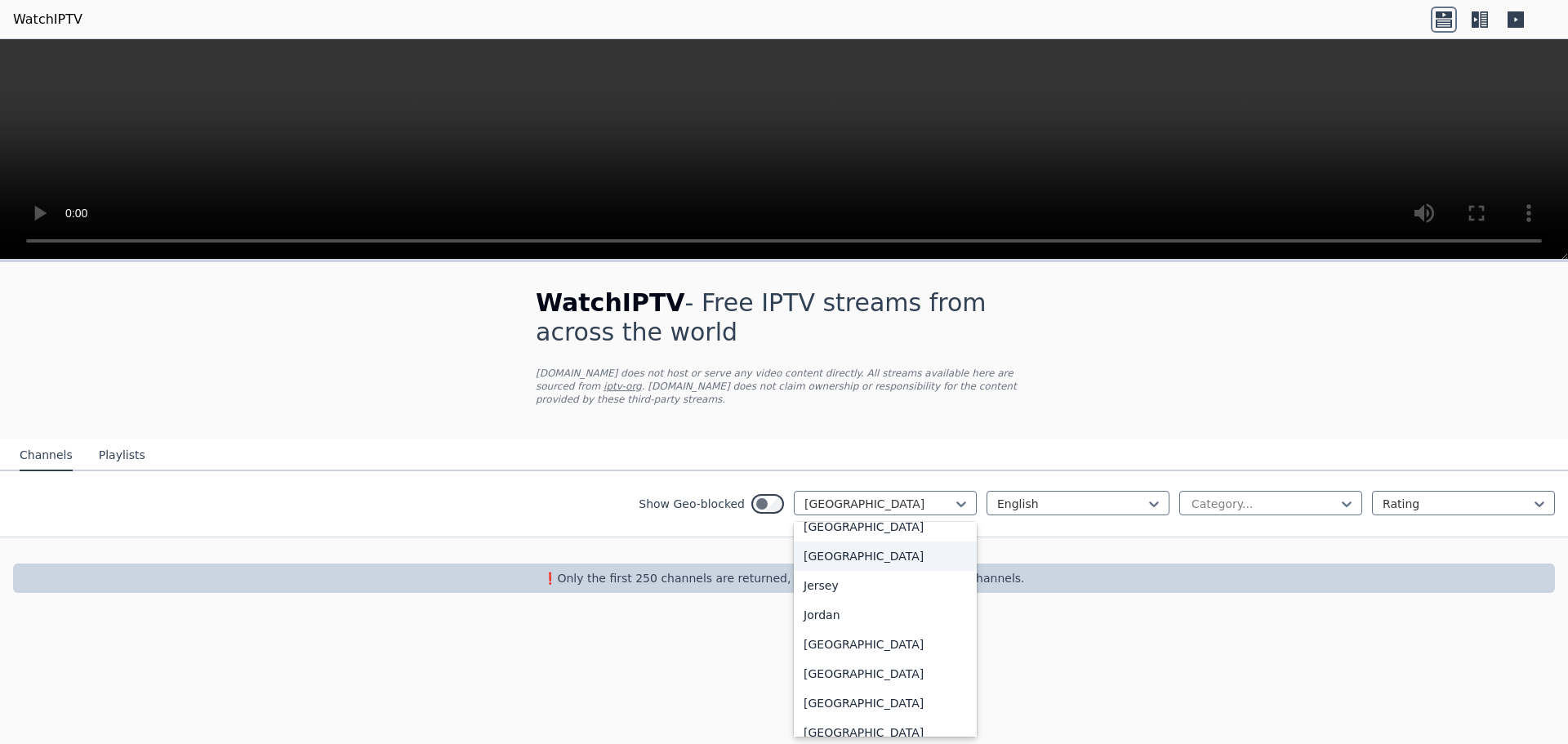
click at [880, 571] on div "[GEOGRAPHIC_DATA]" at bounding box center [885, 556] width 183 height 30
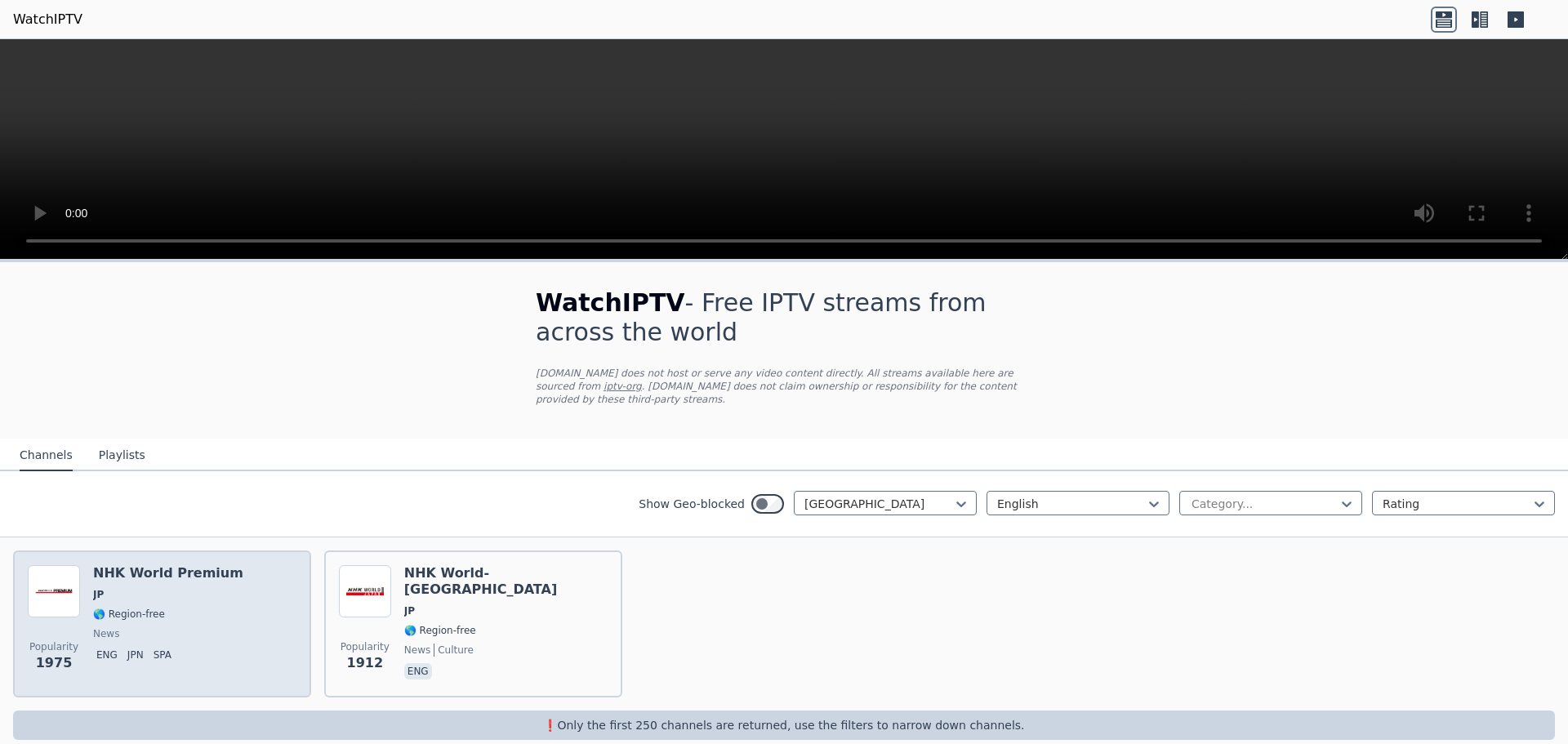
click at [189, 602] on div "NHK World Premium JP 🌎 Region-free news eng jpn spa" at bounding box center [167, 624] width 150 height 118
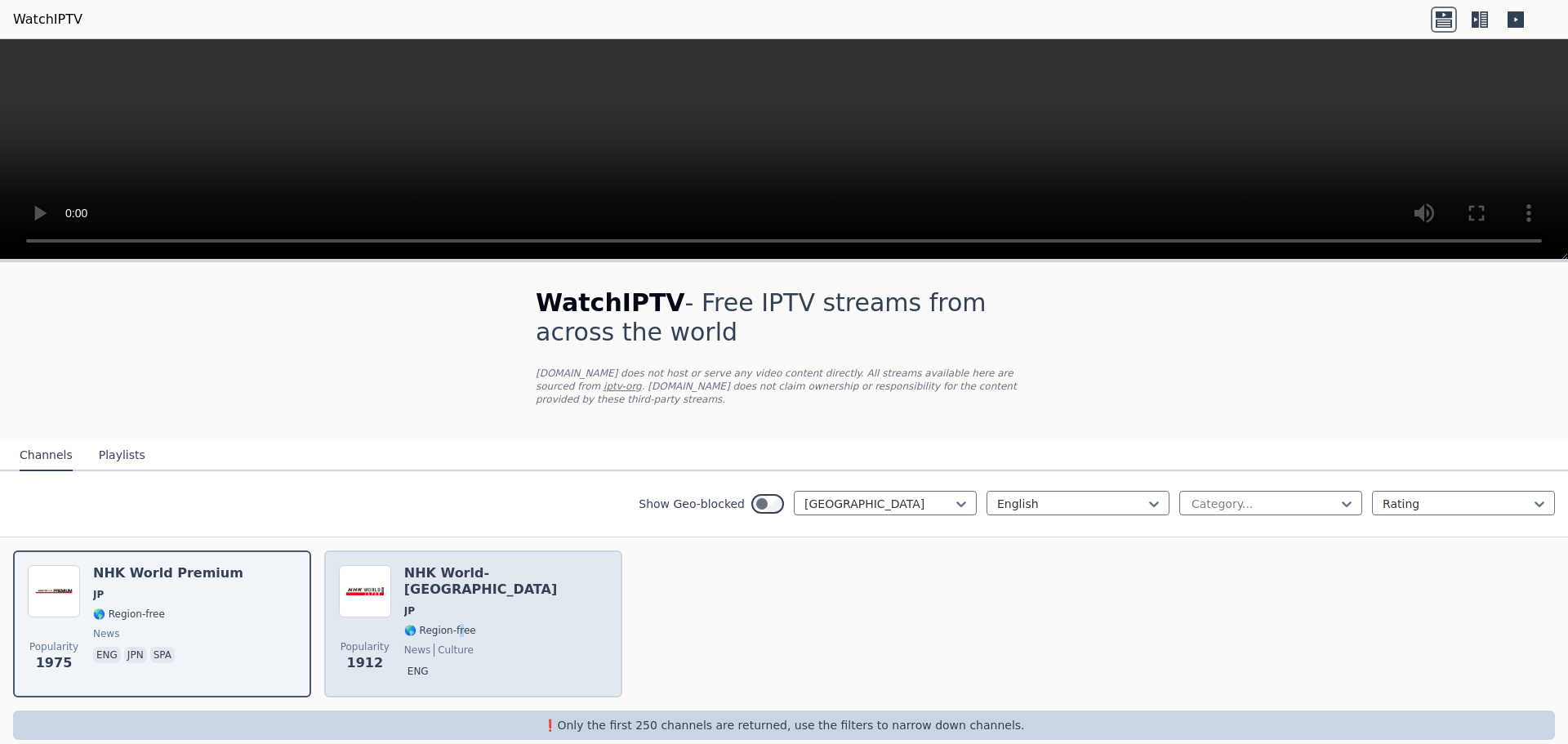
click at [458, 625] on span "🌎 Region-free" at bounding box center [440, 631] width 72 height 13
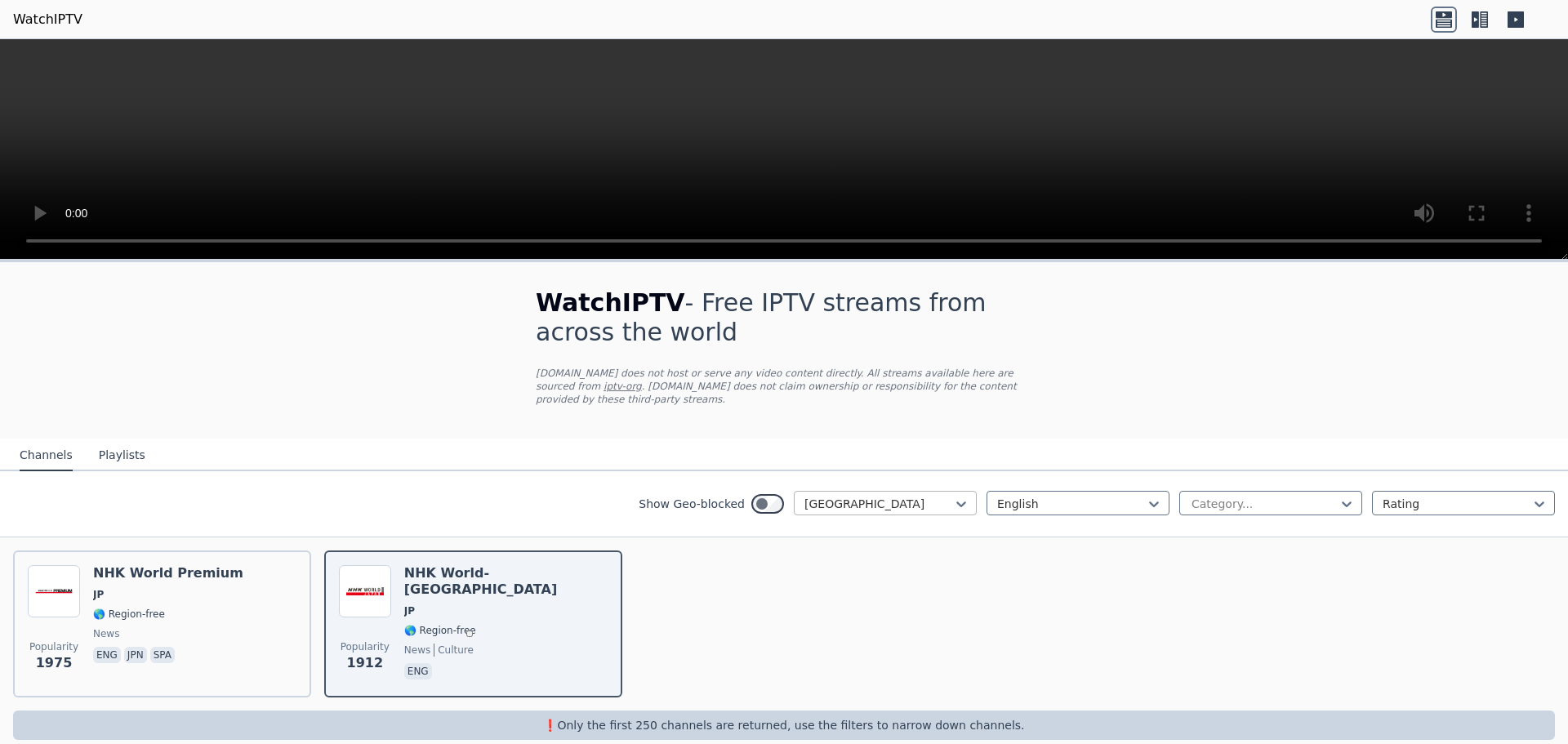
click at [879, 502] on div at bounding box center [879, 504] width 149 height 17
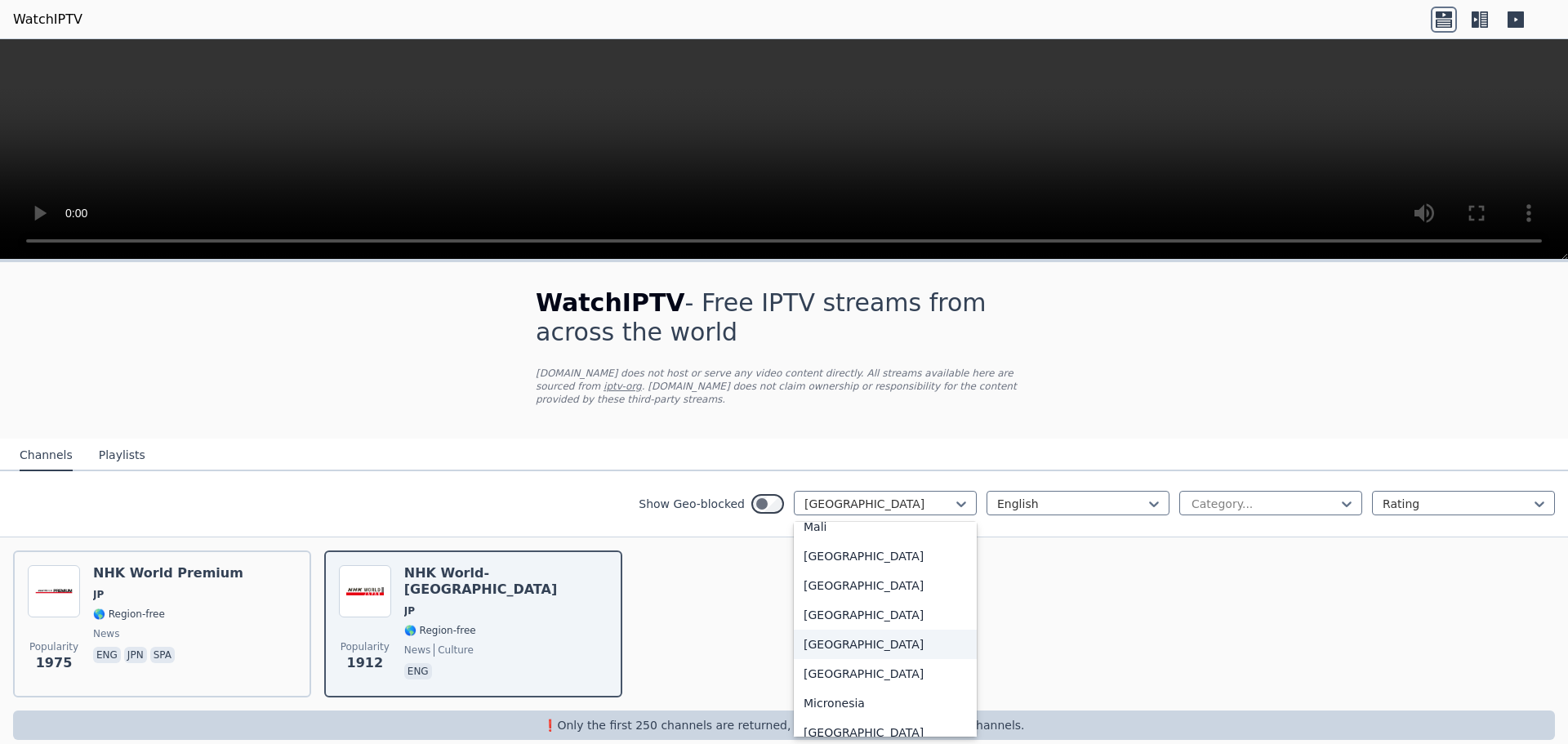
scroll to position [3507, 0]
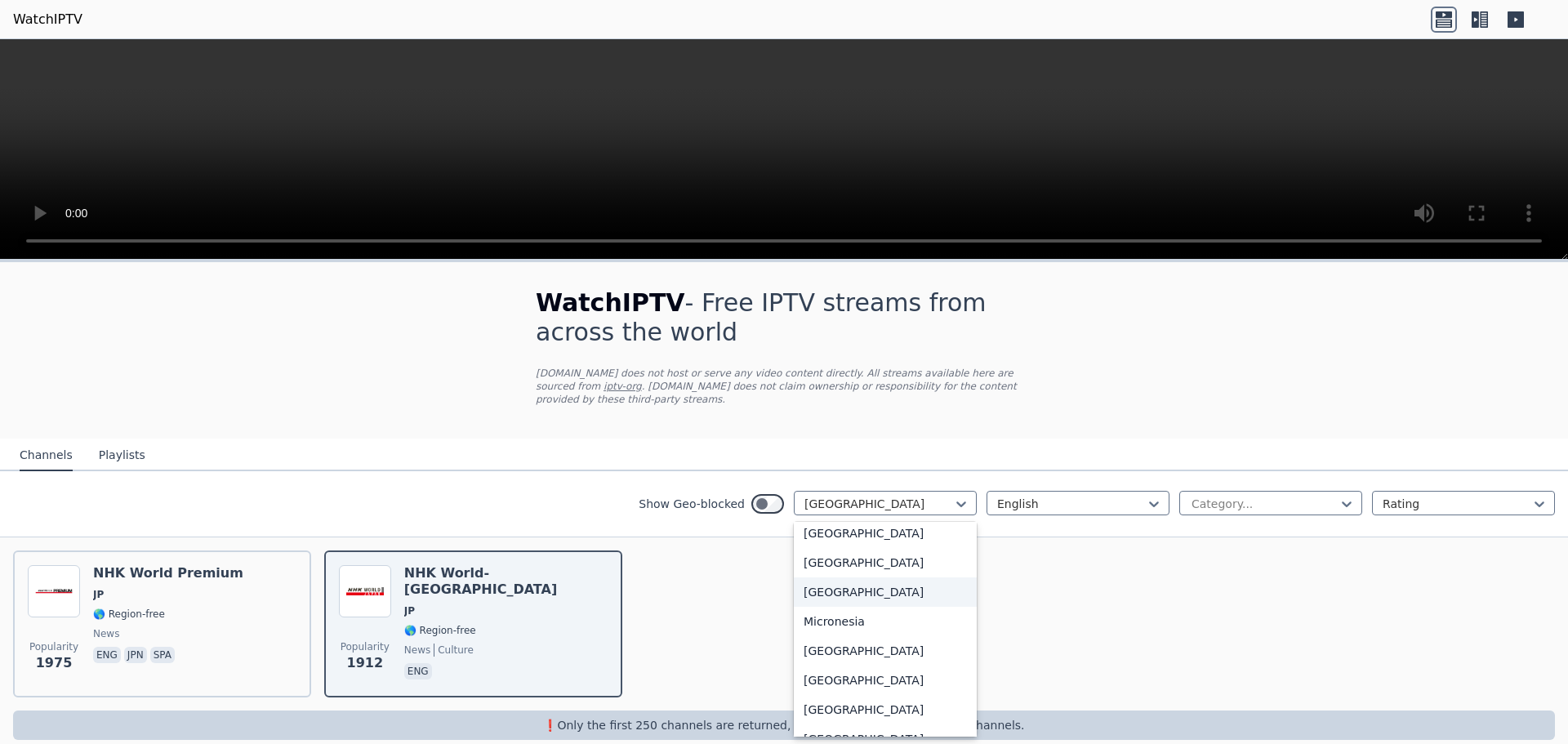
click at [880, 607] on div "[GEOGRAPHIC_DATA]" at bounding box center [885, 592] width 183 height 30
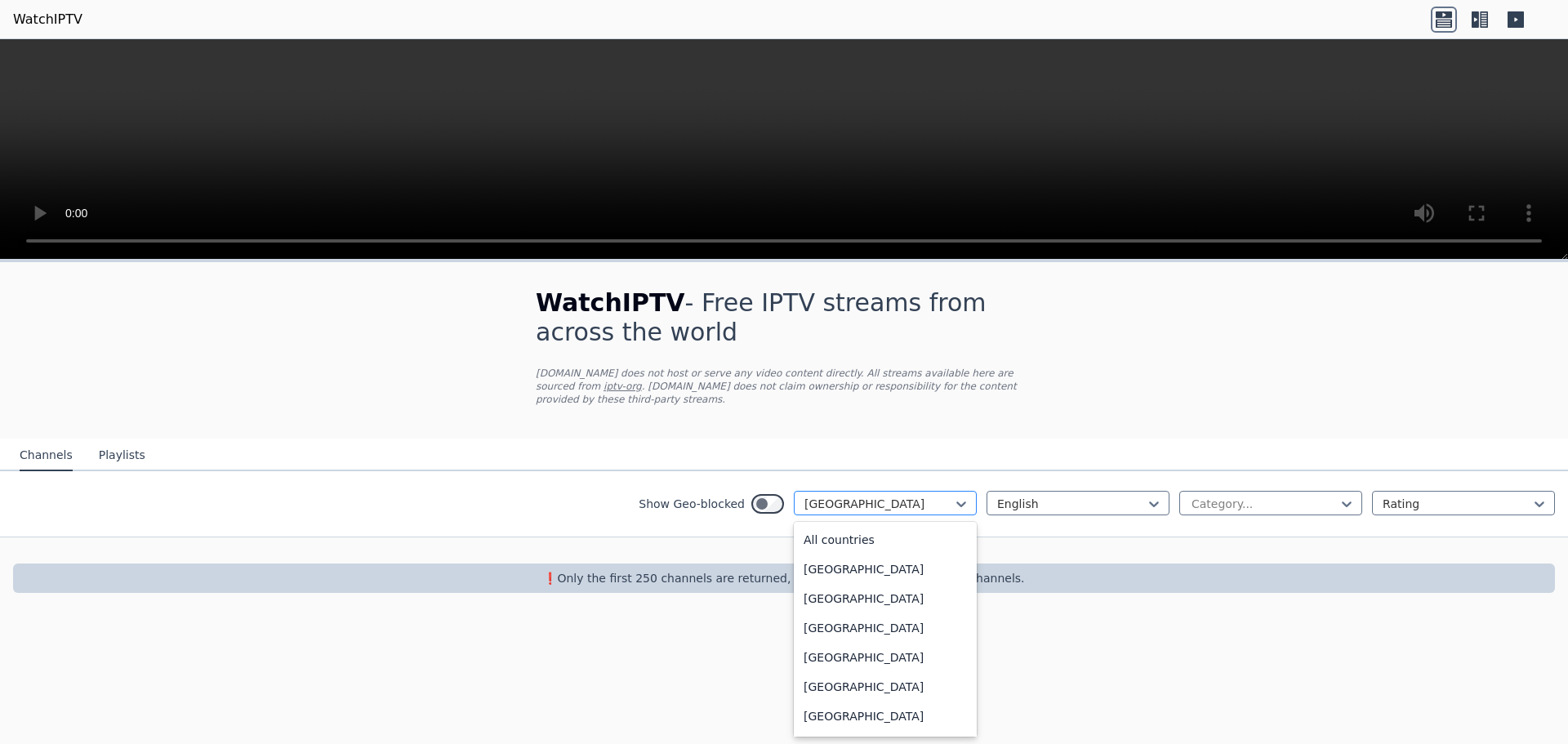
click at [865, 498] on div at bounding box center [879, 504] width 149 height 17
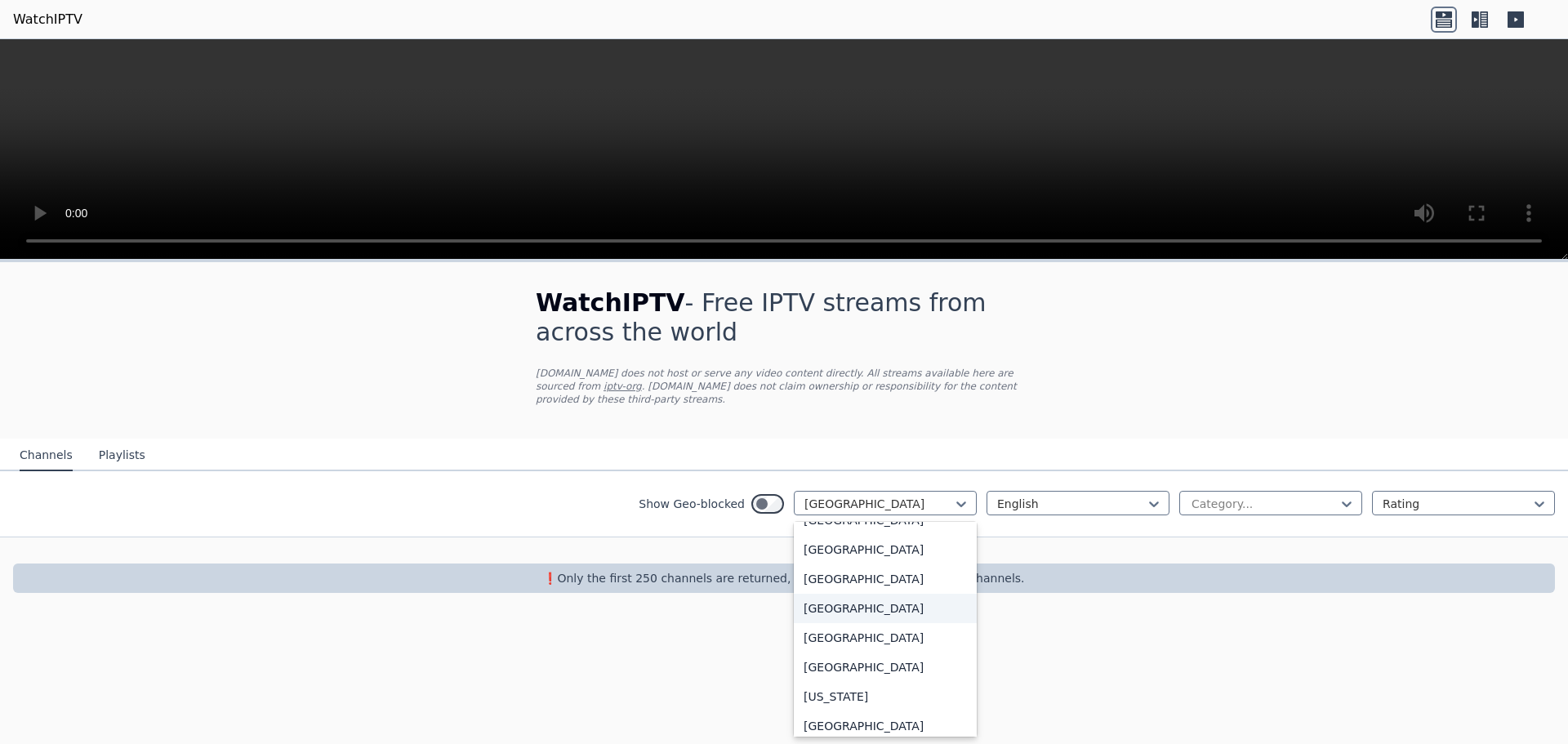
click at [886, 610] on div "[GEOGRAPHIC_DATA]" at bounding box center [885, 609] width 183 height 30
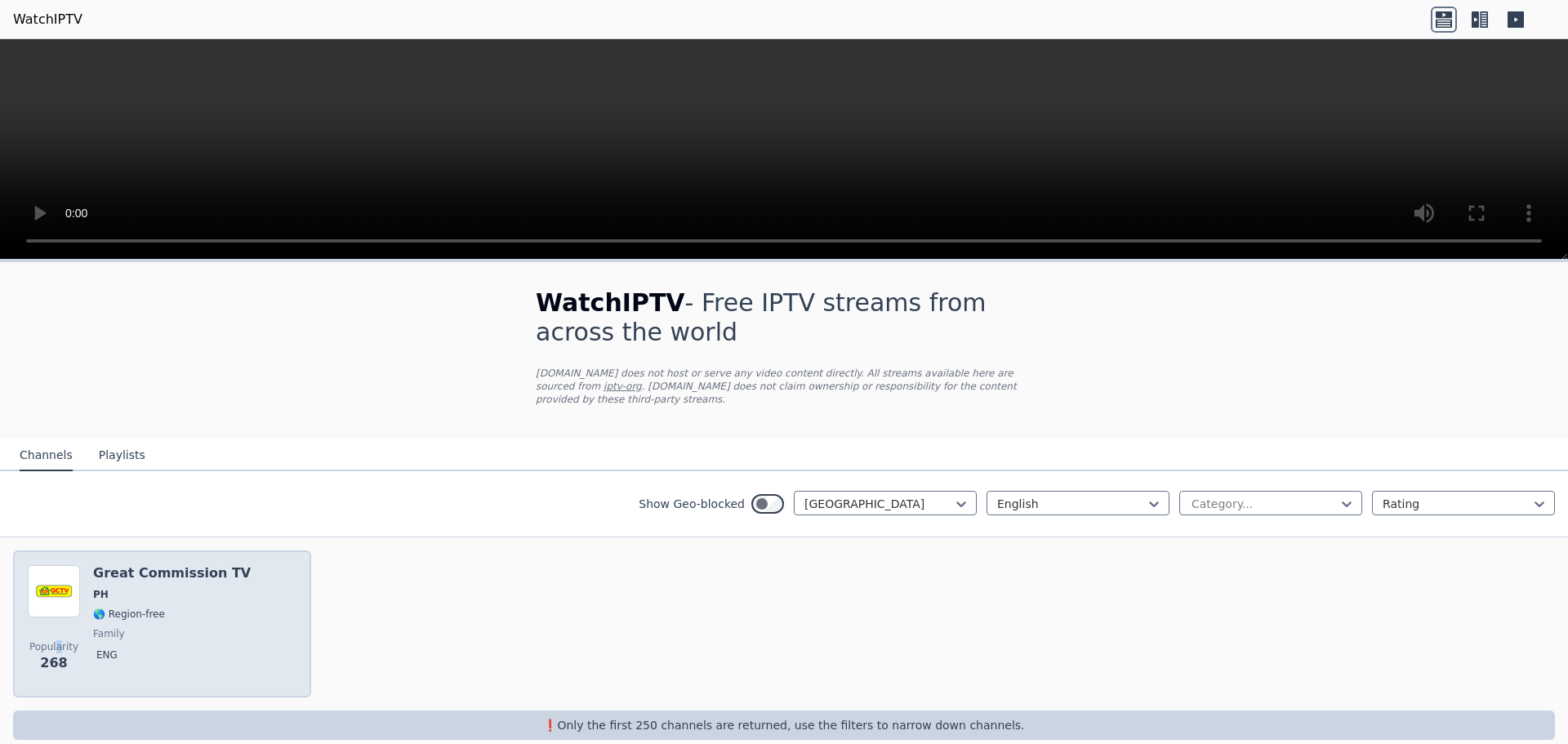
click at [60, 625] on div "Popularity 268" at bounding box center [54, 624] width 53 height 118
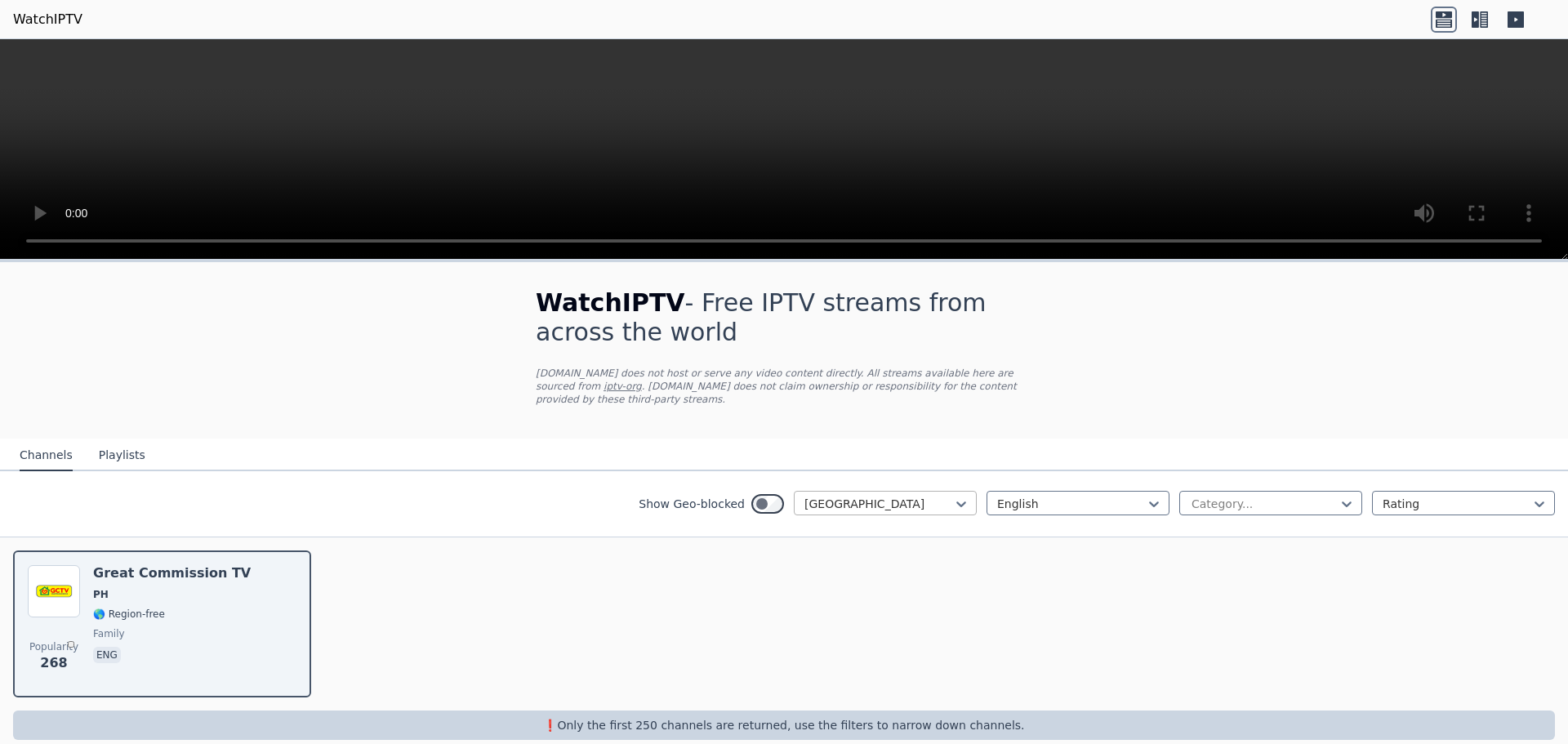
click at [852, 501] on div at bounding box center [879, 504] width 149 height 17
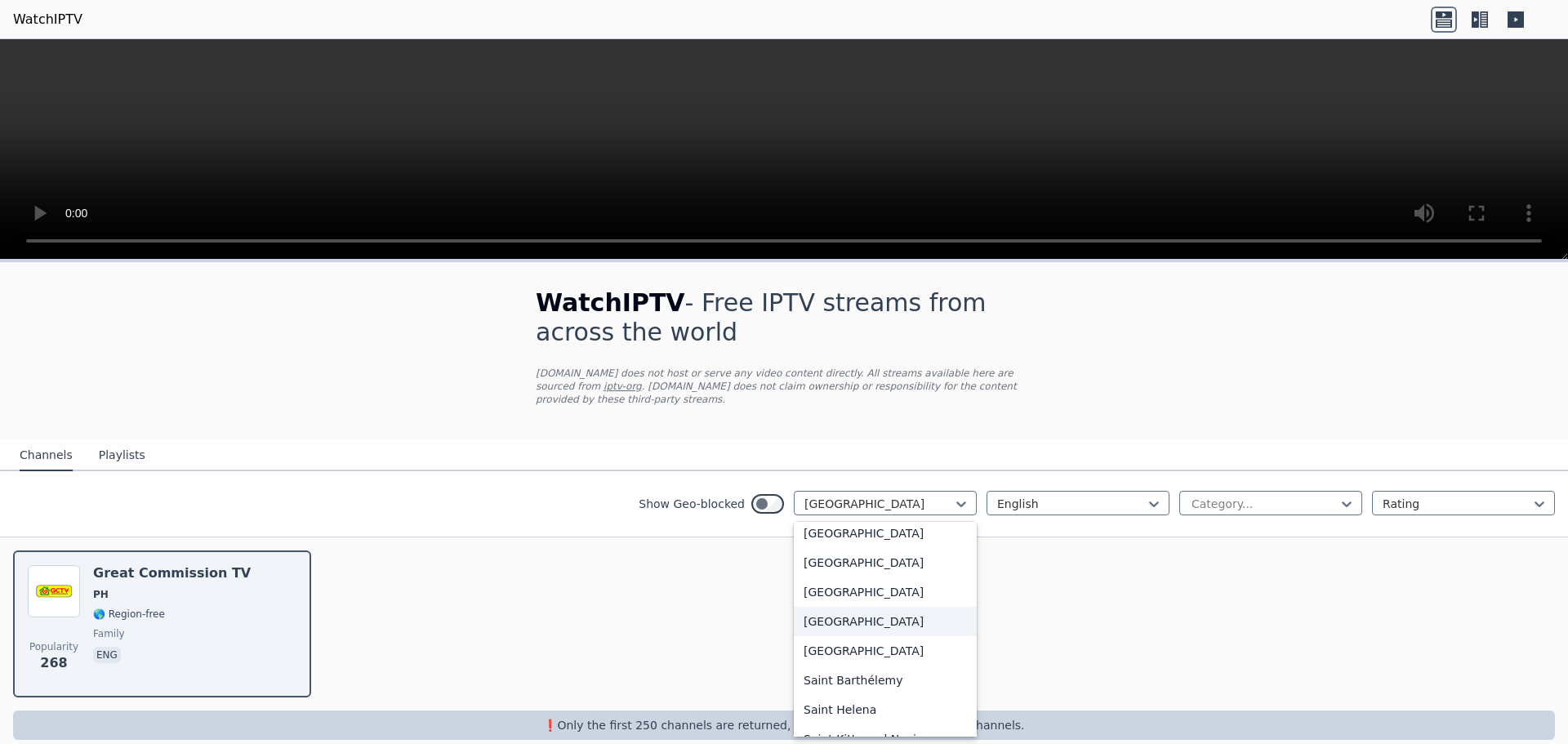
scroll to position [4546, 0]
click at [856, 547] on div "[GEOGRAPHIC_DATA]" at bounding box center [885, 540] width 183 height 30
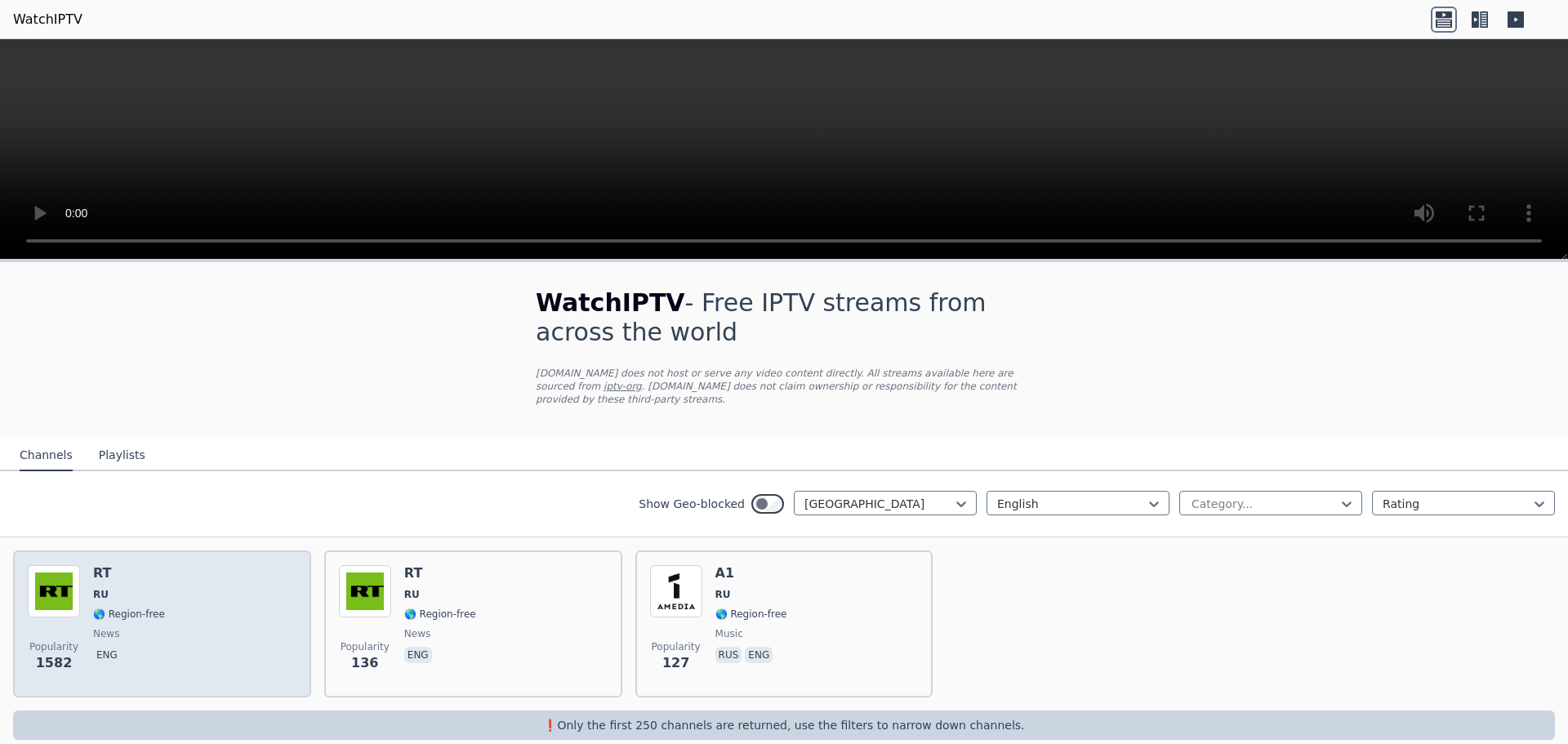
click at [90, 597] on div "Popularity 1582 RT RU 🌎 Region-free news eng" at bounding box center [162, 624] width 268 height 118
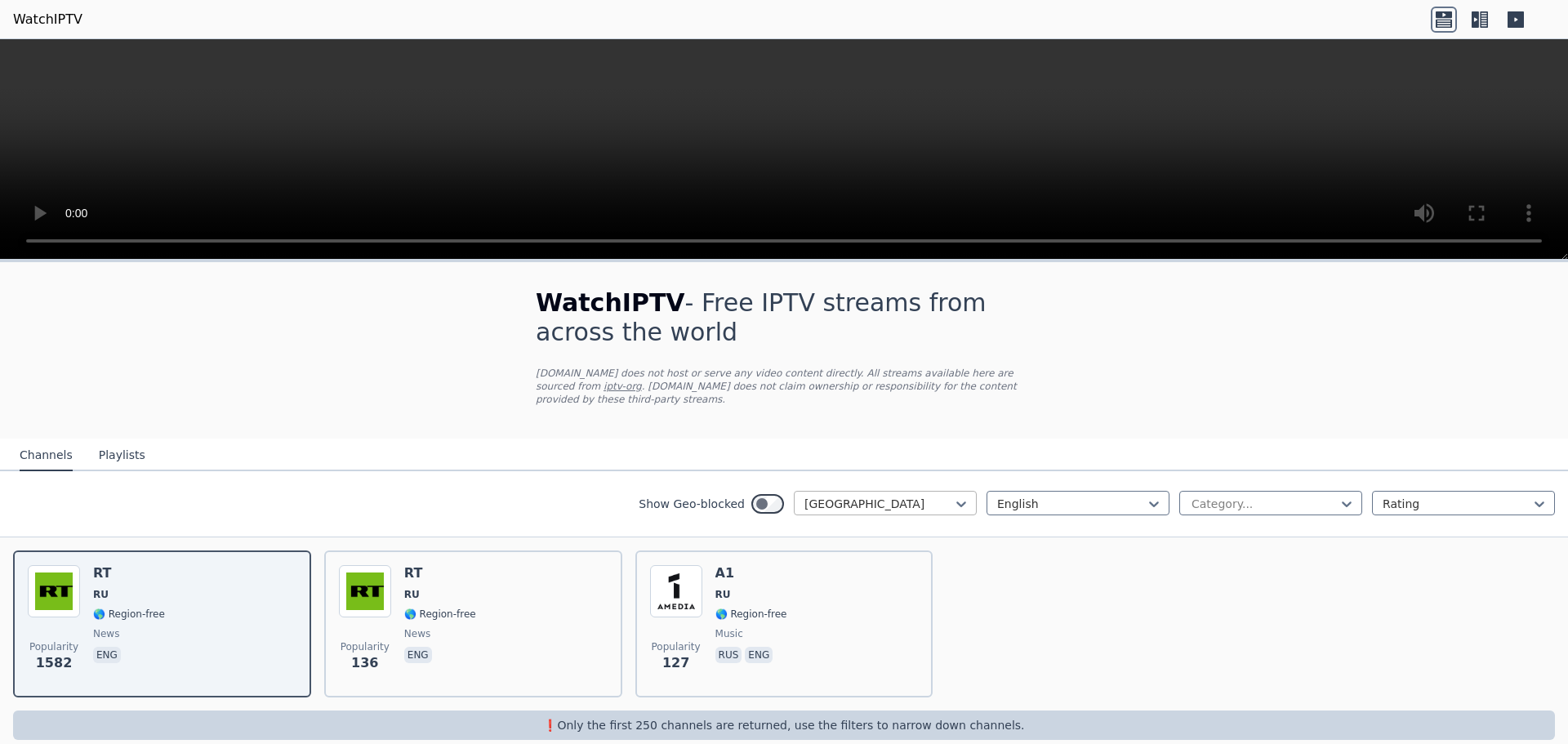
click at [886, 495] on div "[GEOGRAPHIC_DATA]" at bounding box center [885, 504] width 183 height 25
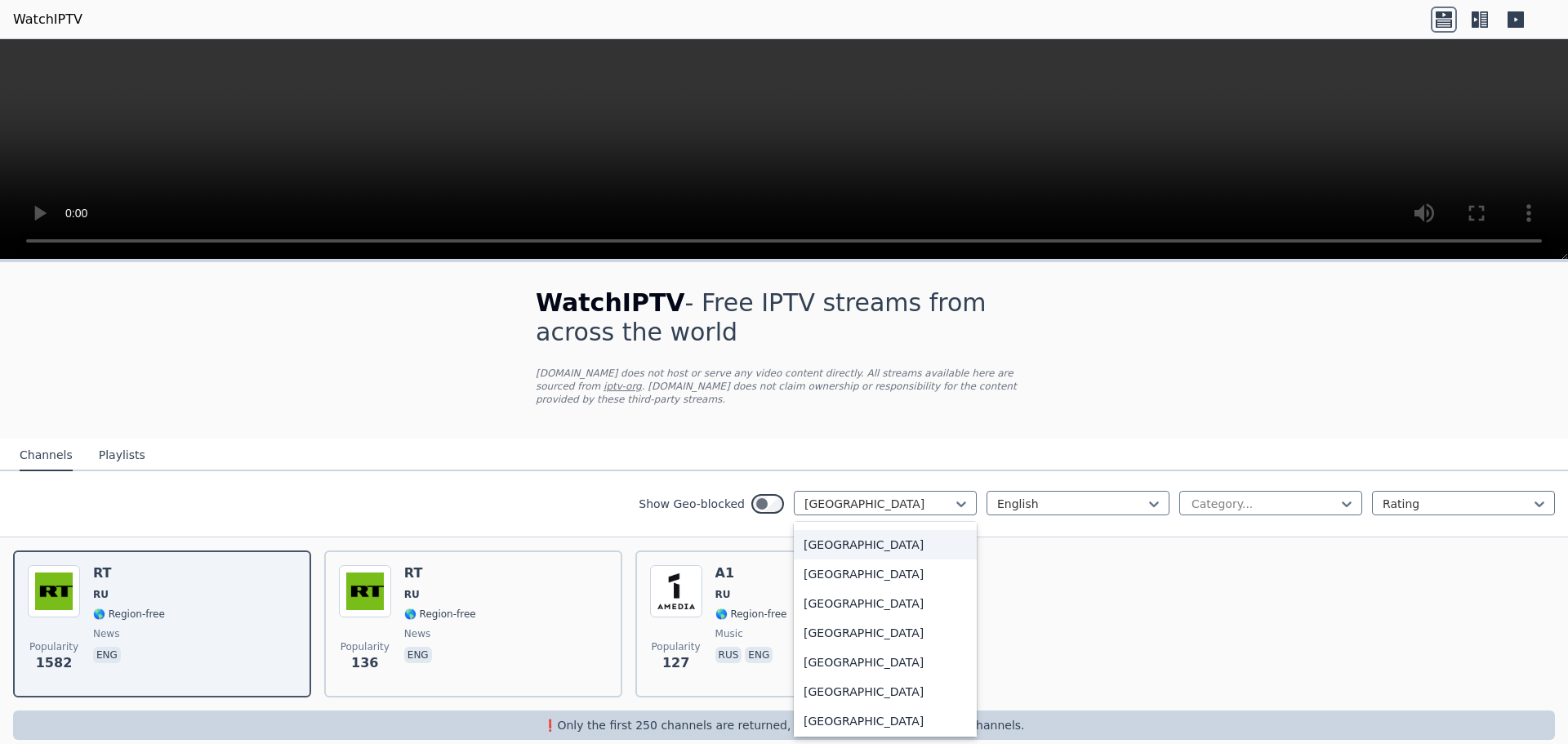
scroll to position [4916, 0]
click at [859, 554] on div "[GEOGRAPHIC_DATA]" at bounding box center [885, 554] width 183 height 30
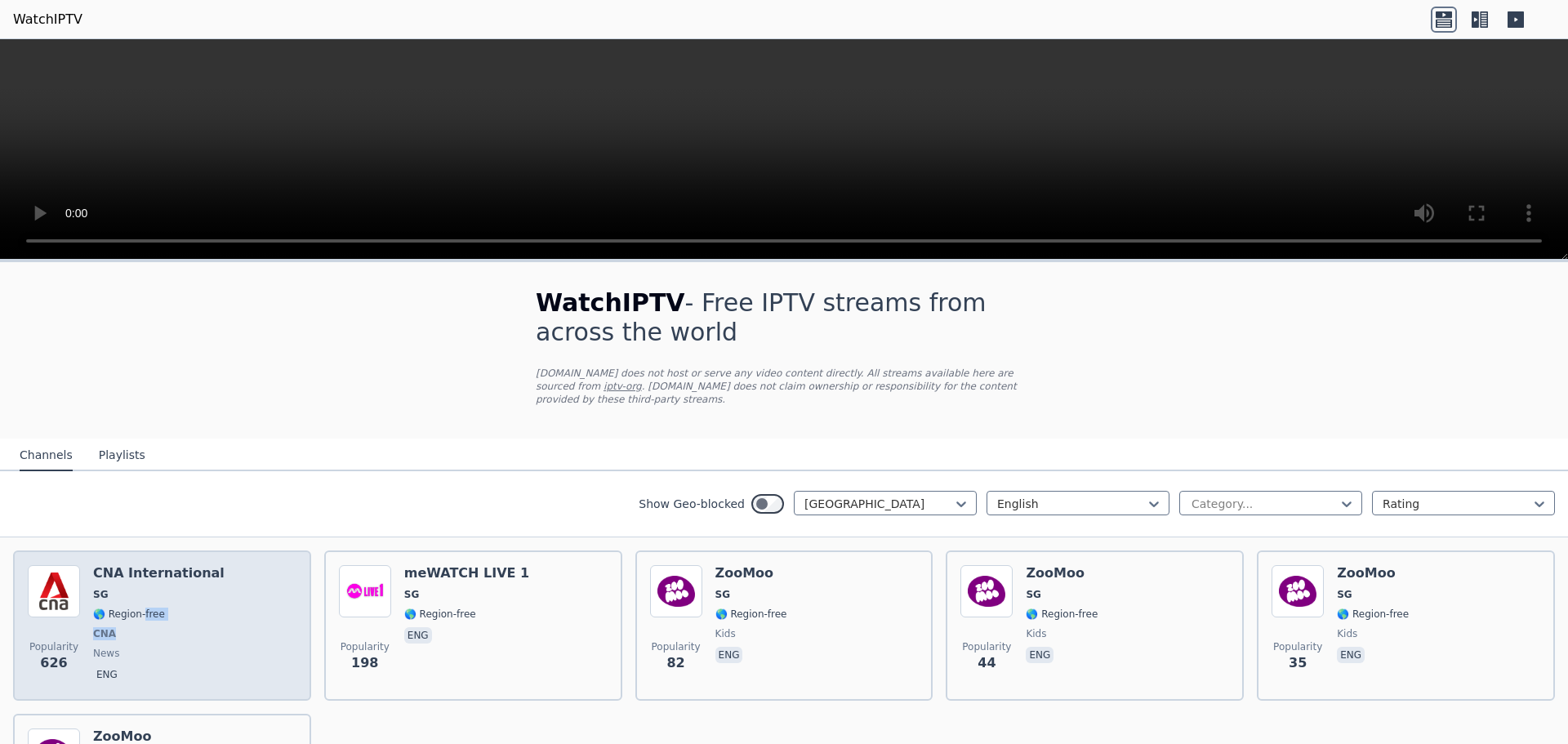
click at [146, 625] on div "CNA International SG 🌎 Region-free CNA news eng" at bounding box center [159, 626] width 132 height 121
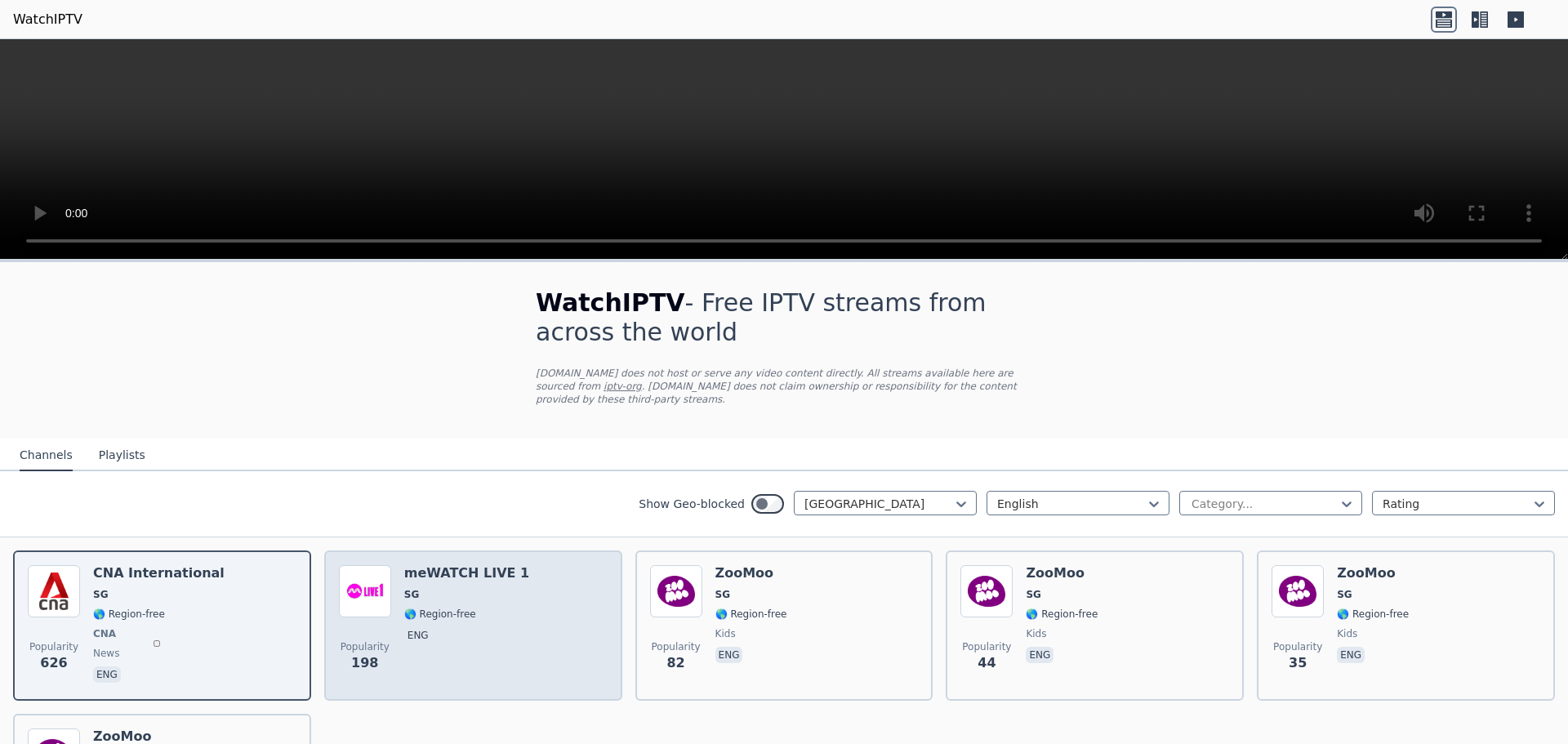
click at [437, 612] on span "🌎 Region-free" at bounding box center [440, 614] width 72 height 13
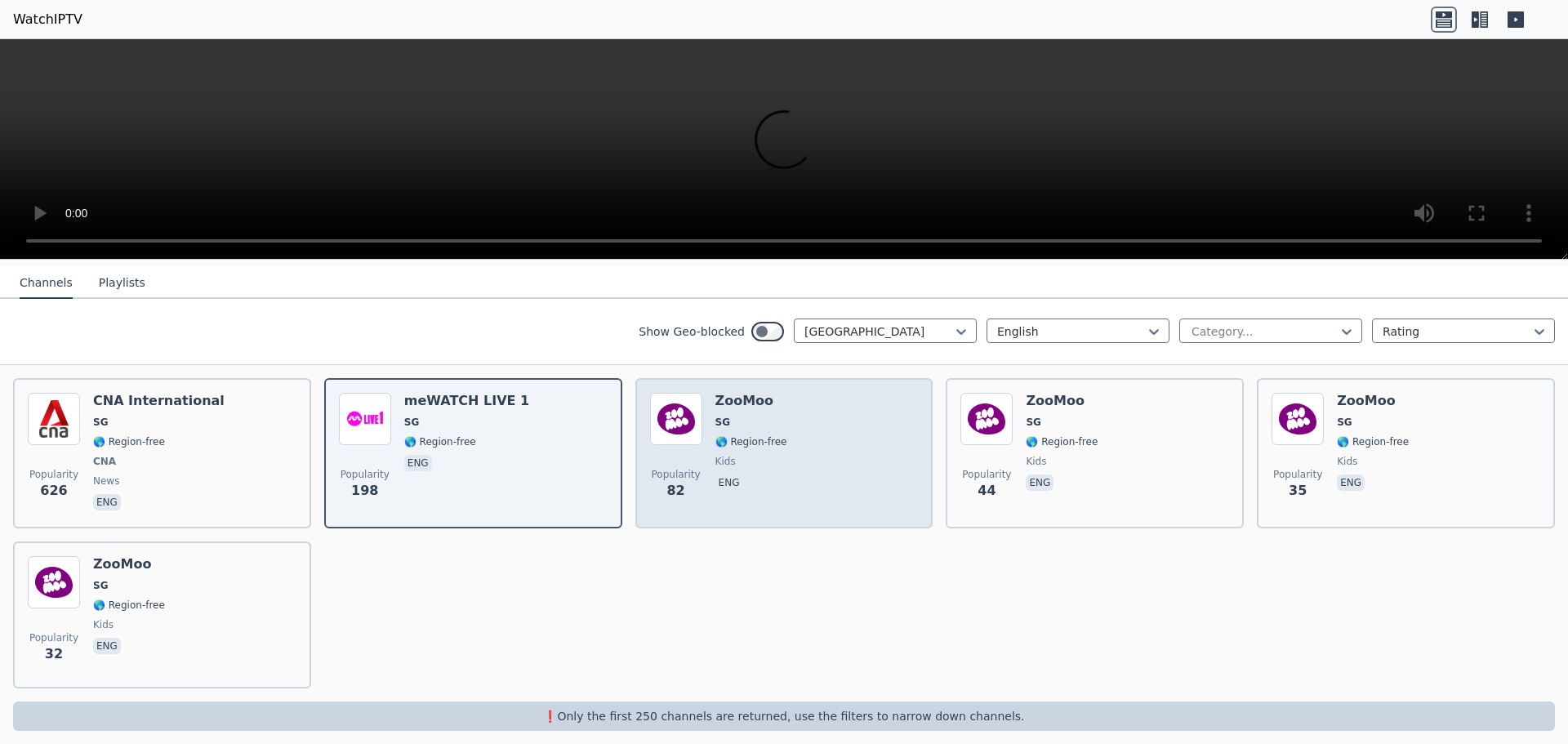
scroll to position [186, 0]
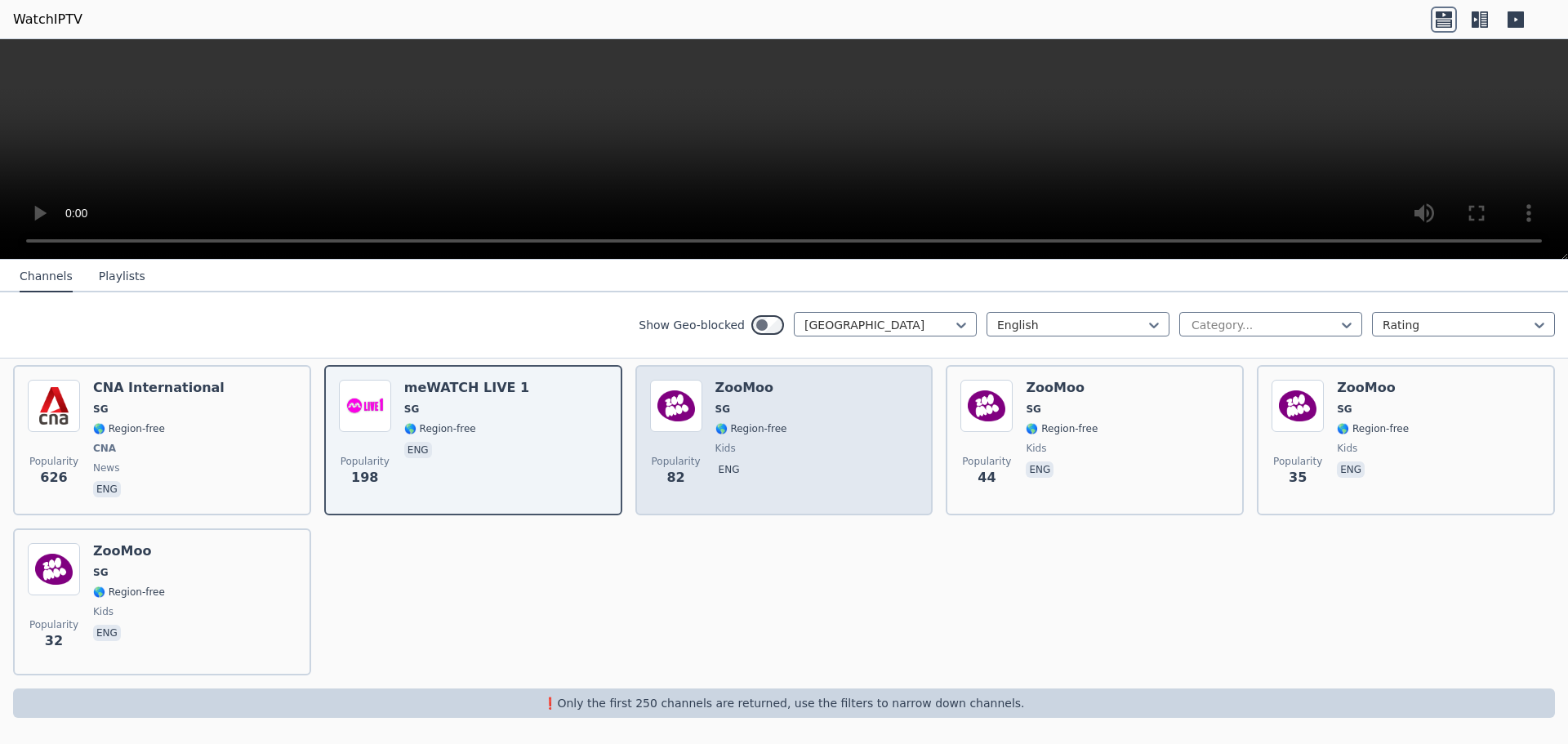
click at [838, 451] on div "Popularity 82 ZooMoo SG 🌎 Region-free kids eng" at bounding box center [784, 440] width 268 height 121
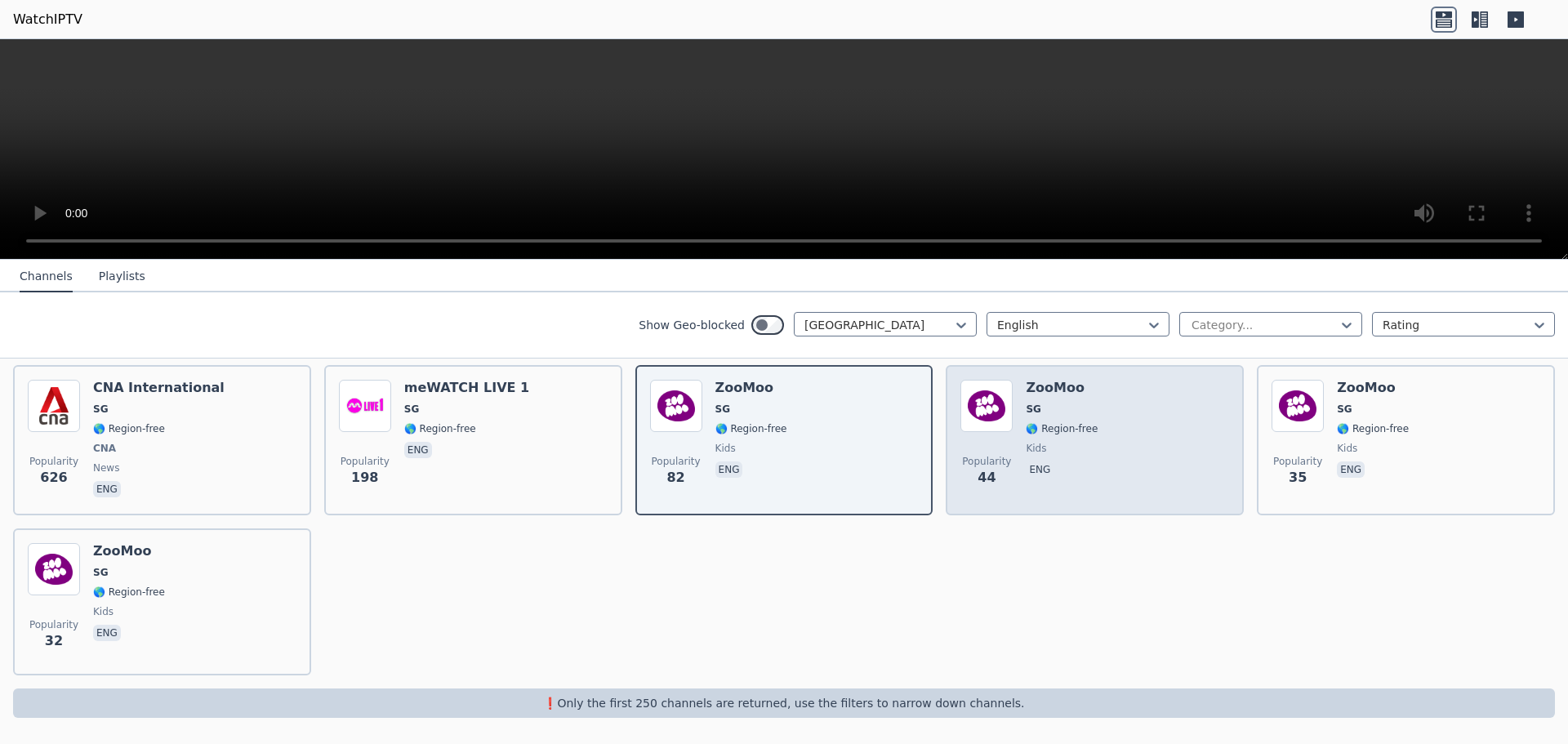
click at [1073, 472] on span "eng" at bounding box center [1062, 471] width 72 height 19
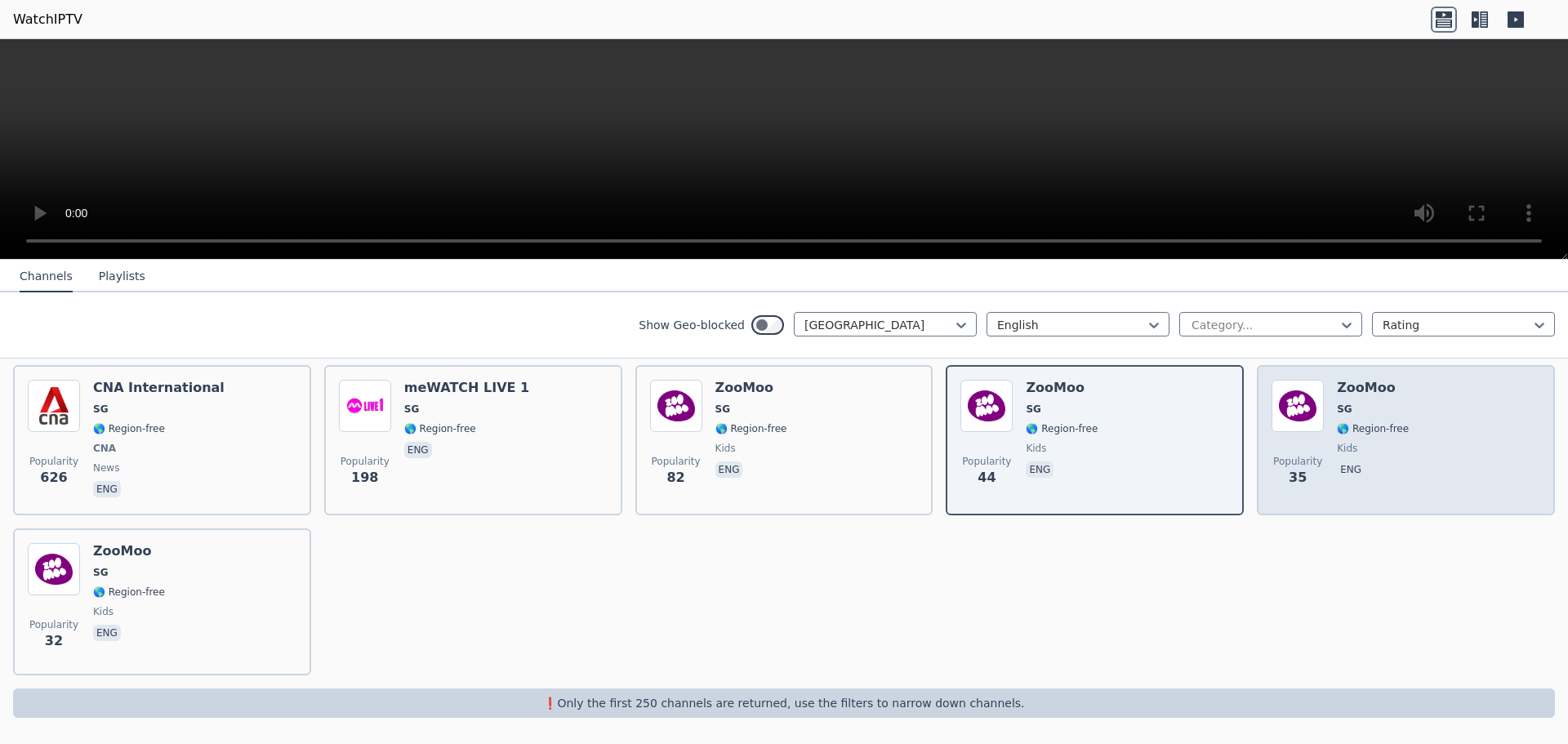
click at [1376, 481] on span "eng" at bounding box center [1373, 471] width 72 height 19
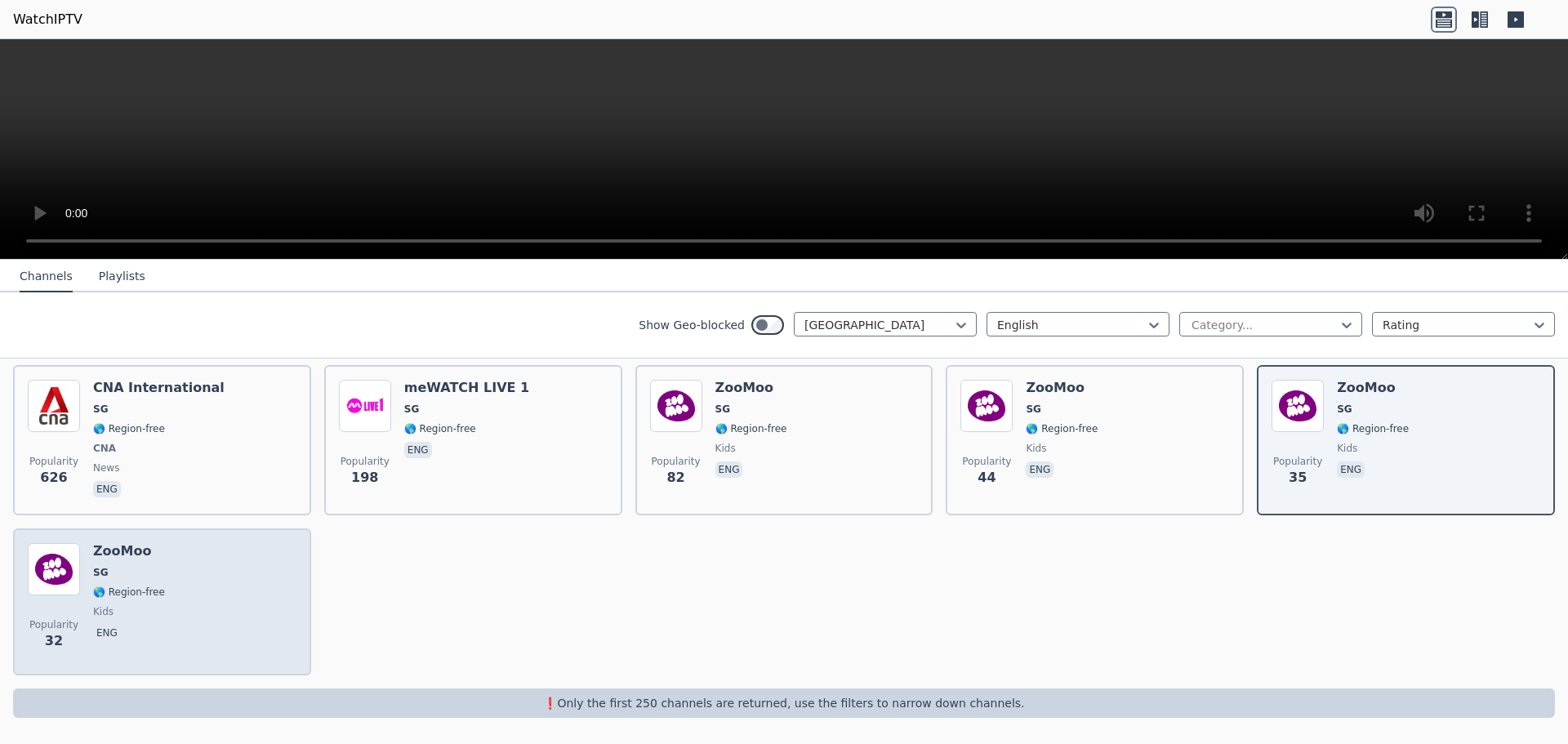
click at [205, 612] on div "Popularity 32 ZooMoo SG 🌎 Region-free kids eng" at bounding box center [162, 602] width 268 height 118
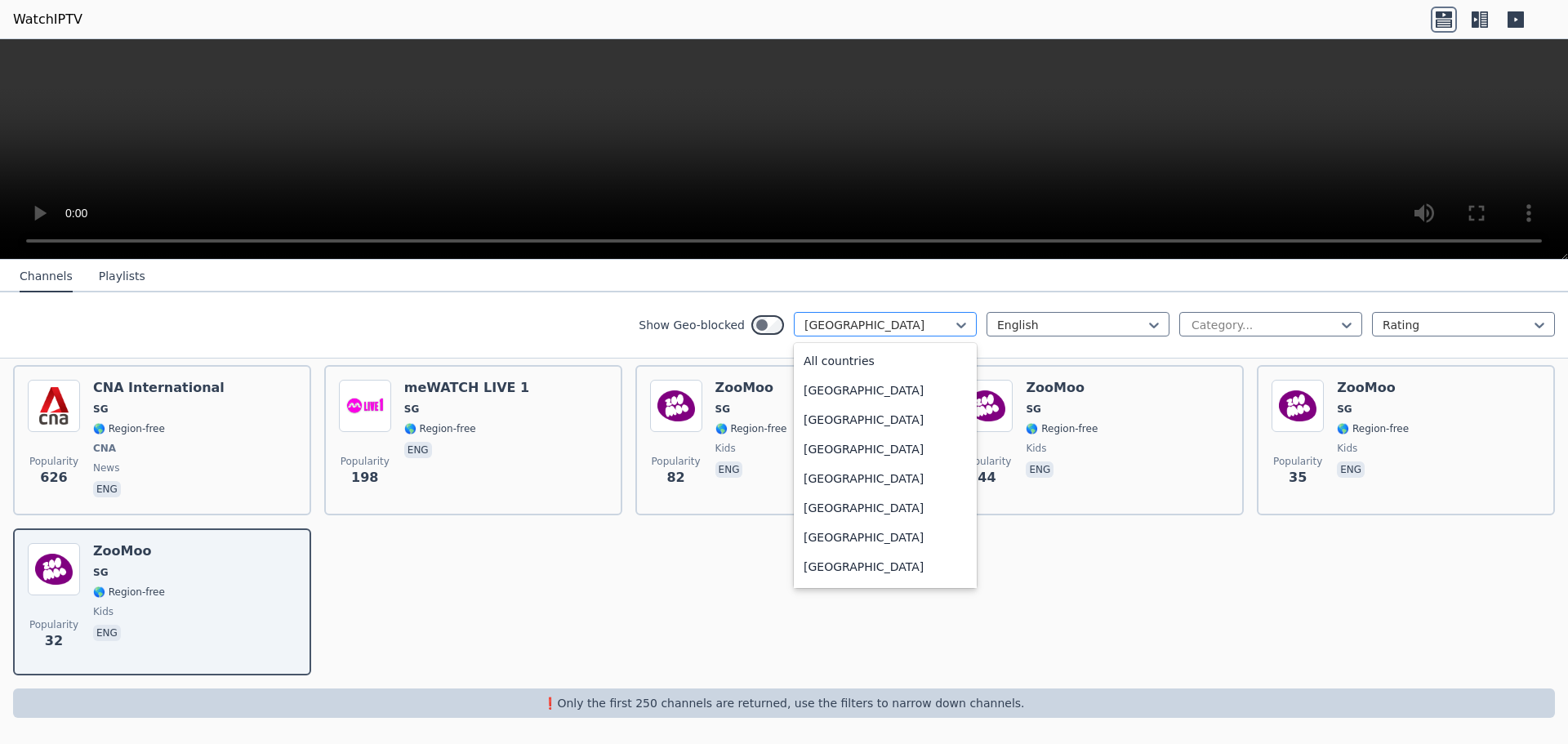
click at [894, 316] on div "[GEOGRAPHIC_DATA]" at bounding box center [885, 325] width 183 height 25
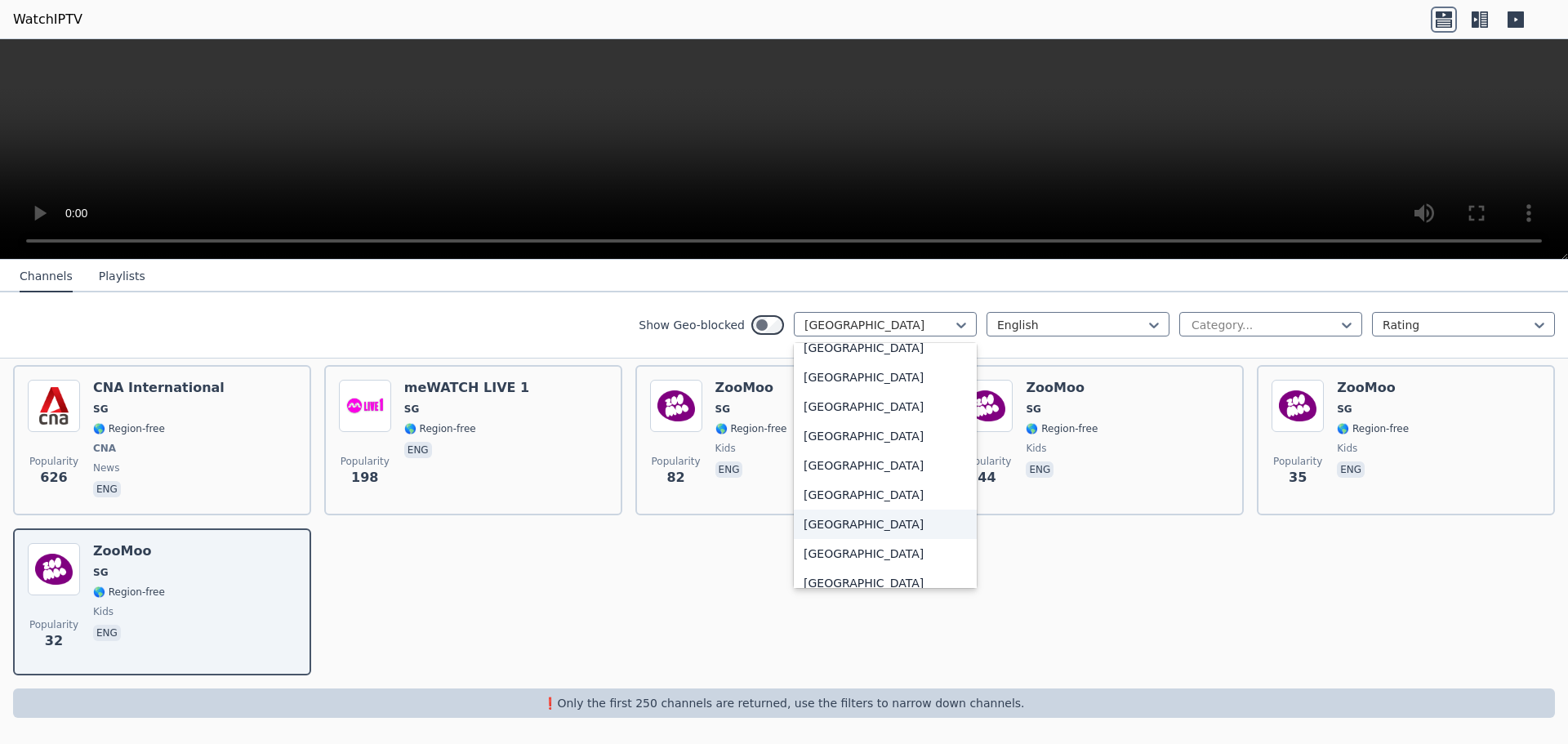
scroll to position [5053, 0]
click at [900, 410] on div "[GEOGRAPHIC_DATA]" at bounding box center [885, 413] width 183 height 30
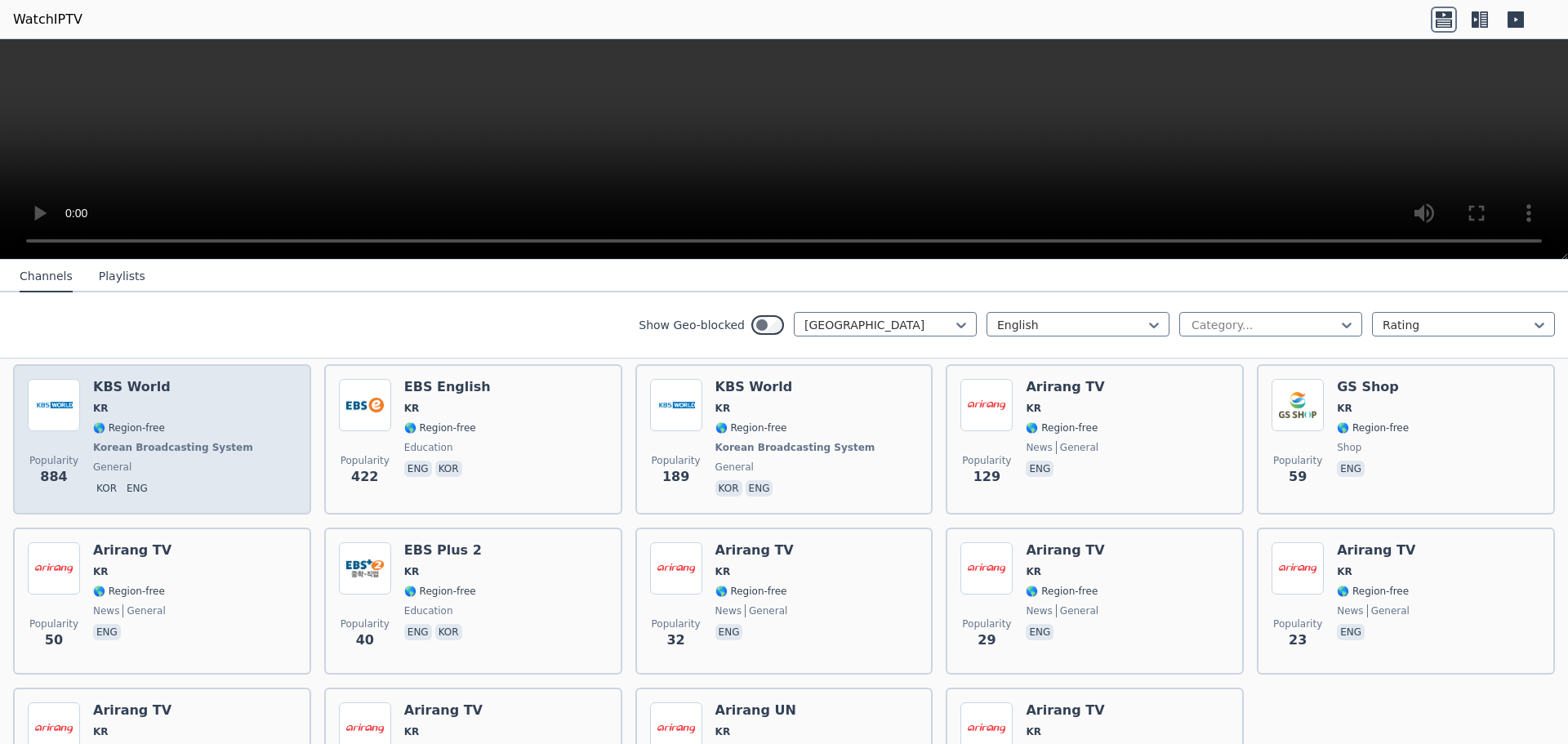
click at [213, 430] on span "🌎 Region-free" at bounding box center [175, 428] width 163 height 13
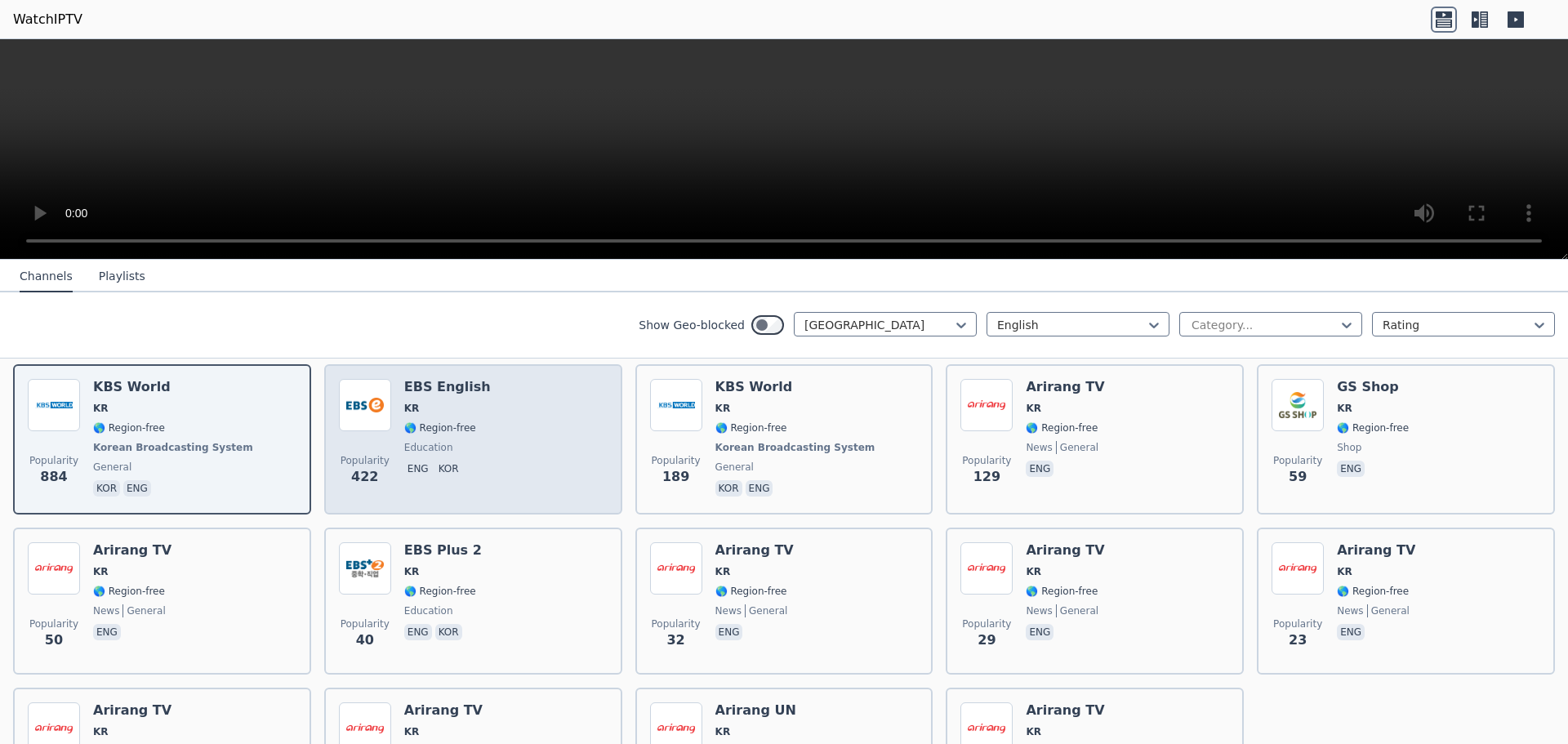
click at [489, 439] on div "Popularity 422 EBS English KR 🌎 Region-free education eng kor" at bounding box center [473, 440] width 268 height 121
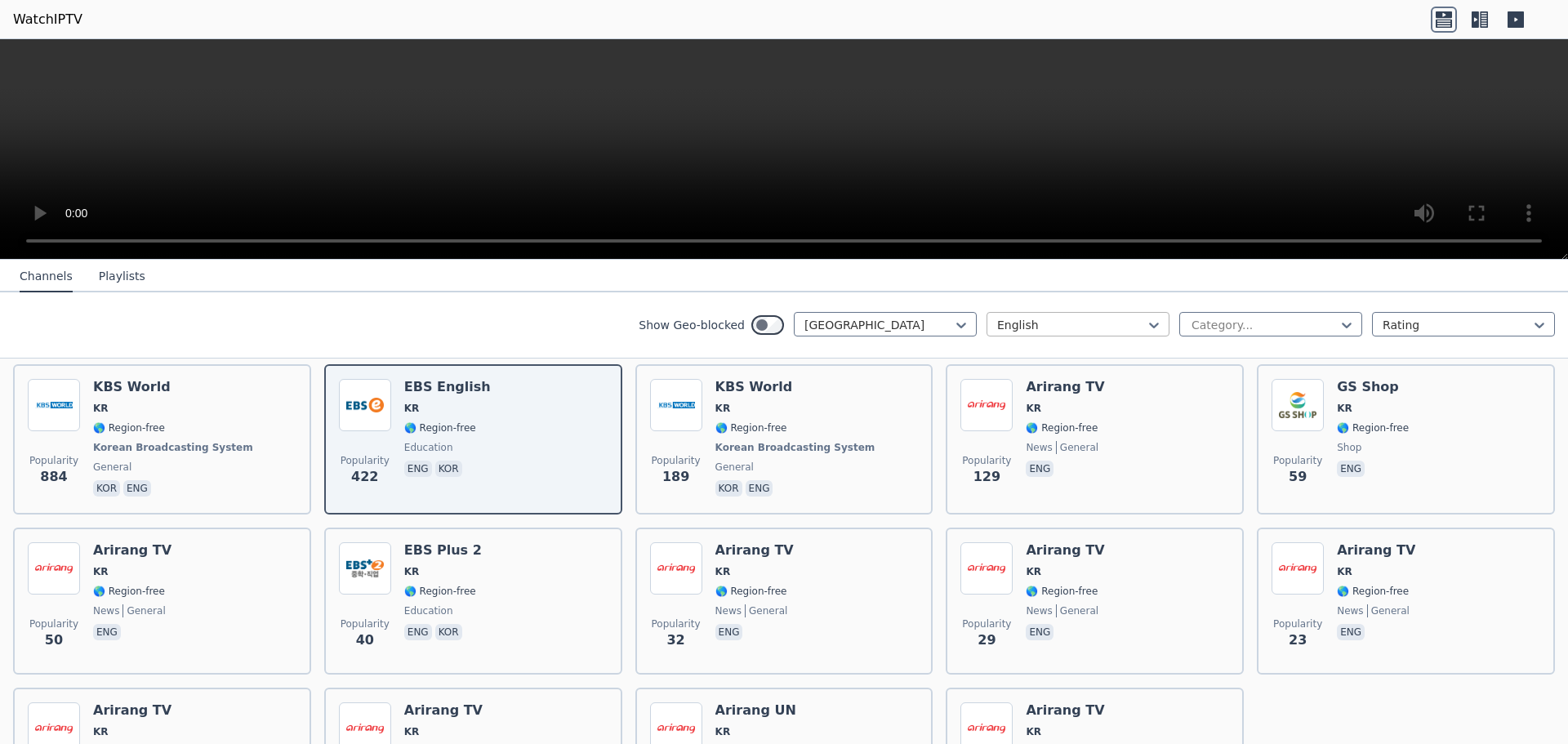
click at [1097, 326] on div at bounding box center [1072, 325] width 149 height 17
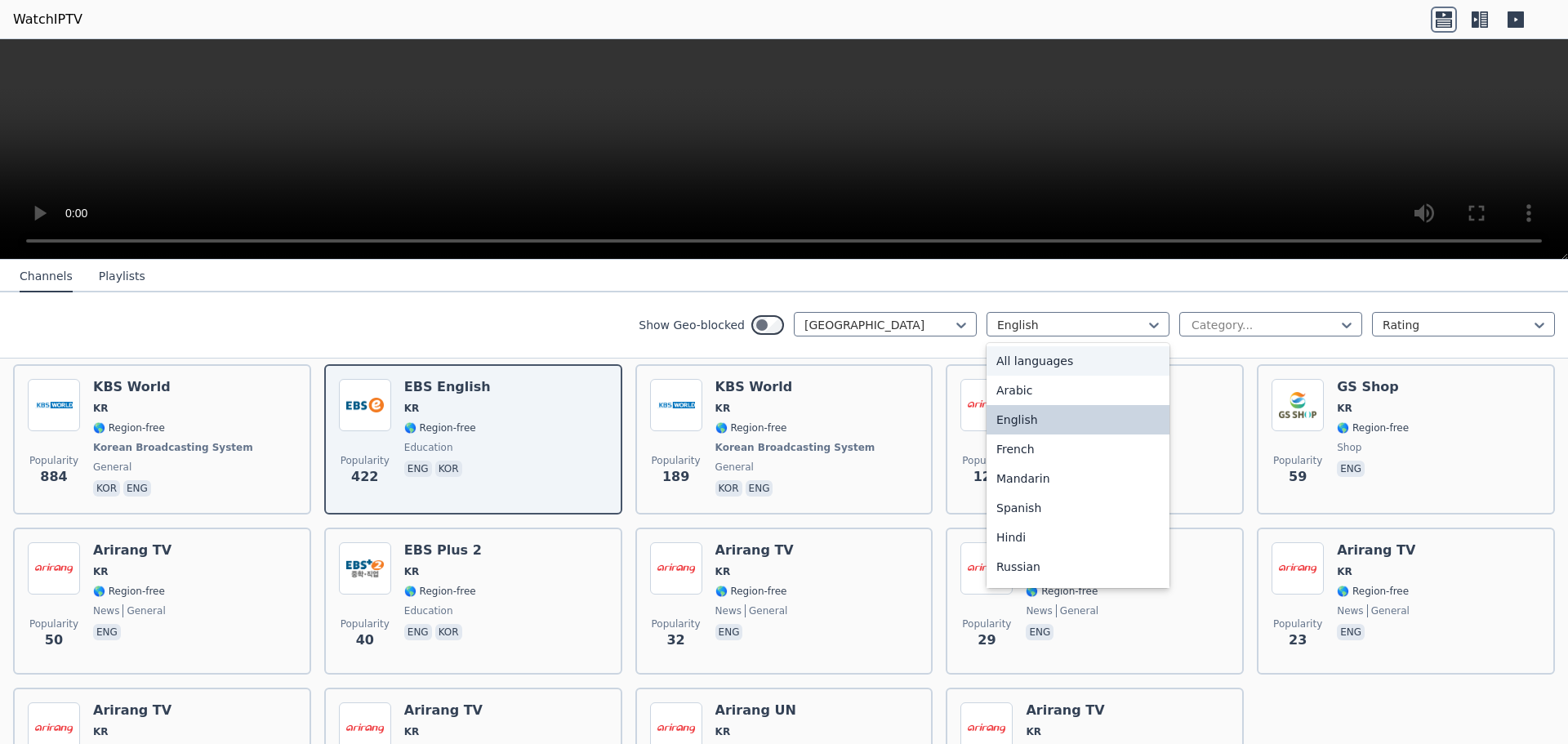
click at [1091, 354] on div "All languages" at bounding box center [1078, 361] width 183 height 30
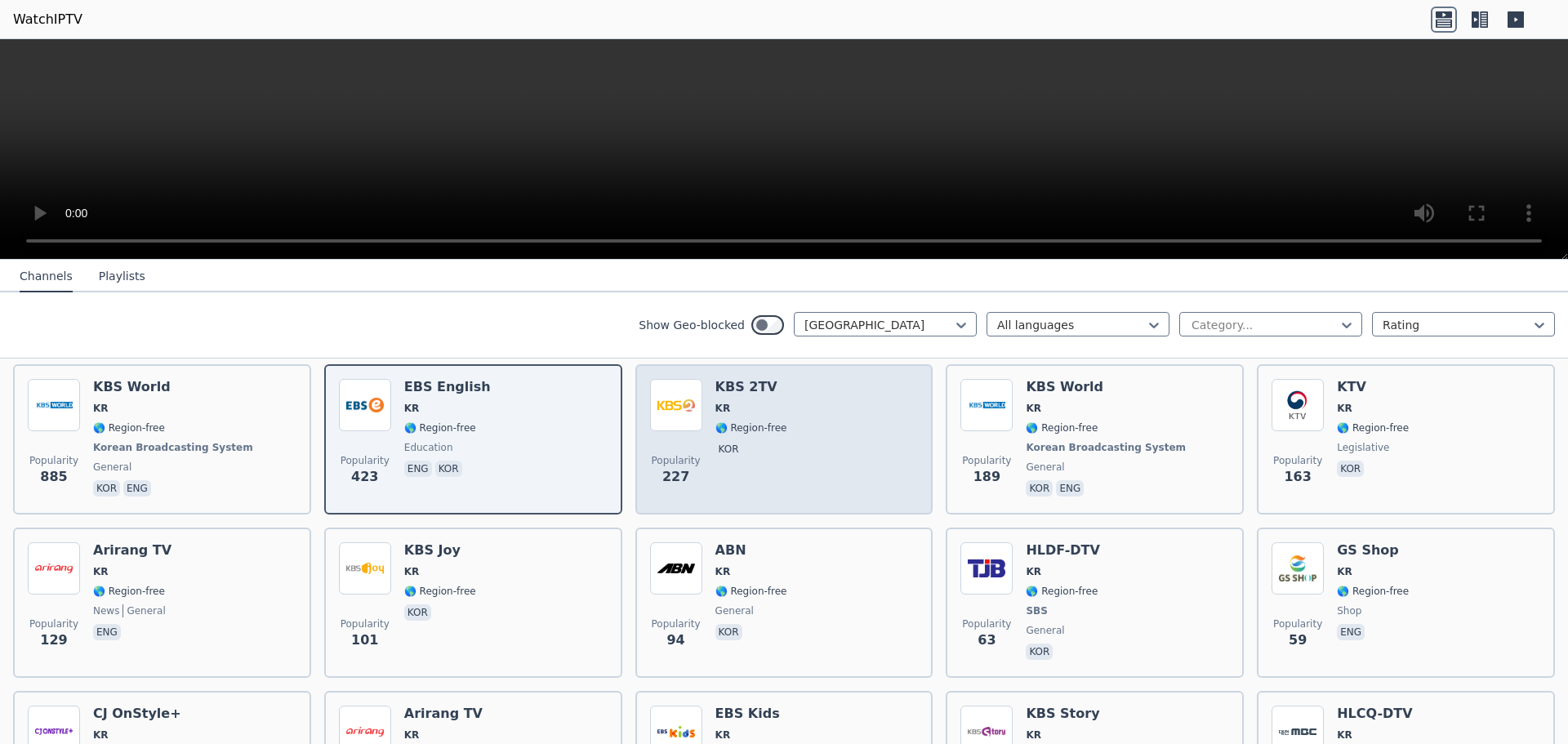
click at [843, 422] on div "Popularity 227 KBS 2TV KR 🌎 Region-free kor" at bounding box center [784, 440] width 268 height 121
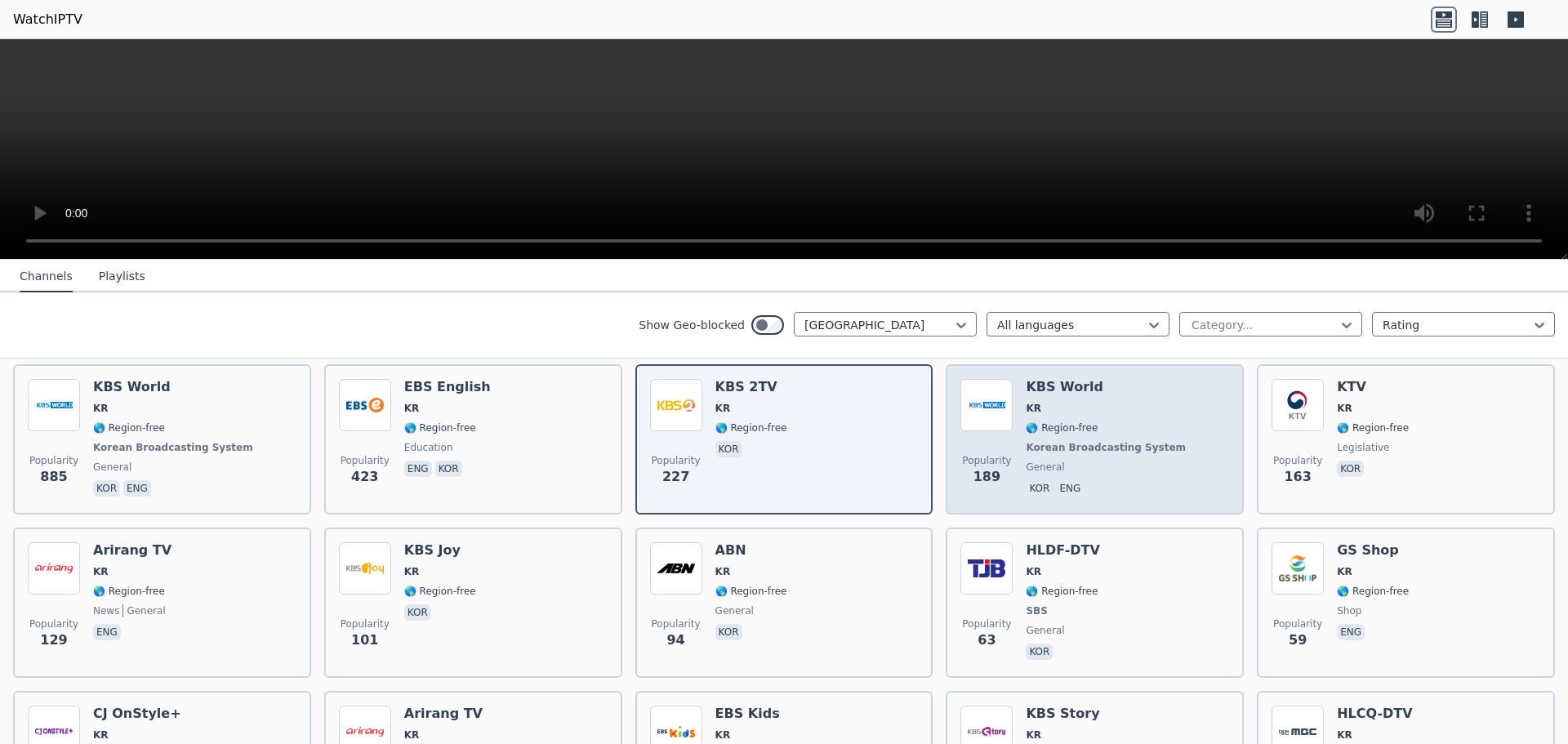
click at [1075, 438] on div "KBS World KR 🌎 Region-free Korean Broadcasting System general kor eng" at bounding box center [1108, 440] width 163 height 121
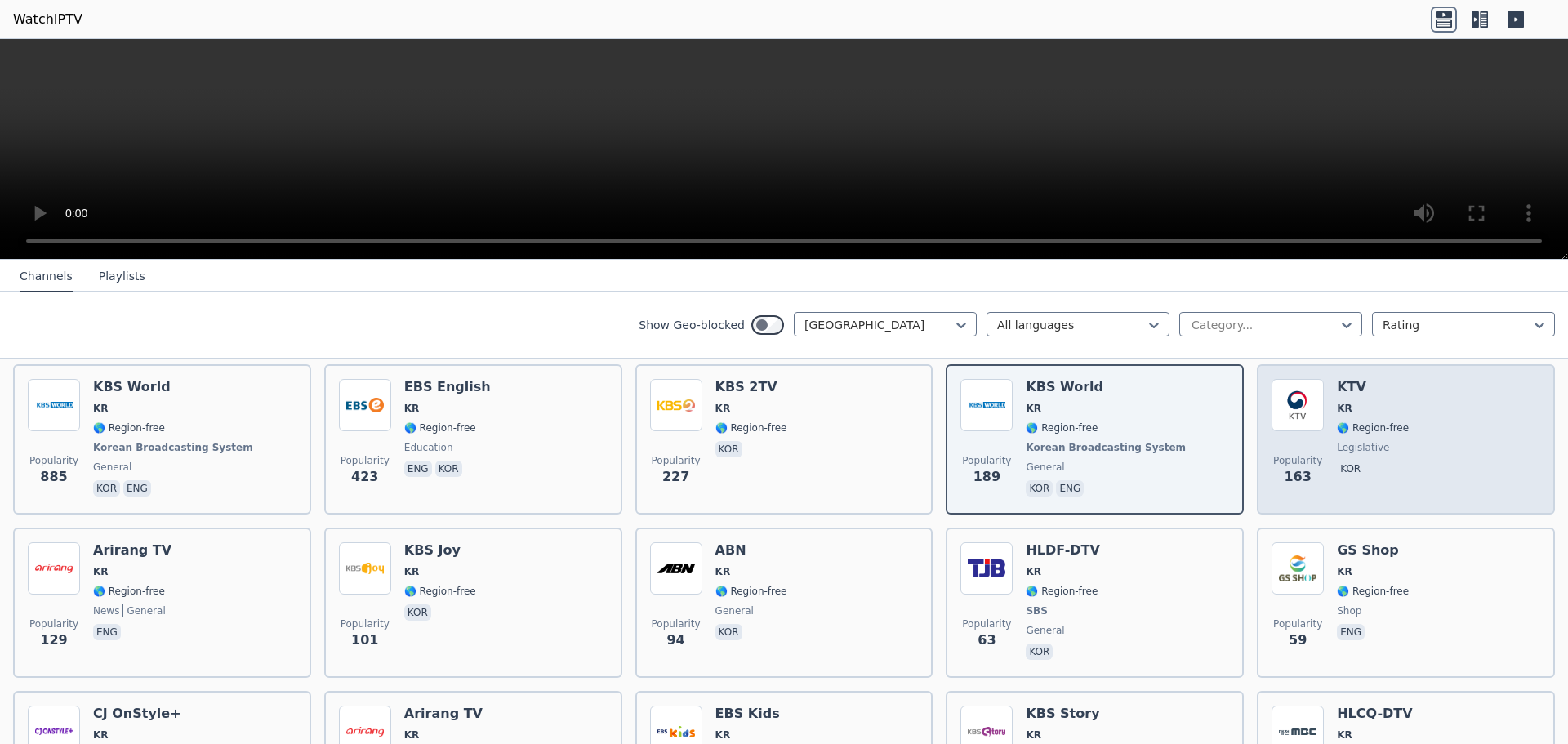
click at [1337, 461] on span "kor" at bounding box center [1373, 470] width 72 height 19
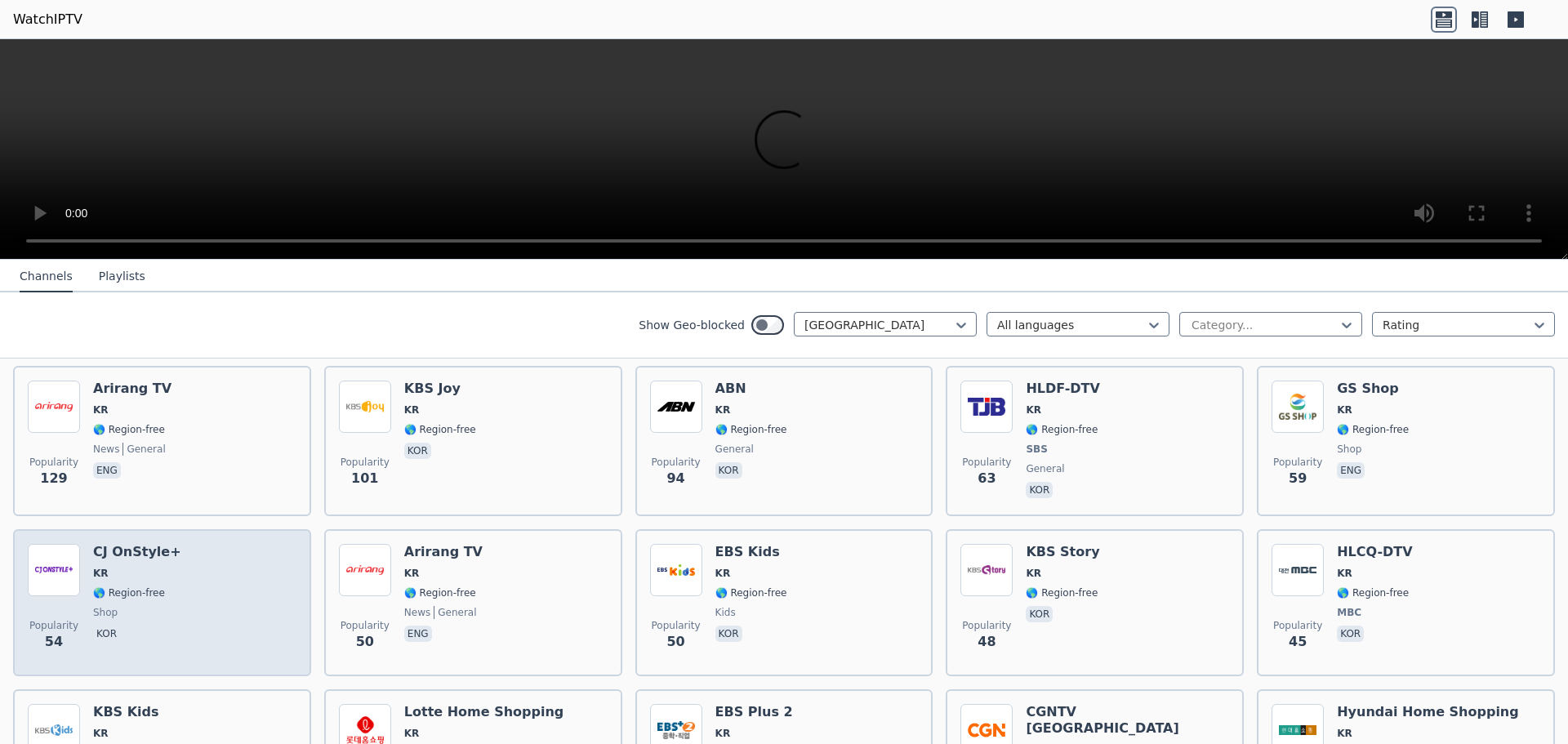
scroll to position [350, 0]
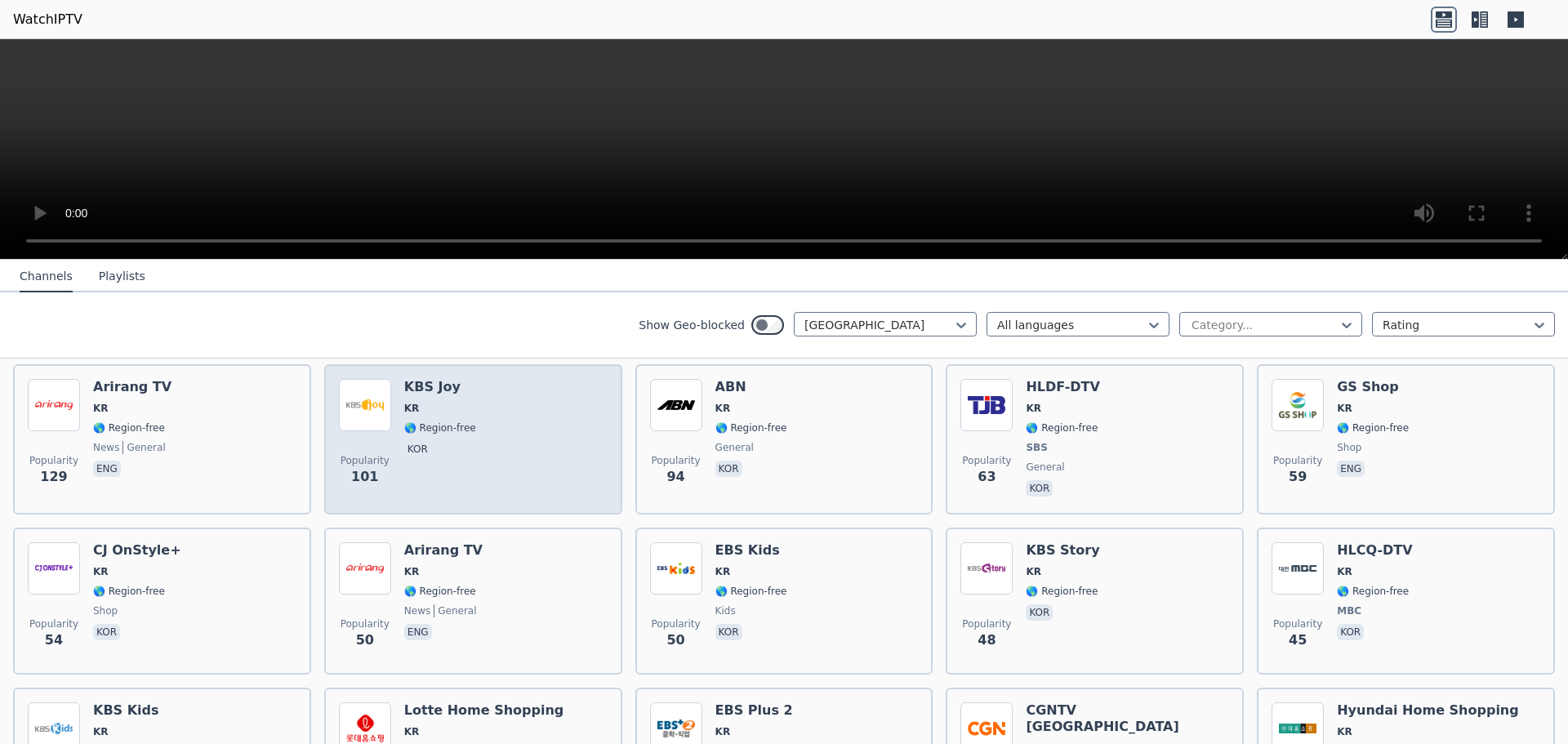
click at [481, 425] on div "Popularity 101 KBS Joy KR 🌎 Region-free kor" at bounding box center [473, 440] width 268 height 121
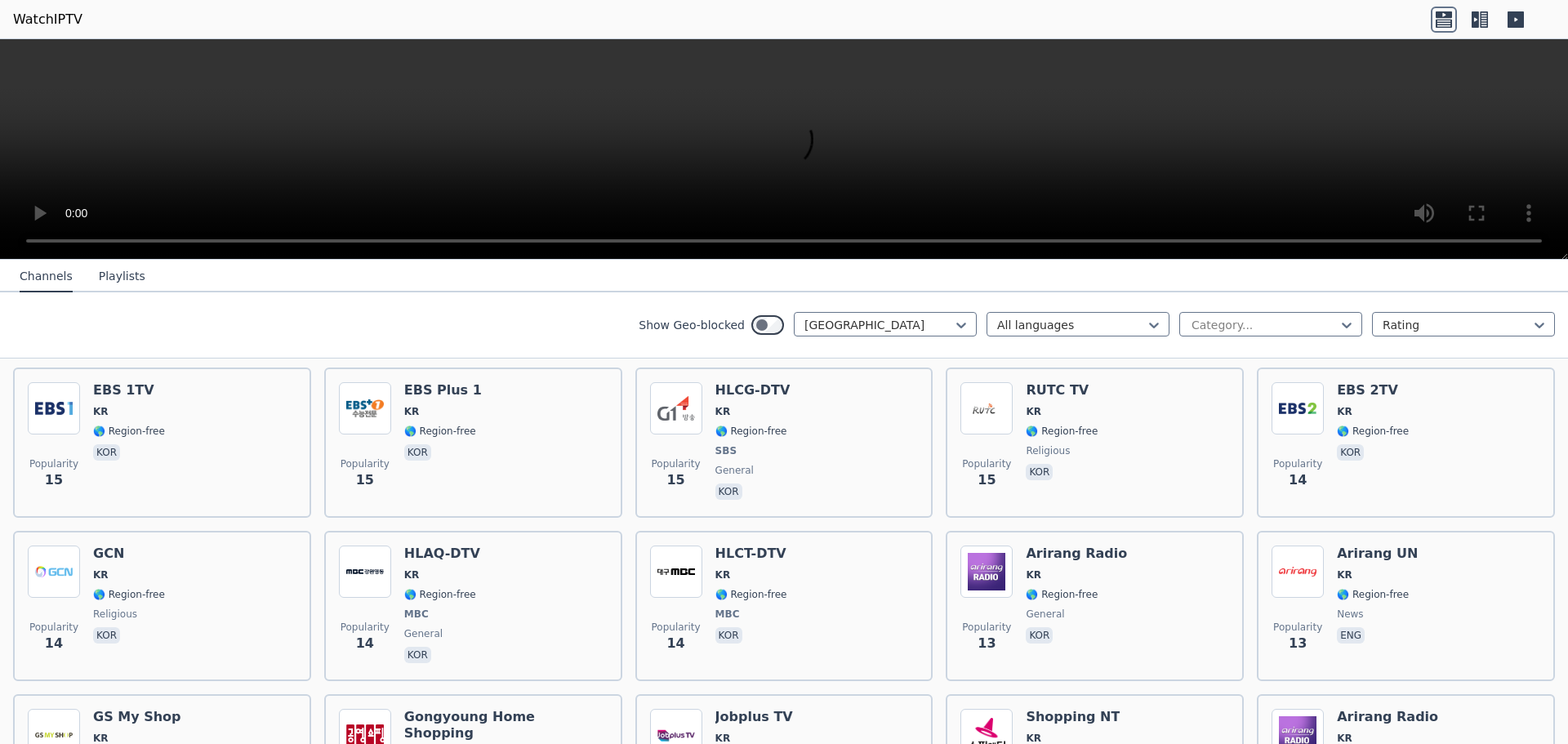
scroll to position [2294, 0]
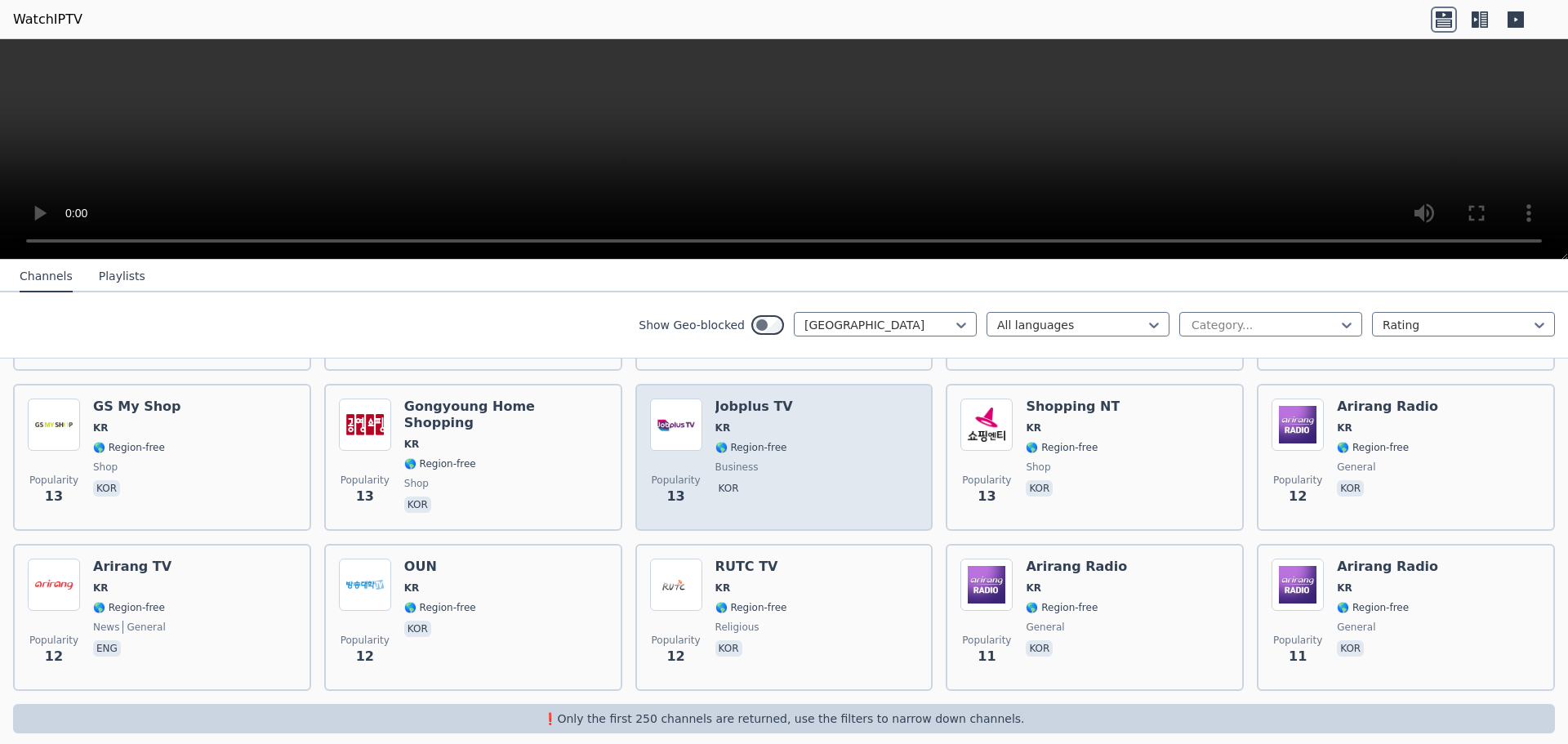
click at [795, 474] on div "Popularity 13 Jobplus TV KR 🌎 Region-free business kor" at bounding box center [784, 457] width 268 height 118
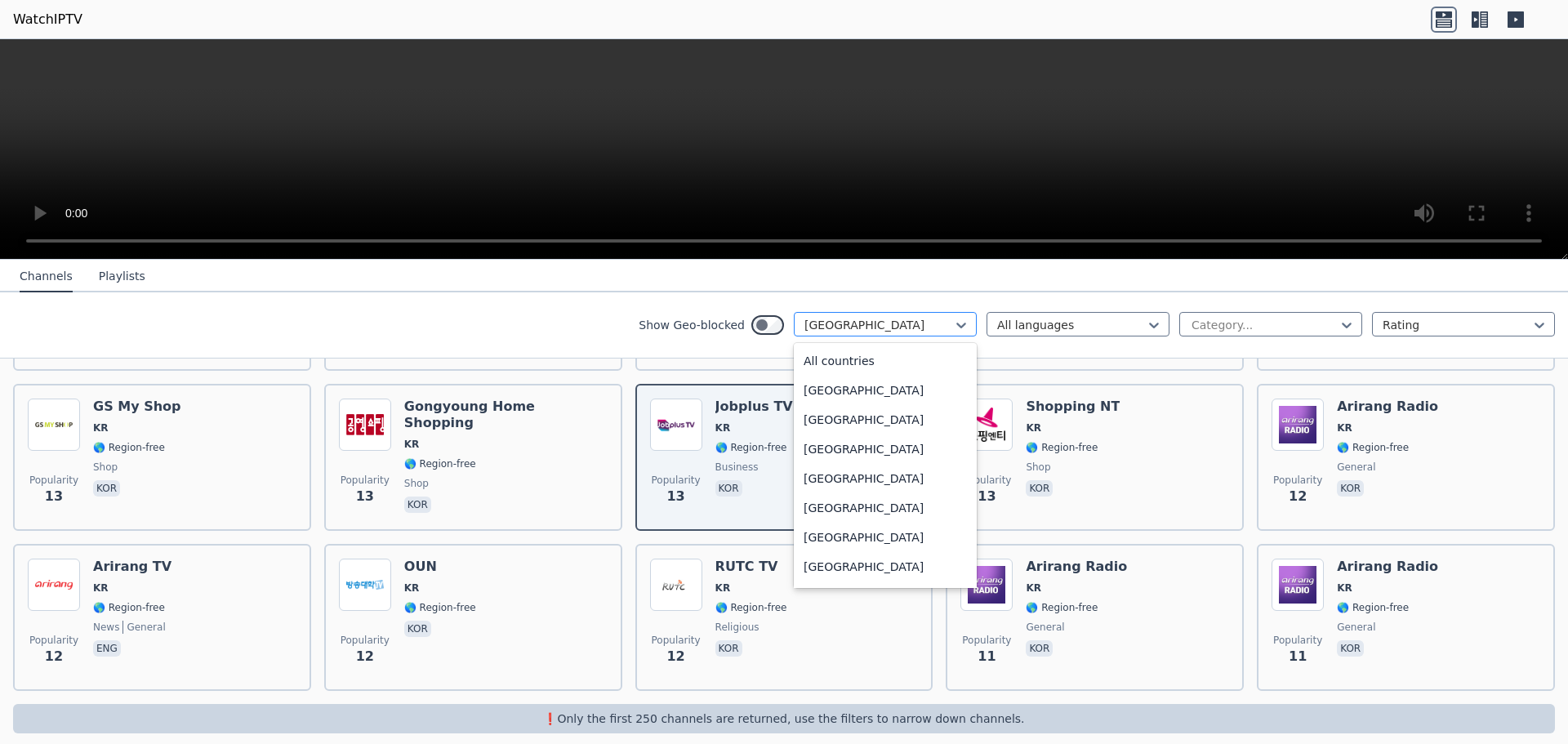
click at [900, 326] on div at bounding box center [879, 325] width 149 height 17
click at [835, 373] on div "[GEOGRAPHIC_DATA]" at bounding box center [885, 368] width 183 height 30
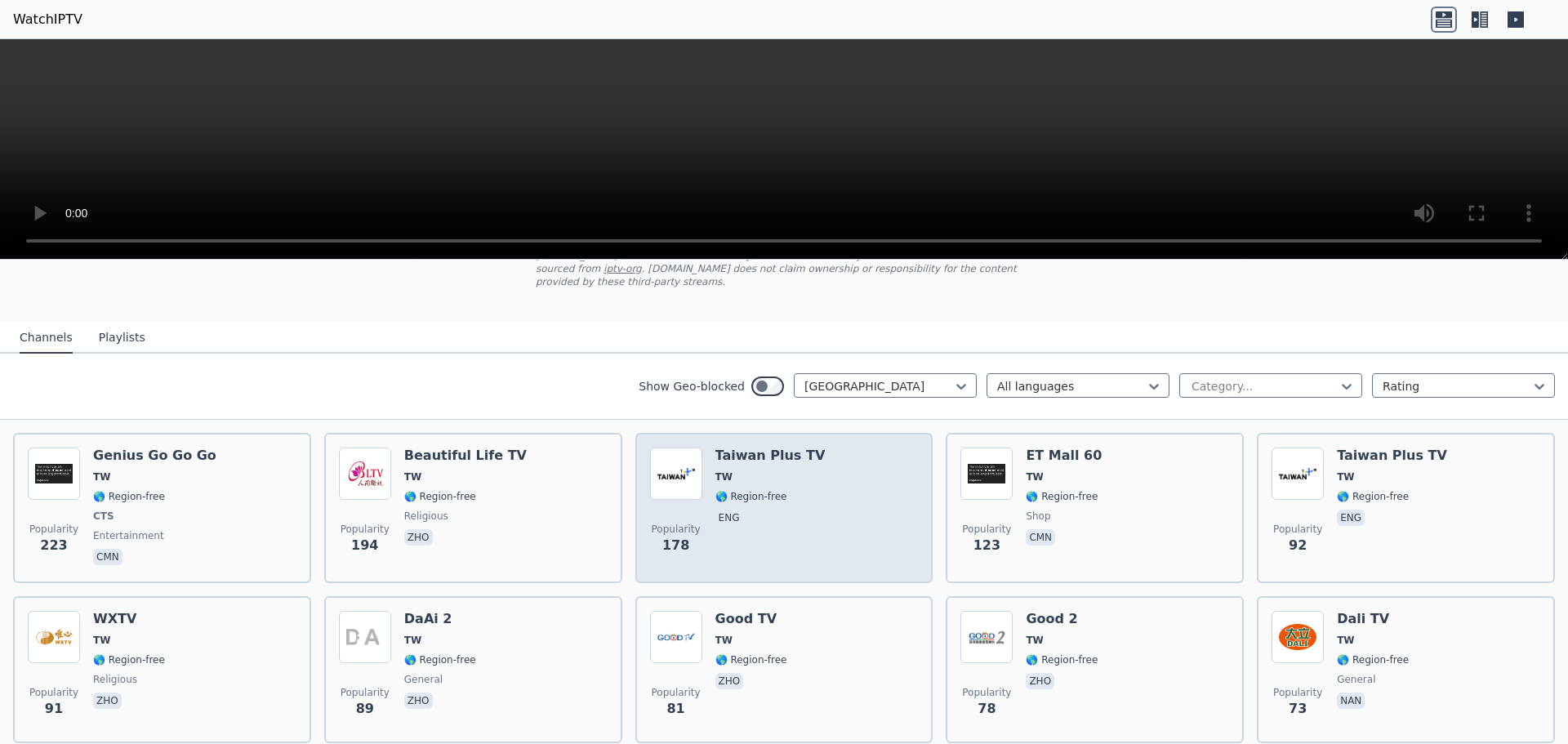
scroll to position [163, 0]
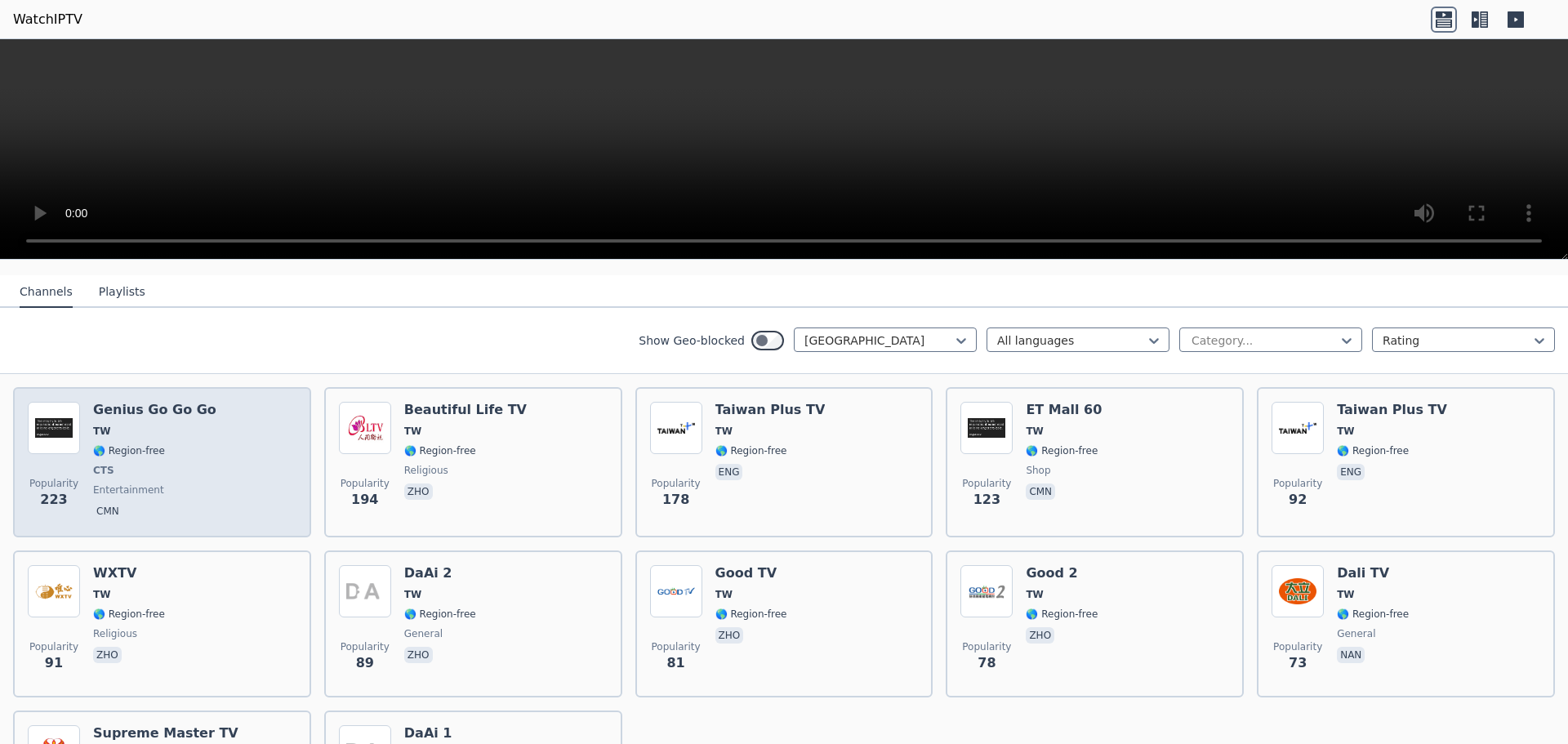
click at [217, 478] on div "Popularity 223 Genius Go Go Go TW 🌎 Region-free CTS entertainment cmn" at bounding box center [162, 462] width 268 height 121
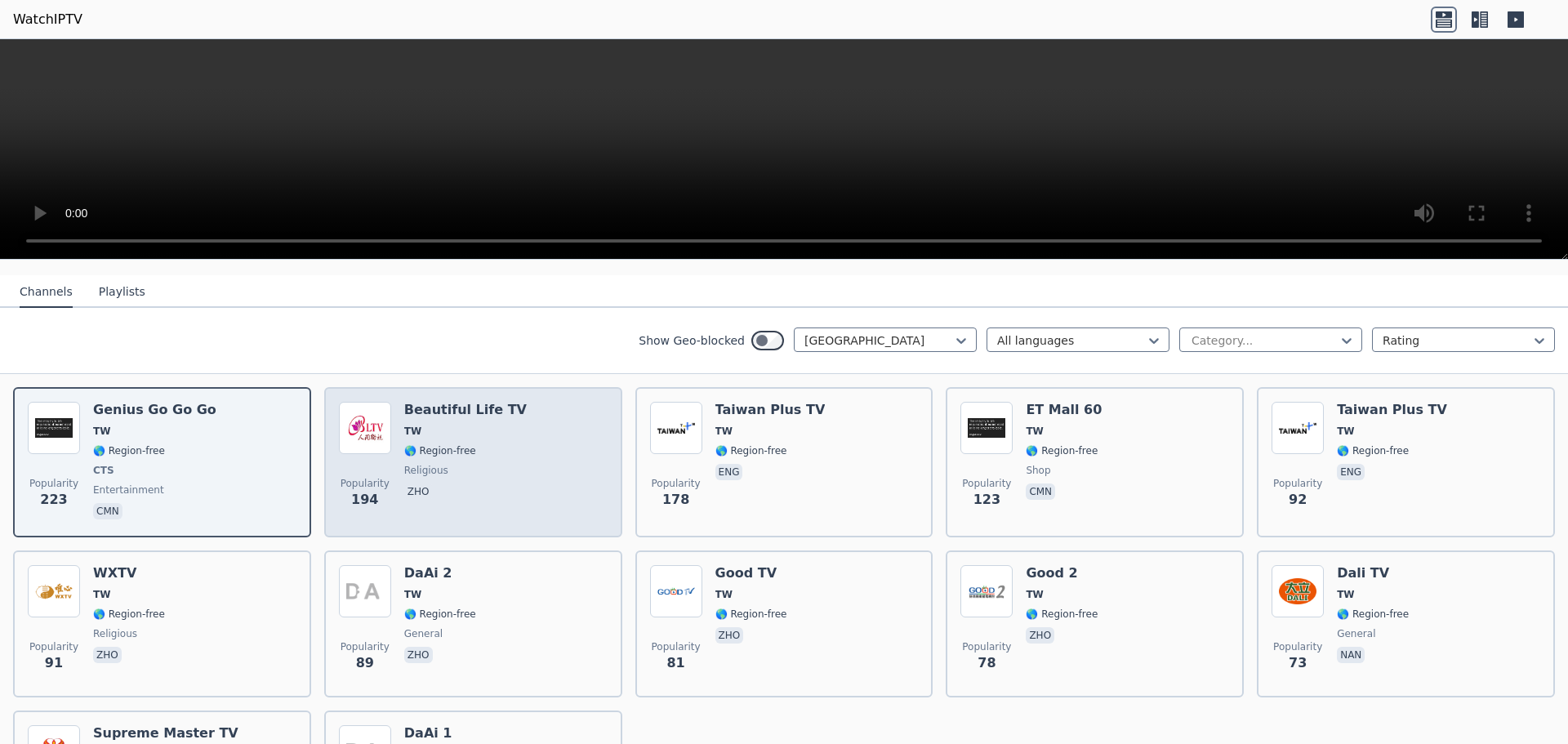
click at [480, 480] on div "Beautiful Life TV TW 🌎 Region-free religious zho" at bounding box center [466, 462] width 123 height 121
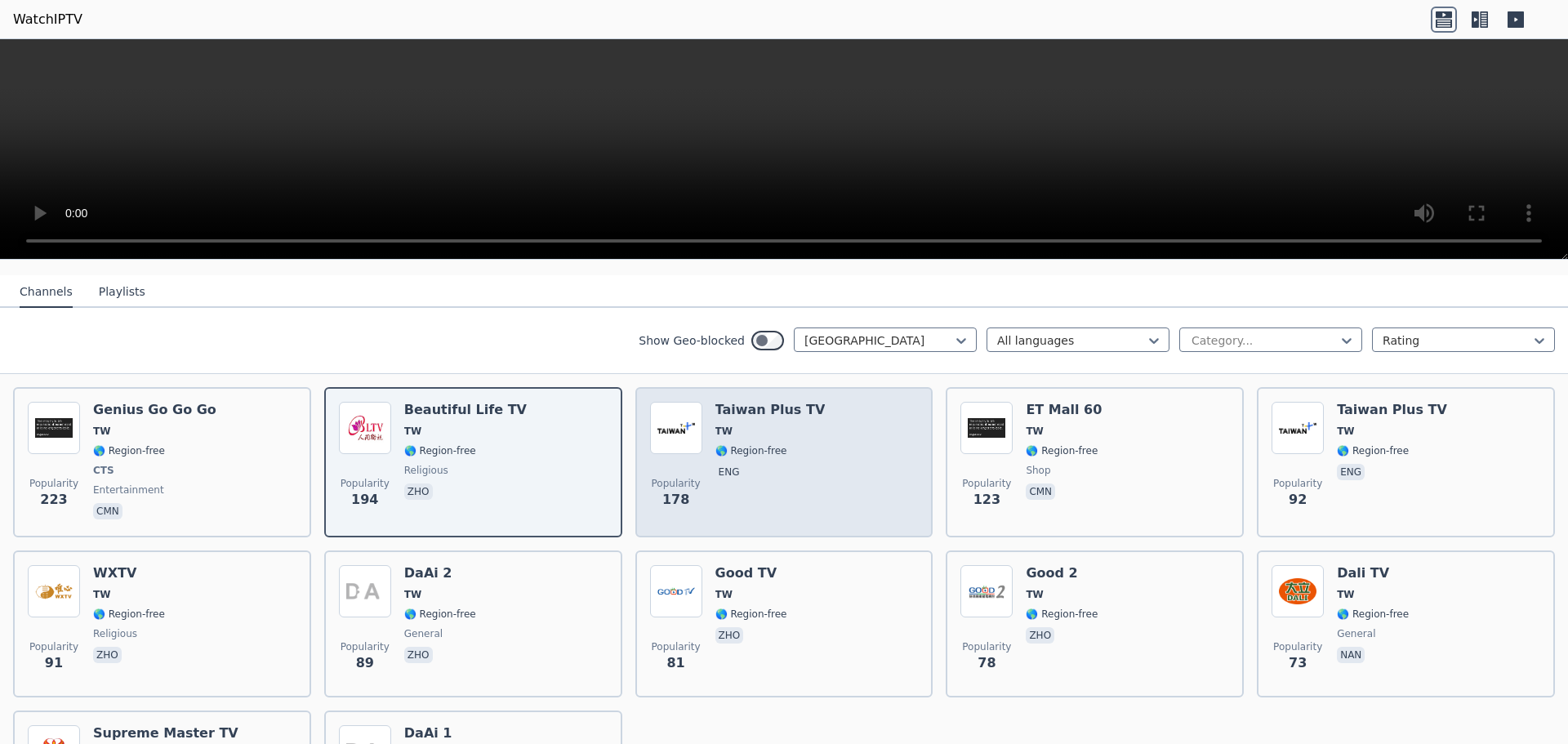
click at [791, 481] on span "eng" at bounding box center [771, 474] width 110 height 19
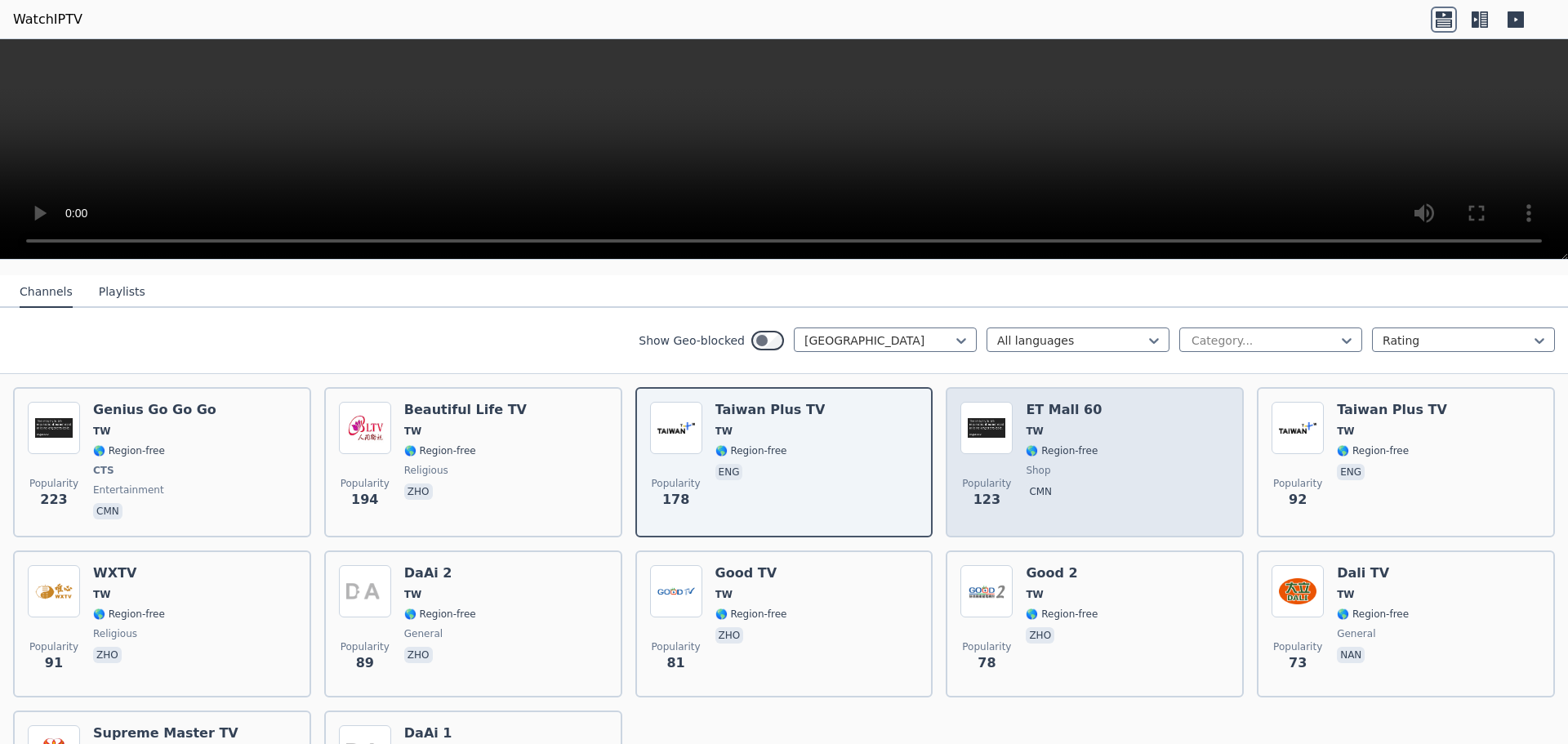
click at [1096, 478] on div "Popularity 123 ET Mall 60 TW 🌎 Region-free shop cmn" at bounding box center [1094, 462] width 268 height 121
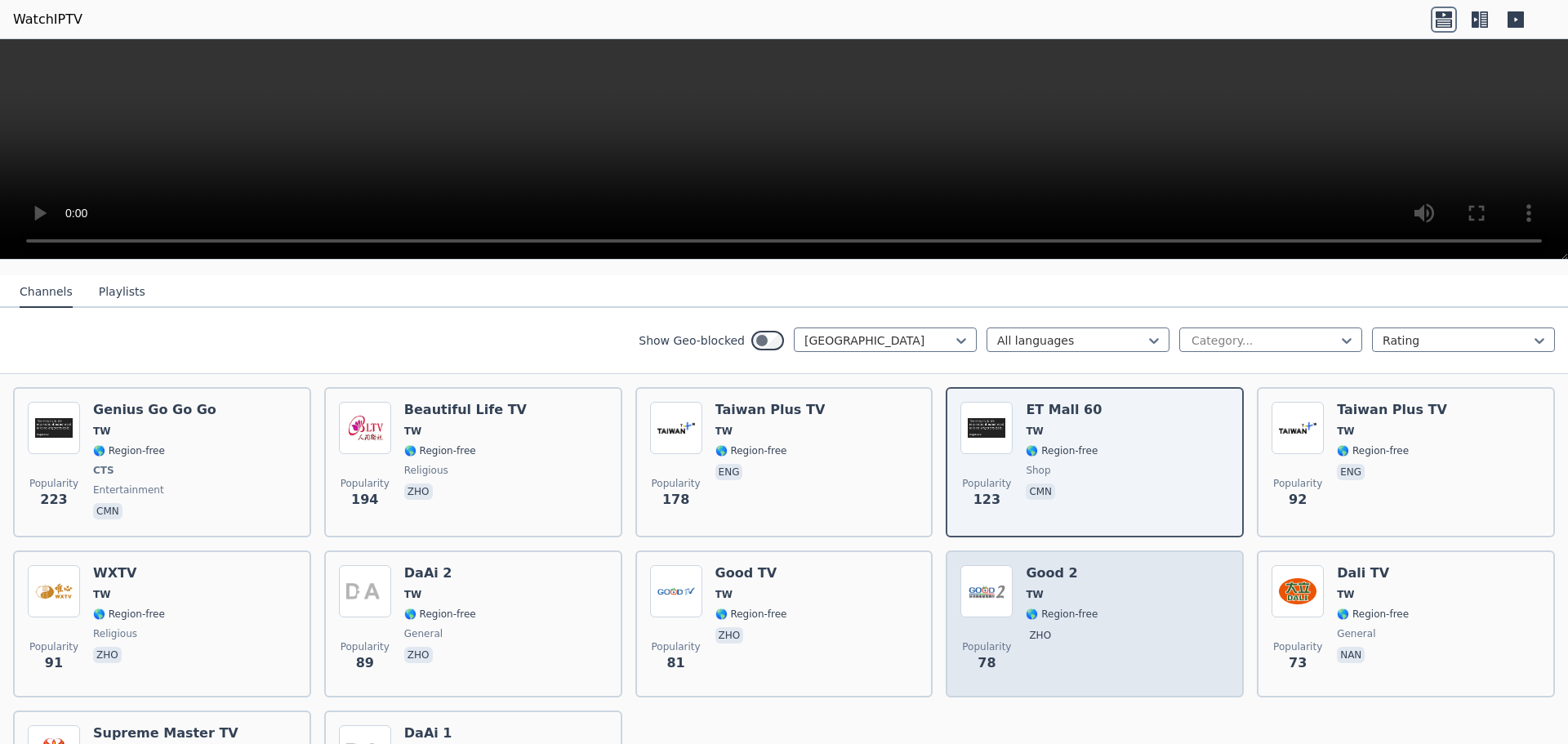
click at [1147, 629] on div "Popularity 78 Good 2 TW 🌎 Region-free zho" at bounding box center [1094, 624] width 268 height 118
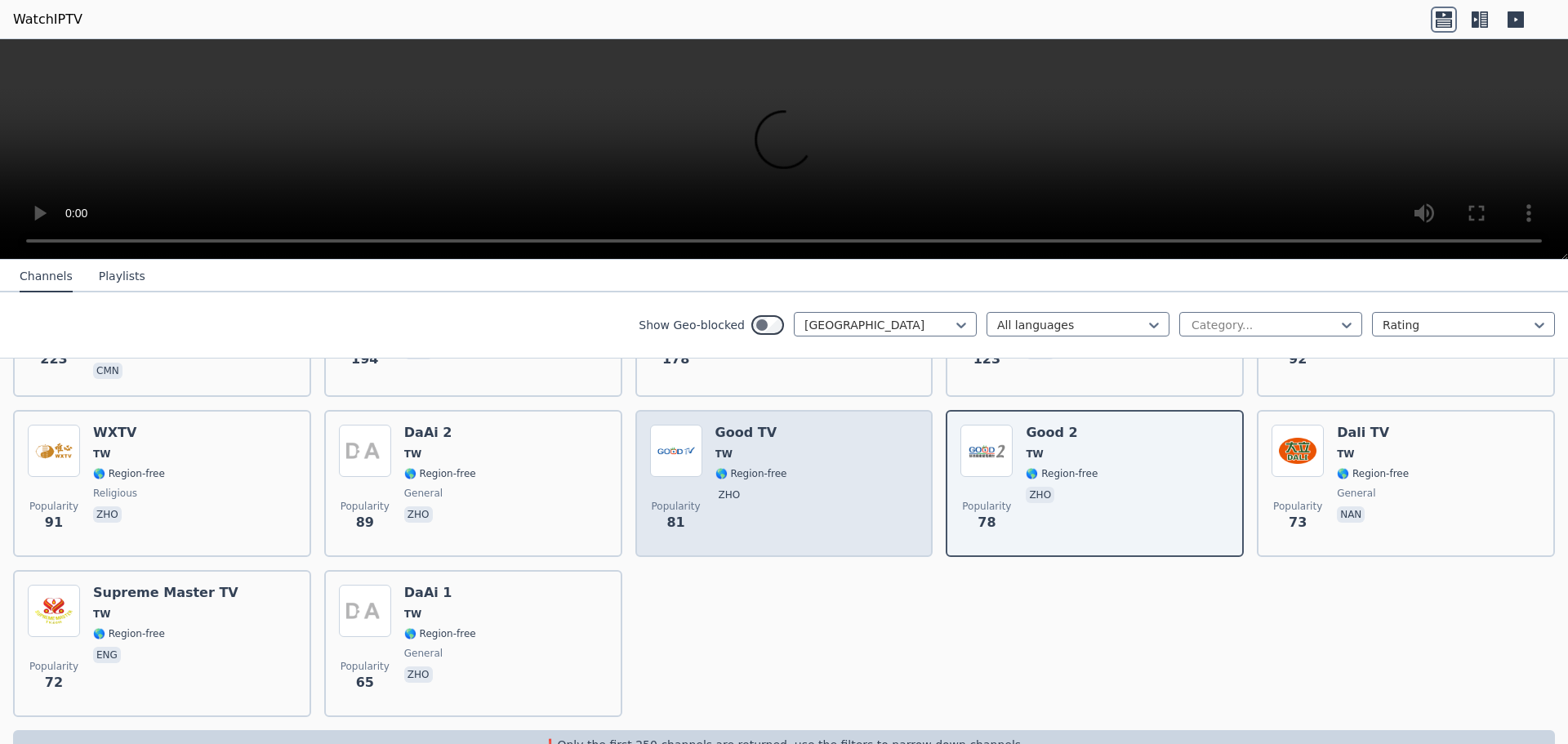
scroll to position [347, 0]
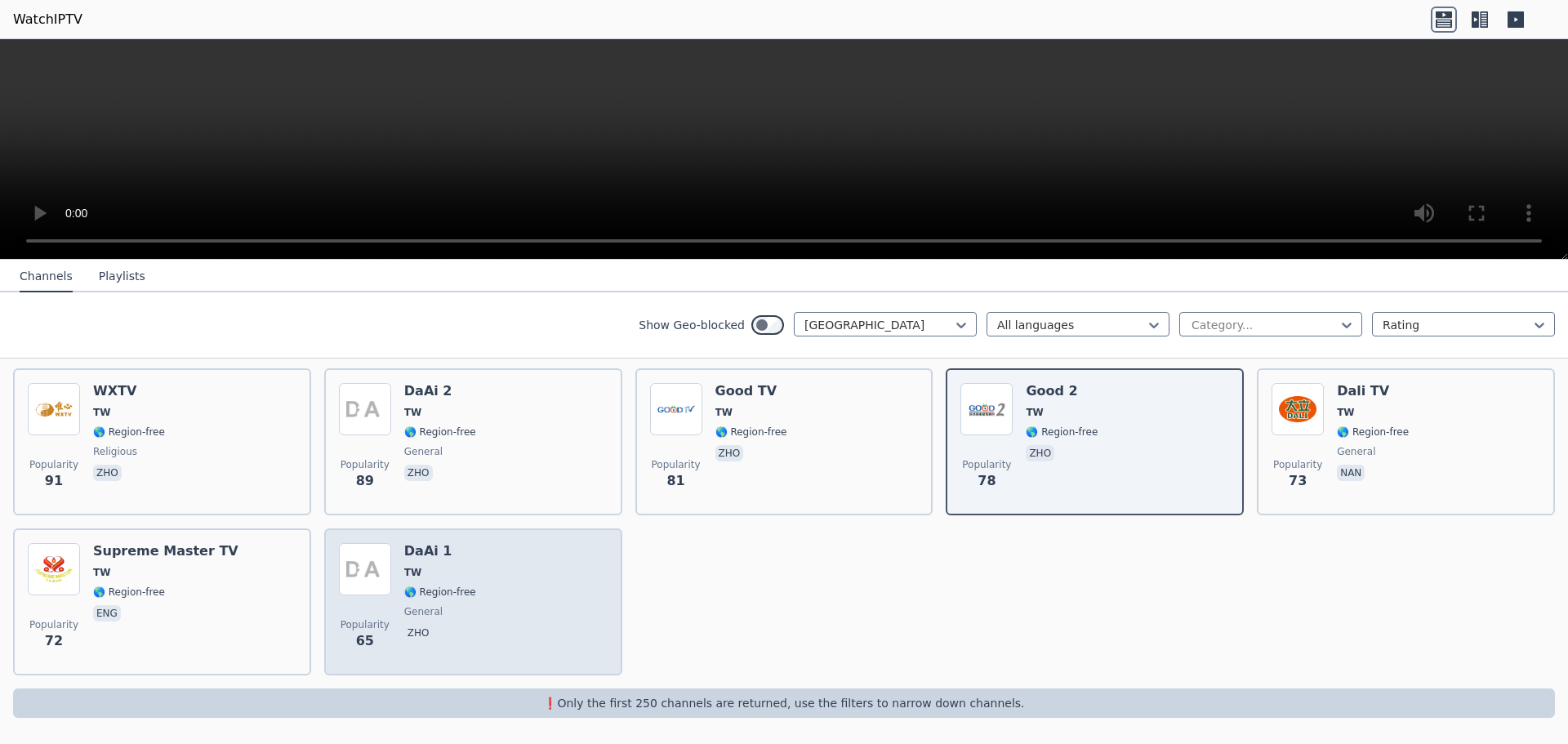
click at [470, 588] on div "Popularity 65 DaAi 1 TW 🌎 Region-free general zho" at bounding box center [473, 602] width 268 height 118
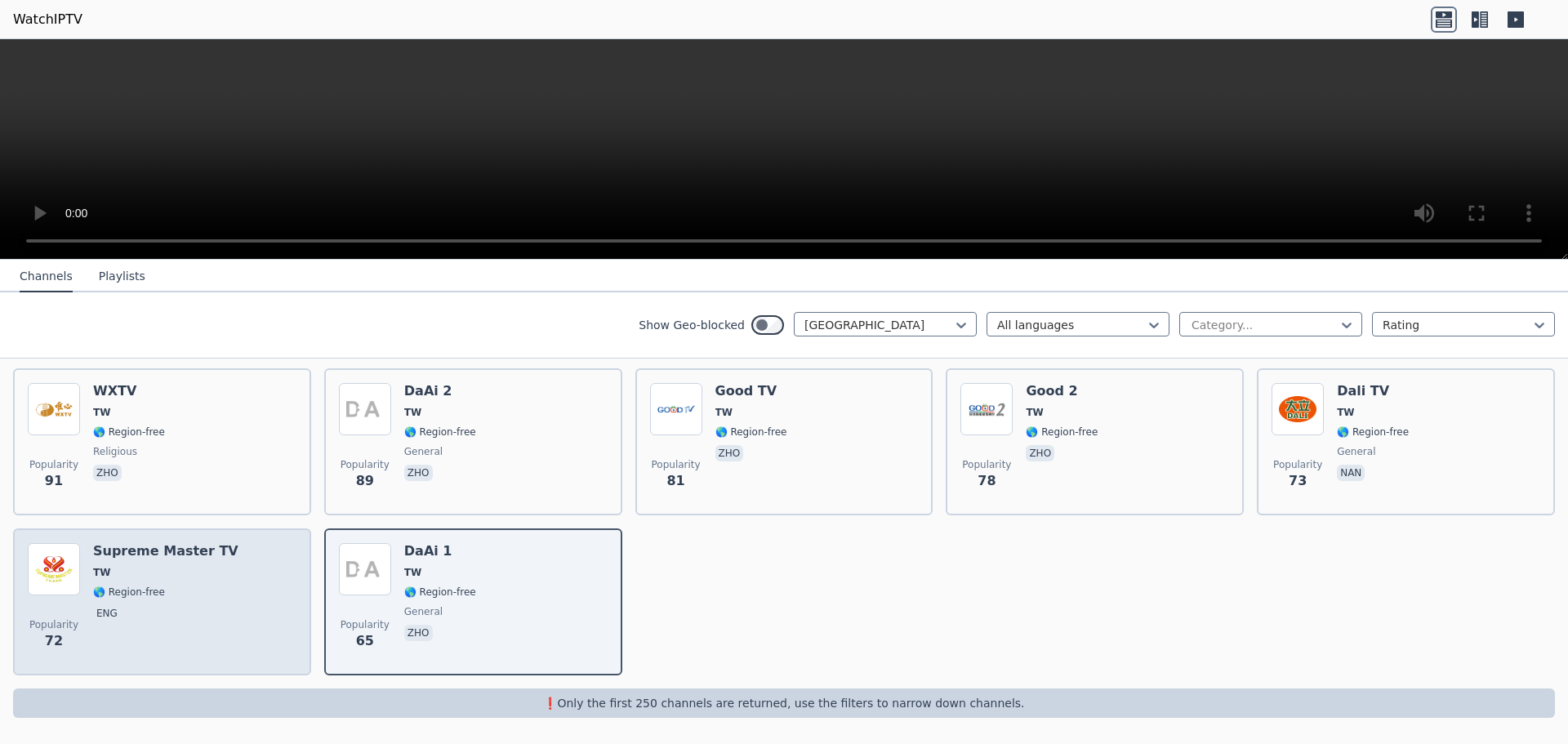
click at [224, 562] on div "Popularity 72 Supreme Master TV TW 🌎 Region-free eng" at bounding box center [162, 602] width 268 height 118
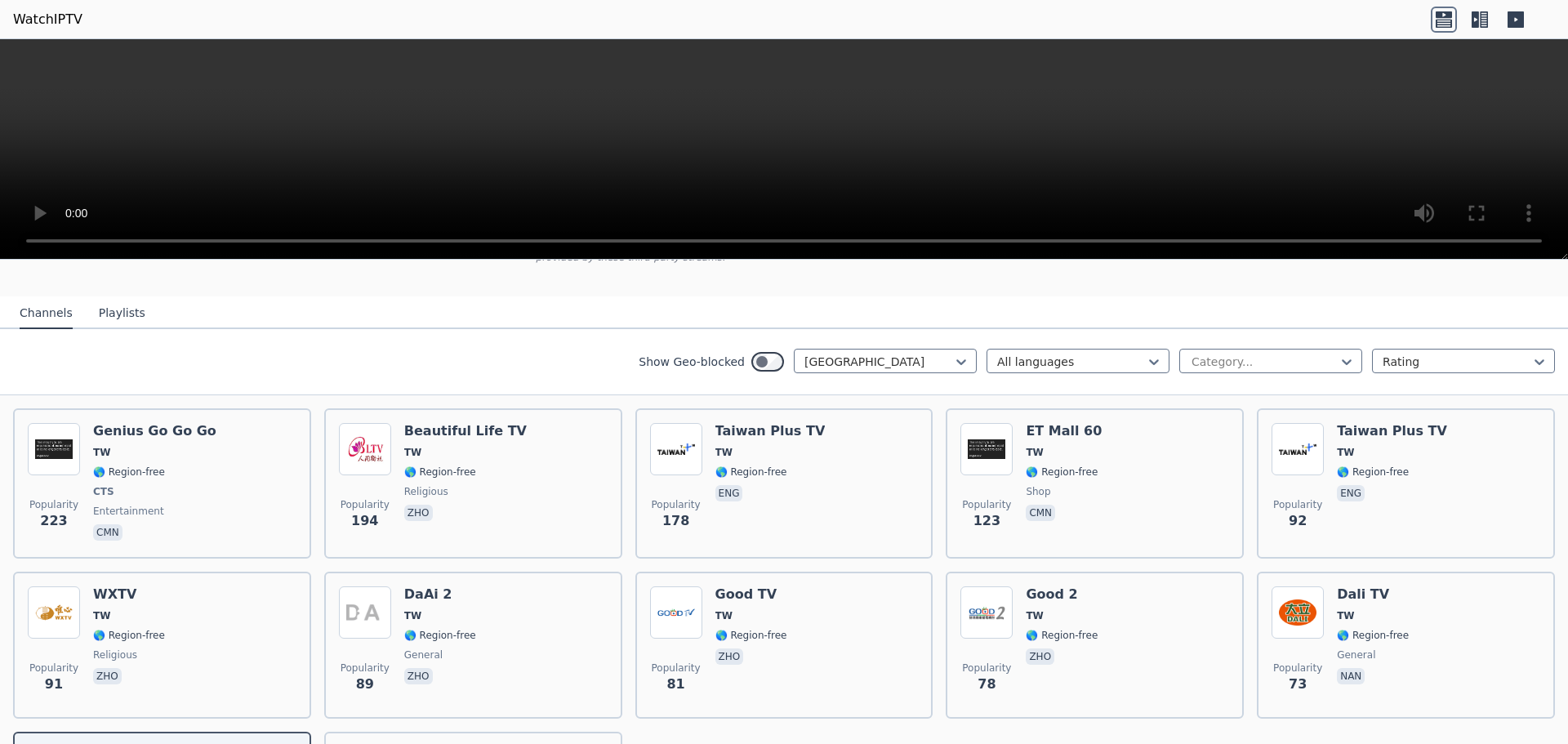
scroll to position [19, 0]
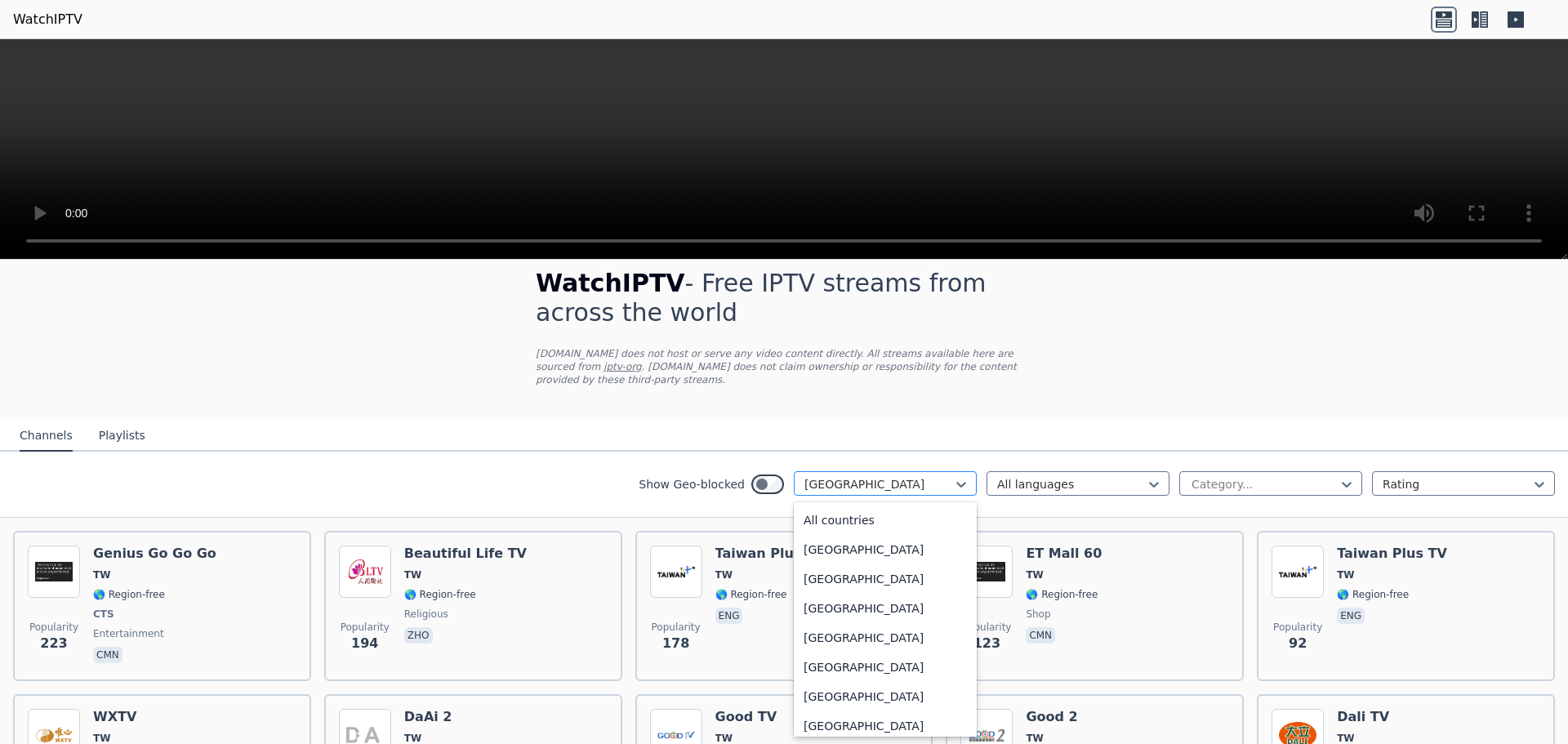
click at [871, 480] on div at bounding box center [879, 484] width 149 height 17
click at [873, 592] on div "[GEOGRAPHIC_DATA]" at bounding box center [885, 589] width 183 height 30
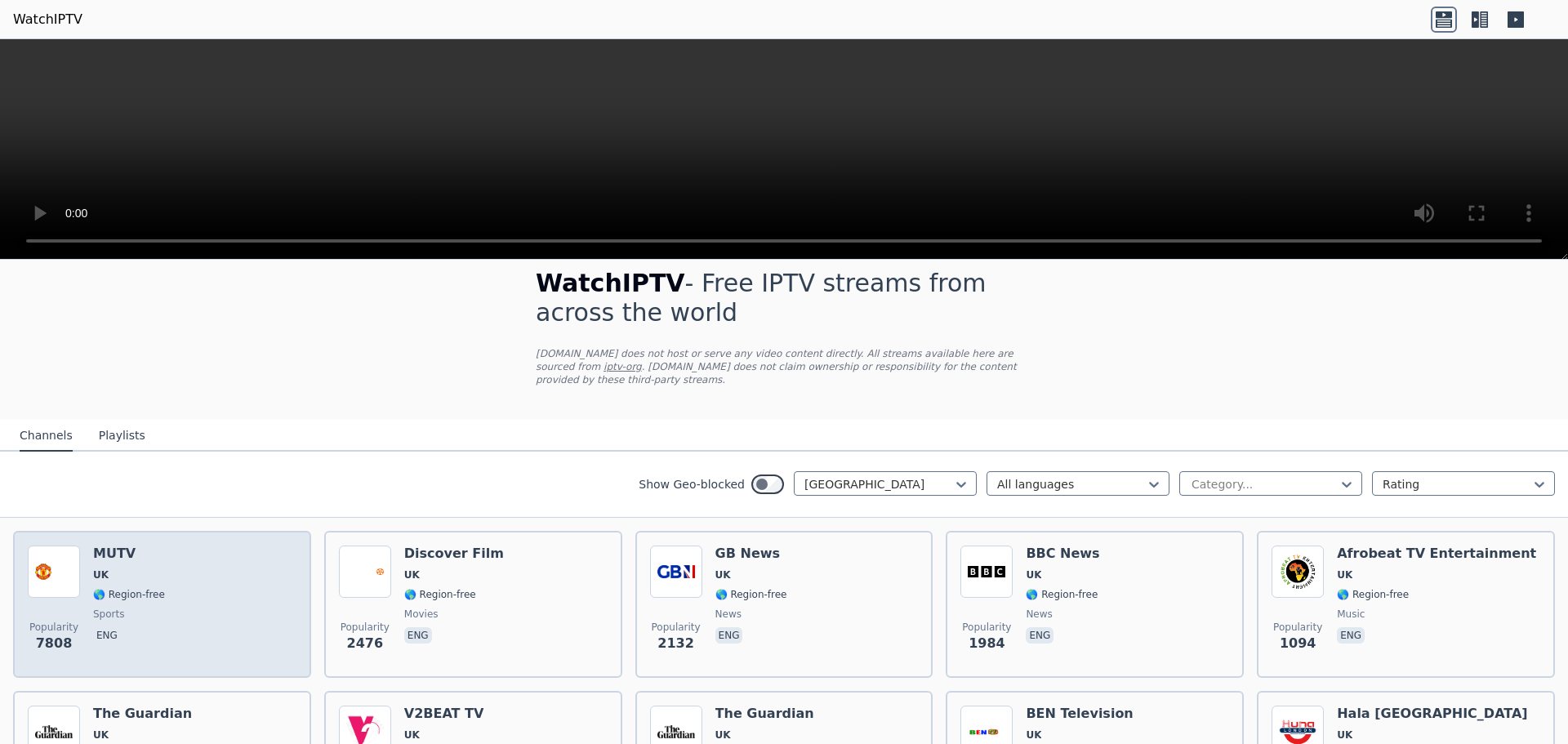
click at [196, 620] on div "Popularity 7808 MUTV [GEOGRAPHIC_DATA] 🌎 Region-free sports eng" at bounding box center [162, 604] width 268 height 118
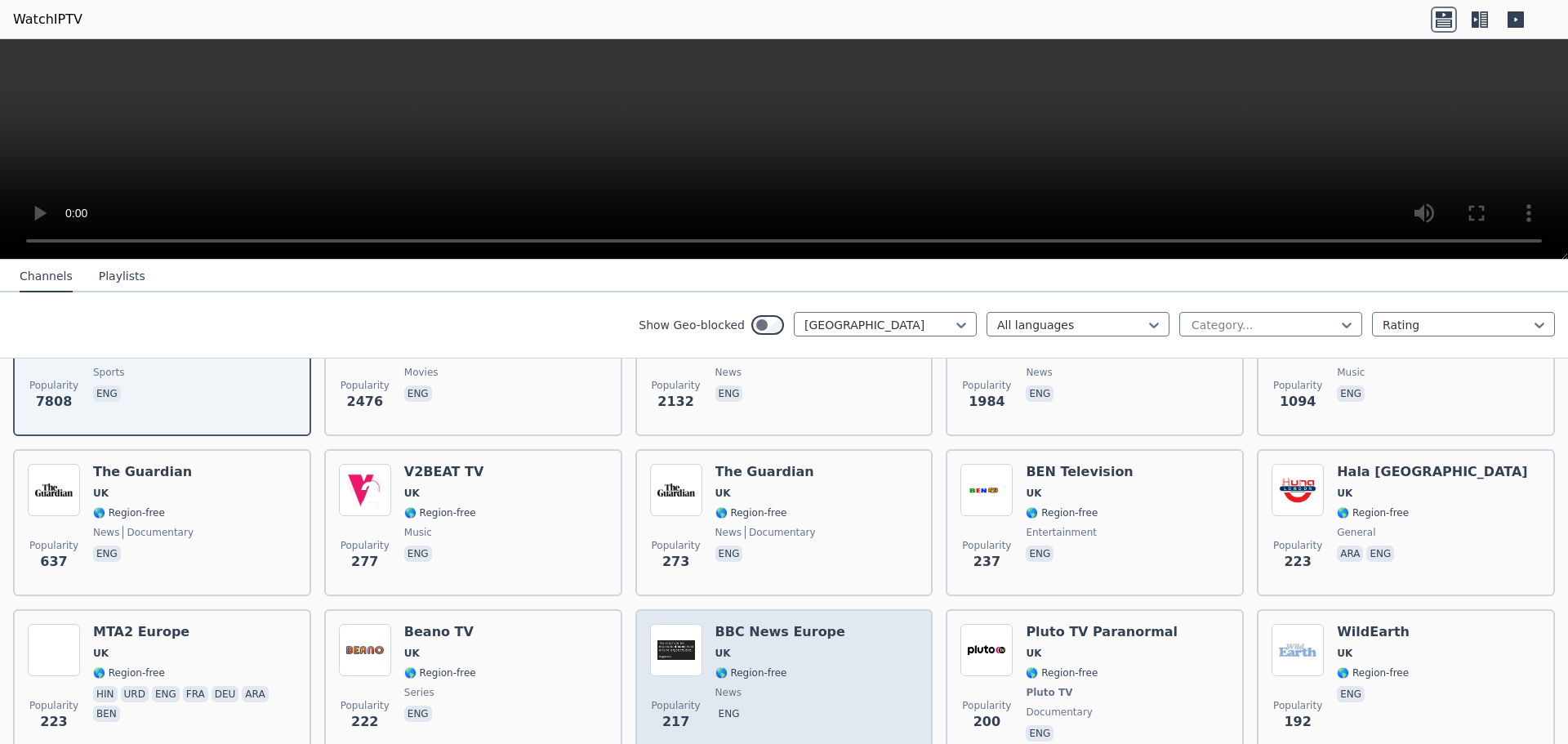
scroll to position [265, 0]
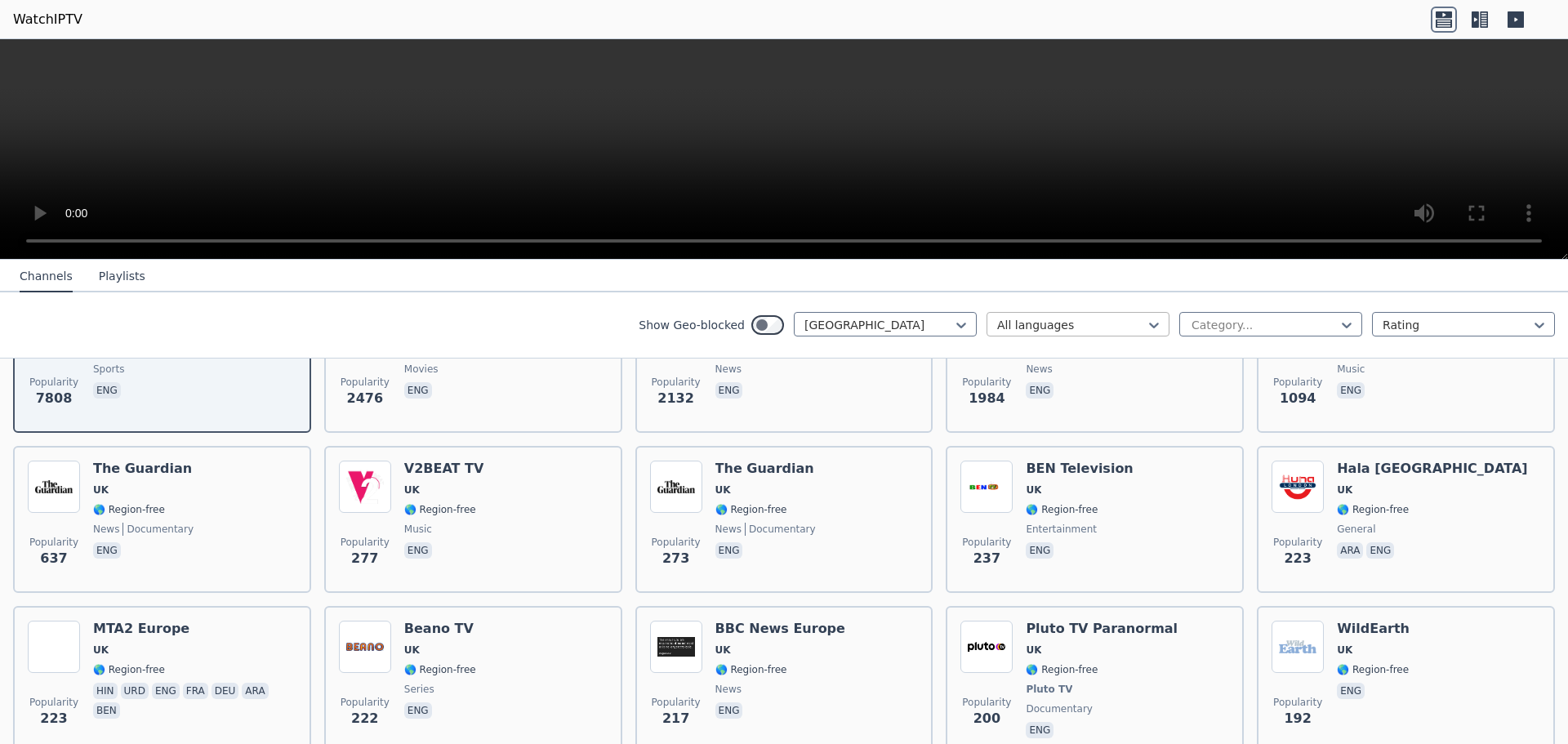
click at [1073, 318] on div at bounding box center [1072, 325] width 149 height 17
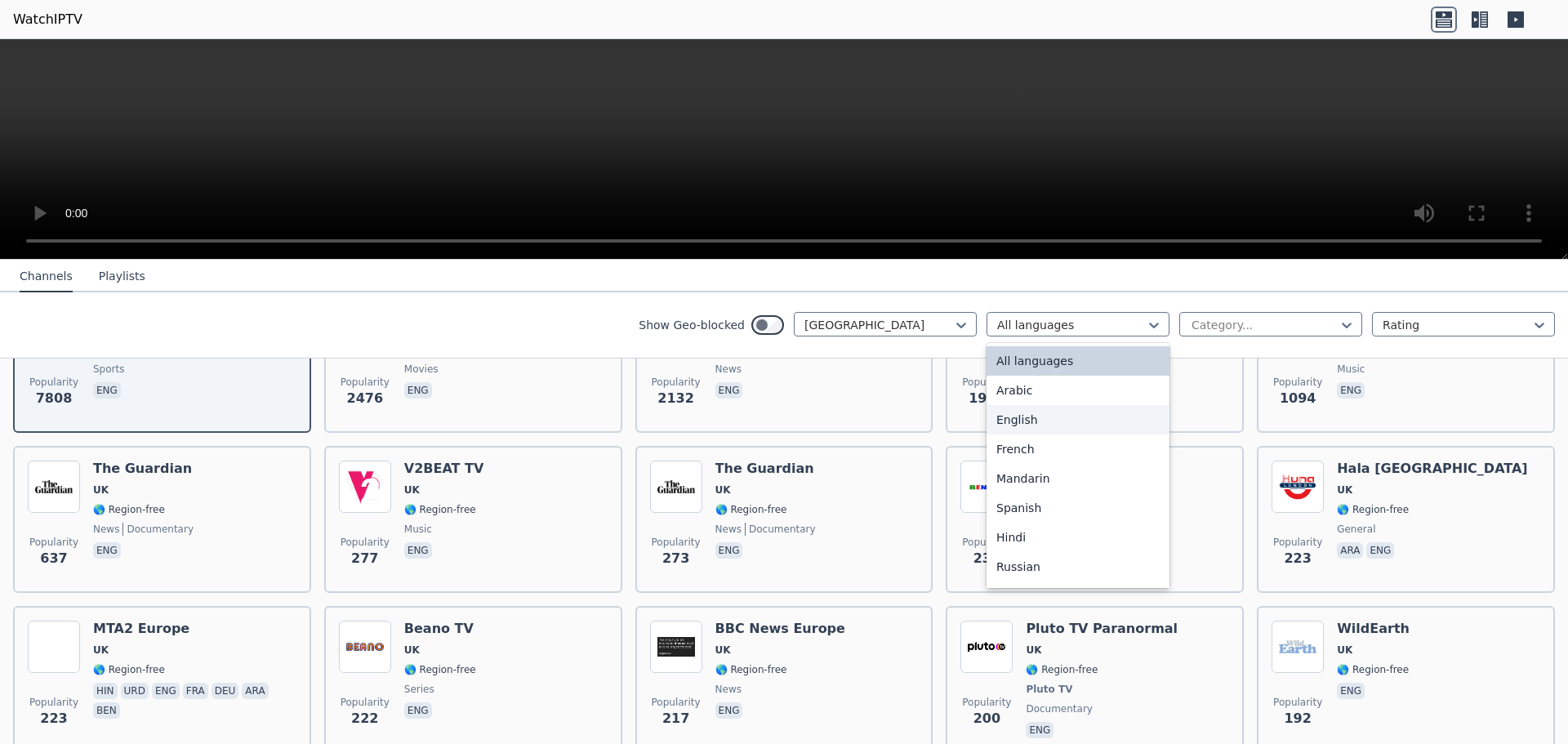
click at [1044, 426] on div "English" at bounding box center [1078, 420] width 183 height 30
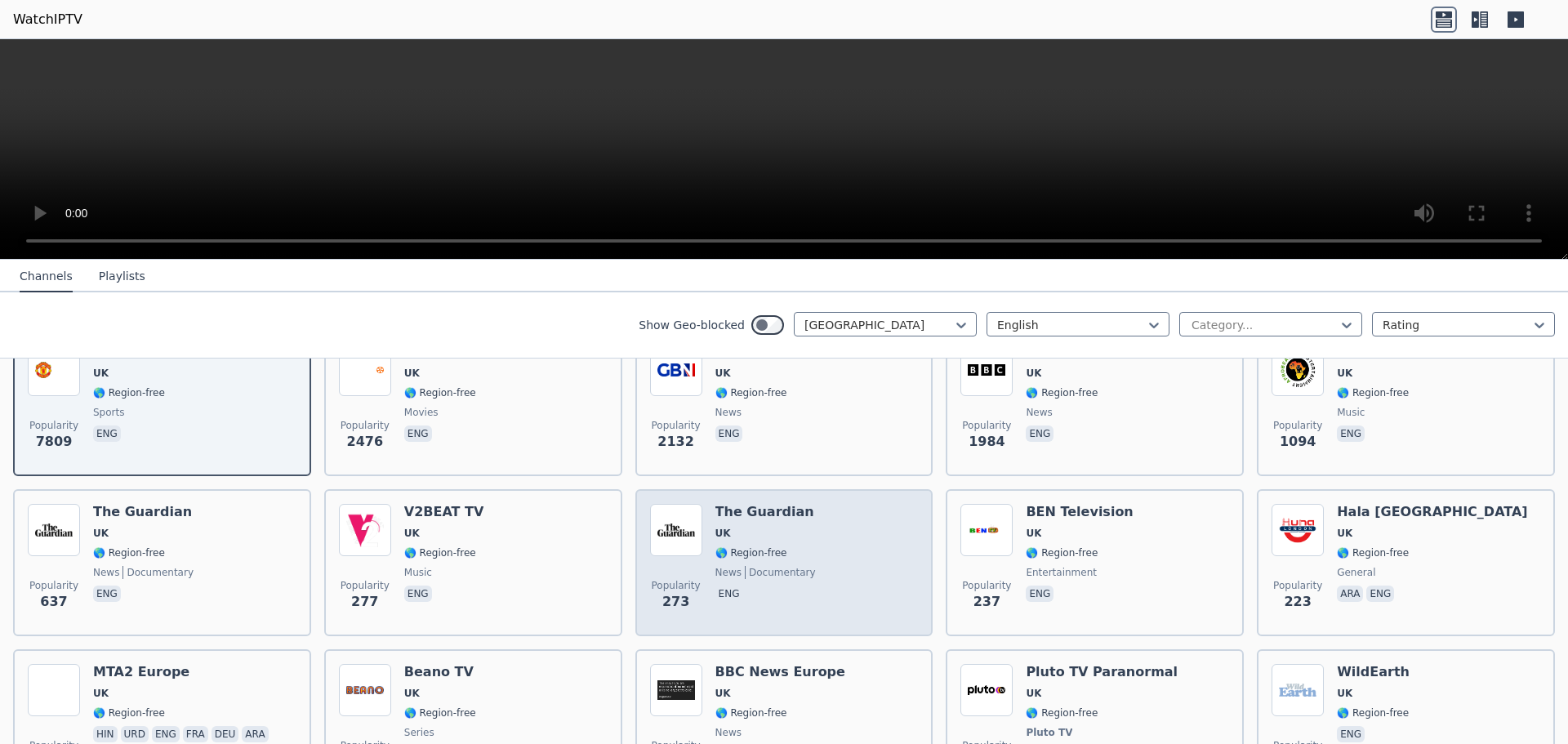
scroll to position [245, 0]
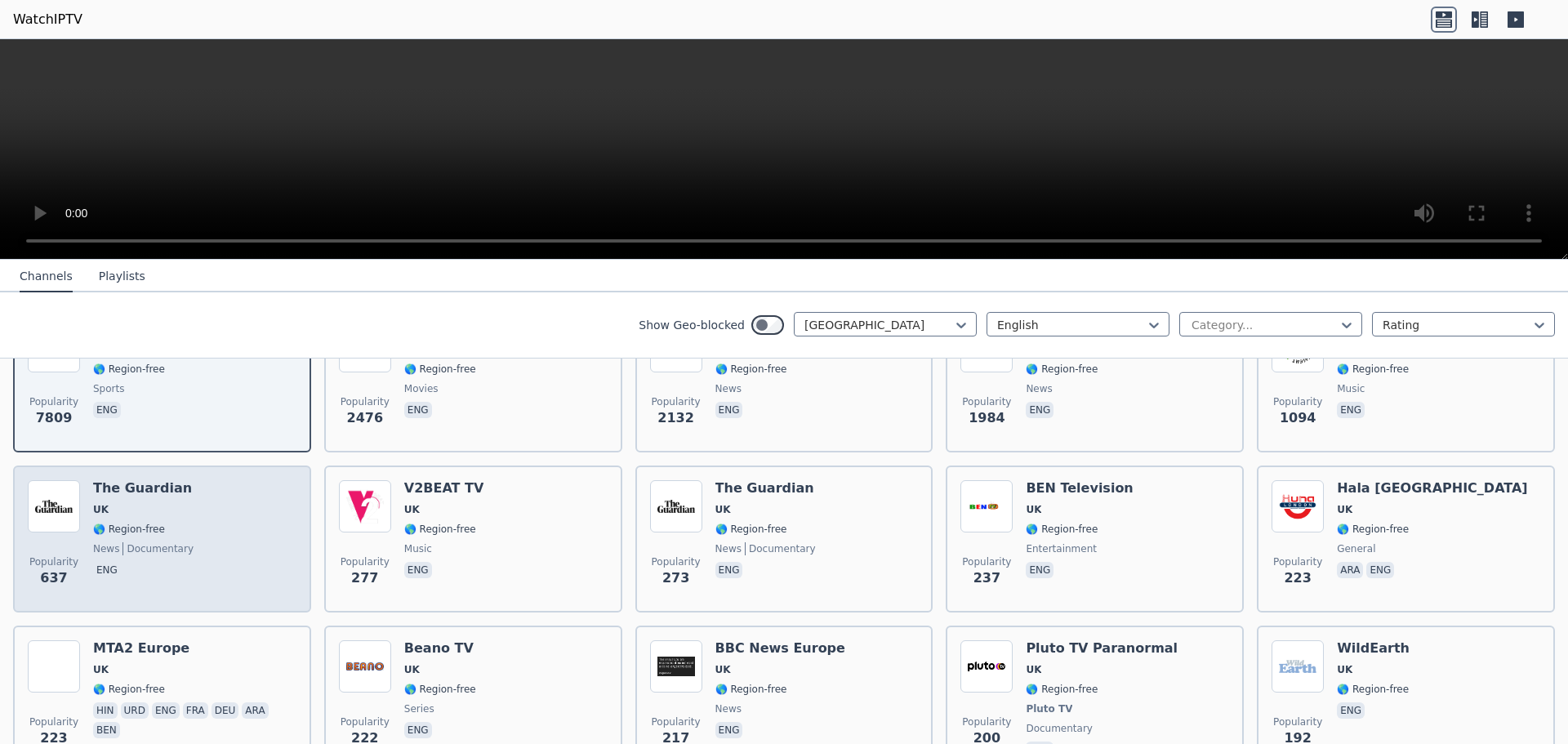
click at [236, 537] on div "Popularity 637 The Guardian UK 🌎 Region-free news documentary eng" at bounding box center [162, 540] width 268 height 118
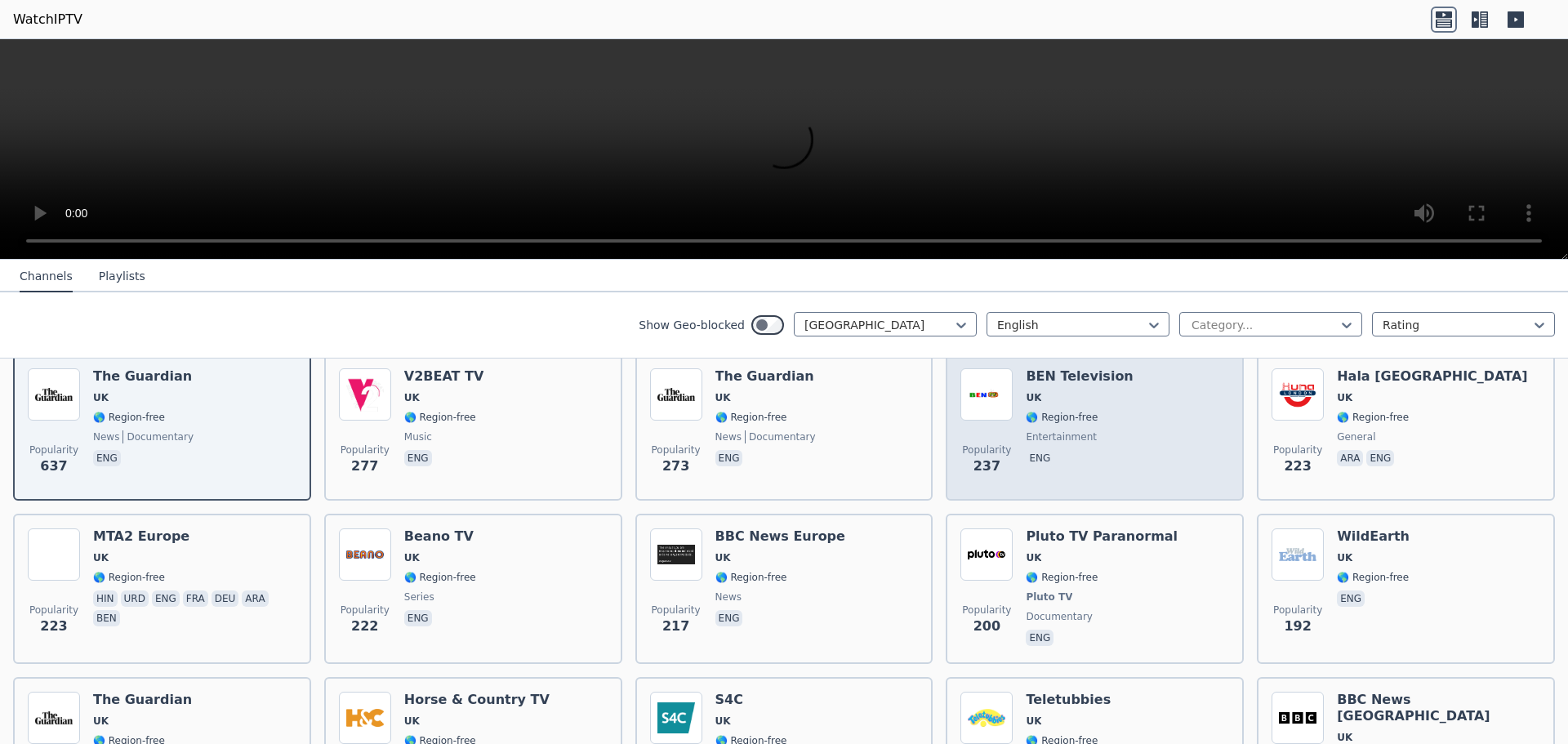
scroll to position [409, 0]
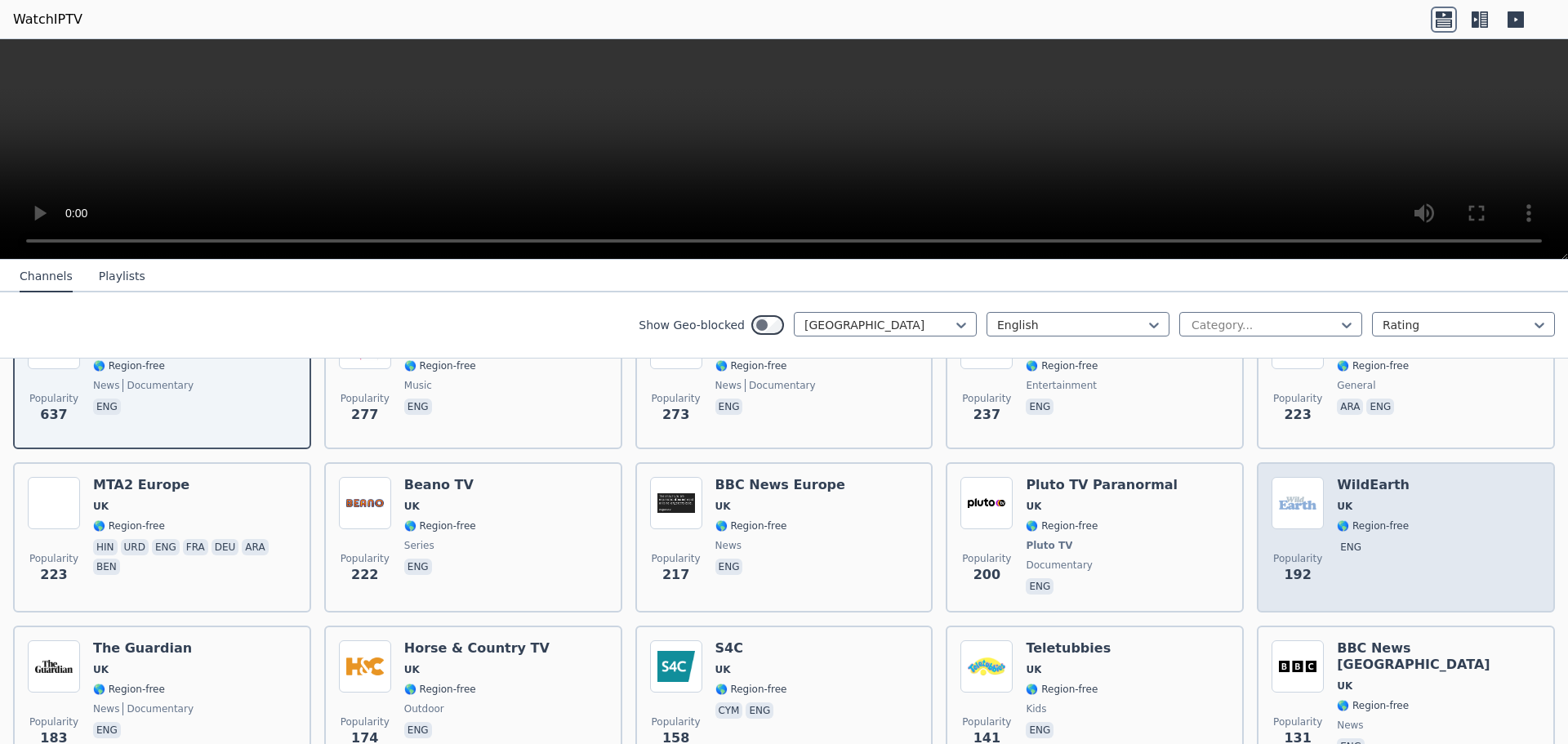
click at [1406, 546] on div "Popularity 192 WildEarth [GEOGRAPHIC_DATA] 🌎 Region-free eng" at bounding box center [1406, 538] width 268 height 121
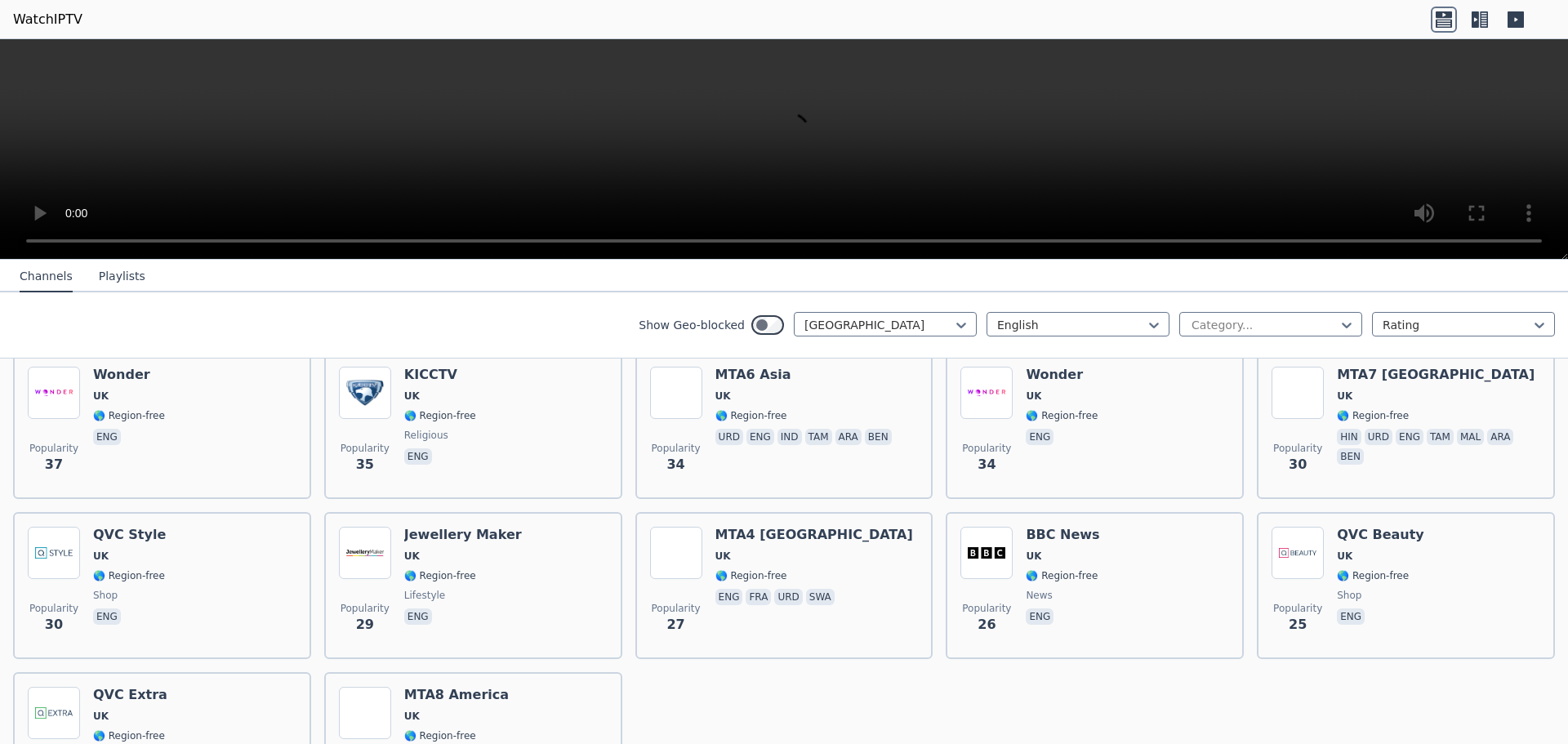
scroll to position [1546, 0]
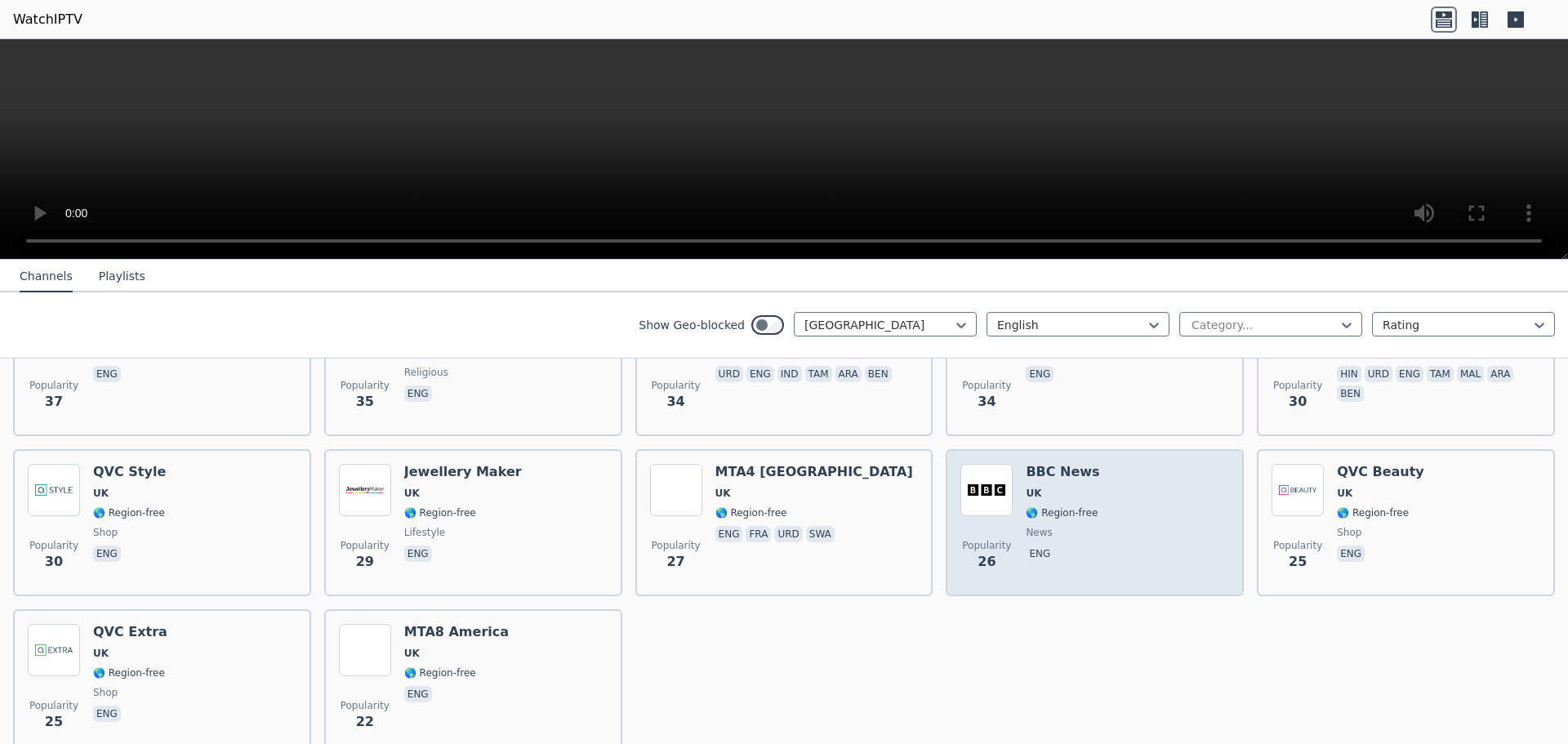
click at [1139, 512] on div "Popularity 26 BBC News UK 🌎 Region-free news eng" at bounding box center [1094, 523] width 268 height 118
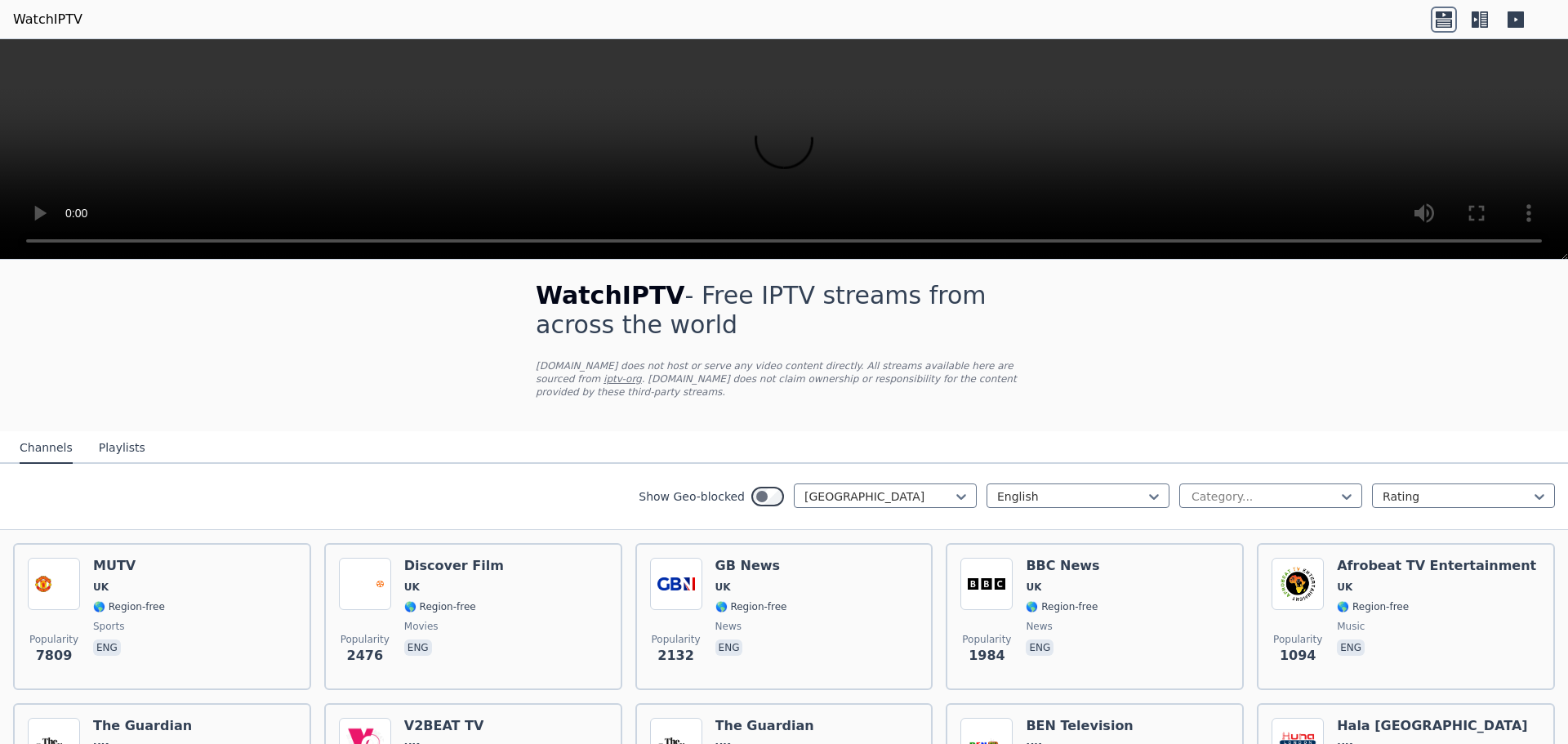
scroll to position [0, 0]
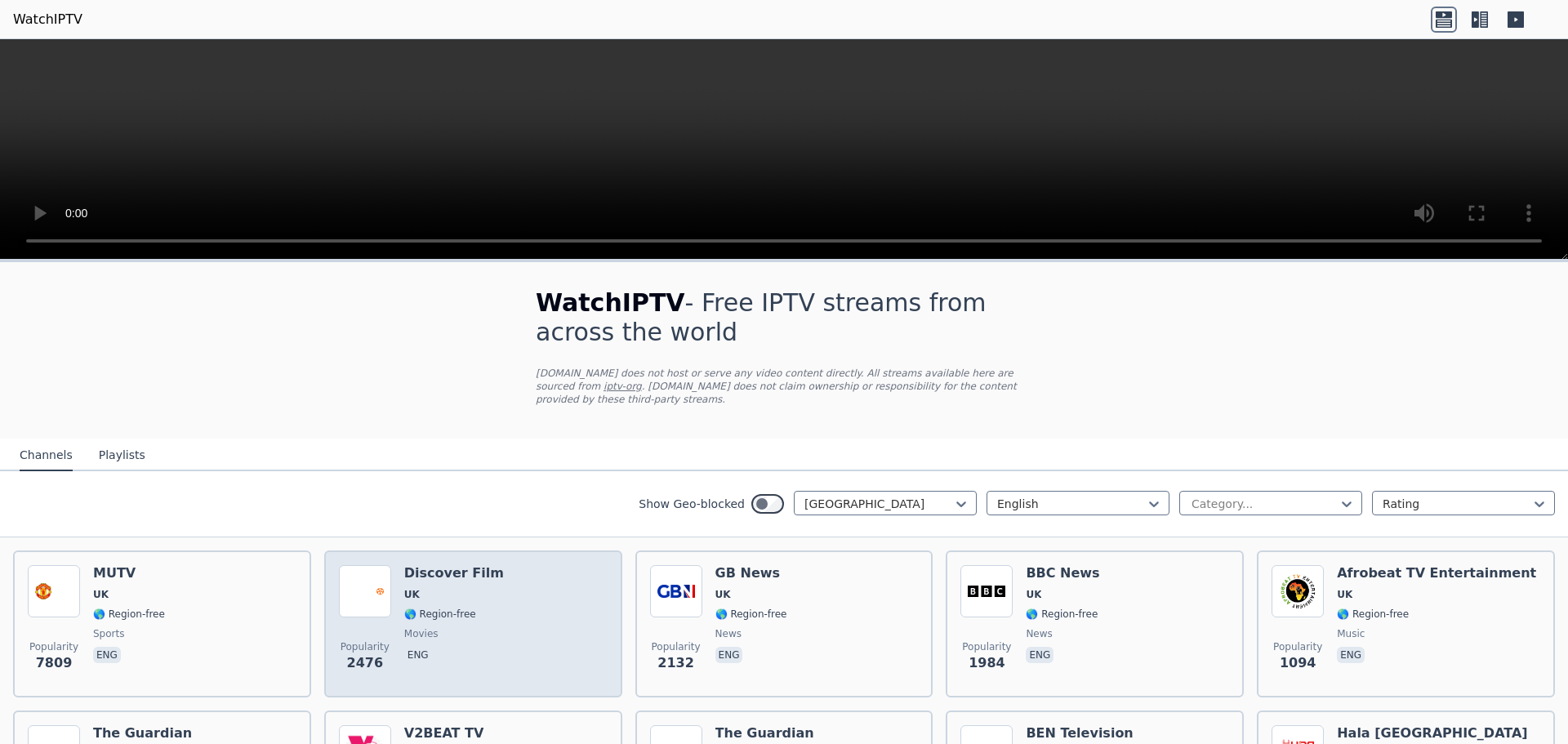
click at [454, 605] on div "Discover Film UK 🌎 Region-free movies eng" at bounding box center [454, 624] width 100 height 118
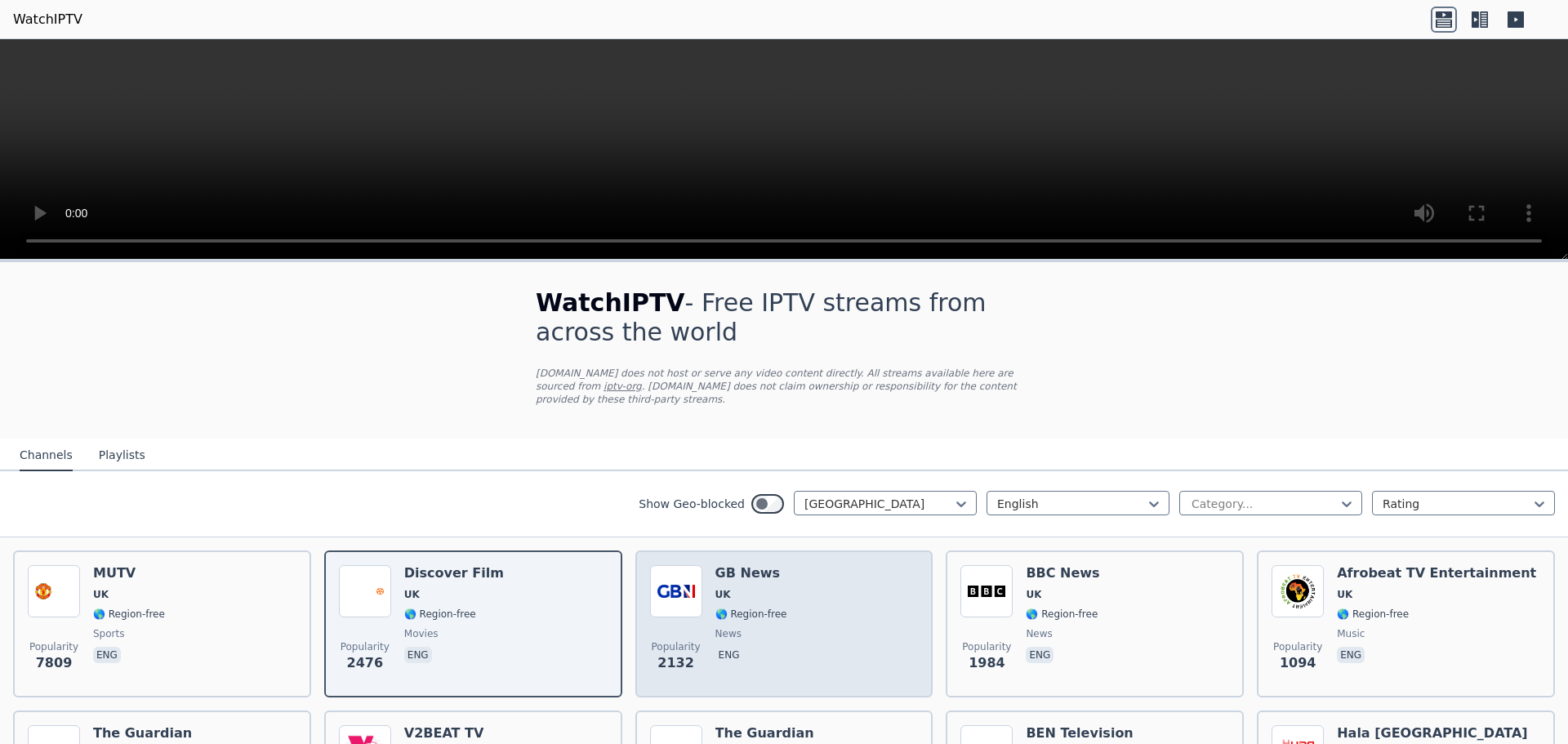
click at [773, 629] on span "news" at bounding box center [752, 633] width 72 height 13
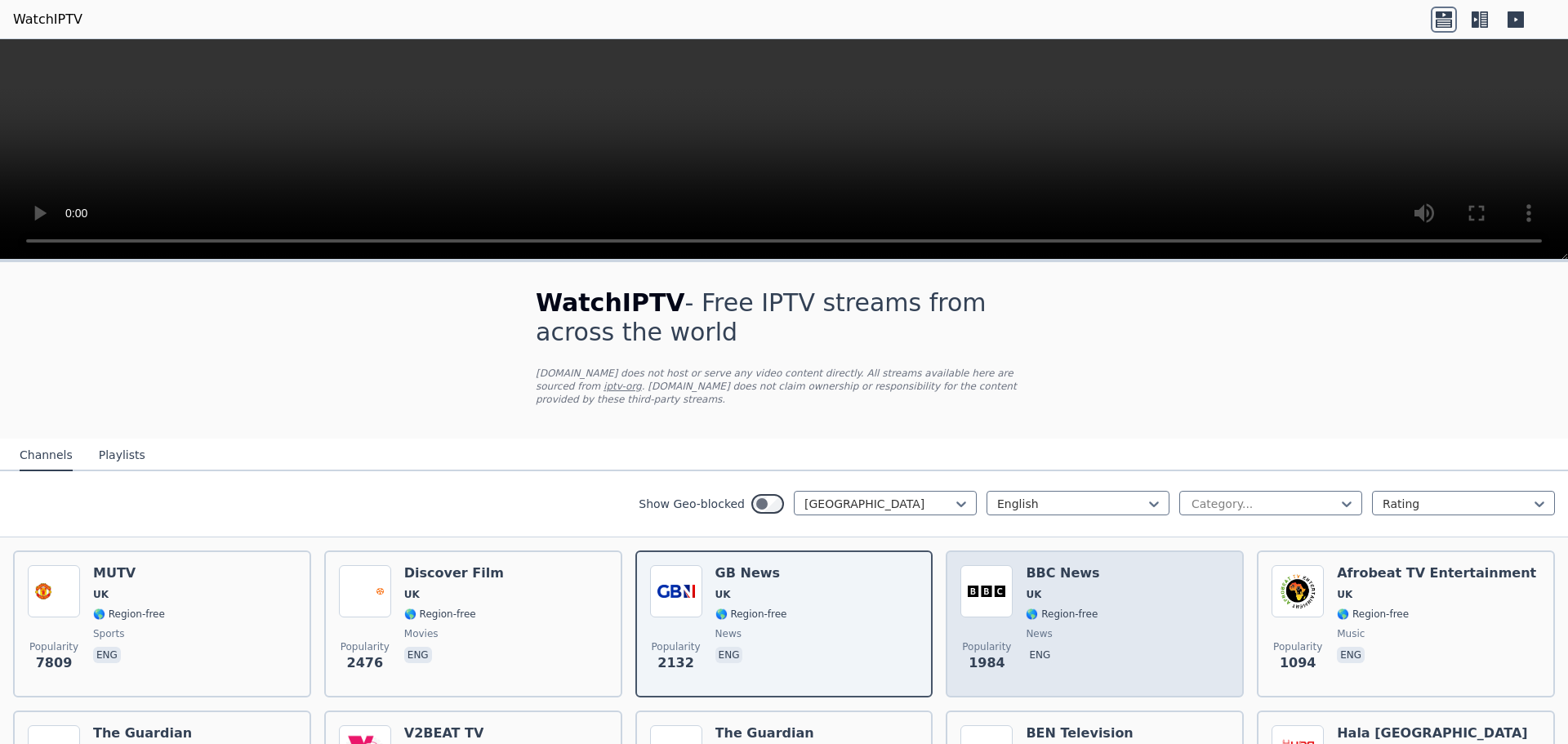
click at [1099, 606] on div "Popularity 1984 BBC News UK 🌎 Region-free news eng" at bounding box center [1094, 624] width 268 height 118
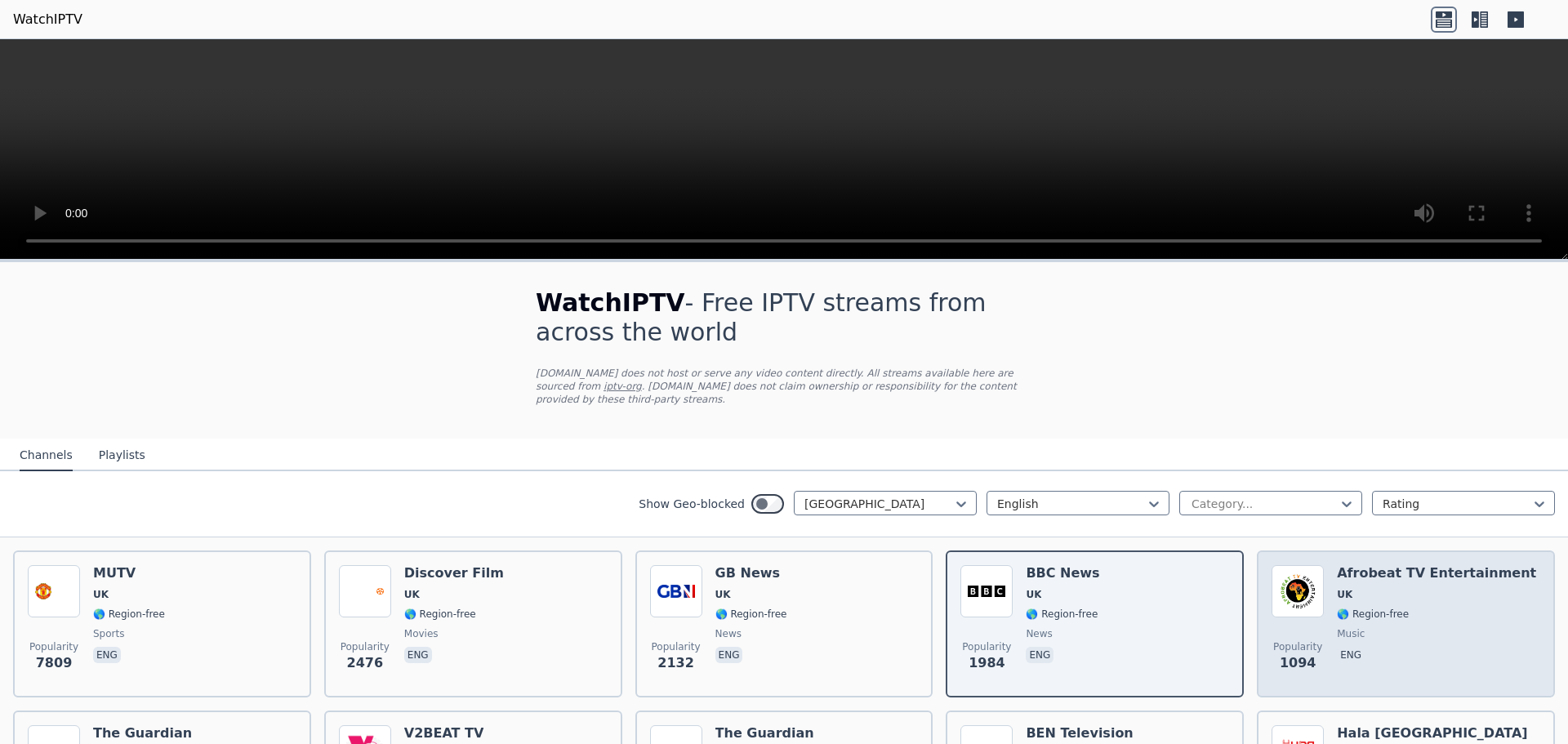
click at [1357, 633] on span "music" at bounding box center [1436, 633] width 199 height 13
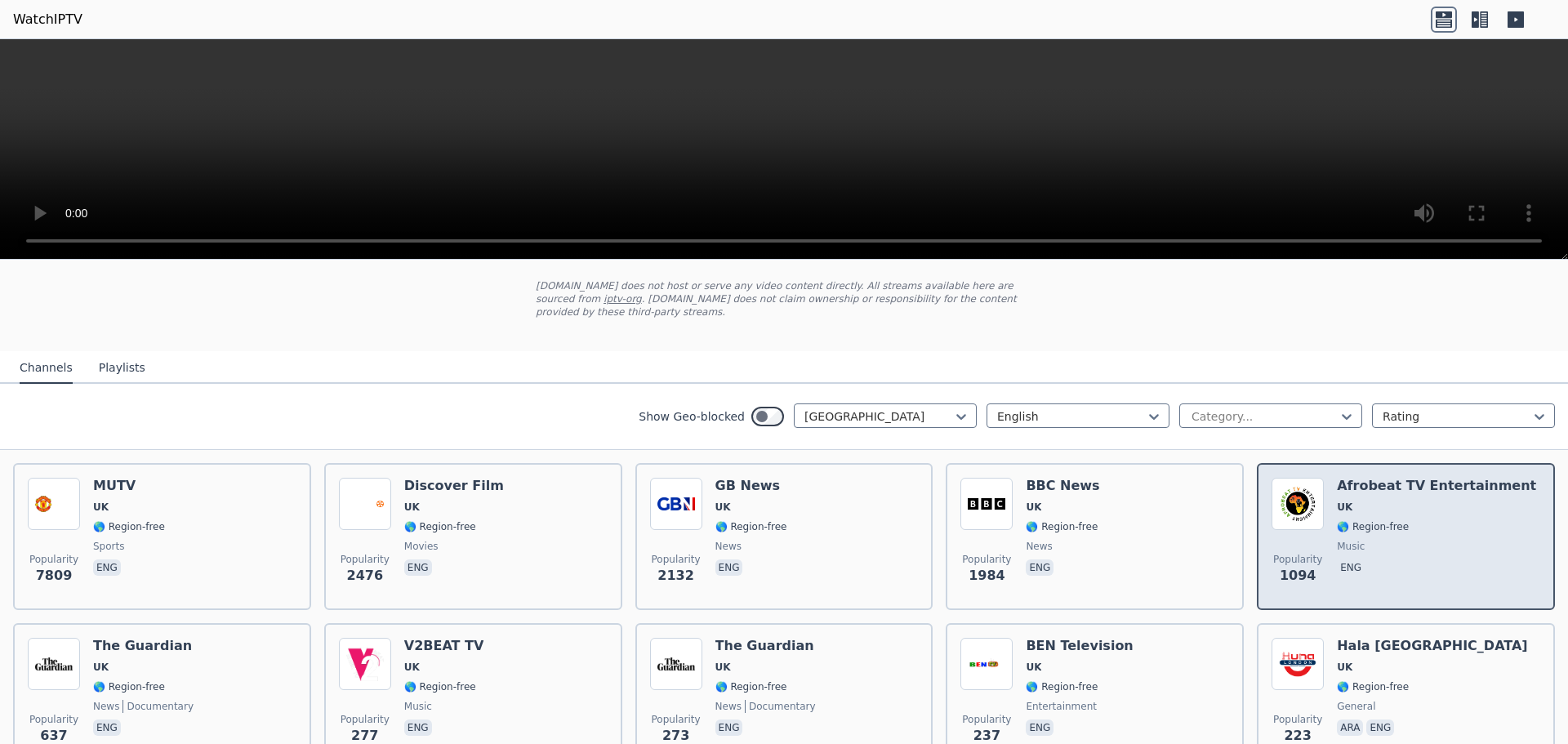
scroll to position [163, 0]
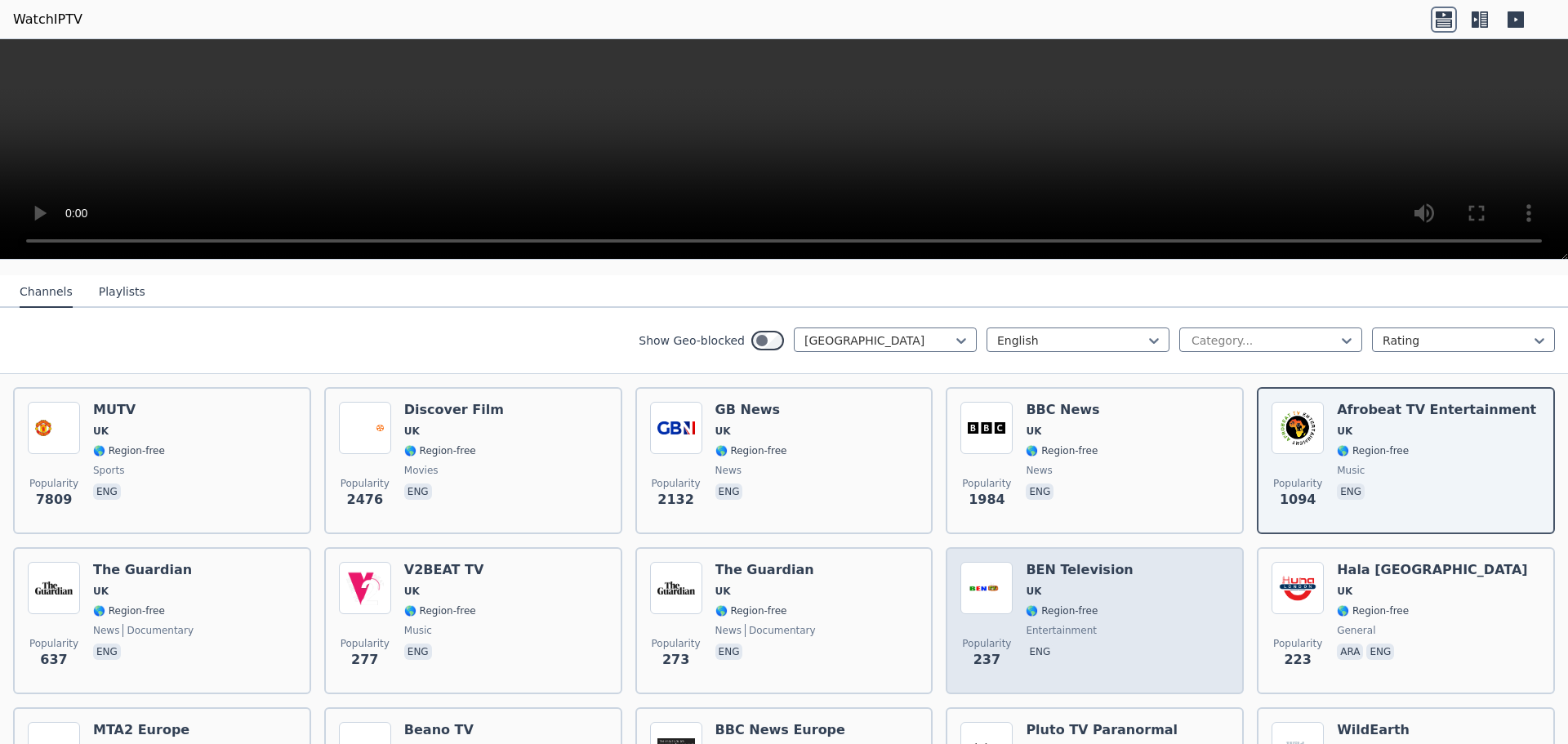
click at [1123, 635] on div "Popularity 237 BEN Television UK 🌎 Region-free entertainment eng" at bounding box center [1094, 621] width 268 height 118
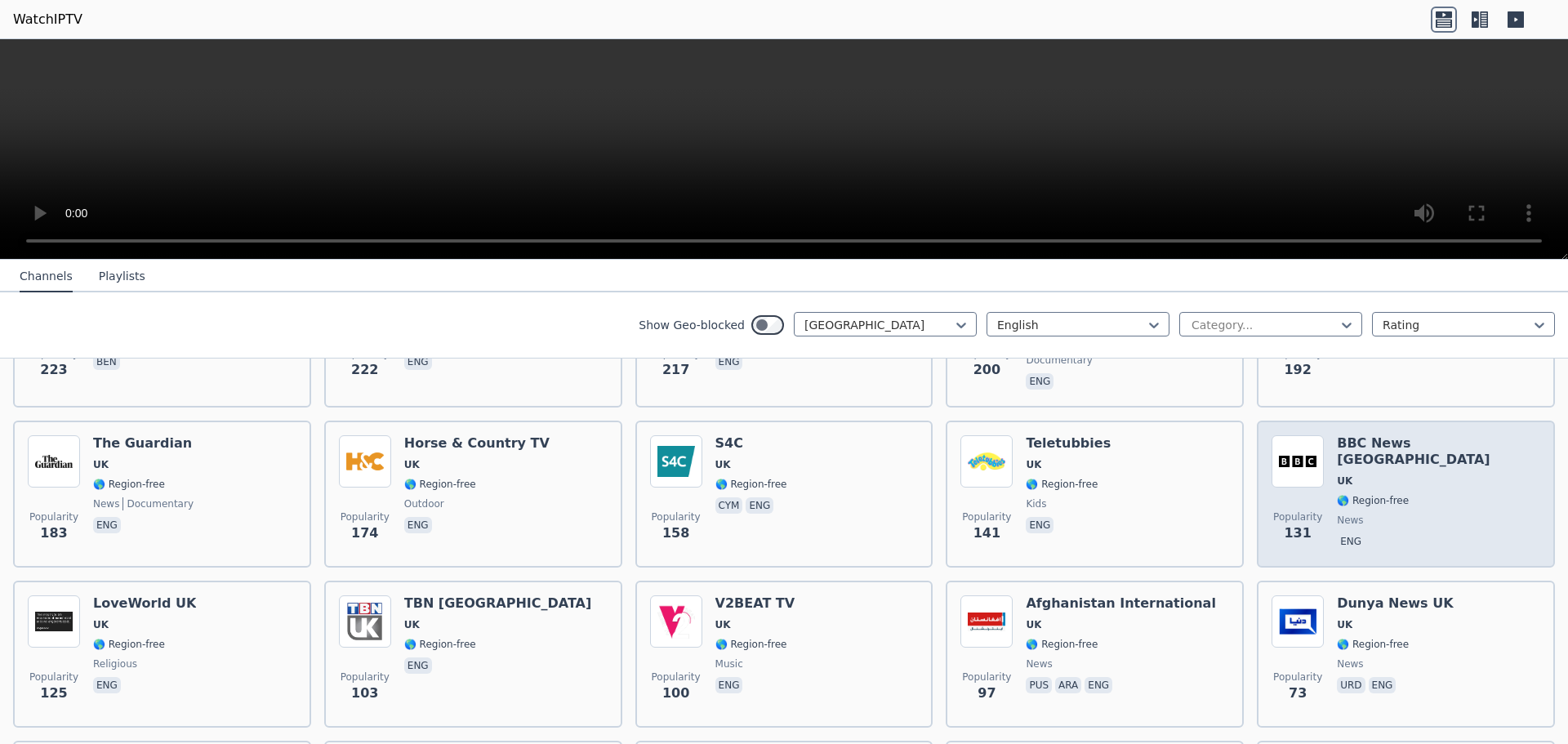
scroll to position [654, 0]
